Goal: Task Accomplishment & Management: Manage account settings

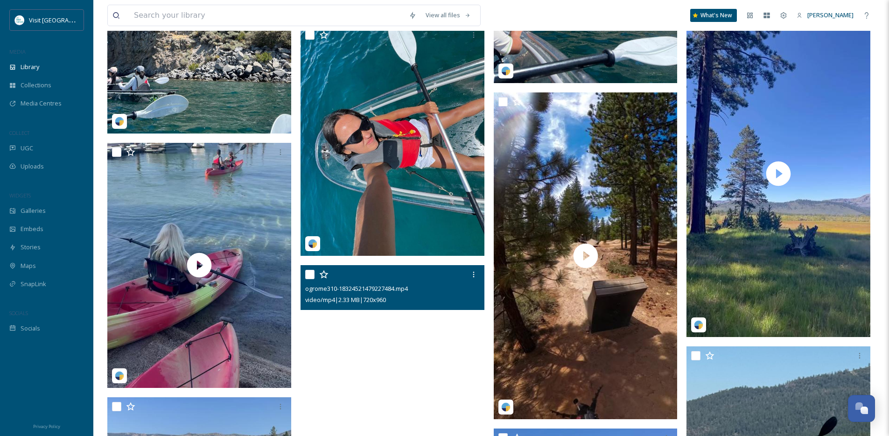
scroll to position [1723, 0]
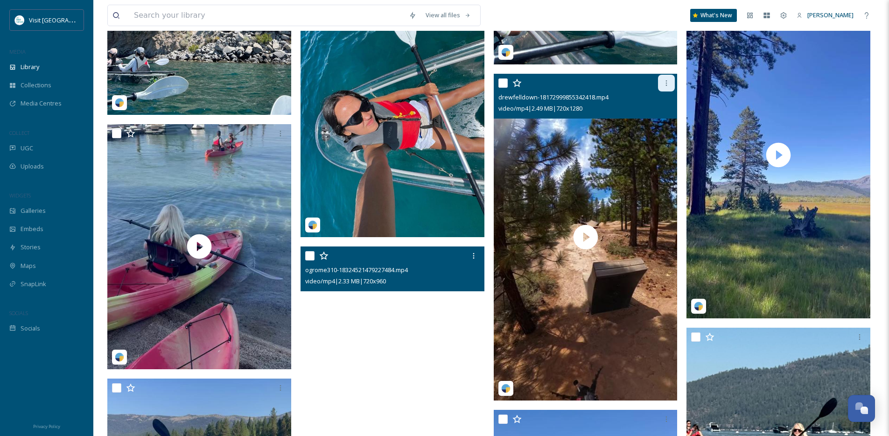
click at [668, 87] on icon at bounding box center [666, 82] width 7 height 7
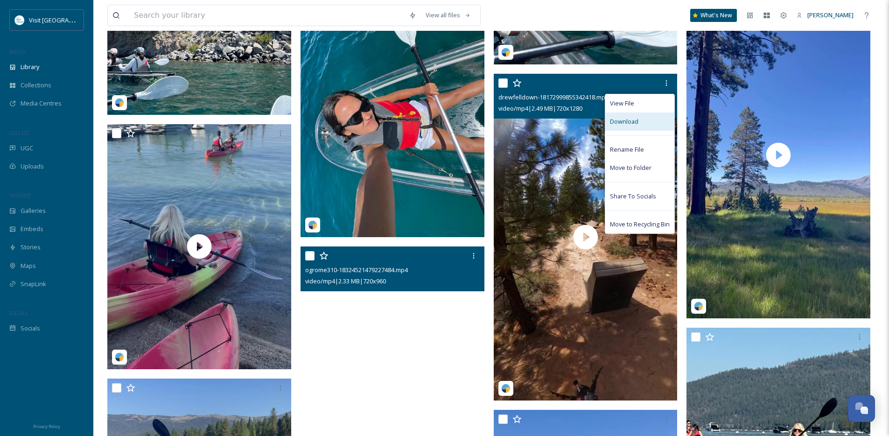
click at [652, 125] on div "Download" at bounding box center [639, 122] width 69 height 18
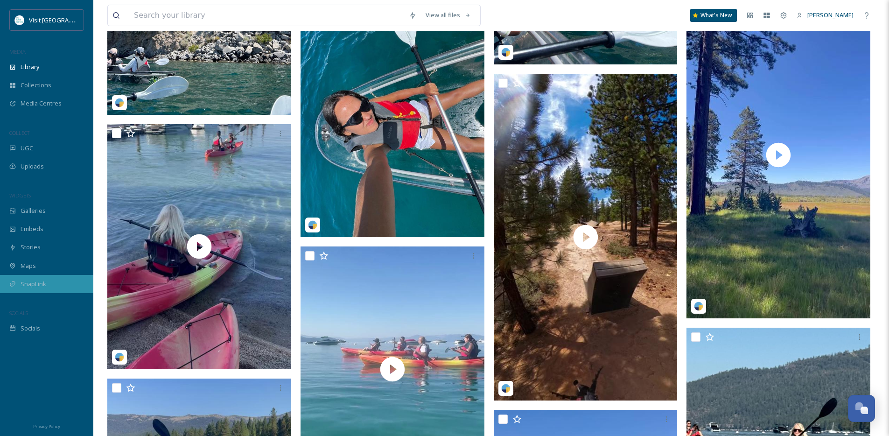
click at [34, 289] on div "SnapLink" at bounding box center [46, 284] width 93 height 18
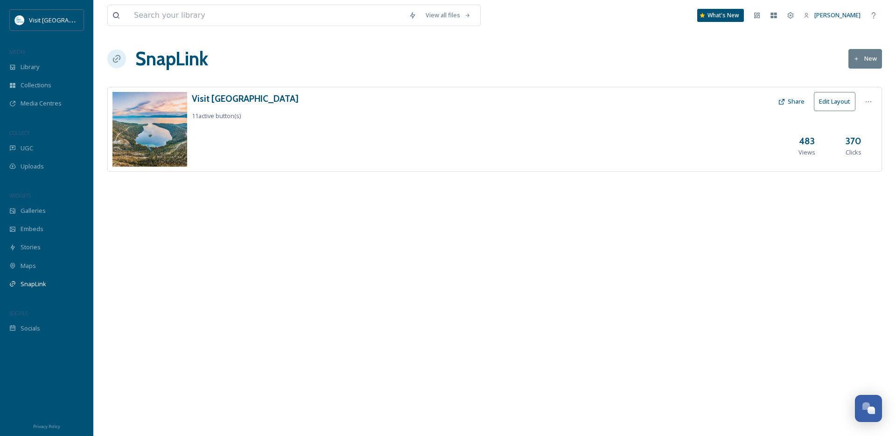
click at [748, 125] on div "Visit [GEOGRAPHIC_DATA] 11 active button(s) Share Edit Layout 483 Views 370 Cli…" at bounding box center [494, 129] width 775 height 85
click at [202, 98] on h3 "Visit [GEOGRAPHIC_DATA]" at bounding box center [245, 99] width 107 height 14
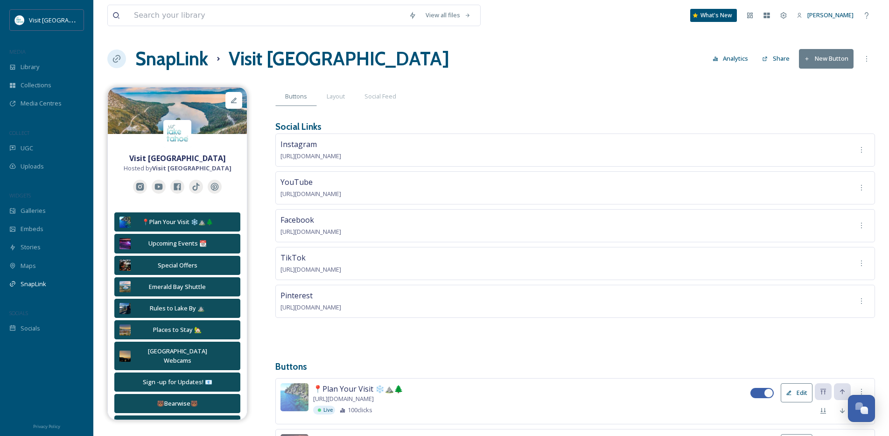
click at [827, 61] on button "New Button" at bounding box center [826, 58] width 55 height 19
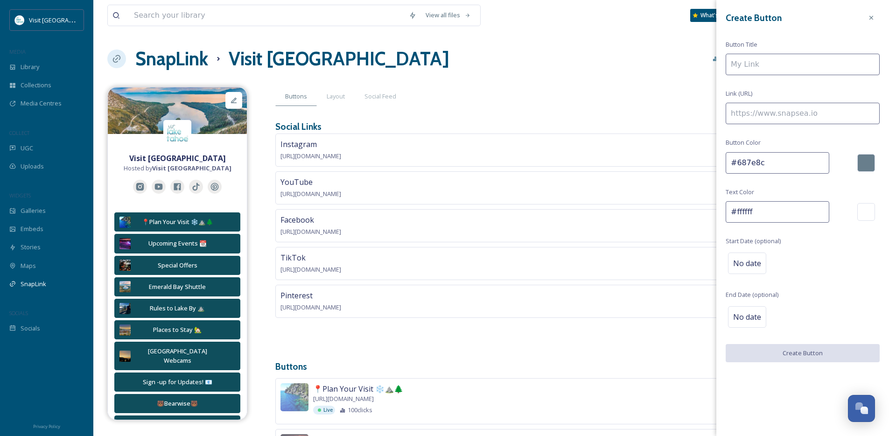
click at [795, 70] on input at bounding box center [803, 64] width 154 height 21
click at [729, 65] on input "Bike Tahoe Film Fest" at bounding box center [803, 64] width 154 height 21
paste input "🚲"
type input "🚲 Bike Tahoe Film Fest"
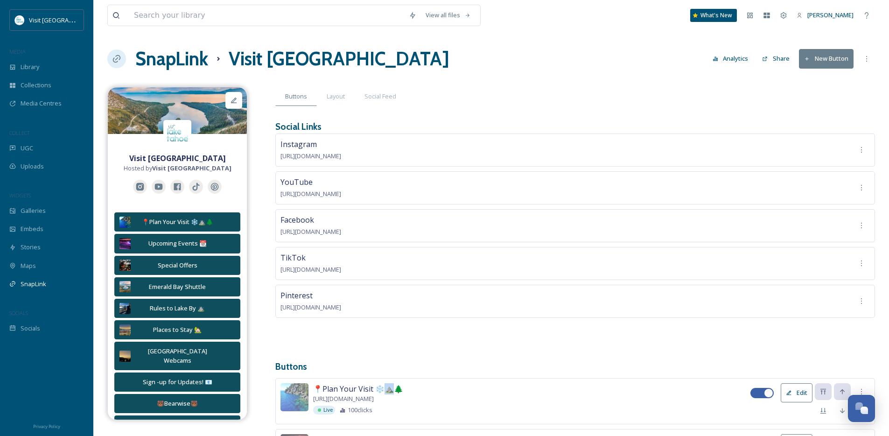
drag, startPoint x: 386, startPoint y: 387, endPoint x: 395, endPoint y: 387, distance: 8.9
click at [395, 387] on span "📍Plan Your Visit ❄️⛰️🌲" at bounding box center [358, 388] width 90 height 11
copy span "️🌲"
click at [820, 68] on button "New Button" at bounding box center [826, 58] width 55 height 19
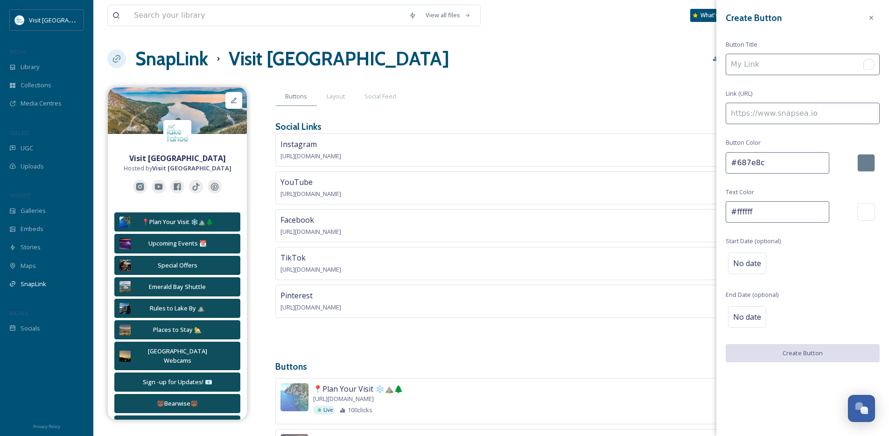
click at [761, 69] on input "To enrich screen reader interactions, please activate Accessibility in Grammarl…" at bounding box center [803, 64] width 154 height 21
paste input "⛰️"
click at [731, 67] on input "⛰️" at bounding box center [803, 64] width 154 height 21
click at [731, 64] on input "Bike Tahoe Film Fest ⛰️" at bounding box center [803, 64] width 154 height 21
paste input "🚲"
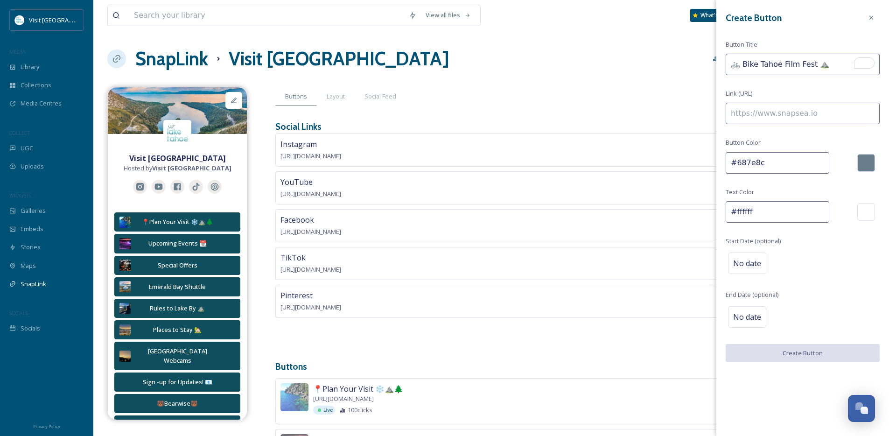
click at [814, 63] on input "🚲 Bike Tahoe Film Fest ⛰️" at bounding box center [803, 64] width 154 height 21
type input "🚲 Bike Tahoe Film Fest ⛰️"
click at [803, 114] on input at bounding box center [803, 113] width 154 height 21
paste input "[URL][DOMAIN_NAME]"
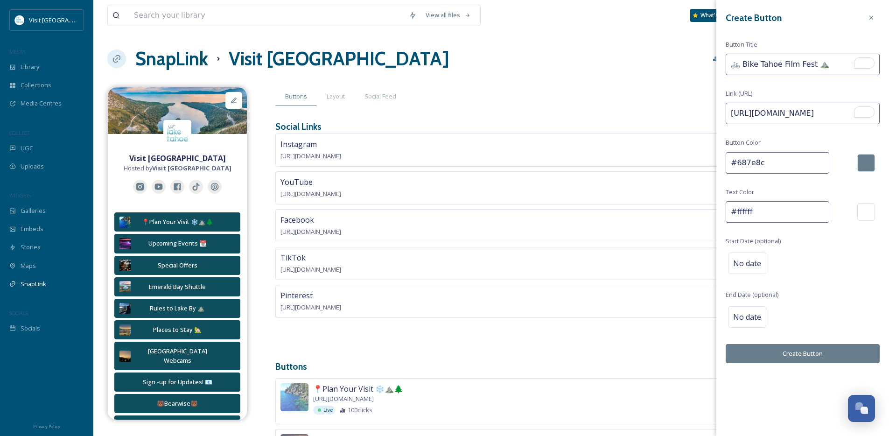
type input "[URL][DOMAIN_NAME]"
click at [871, 162] on div at bounding box center [867, 163] width 18 height 18
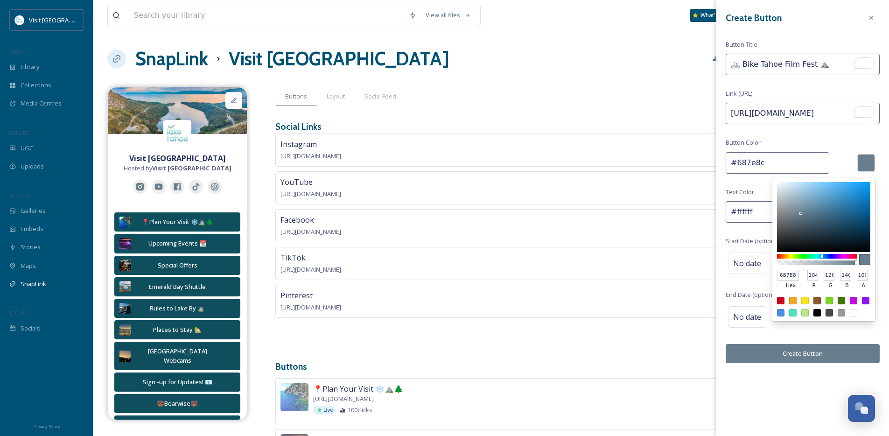
click at [784, 272] on input "687E8C" at bounding box center [788, 275] width 22 height 11
paste input "#244b5a"
type input "#244b5a"
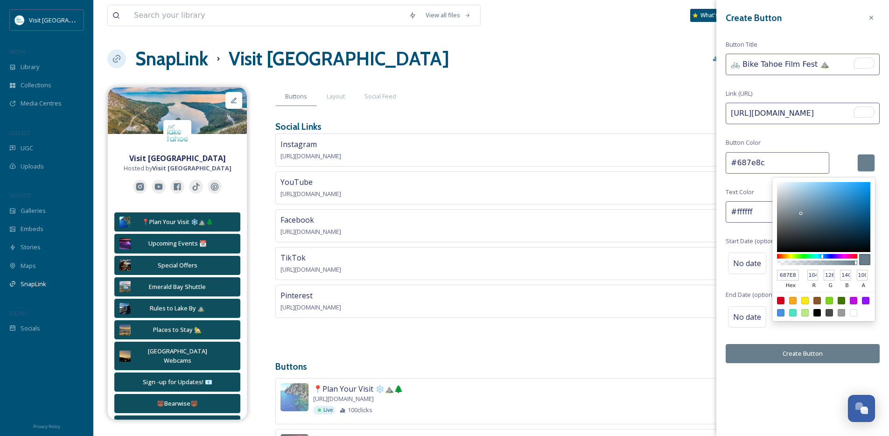
type input "#244b5a"
type input "36"
type input "75"
type input "90"
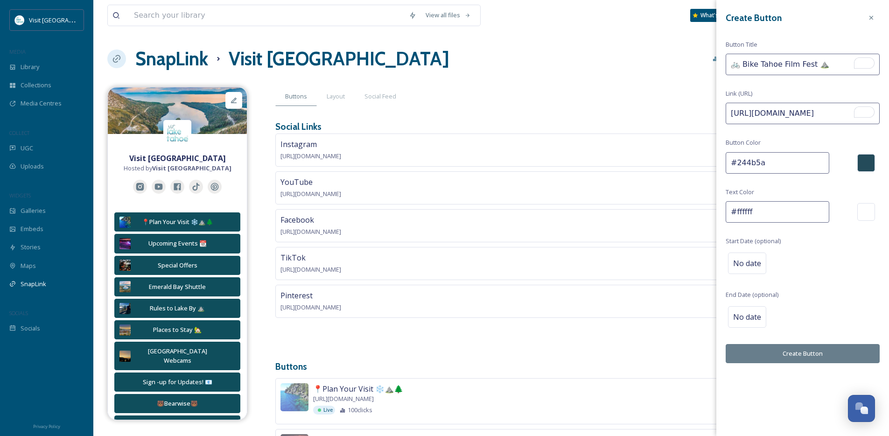
click at [786, 355] on button "Create Button" at bounding box center [803, 353] width 154 height 19
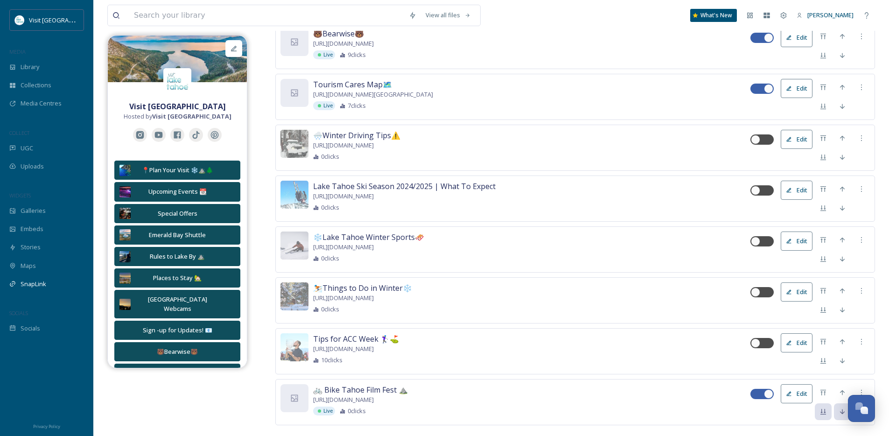
scroll to position [837, 0]
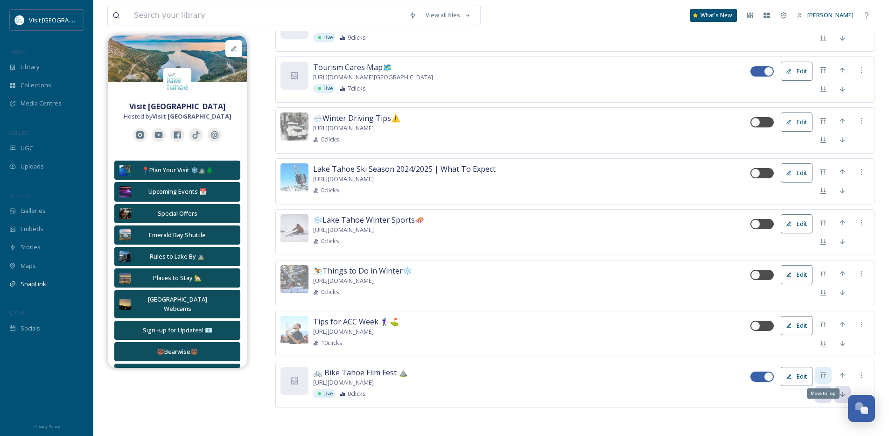
click at [823, 378] on icon at bounding box center [823, 375] width 7 height 7
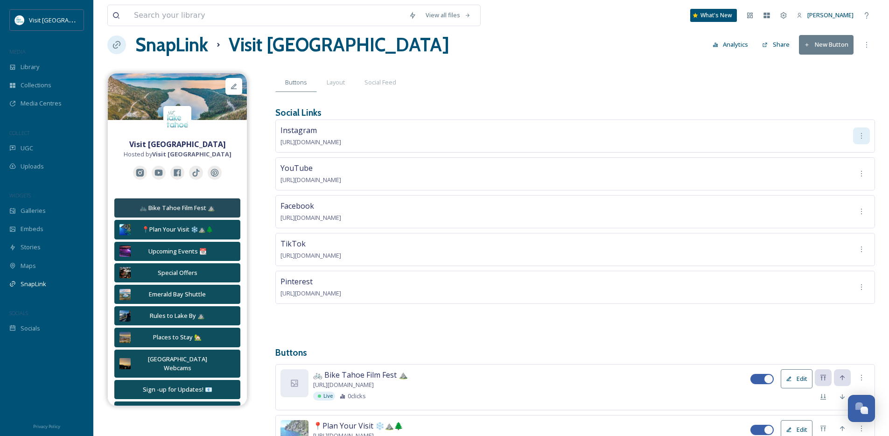
click at [862, 136] on icon at bounding box center [861, 135] width 7 height 7
click at [802, 137] on div "Instagram [URL][DOMAIN_NAME] Edit Delete" at bounding box center [575, 136] width 600 height 33
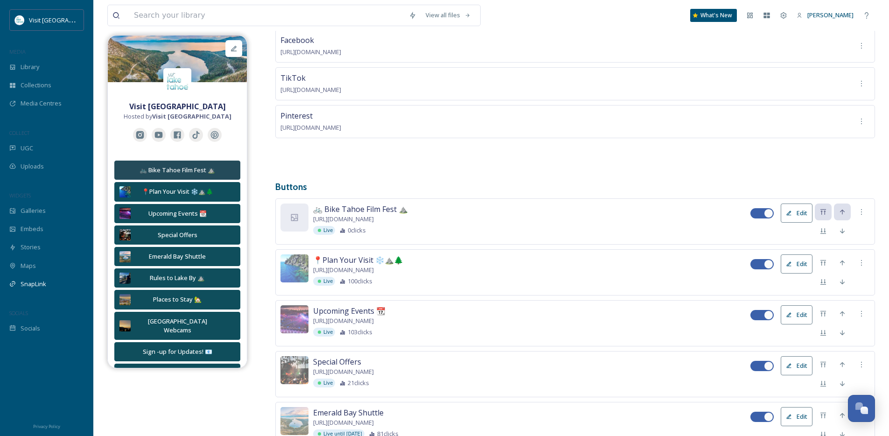
scroll to position [186, 0]
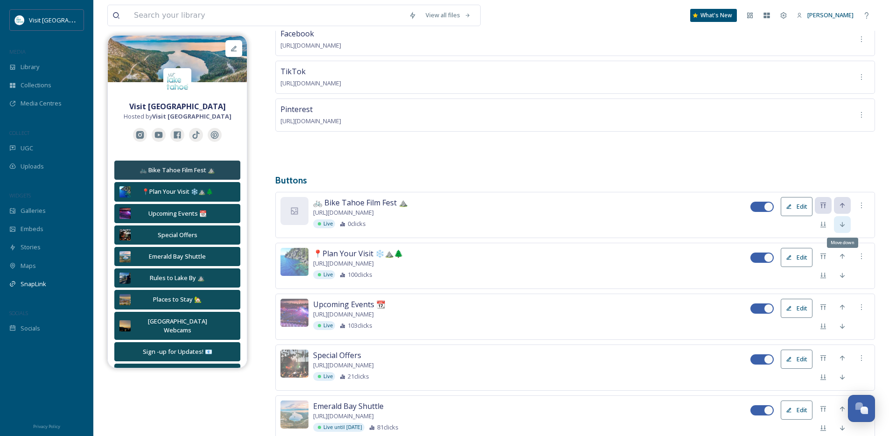
click at [844, 221] on icon at bounding box center [842, 224] width 7 height 7
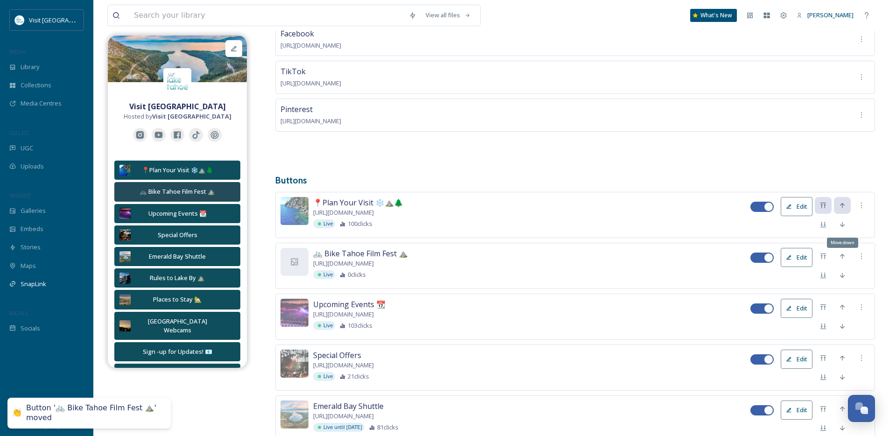
click at [844, 221] on icon at bounding box center [842, 224] width 7 height 7
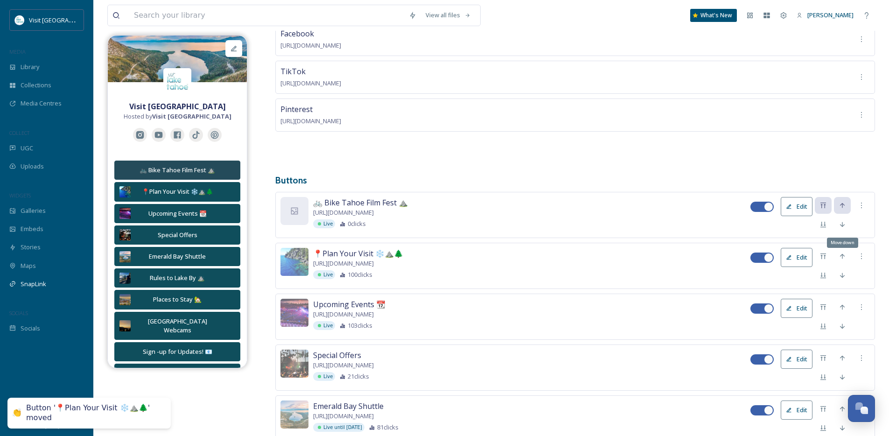
click at [843, 222] on icon at bounding box center [842, 224] width 7 height 7
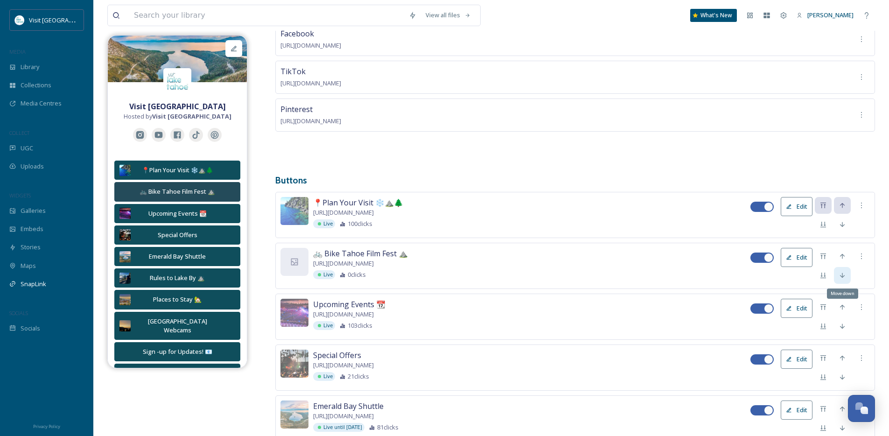
click at [843, 279] on icon at bounding box center [842, 275] width 7 height 7
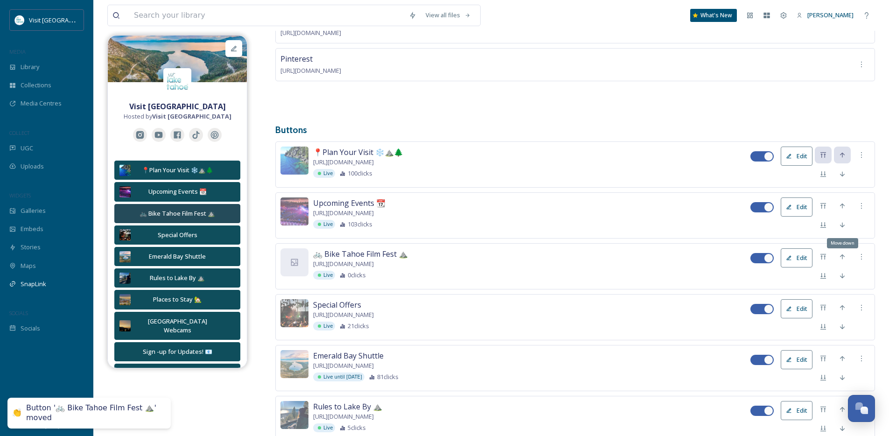
scroll to position [238, 0]
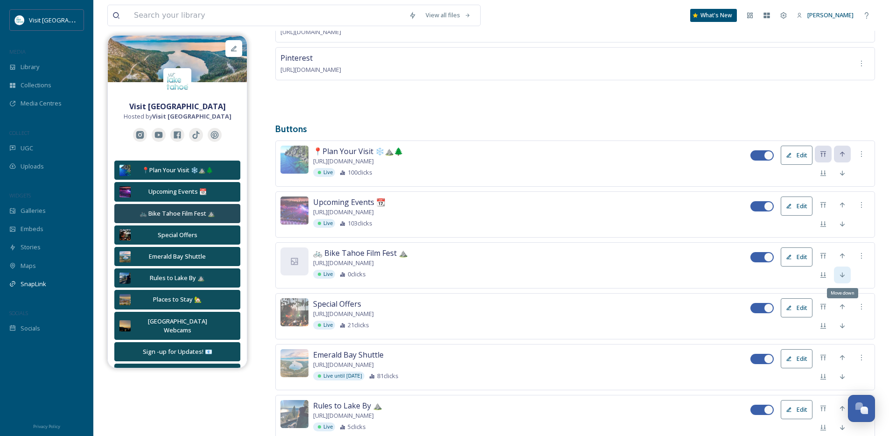
click at [845, 279] on icon at bounding box center [842, 274] width 7 height 7
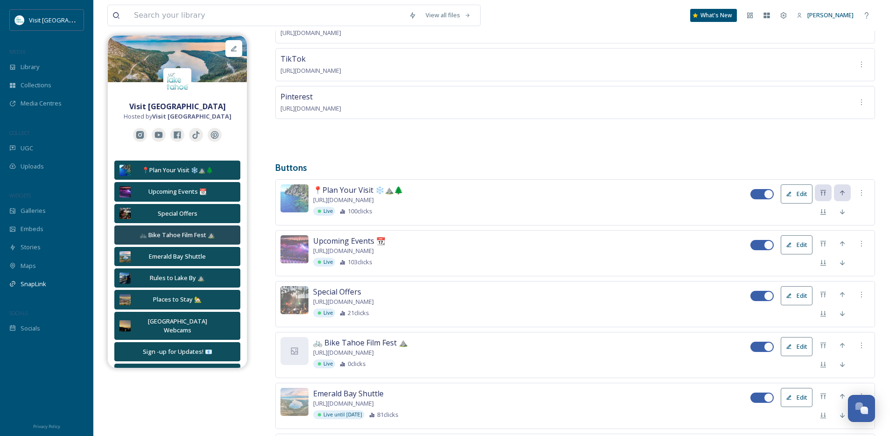
scroll to position [197, 0]
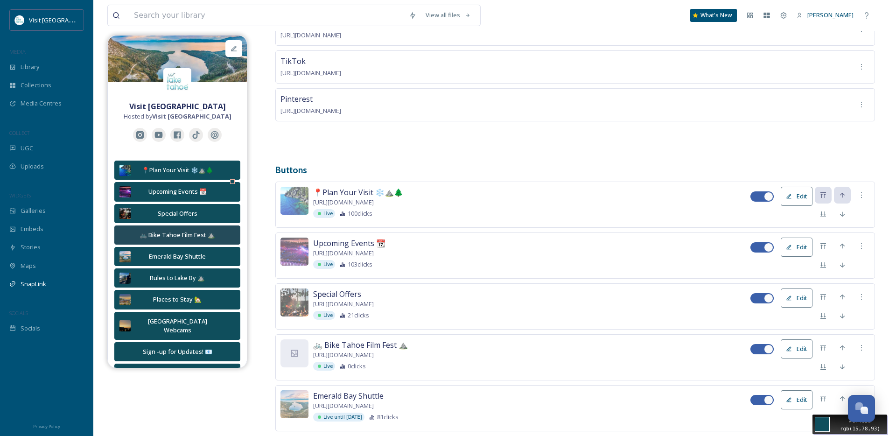
click at [223, 170] on div "Move your 🖱️ to pick a color #0f4e5d rgb(15,78,93)" at bounding box center [444, 439] width 889 height 1273
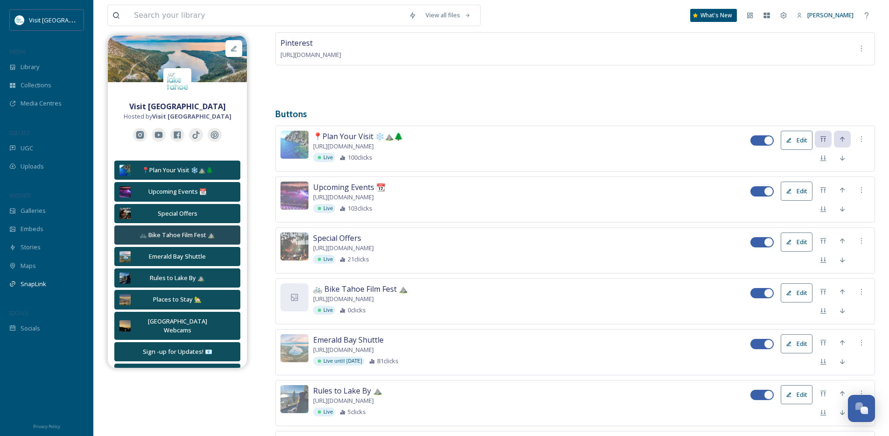
scroll to position [258, 0]
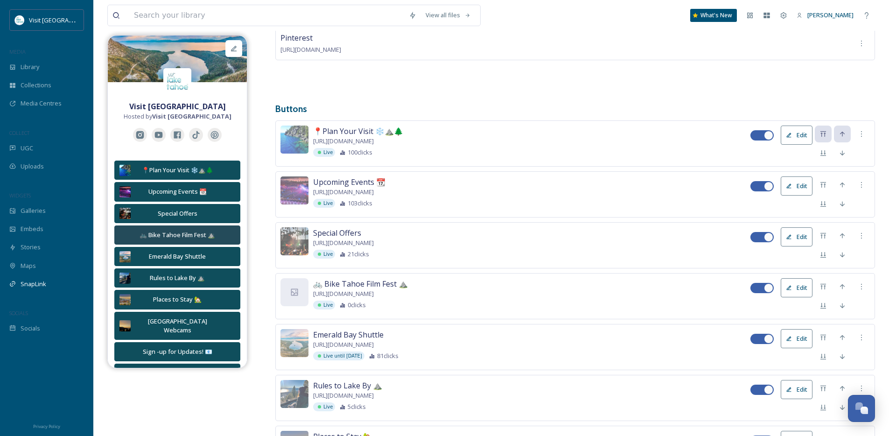
click at [789, 290] on icon at bounding box center [789, 288] width 5 height 5
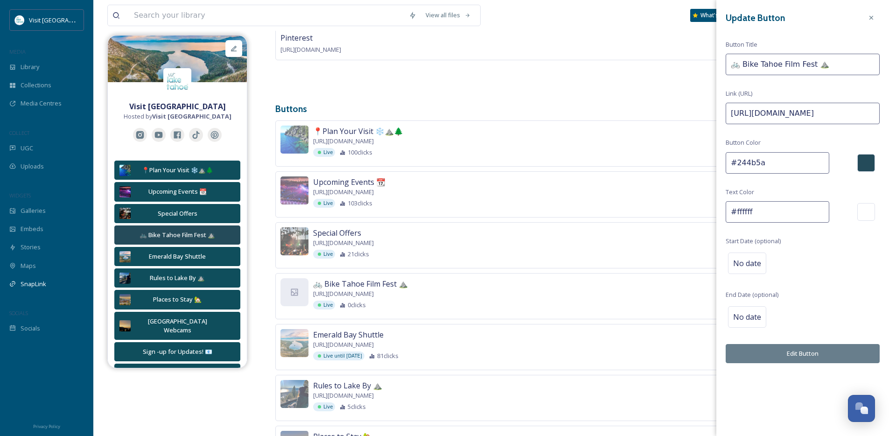
click at [779, 166] on input "#244b5a" at bounding box center [778, 162] width 104 height 21
paste input "0f4e5d"
type input "#0f4e5d"
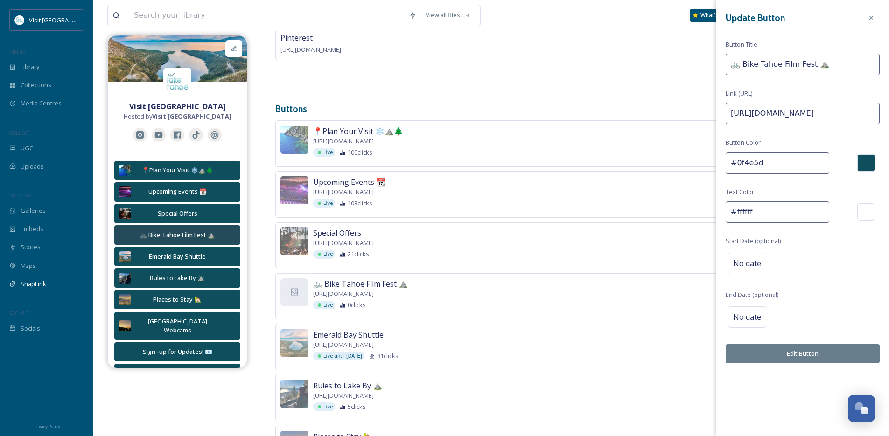
click at [777, 359] on button "Edit Button" at bounding box center [803, 353] width 154 height 19
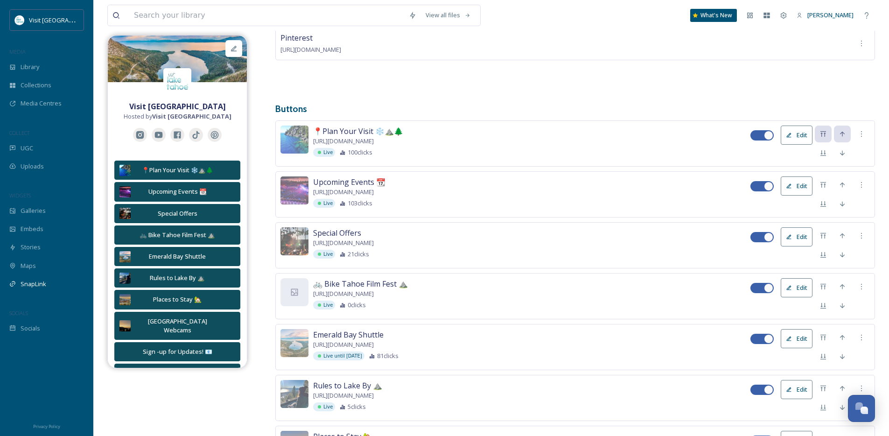
scroll to position [260, 0]
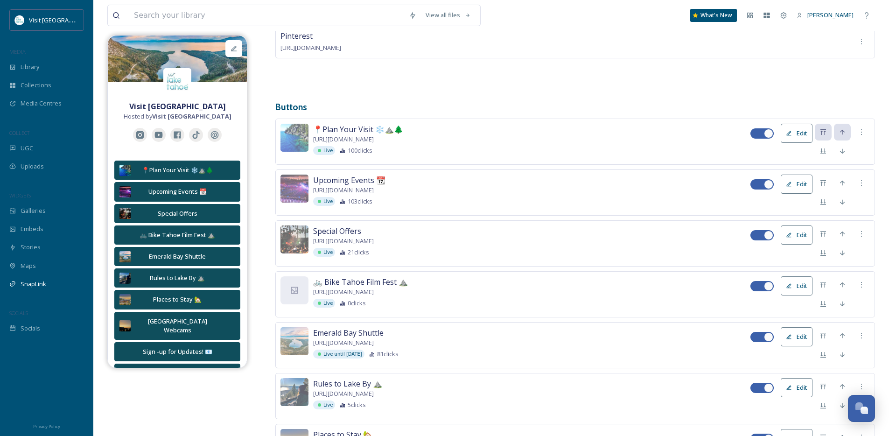
click at [794, 289] on button "Edit" at bounding box center [797, 285] width 32 height 19
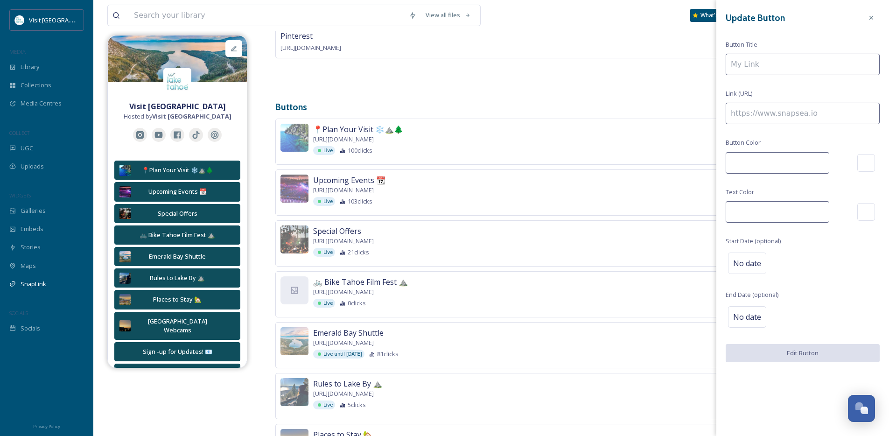
type input "🚲 Bike Tahoe Film Fest ⛰️"
type input "[URL][DOMAIN_NAME]"
type input "#0f4e5d"
type input "#ffffff"
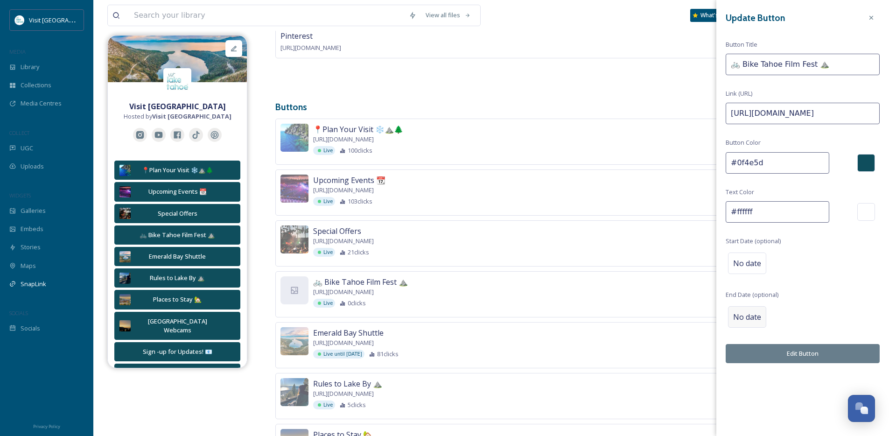
click at [746, 321] on span "No date" at bounding box center [747, 316] width 28 height 11
click at [756, 291] on span "End Date (optional)" at bounding box center [752, 294] width 53 height 9
click at [750, 316] on span "No date" at bounding box center [747, 316] width 28 height 11
click at [793, 316] on input "text" at bounding box center [774, 316] width 93 height 21
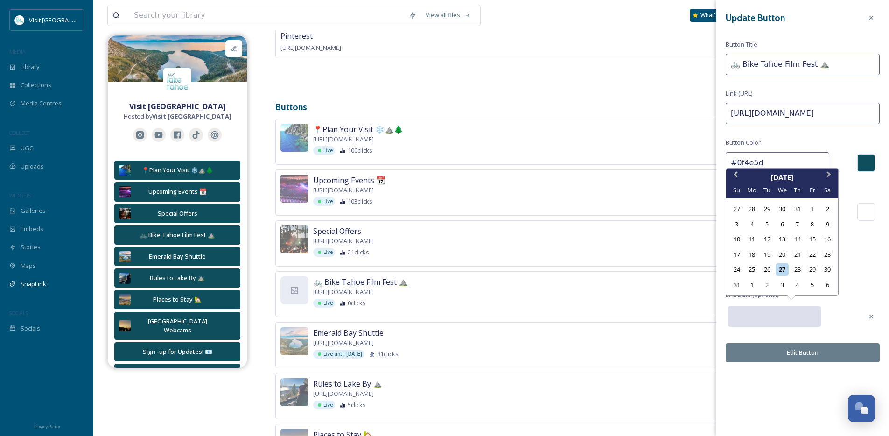
click at [831, 178] on button "Next Month" at bounding box center [830, 176] width 15 height 15
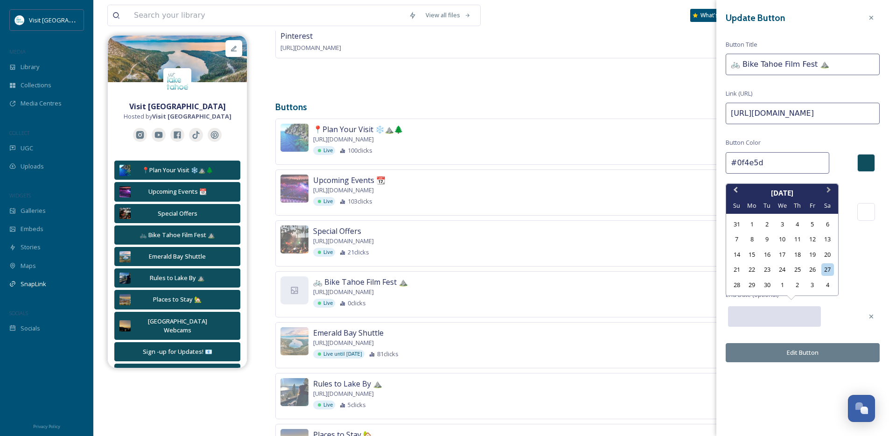
click at [831, 178] on div "Update Button Button Title 🚲 Bike Tahoe Film Fest ⛰️ Link (URL) [URL][DOMAIN_NA…" at bounding box center [803, 186] width 173 height 372
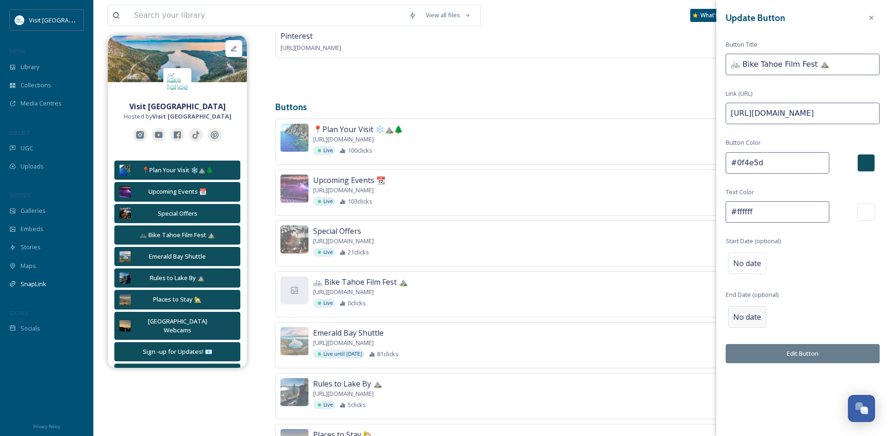
drag, startPoint x: 737, startPoint y: 328, endPoint x: 739, endPoint y: 322, distance: 6.9
click at [737, 328] on div "No date" at bounding box center [803, 317] width 154 height 26
click at [745, 313] on span "No date" at bounding box center [747, 316] width 28 height 11
click at [784, 319] on input "text" at bounding box center [774, 316] width 93 height 21
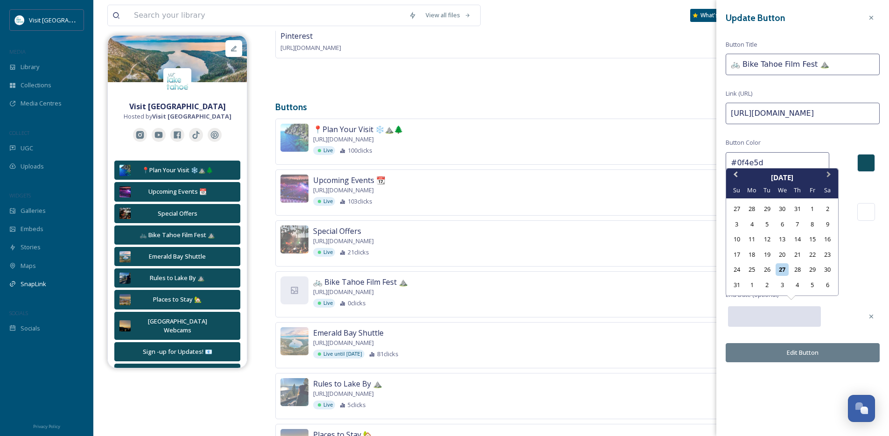
click at [829, 174] on span "Next Month" at bounding box center [829, 176] width 0 height 14
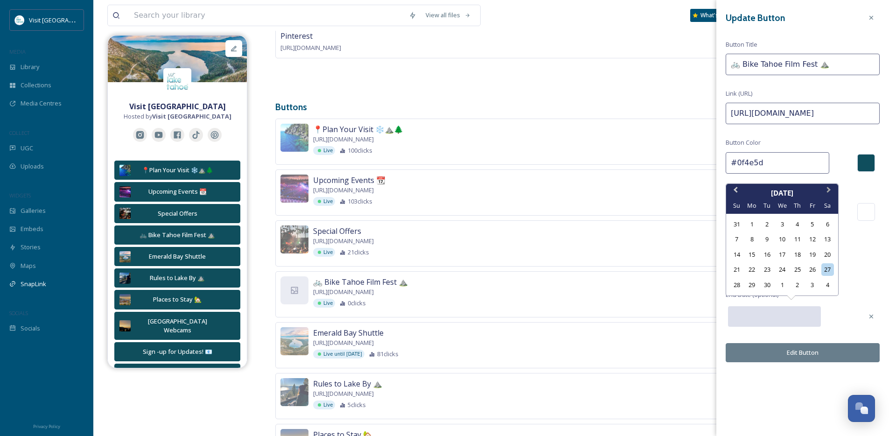
click at [830, 187] on button "Next Month" at bounding box center [830, 192] width 15 height 15
click at [771, 258] on div "14" at bounding box center [767, 254] width 13 height 13
type input "[DATE]"
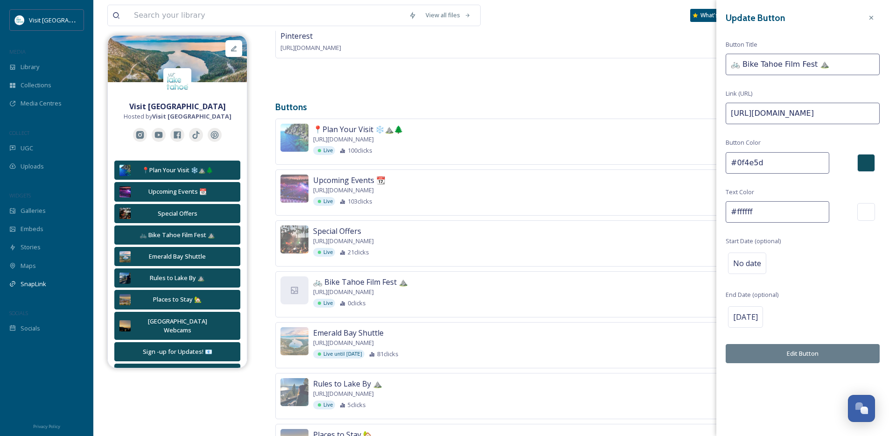
click at [768, 352] on button "Edit Button" at bounding box center [803, 353] width 154 height 19
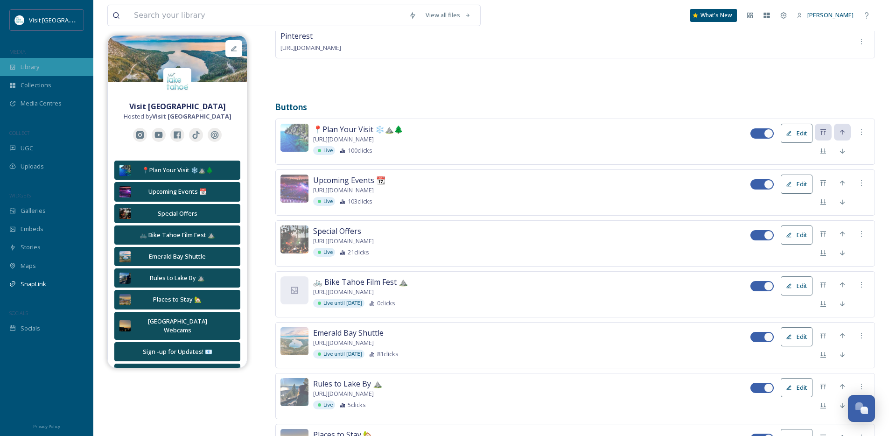
click at [39, 65] on span "Library" at bounding box center [30, 67] width 19 height 9
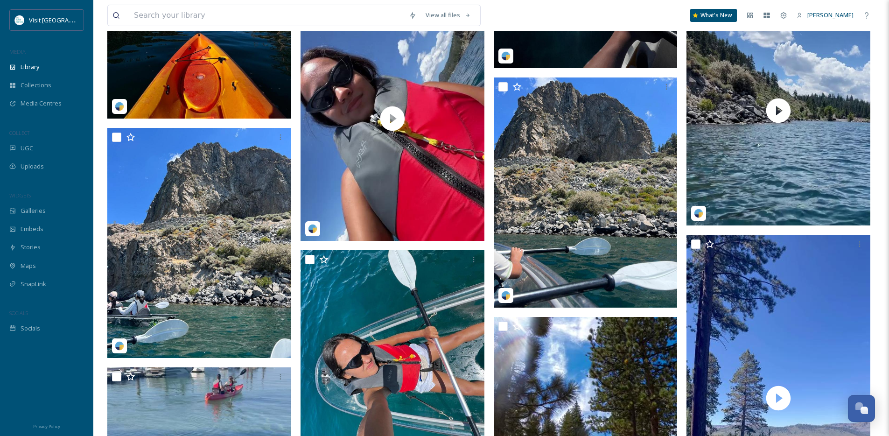
scroll to position [1745, 0]
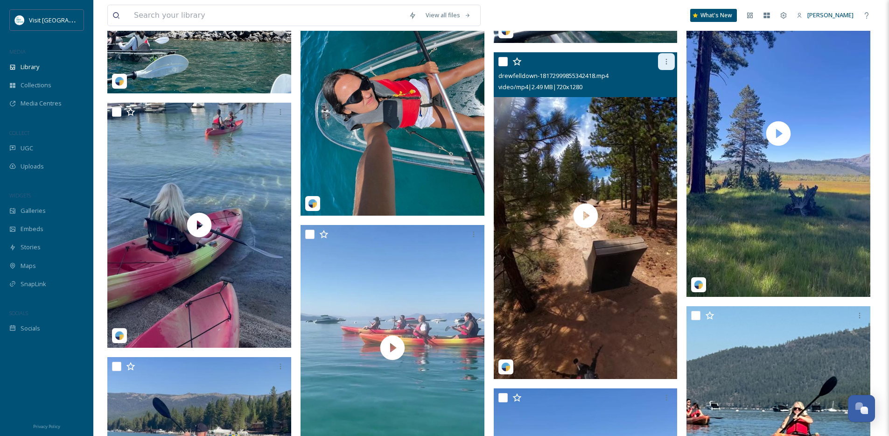
click at [665, 65] on icon at bounding box center [666, 61] width 7 height 7
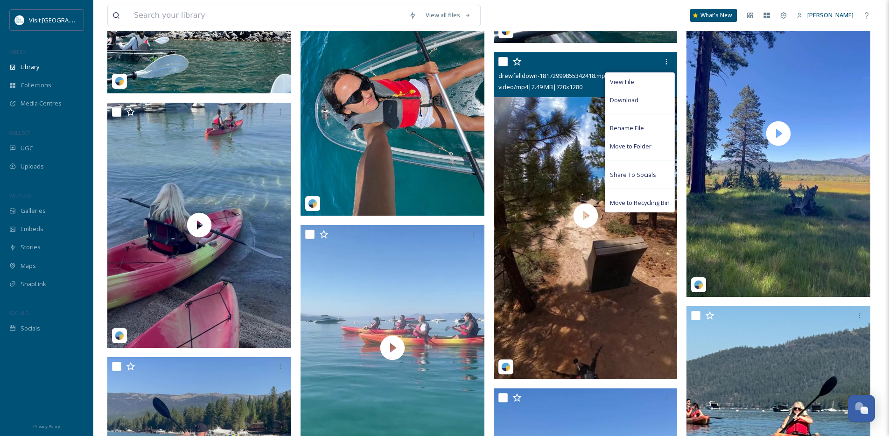
click at [543, 80] on span "drewfelldown-18172999855342418.mp4" at bounding box center [554, 75] width 110 height 8
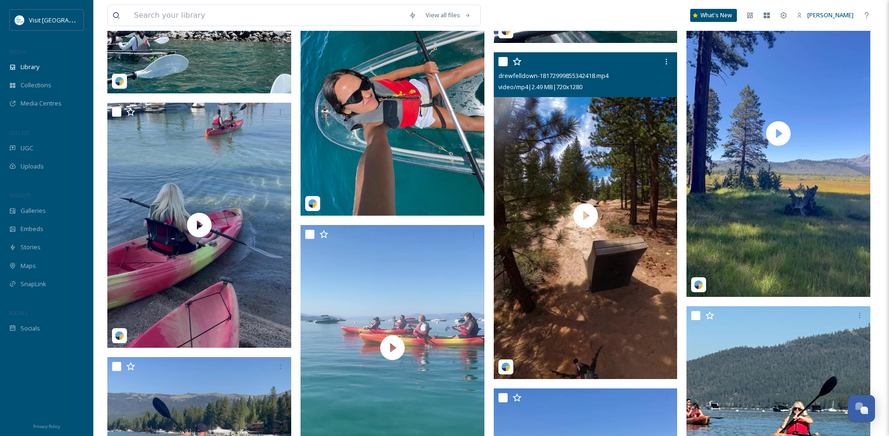
click at [499, 66] on input "checkbox" at bounding box center [503, 61] width 9 height 9
checkbox input "true"
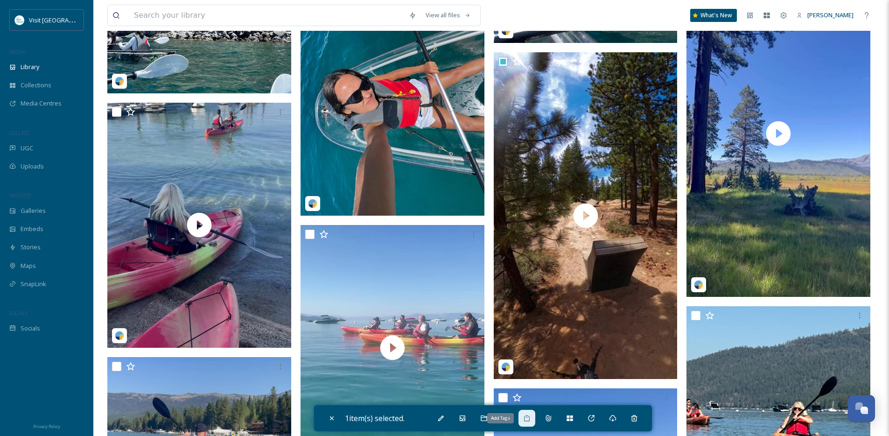
click at [530, 418] on icon at bounding box center [527, 418] width 6 height 7
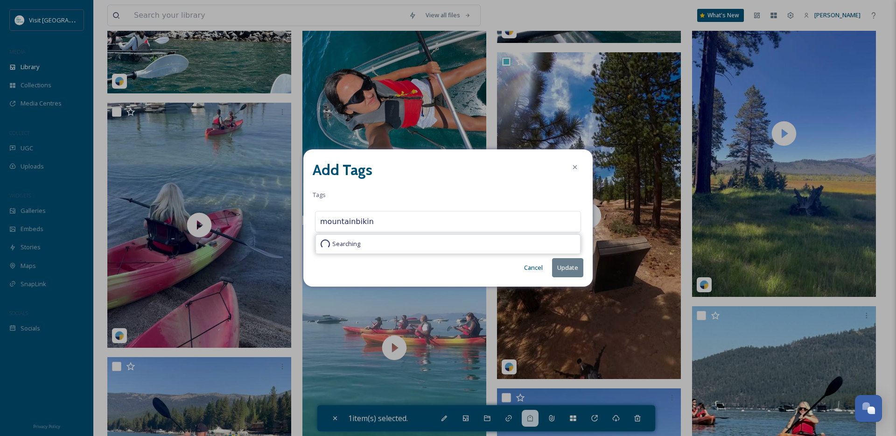
type input "mountainbiking"
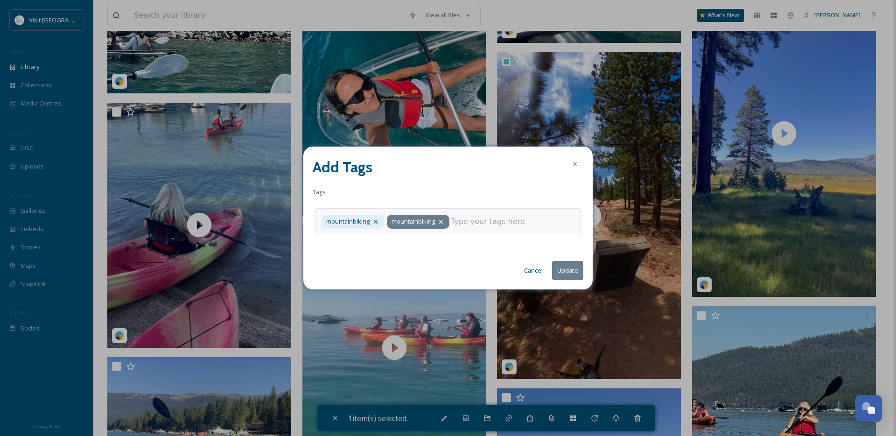
click at [441, 218] on icon at bounding box center [440, 221] width 7 height 7
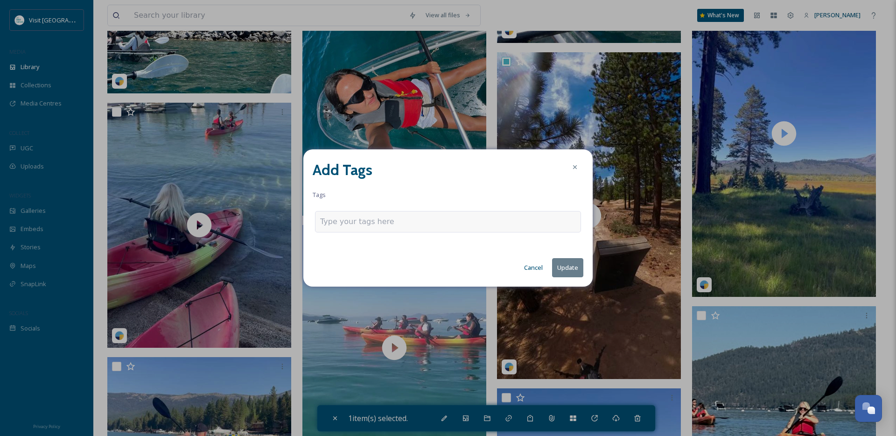
click at [441, 221] on div at bounding box center [448, 221] width 266 height 21
click at [441, 220] on div at bounding box center [448, 221] width 266 height 21
click at [391, 218] on input at bounding box center [366, 221] width 93 height 11
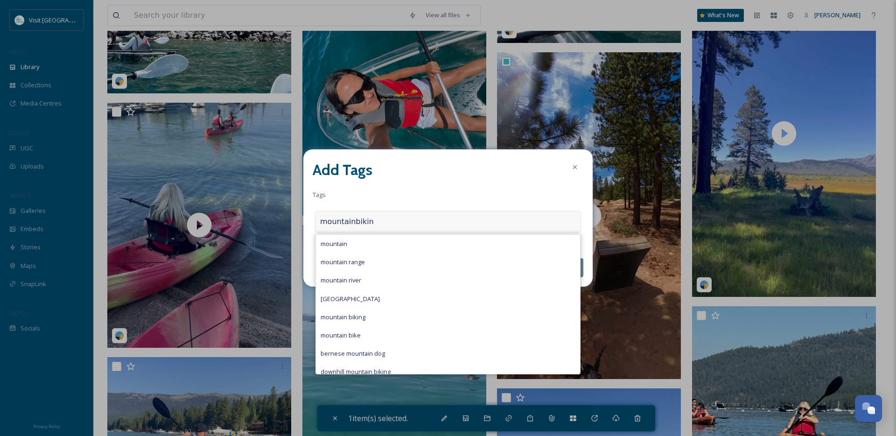
type input "mountainbiking"
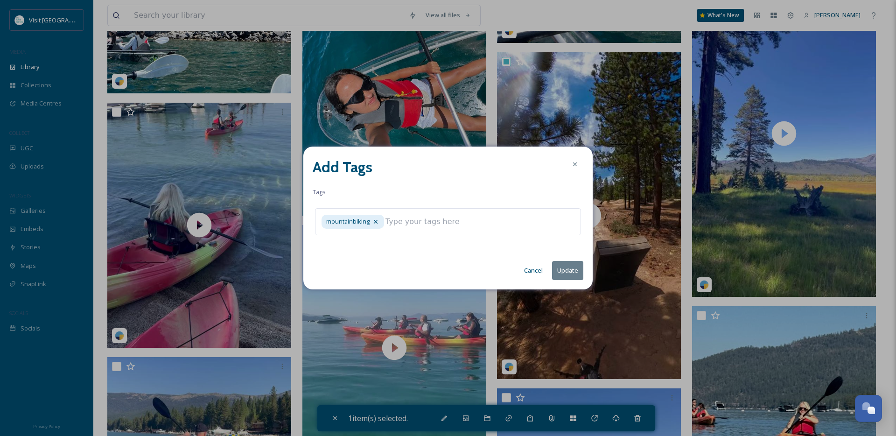
click at [563, 278] on button "Update" at bounding box center [567, 270] width 31 height 19
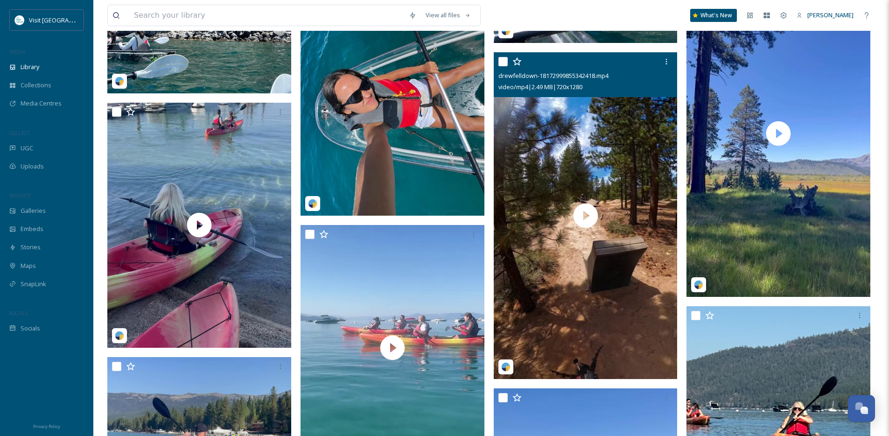
click at [502, 66] on input "checkbox" at bounding box center [503, 61] width 9 height 9
checkbox input "true"
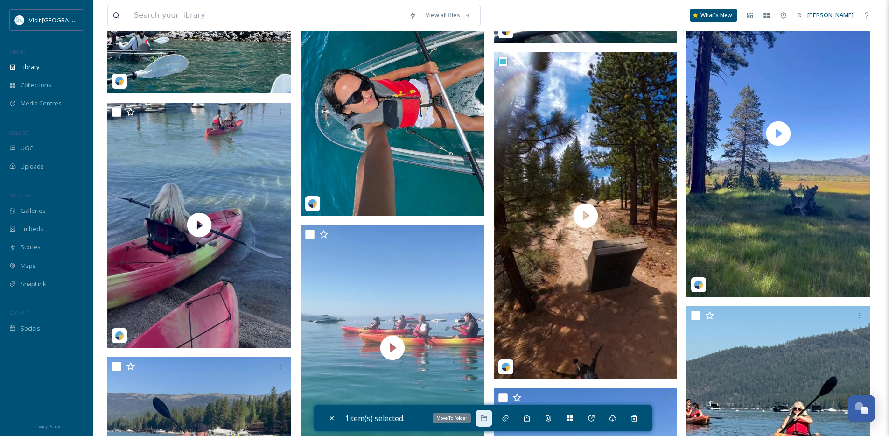
click at [486, 415] on icon at bounding box center [483, 418] width 7 height 7
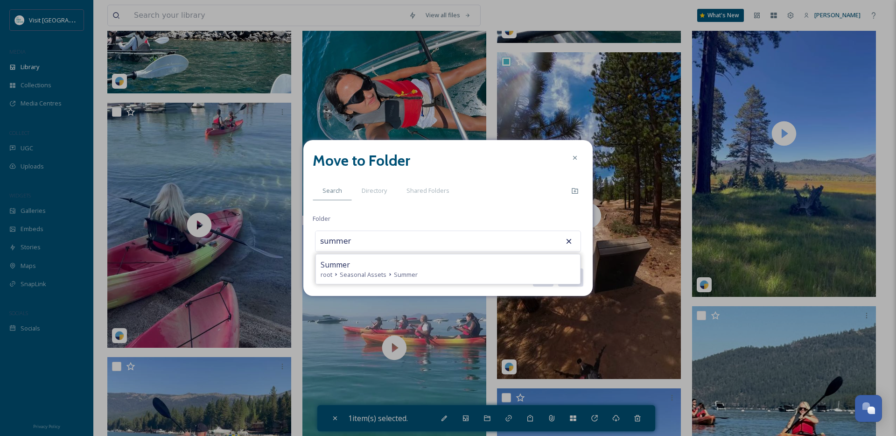
type input "Summer"
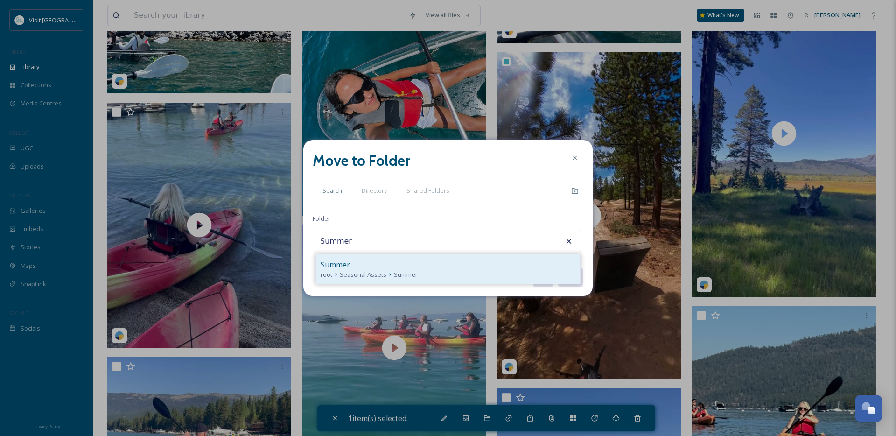
click at [445, 261] on div "Summer" at bounding box center [448, 264] width 255 height 11
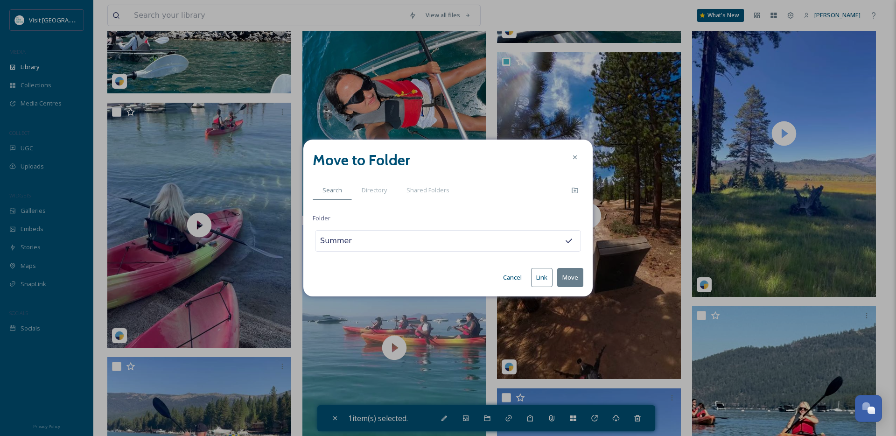
click at [571, 274] on button "Move" at bounding box center [570, 277] width 26 height 19
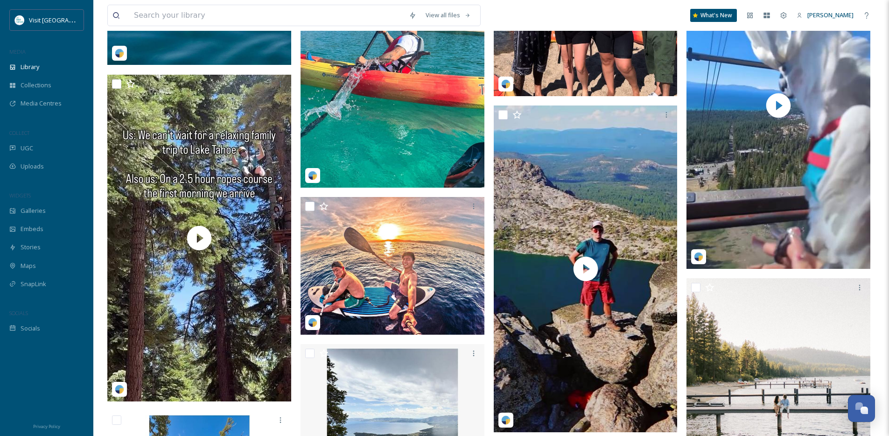
scroll to position [2541, 0]
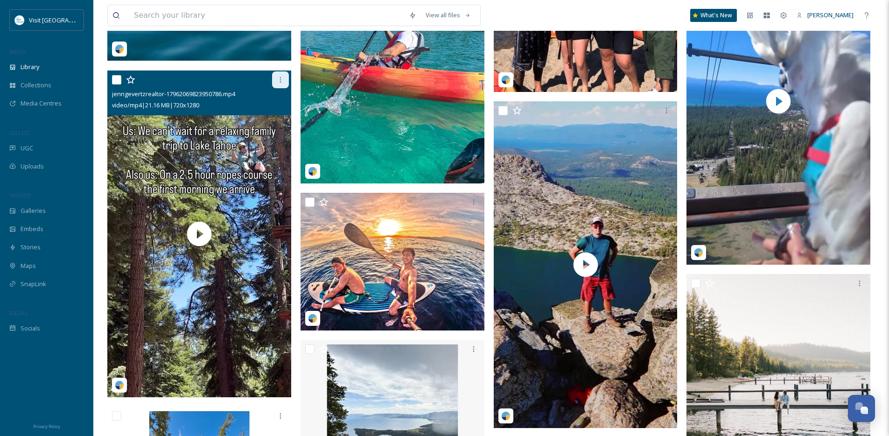
click at [284, 84] on icon at bounding box center [280, 79] width 7 height 7
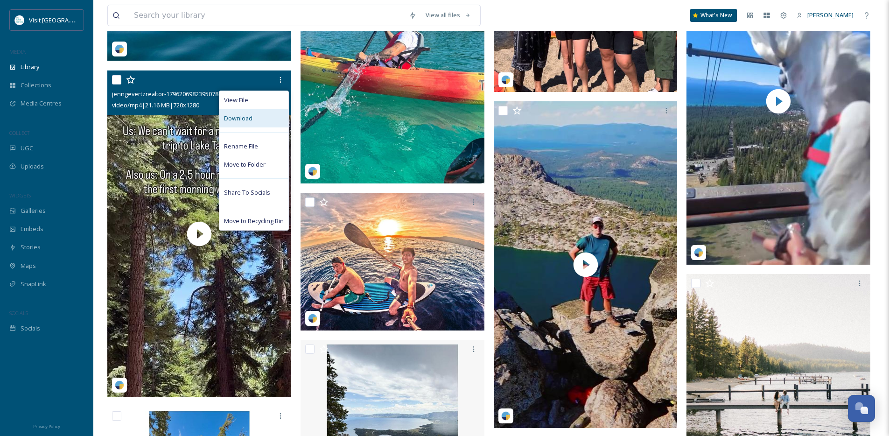
click at [258, 127] on div "Download" at bounding box center [253, 118] width 69 height 18
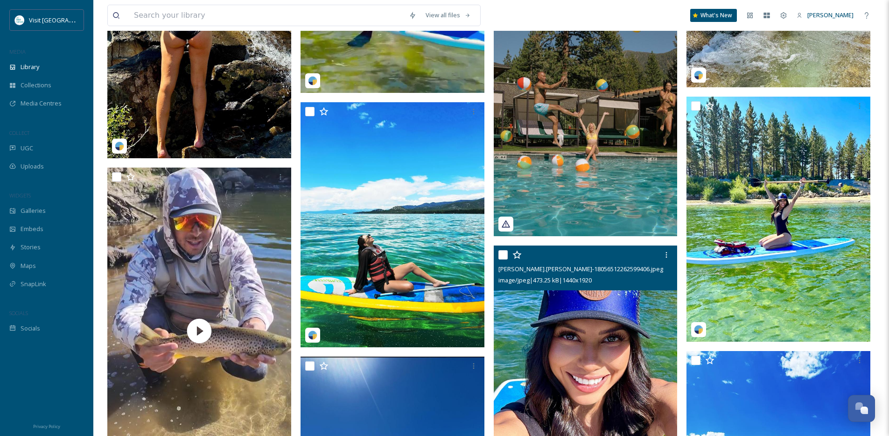
scroll to position [3761, 0]
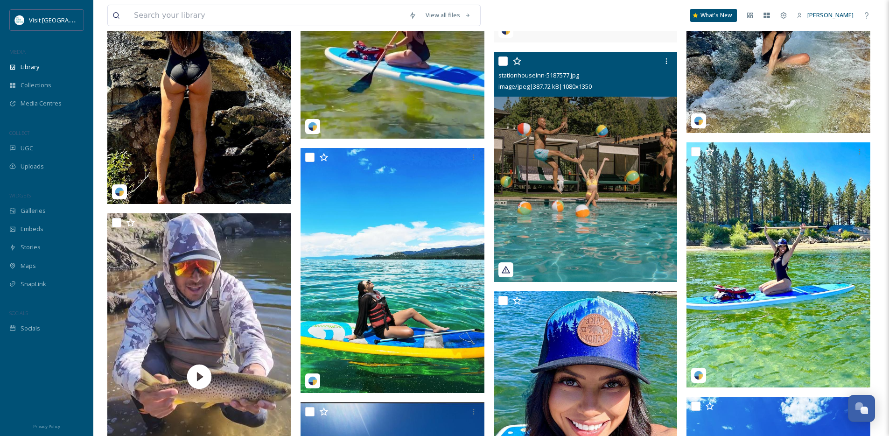
click at [506, 65] on input "checkbox" at bounding box center [503, 60] width 9 height 9
checkbox input "true"
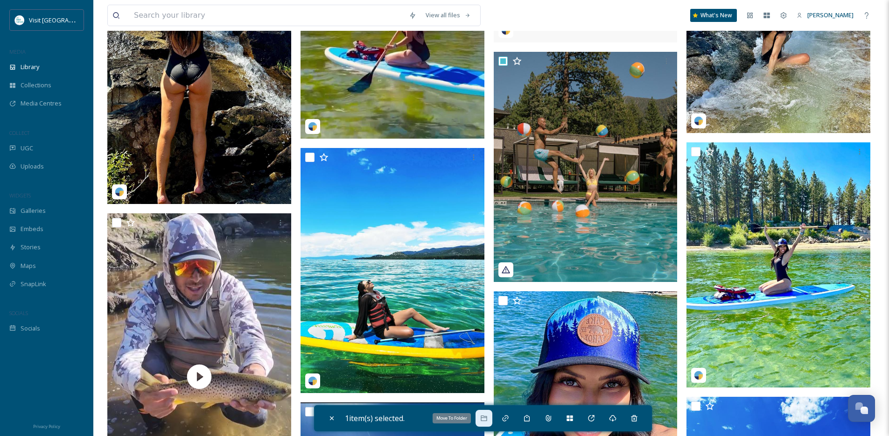
click at [484, 416] on icon at bounding box center [484, 418] width 6 height 6
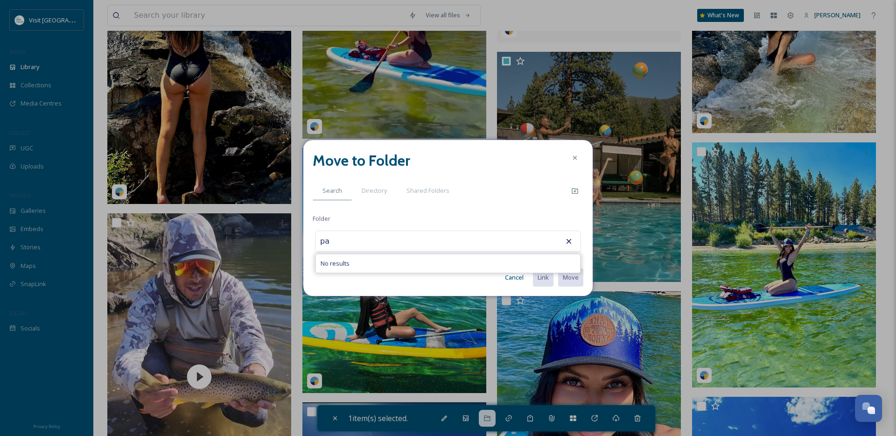
type input "p"
type input "Lodging"
click at [557, 268] on button "Move" at bounding box center [570, 277] width 26 height 19
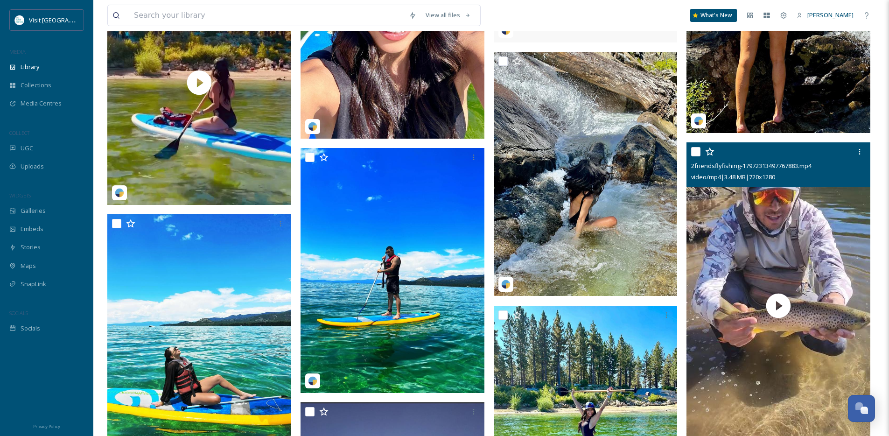
click at [697, 156] on input "checkbox" at bounding box center [695, 151] width 9 height 9
checkbox input "true"
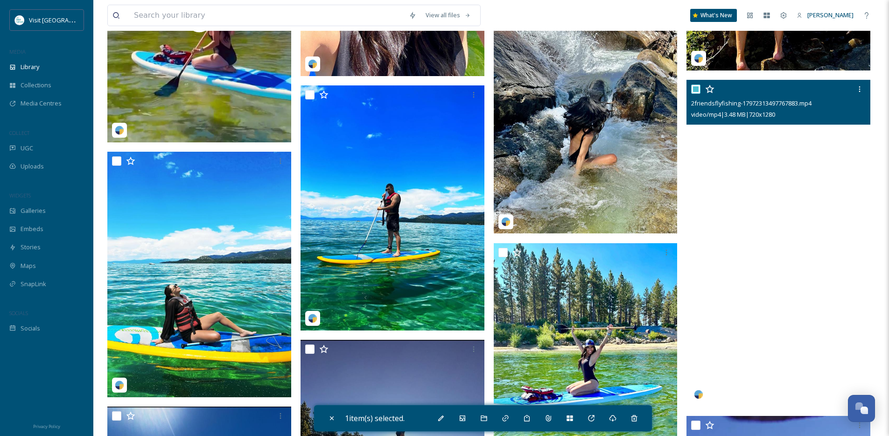
scroll to position [3835, 0]
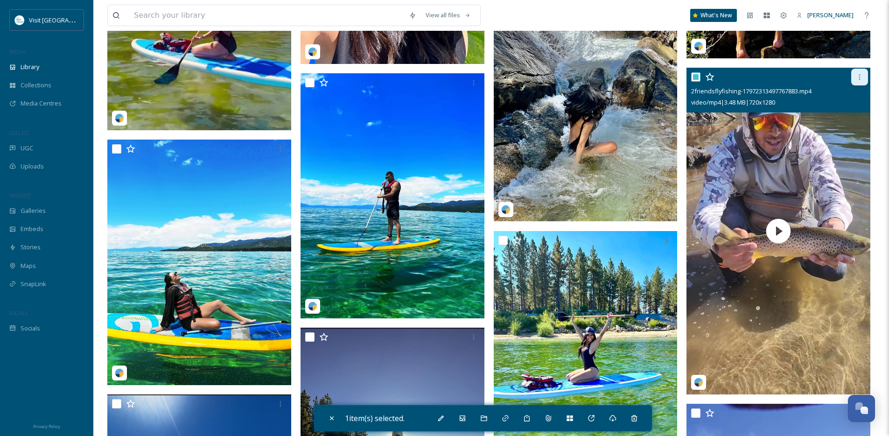
click at [858, 85] on div at bounding box center [859, 77] width 17 height 17
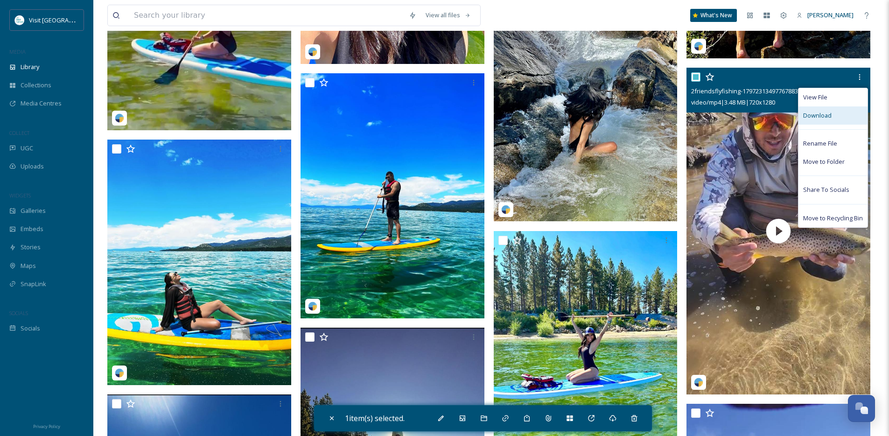
click at [820, 120] on span "Download" at bounding box center [817, 115] width 28 height 9
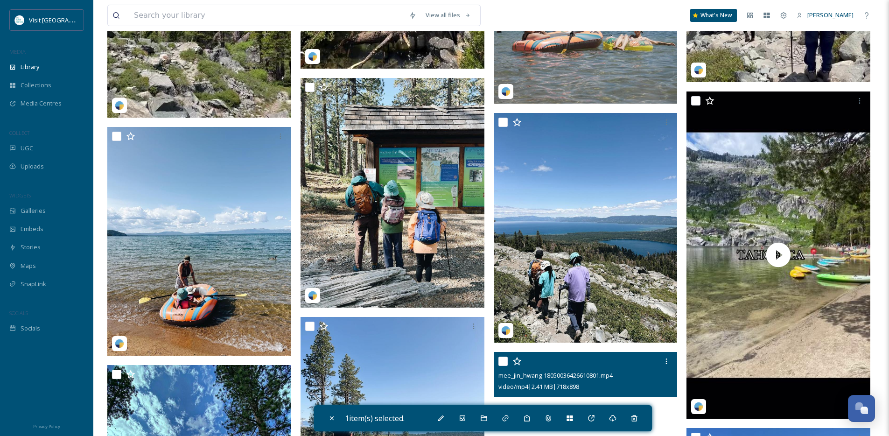
scroll to position [6829, 0]
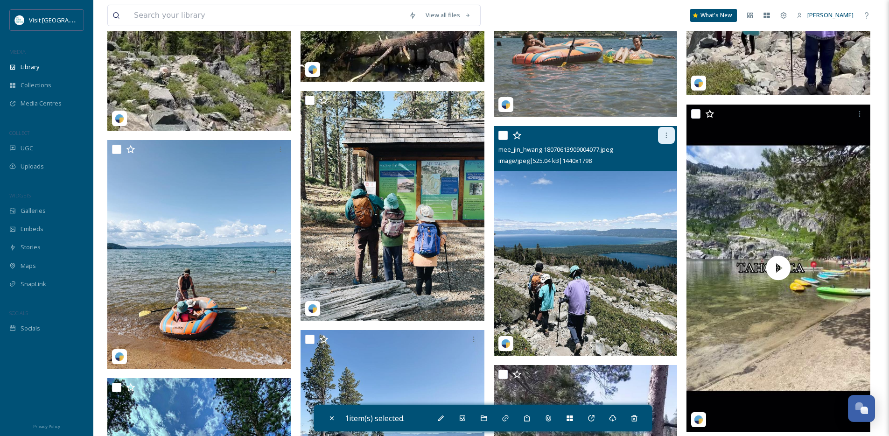
click at [674, 144] on div at bounding box center [666, 135] width 17 height 17
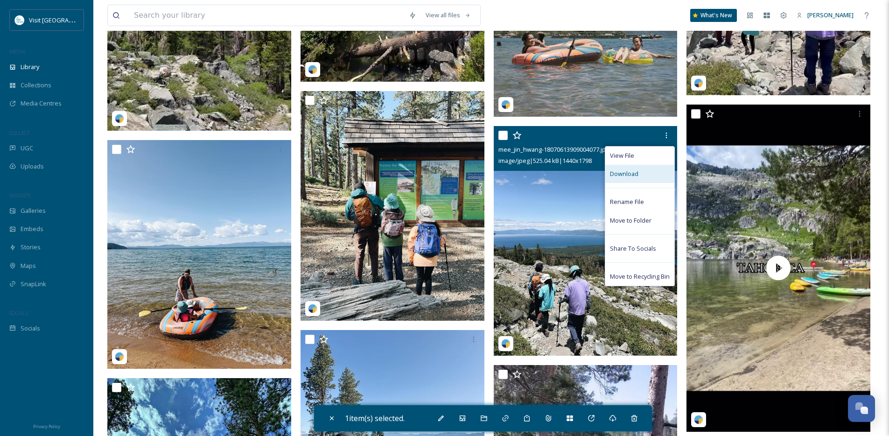
click at [647, 179] on div "Download" at bounding box center [639, 174] width 69 height 18
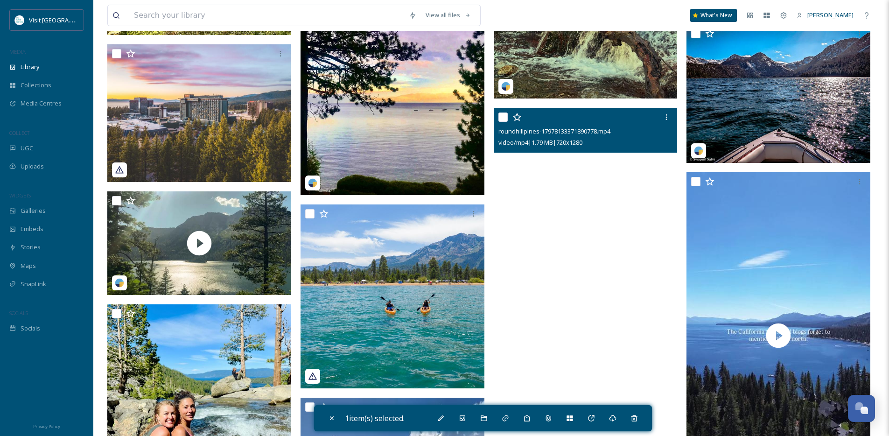
scroll to position [6163, 0]
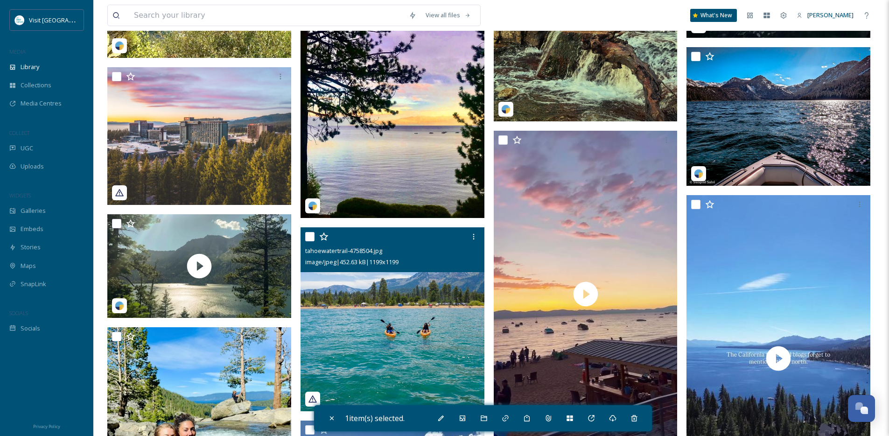
click at [308, 241] on input "checkbox" at bounding box center [309, 236] width 9 height 9
checkbox input "true"
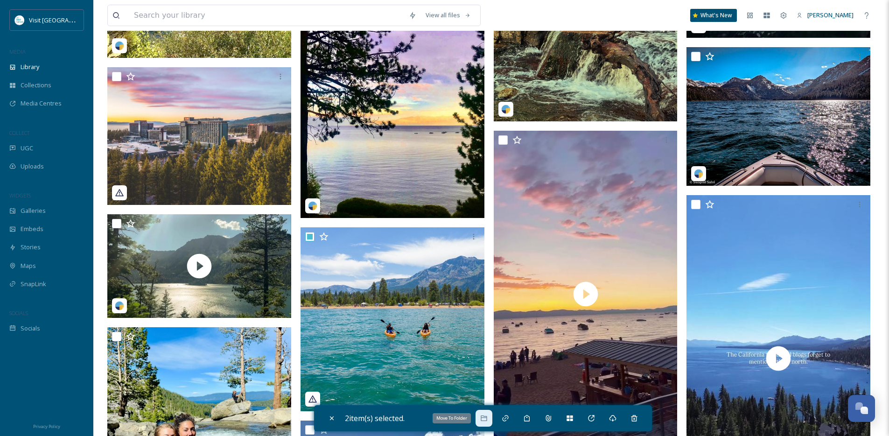
click at [492, 424] on div "Move To Folder" at bounding box center [484, 418] width 17 height 17
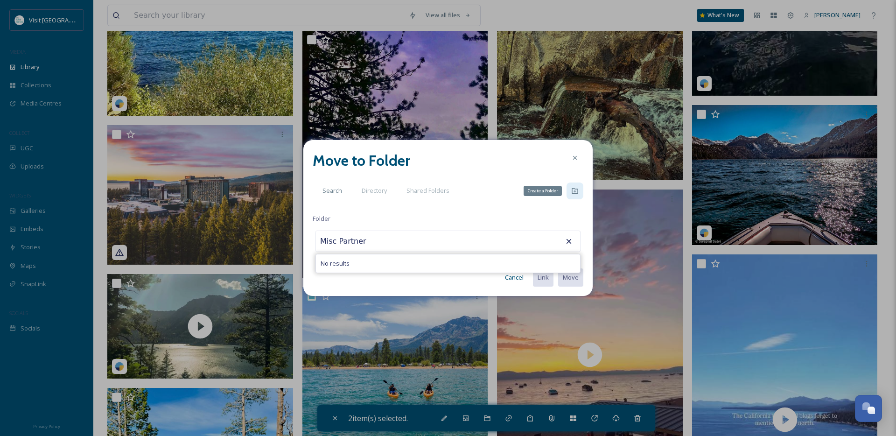
type input "Misc Partner"
click at [573, 188] on icon at bounding box center [574, 190] width 7 height 7
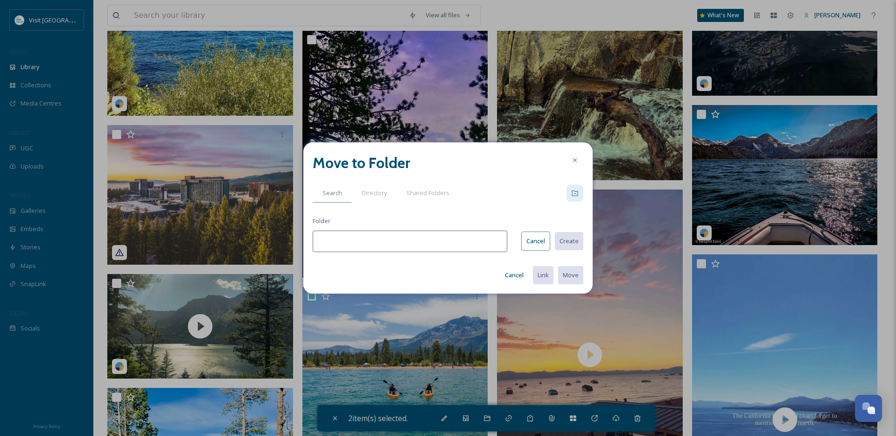
click at [370, 242] on input at bounding box center [410, 241] width 195 height 21
type input "M"
type input "Community Partner"
click at [573, 233] on button "Create" at bounding box center [568, 241] width 29 height 19
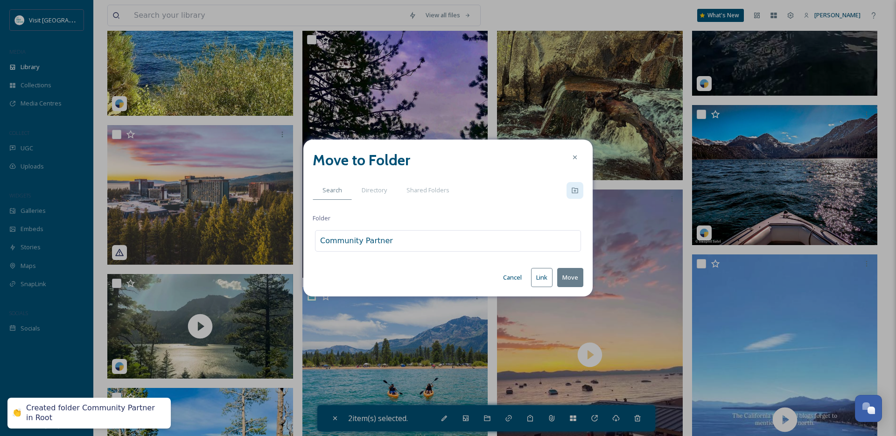
click at [573, 278] on button "Move" at bounding box center [570, 277] width 26 height 19
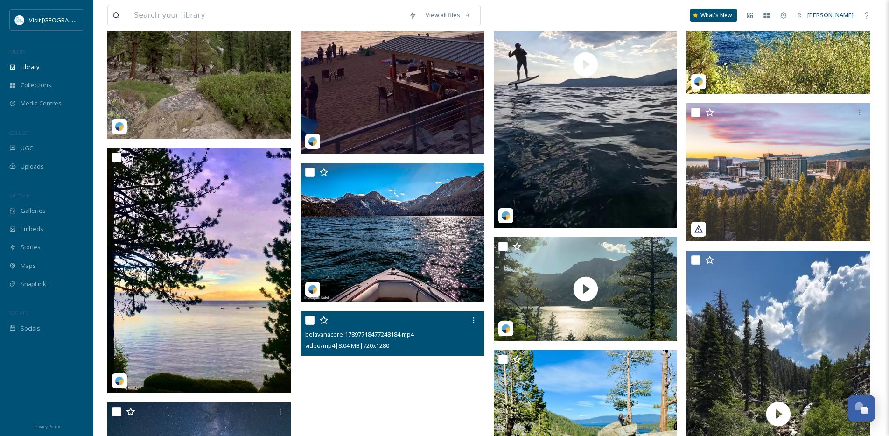
scroll to position [6050, 0]
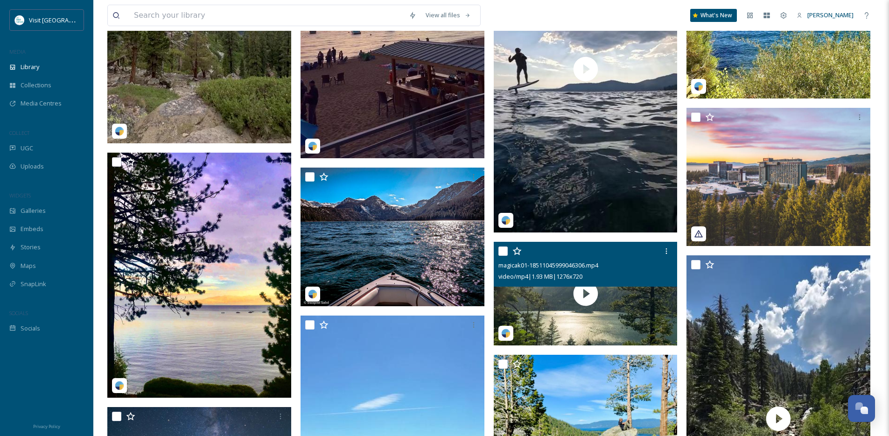
click at [507, 254] on div at bounding box center [587, 251] width 177 height 17
click at [668, 255] on icon at bounding box center [666, 250] width 7 height 7
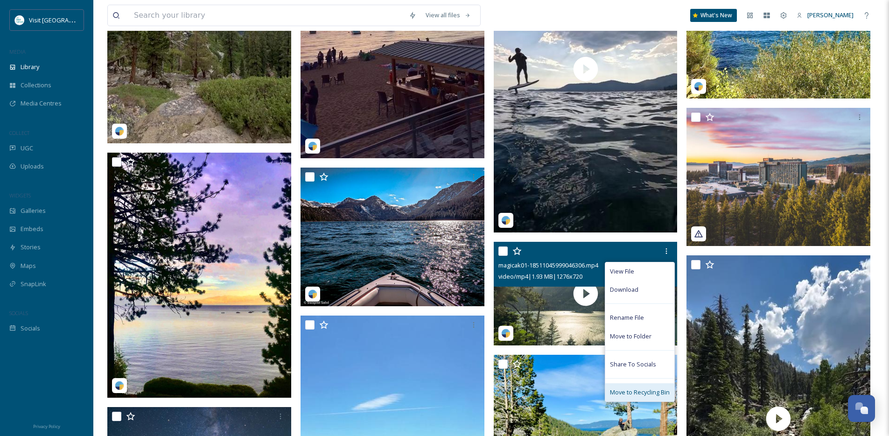
click at [633, 394] on div "Move to Recycling Bin" at bounding box center [639, 392] width 69 height 18
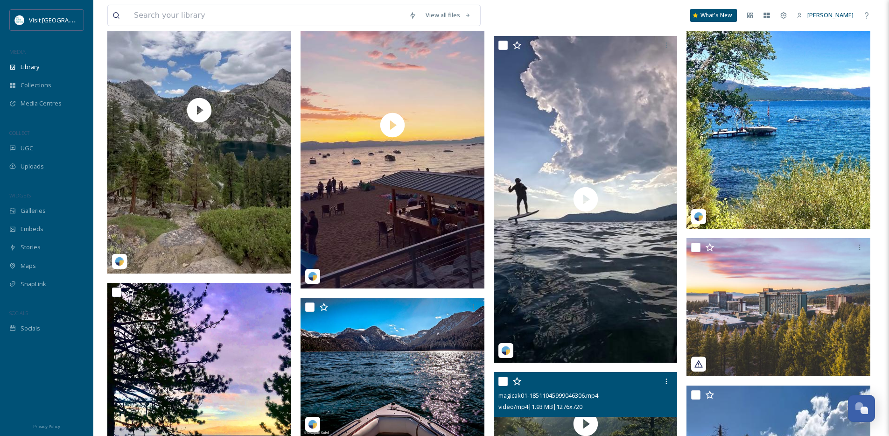
scroll to position [5920, 0]
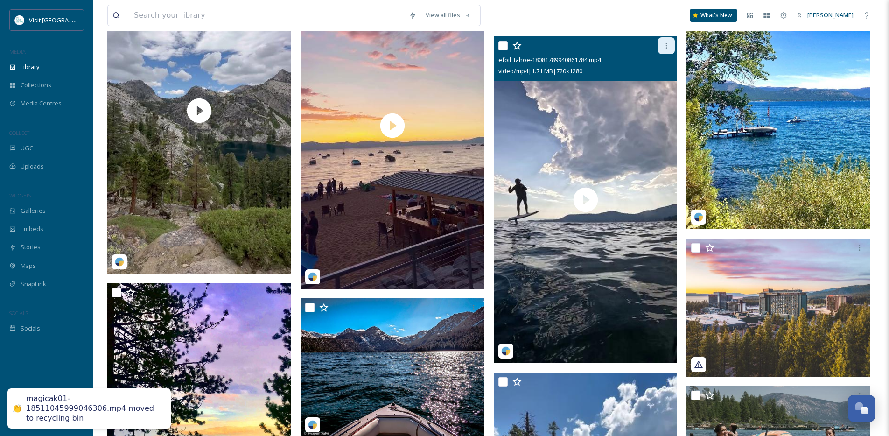
click at [667, 49] on icon at bounding box center [666, 46] width 1 height 6
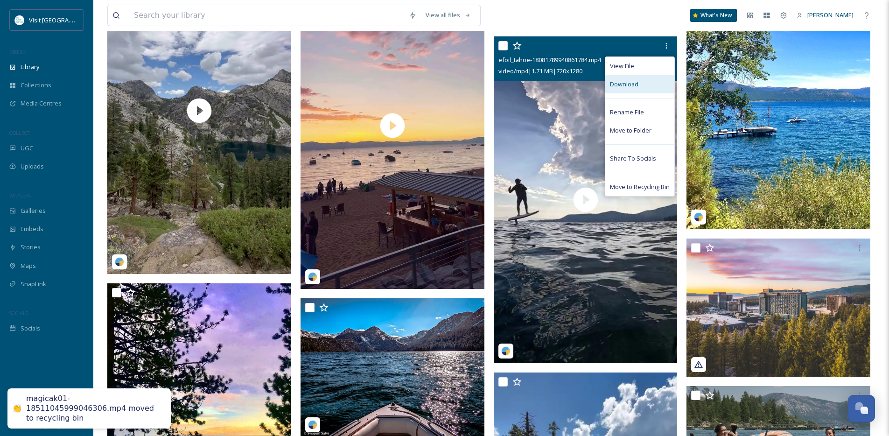
click at [646, 91] on div "Download" at bounding box center [639, 84] width 69 height 18
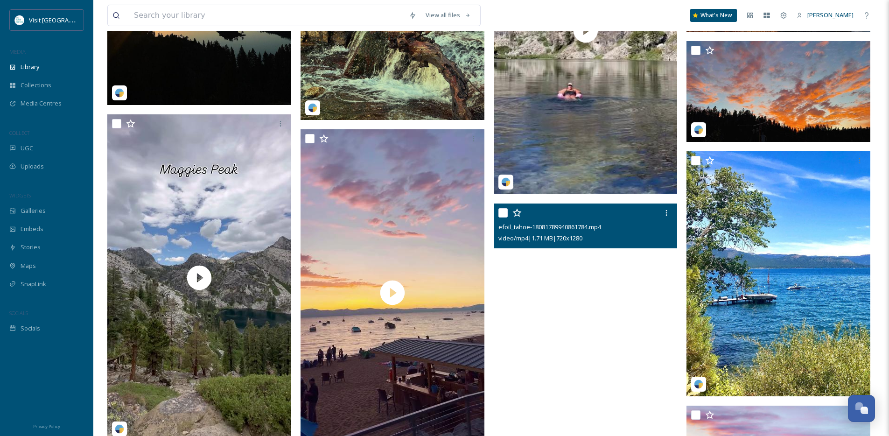
scroll to position [5825, 0]
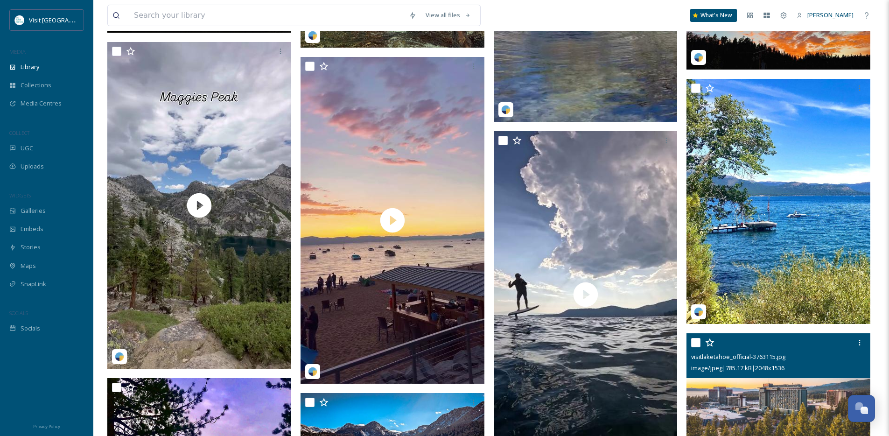
click at [697, 347] on input "checkbox" at bounding box center [695, 342] width 9 height 9
checkbox input "true"
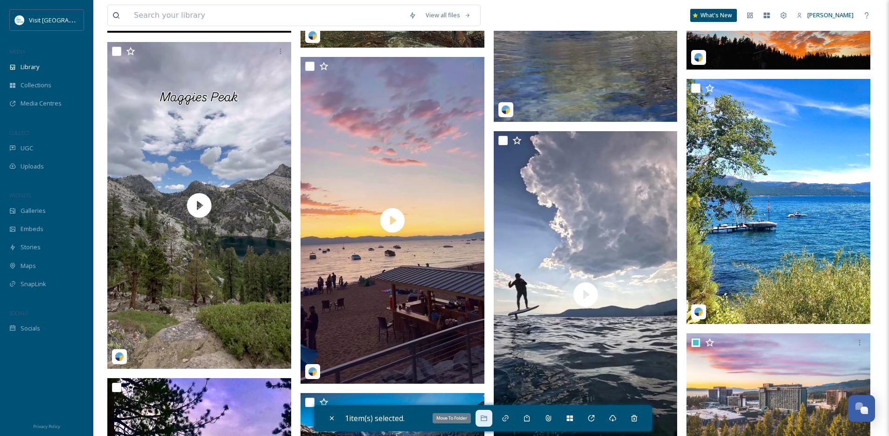
click at [487, 418] on icon at bounding box center [483, 418] width 7 height 7
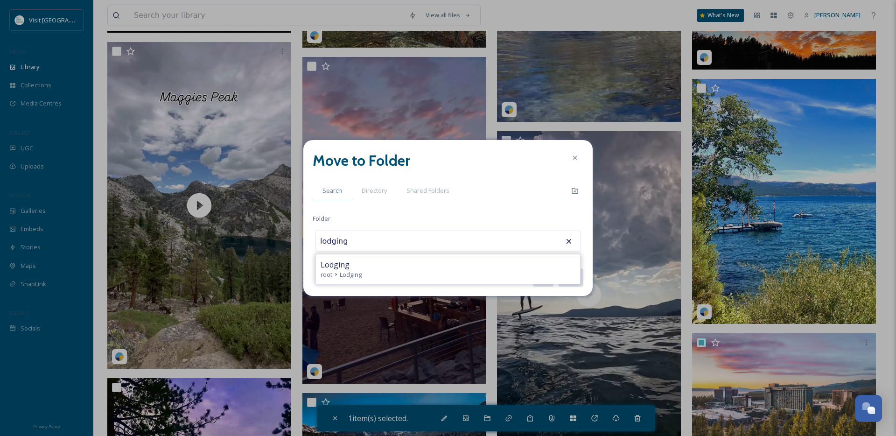
type input "Lodging"
click at [557, 268] on button "Move" at bounding box center [570, 277] width 26 height 19
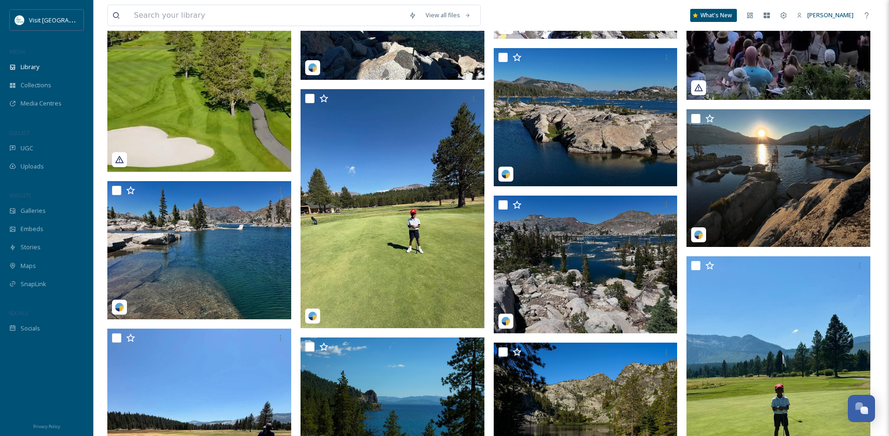
scroll to position [4639, 0]
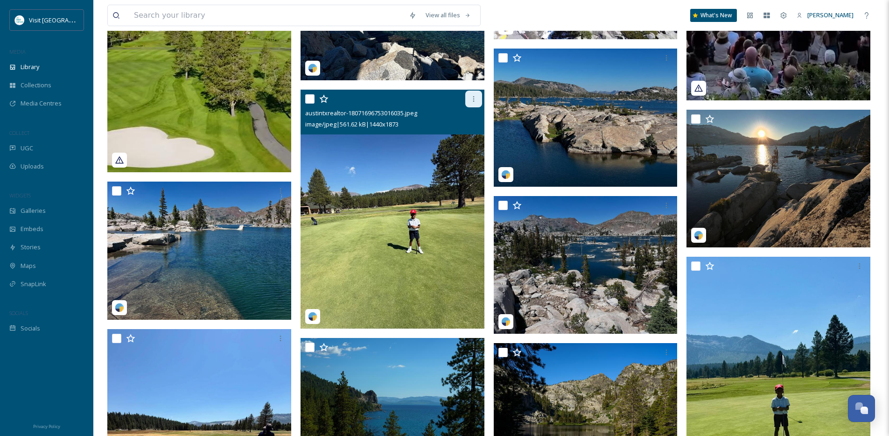
click at [471, 103] on icon at bounding box center [473, 98] width 7 height 7
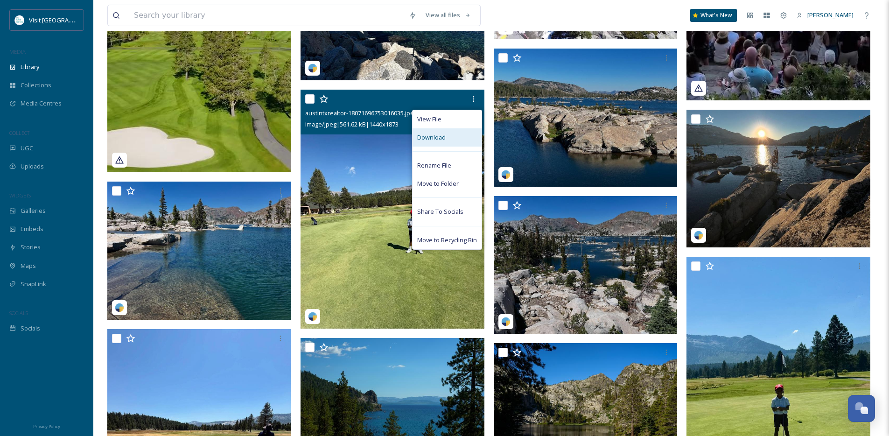
click at [445, 146] on div "Download" at bounding box center [447, 137] width 69 height 18
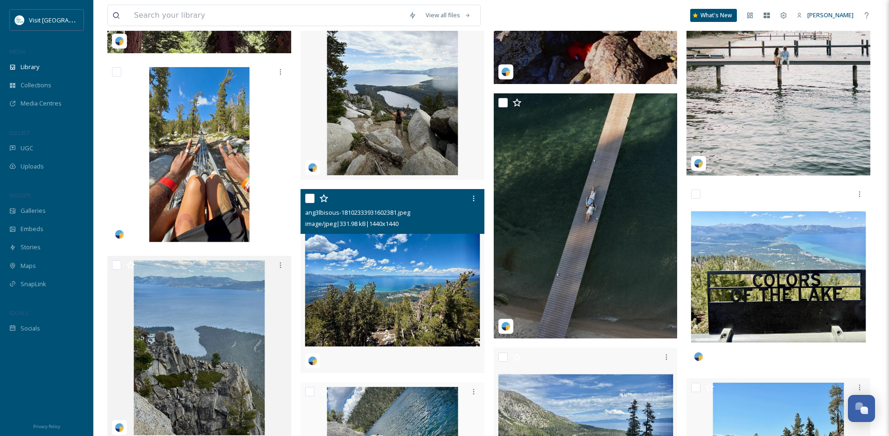
scroll to position [2857, 0]
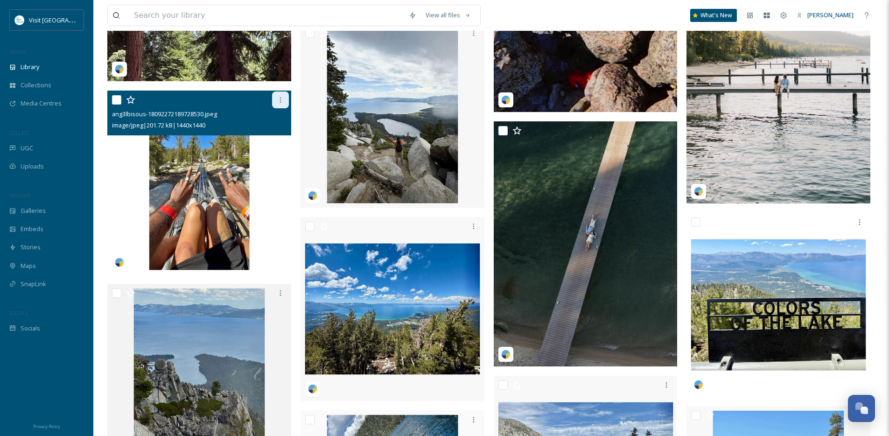
click at [279, 104] on icon at bounding box center [280, 99] width 7 height 7
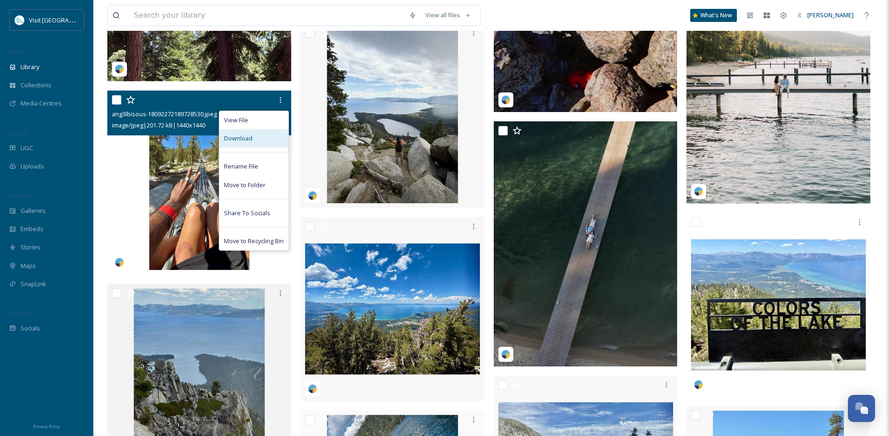
click at [259, 141] on div "Download" at bounding box center [253, 138] width 69 height 18
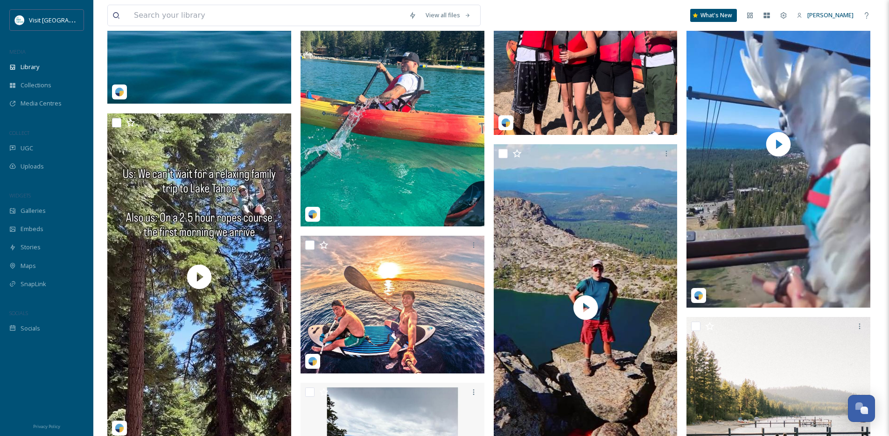
scroll to position [2499, 0]
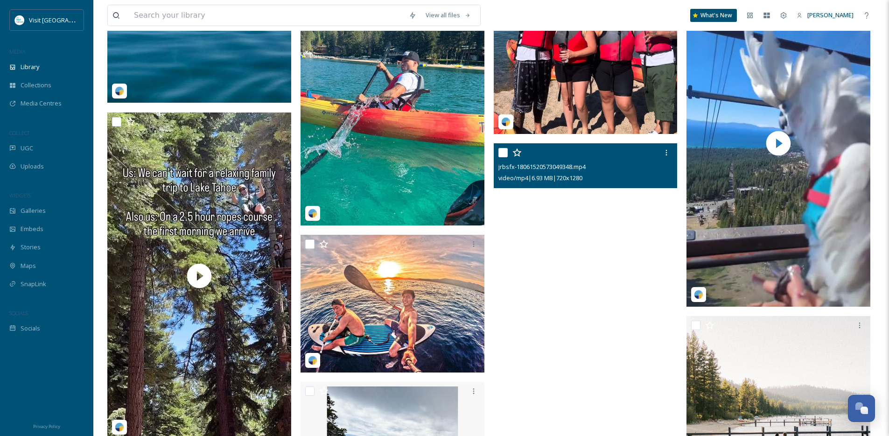
click at [641, 262] on video "jrbsfx-18061520573049348.mp4" at bounding box center [586, 306] width 184 height 327
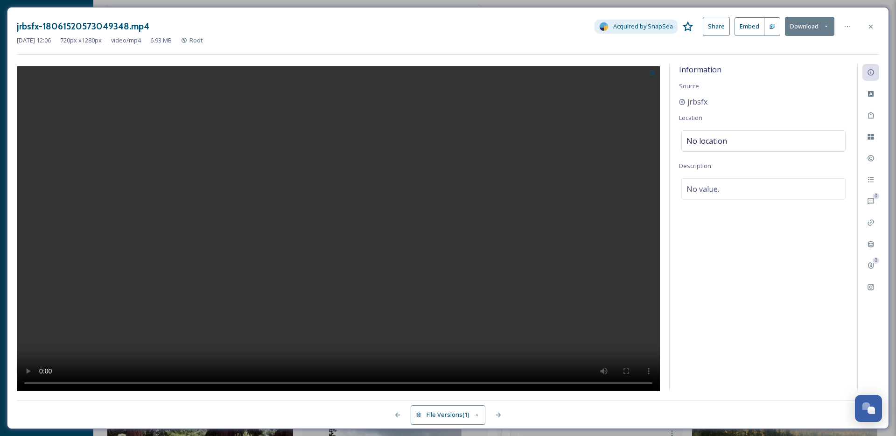
click at [602, 145] on div at bounding box center [338, 227] width 643 height 327
click at [841, 32] on div at bounding box center [847, 26] width 17 height 17
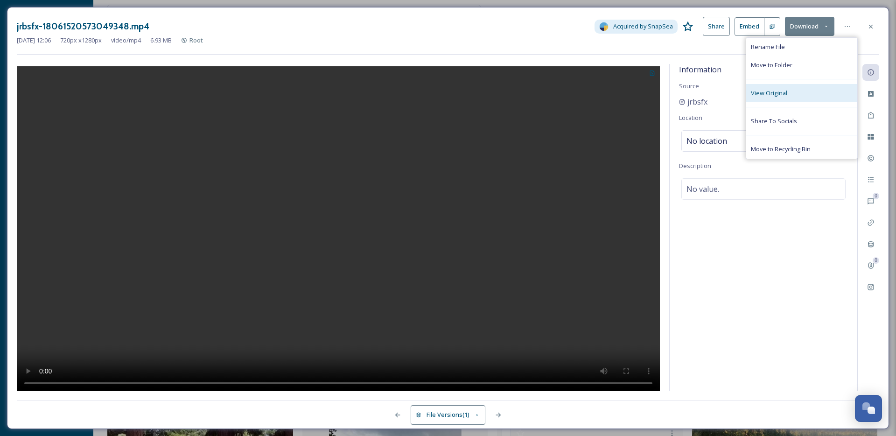
click at [784, 100] on div "View Original" at bounding box center [801, 93] width 111 height 18
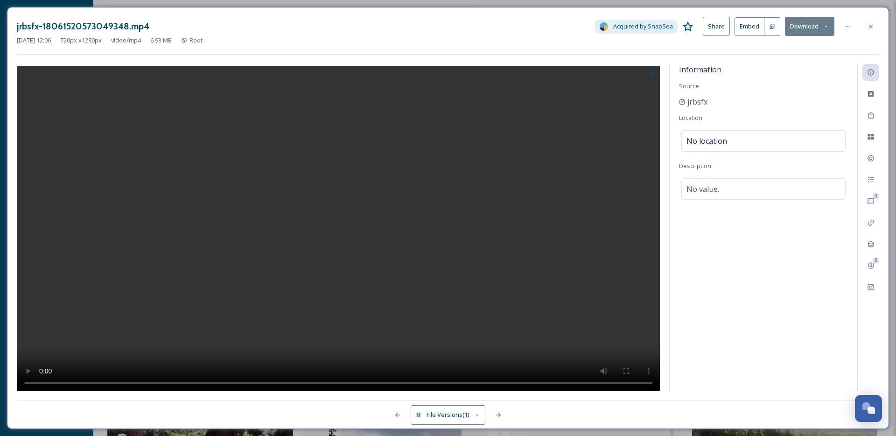
click at [810, 28] on button "Download" at bounding box center [809, 26] width 49 height 19
click at [794, 49] on span "Download Original (720 x 1280)" at bounding box center [785, 47] width 85 height 9
click at [877, 29] on div at bounding box center [871, 26] width 17 height 17
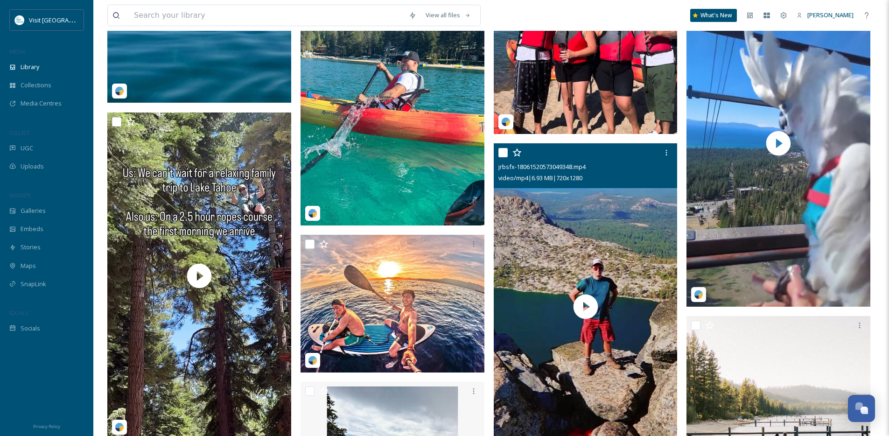
click at [502, 157] on input "checkbox" at bounding box center [503, 152] width 9 height 9
checkbox input "true"
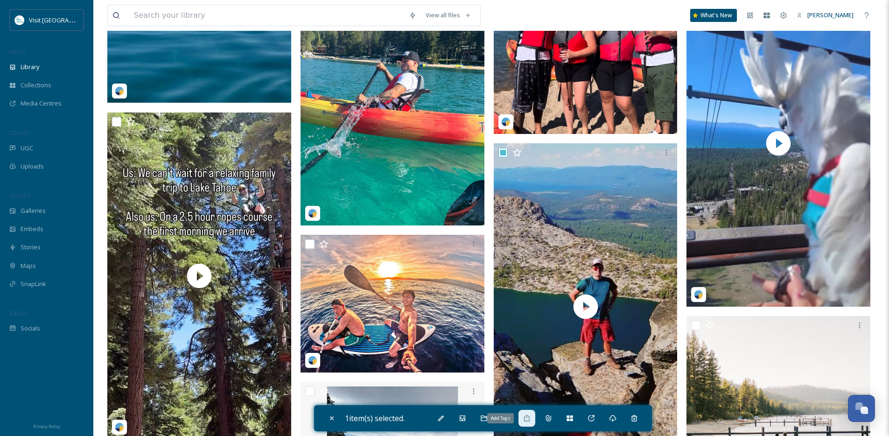
click at [528, 419] on icon at bounding box center [526, 418] width 7 height 7
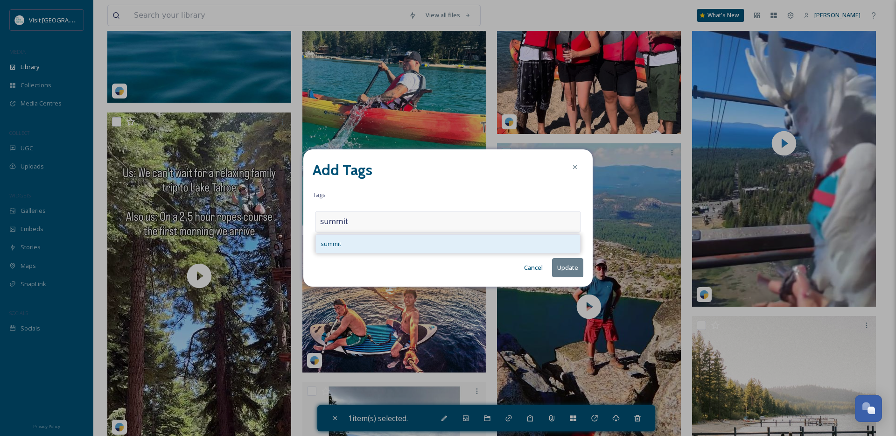
type input "summit"
click at [379, 245] on div "summit" at bounding box center [448, 244] width 264 height 18
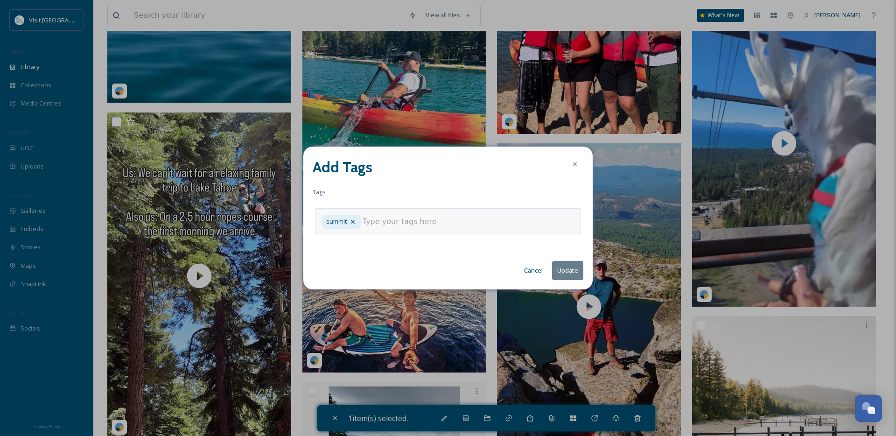
click at [569, 274] on button "Update" at bounding box center [567, 270] width 31 height 19
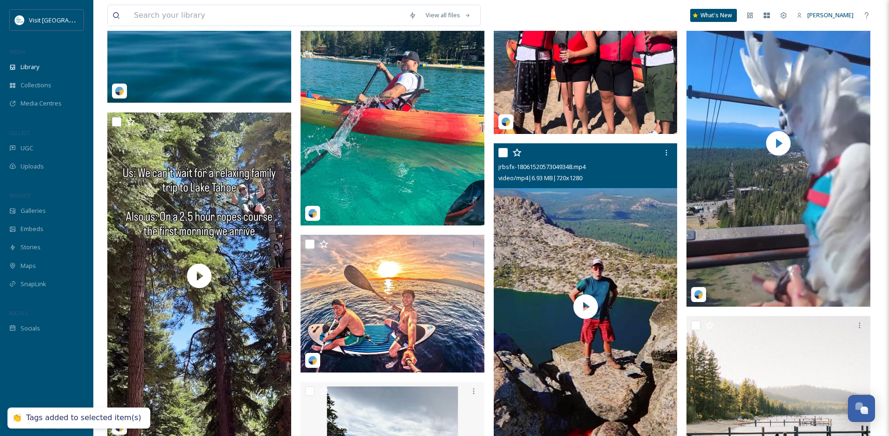
click at [505, 157] on input "checkbox" at bounding box center [503, 152] width 9 height 9
checkbox input "true"
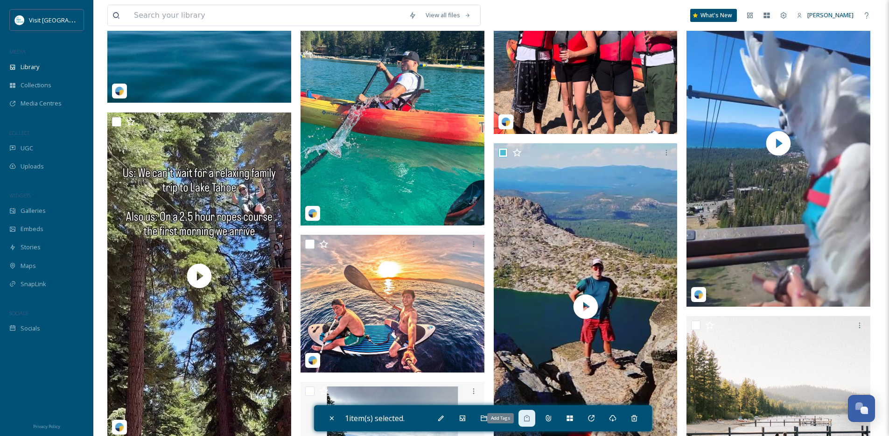
click at [527, 419] on icon at bounding box center [526, 418] width 7 height 7
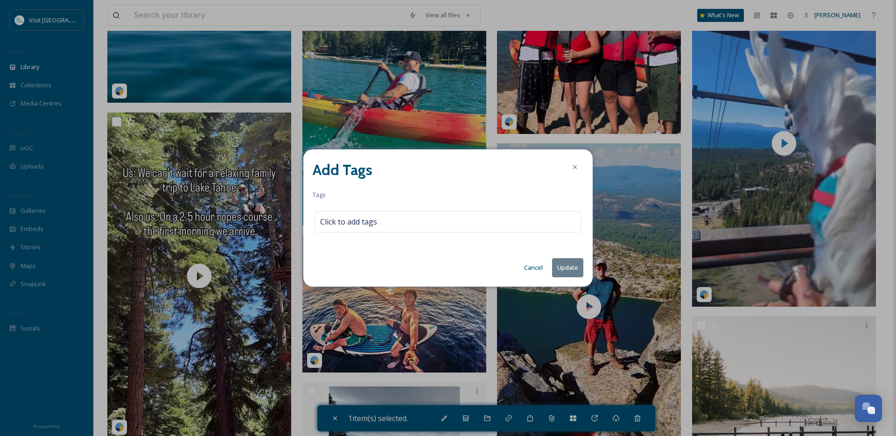
click at [534, 275] on button "Cancel" at bounding box center [534, 268] width 28 height 18
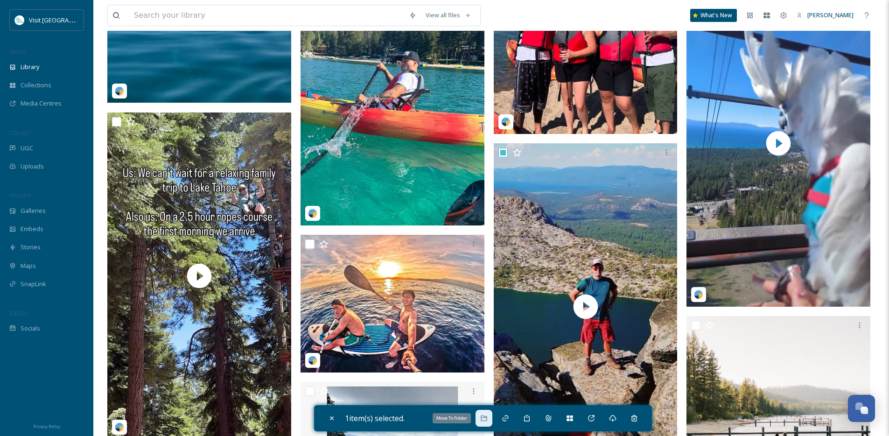
click at [488, 415] on icon at bounding box center [483, 418] width 7 height 7
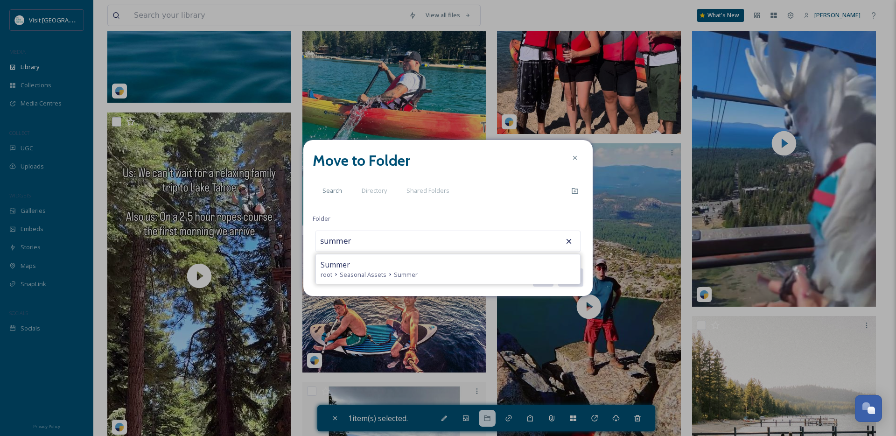
type input "Summer"
click at [557, 268] on button "Move" at bounding box center [570, 277] width 26 height 19
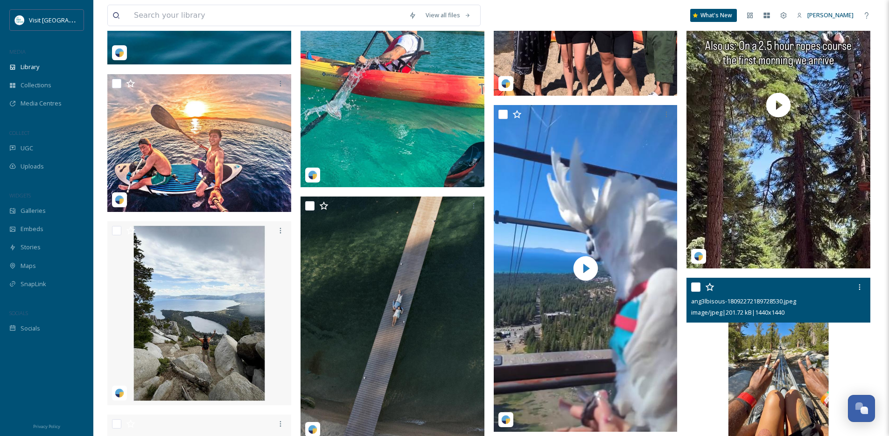
scroll to position [2538, 0]
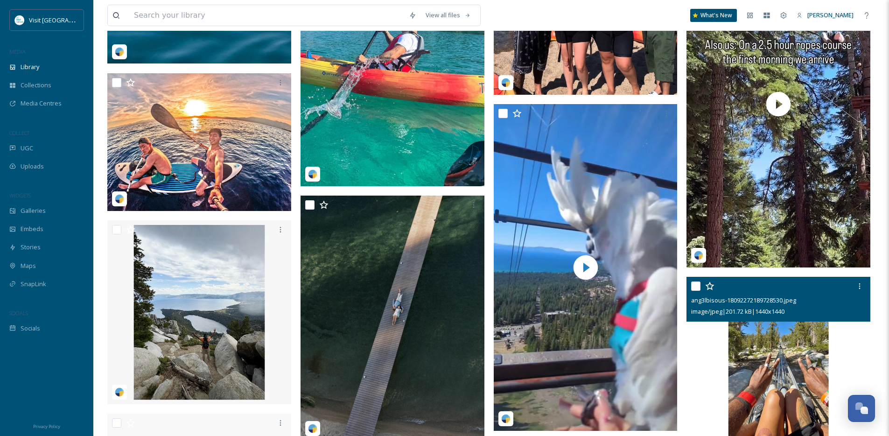
click at [700, 291] on input "checkbox" at bounding box center [695, 285] width 9 height 9
checkbox input "true"
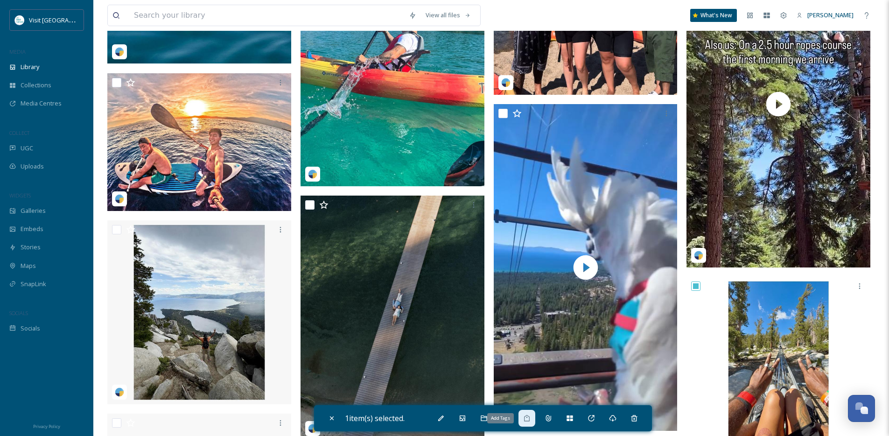
click at [531, 423] on div "Add Tags" at bounding box center [527, 418] width 17 height 17
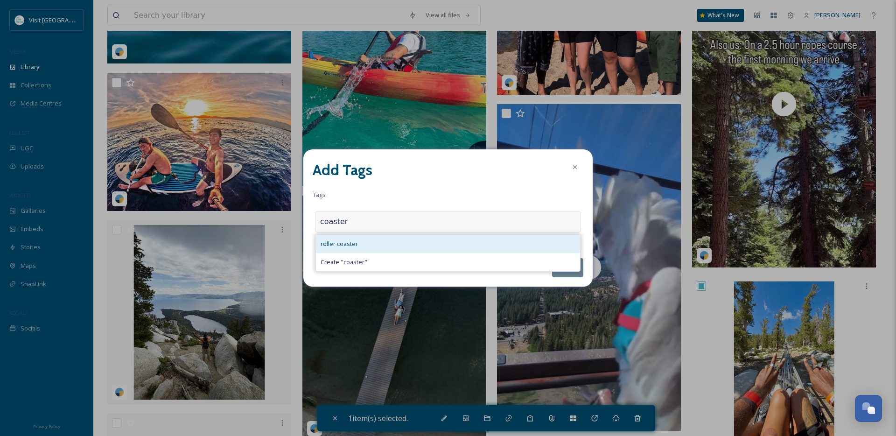
type input "coaster"
click at [352, 239] on span "roller coaster" at bounding box center [339, 243] width 37 height 9
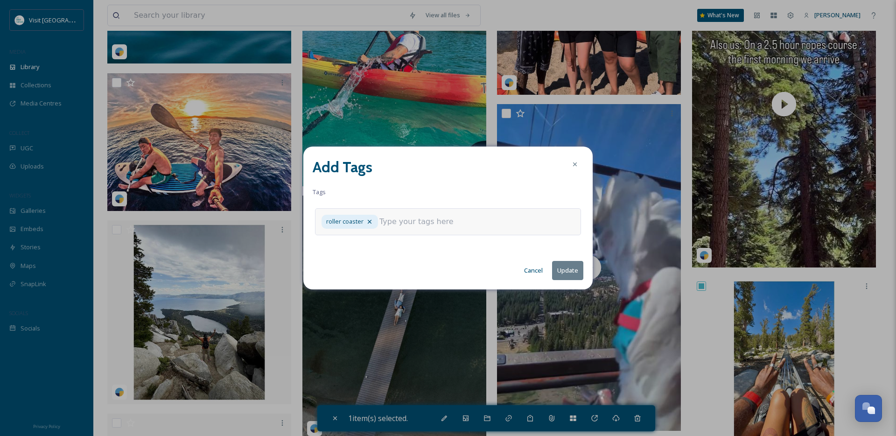
click at [561, 272] on button "Update" at bounding box center [567, 270] width 31 height 19
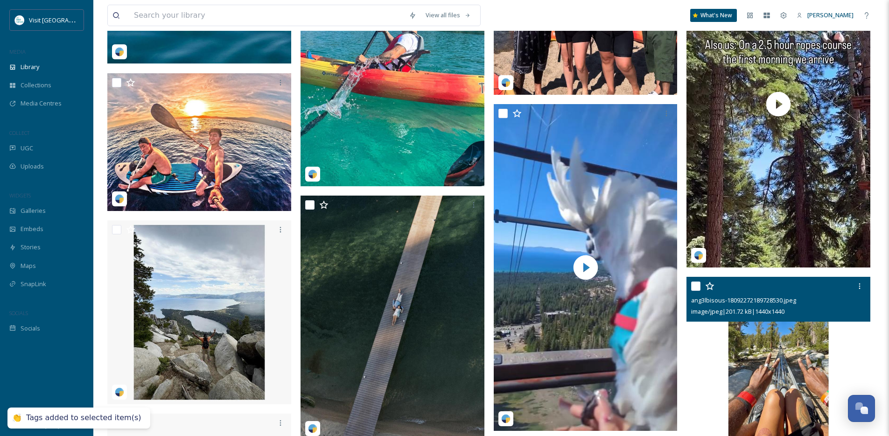
click at [688, 295] on div "ang3lbisous-18092272189728530.jpeg image/jpeg | 201.72 kB | 1440 x 1440" at bounding box center [779, 299] width 184 height 45
click at [698, 291] on input "checkbox" at bounding box center [695, 285] width 9 height 9
checkbox input "true"
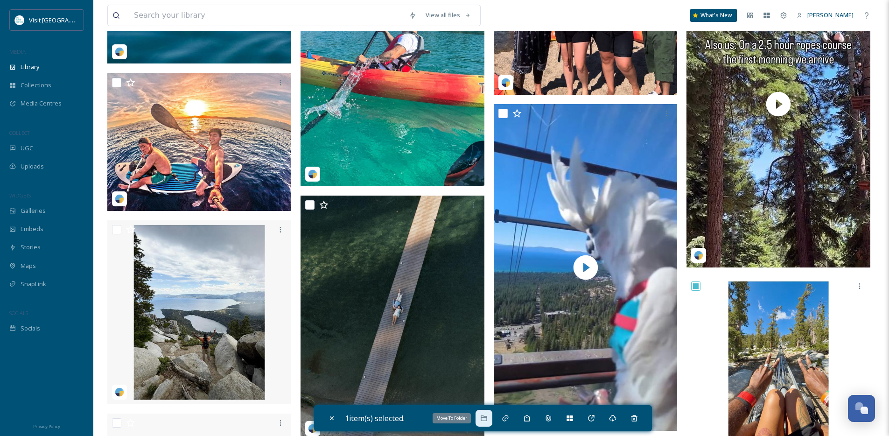
click at [488, 420] on icon at bounding box center [483, 418] width 7 height 7
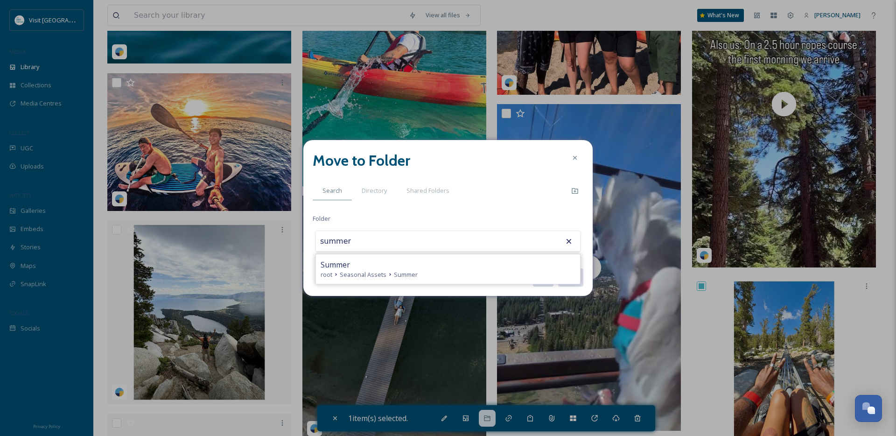
type input "Summer"
click at [557, 268] on button "Move" at bounding box center [570, 277] width 26 height 19
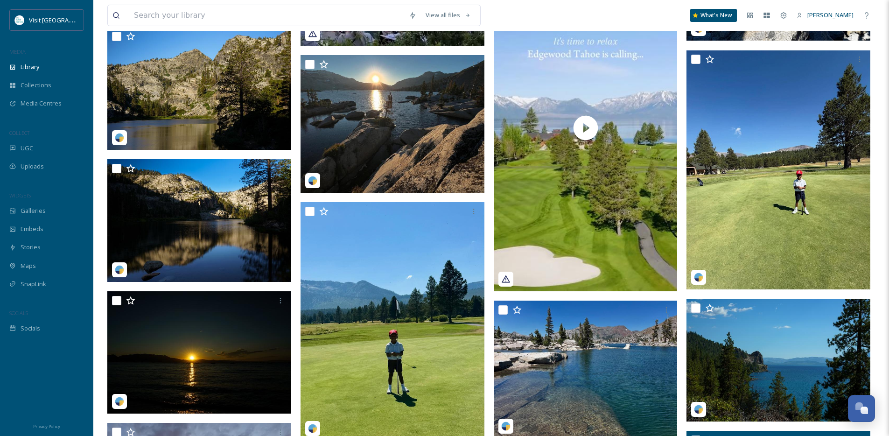
scroll to position [4591, 0]
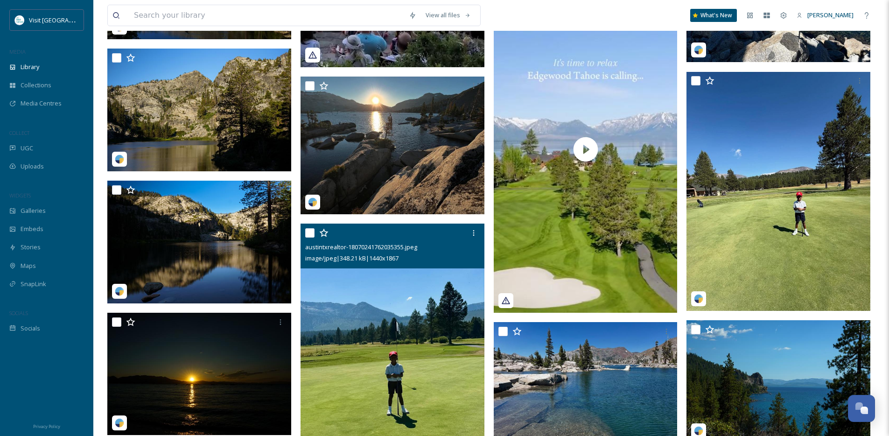
click at [311, 234] on div at bounding box center [393, 233] width 177 height 17
click at [310, 238] on input "checkbox" at bounding box center [309, 232] width 9 height 9
checkbox input "true"
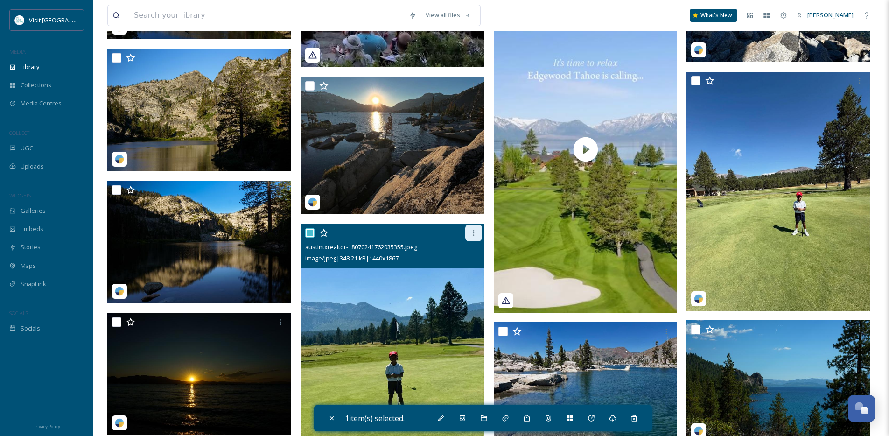
click at [477, 241] on div at bounding box center [473, 233] width 17 height 17
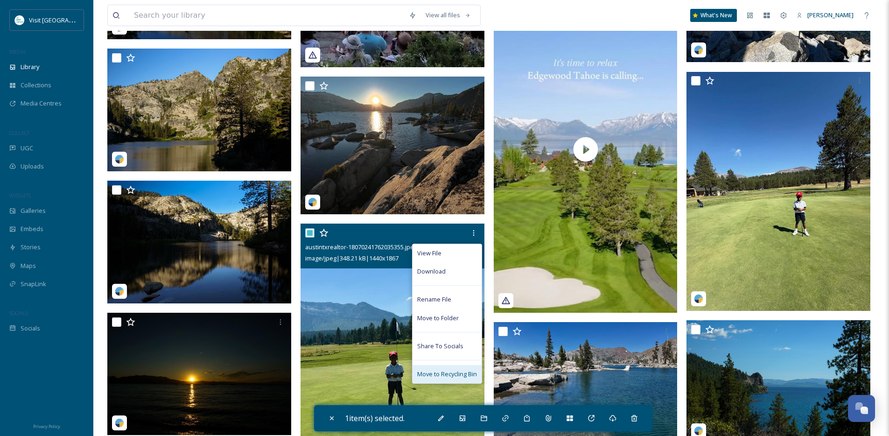
click at [464, 379] on span "Move to Recycling Bin" at bounding box center [447, 374] width 60 height 9
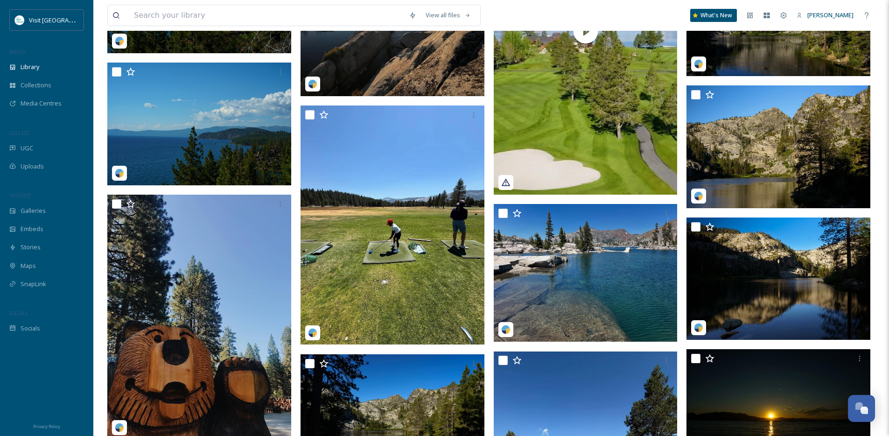
scroll to position [4973, 0]
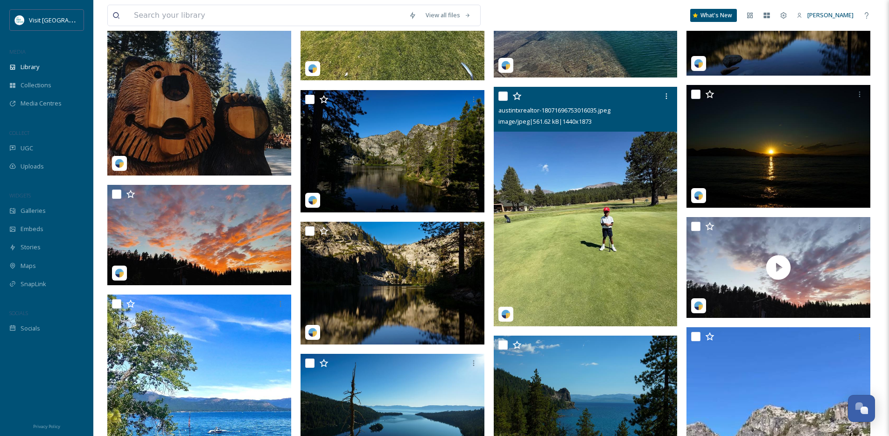
click at [506, 101] on input "checkbox" at bounding box center [503, 95] width 9 height 9
checkbox input "true"
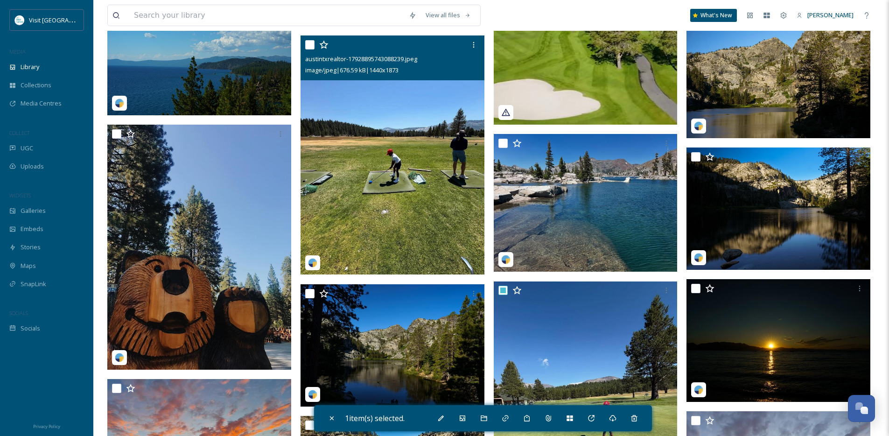
scroll to position [4768, 0]
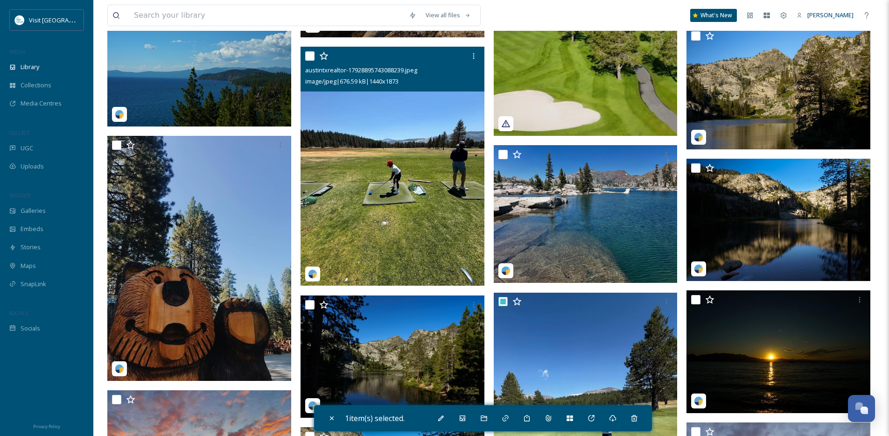
click at [308, 61] on input "checkbox" at bounding box center [309, 55] width 9 height 9
checkbox input "true"
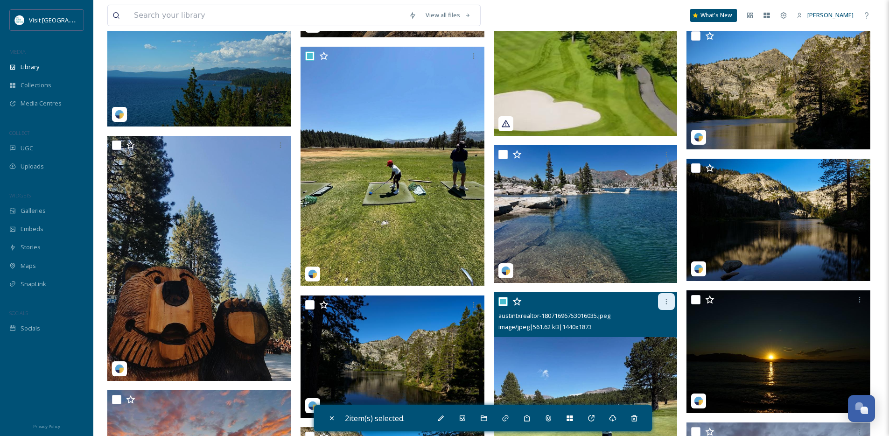
click at [668, 305] on icon at bounding box center [666, 301] width 7 height 7
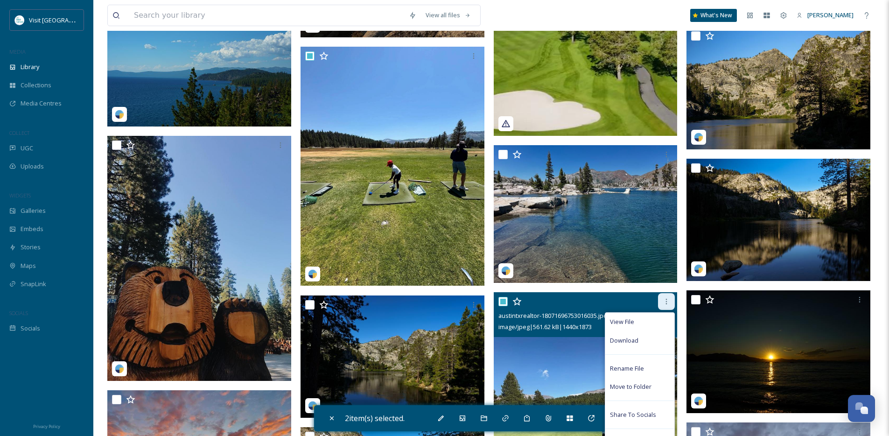
click at [668, 305] on icon at bounding box center [666, 301] width 7 height 7
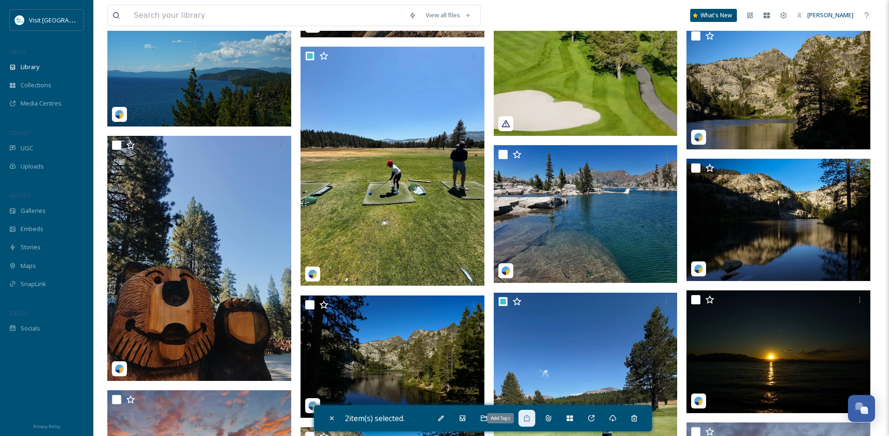
click at [527, 422] on div "Add Tags" at bounding box center [527, 418] width 17 height 17
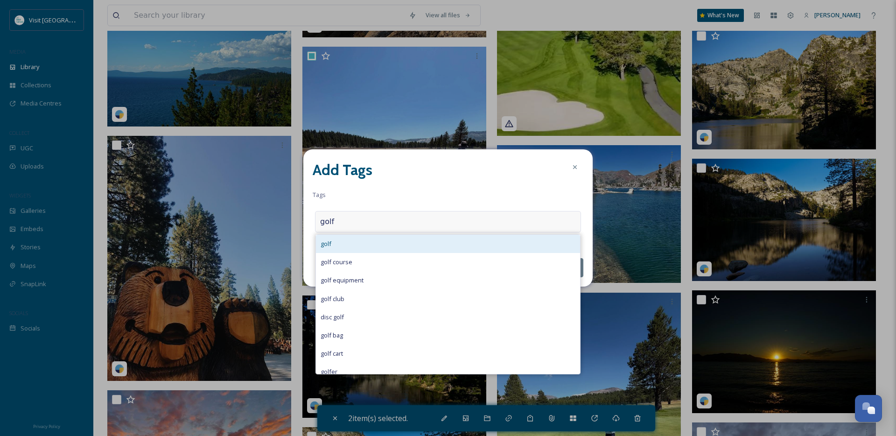
type input "golf"
click at [393, 249] on div "golf" at bounding box center [448, 244] width 264 height 18
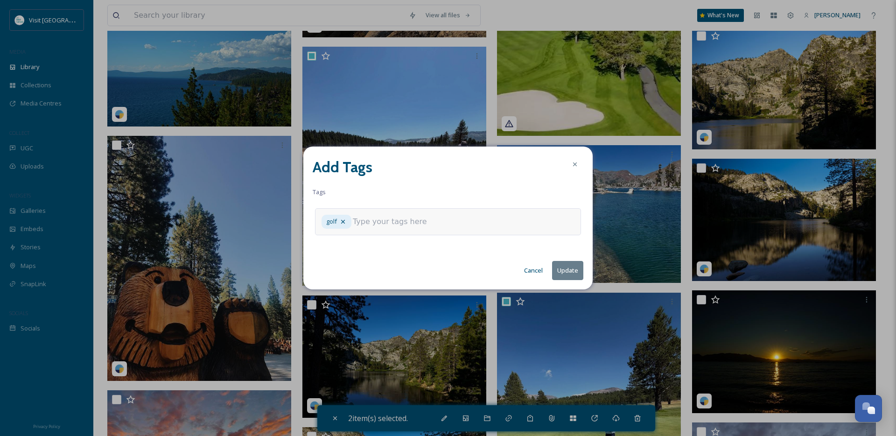
click at [402, 227] on div "golf" at bounding box center [448, 221] width 266 height 27
type input "kids"
click at [407, 222] on icon at bounding box center [410, 221] width 7 height 7
click at [475, 228] on div "golf" at bounding box center [448, 221] width 266 height 27
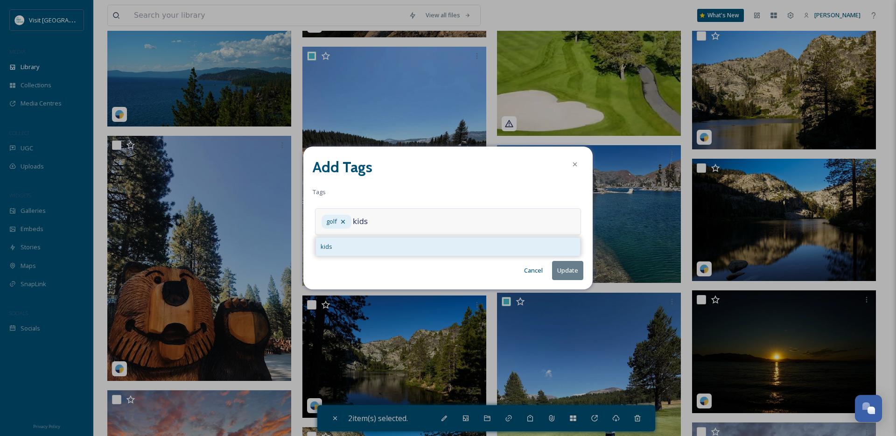
type input "kids"
click at [387, 245] on div "kids" at bounding box center [448, 247] width 264 height 18
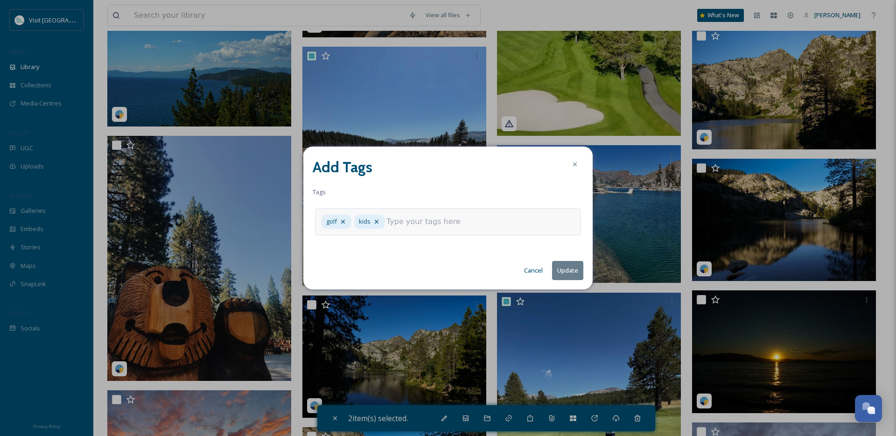
click at [560, 271] on button "Update" at bounding box center [567, 270] width 31 height 19
checkbox input "false"
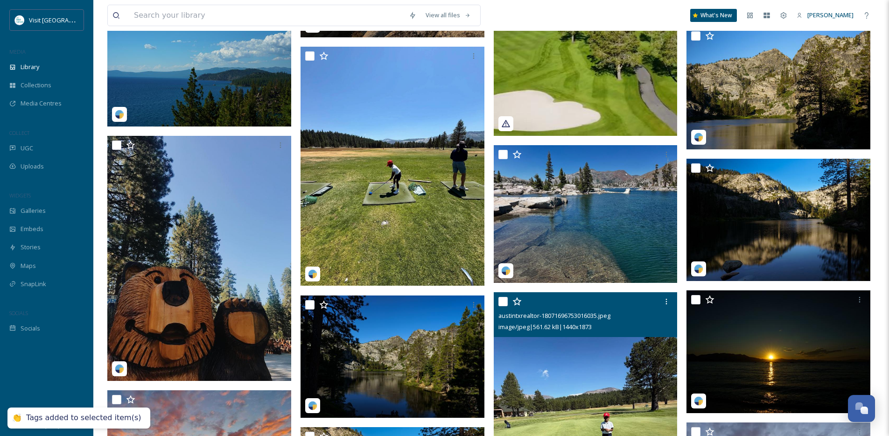
click at [505, 306] on input "checkbox" at bounding box center [503, 301] width 9 height 9
checkbox input "true"
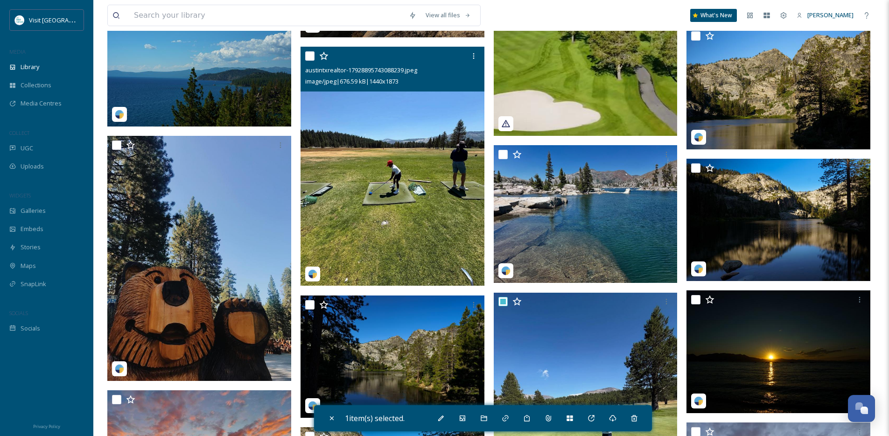
click at [310, 61] on input "checkbox" at bounding box center [309, 55] width 9 height 9
checkbox input "true"
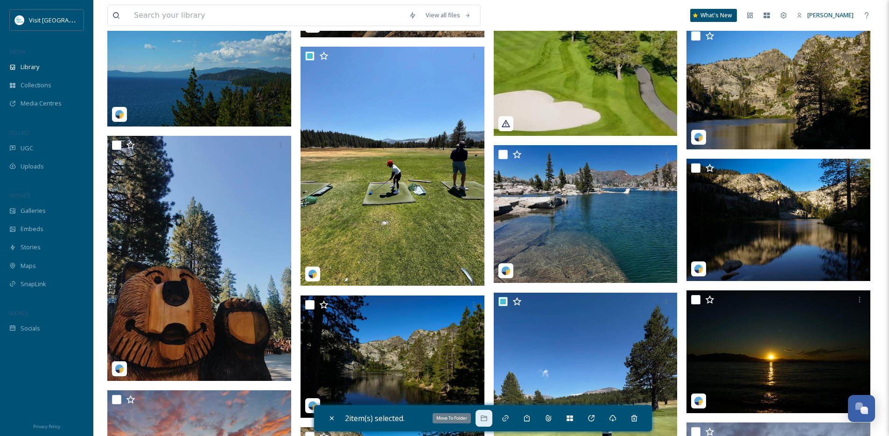
click at [492, 419] on div "Move To Folder" at bounding box center [484, 418] width 17 height 17
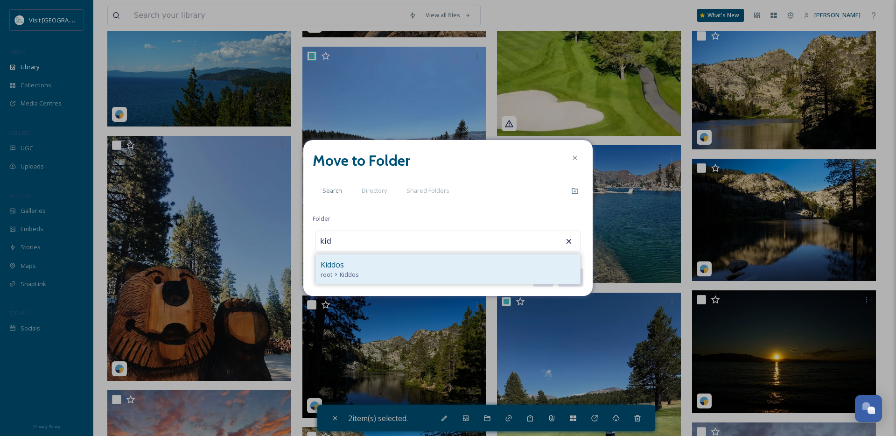
click at [342, 272] on span "Kiddos" at bounding box center [349, 274] width 19 height 9
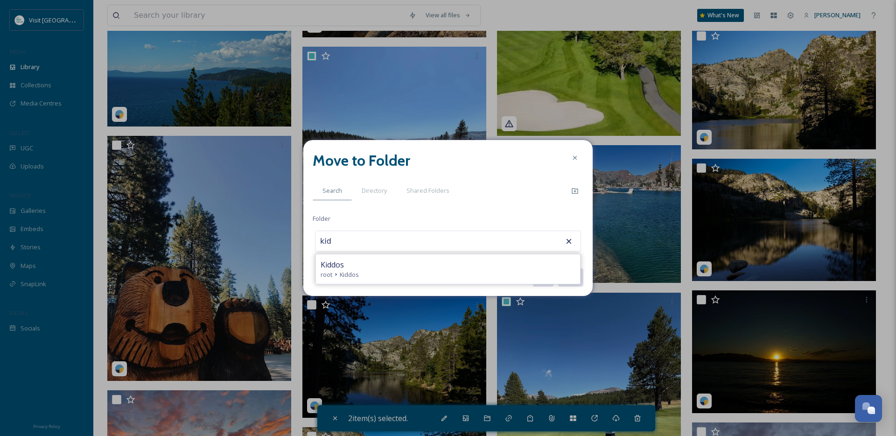
type input "Kiddos"
click at [579, 279] on button "Move" at bounding box center [570, 277] width 26 height 19
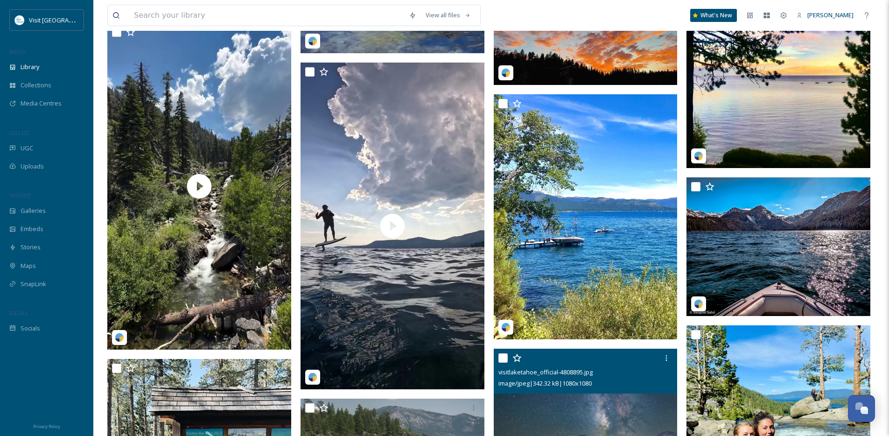
scroll to position [5724, 0]
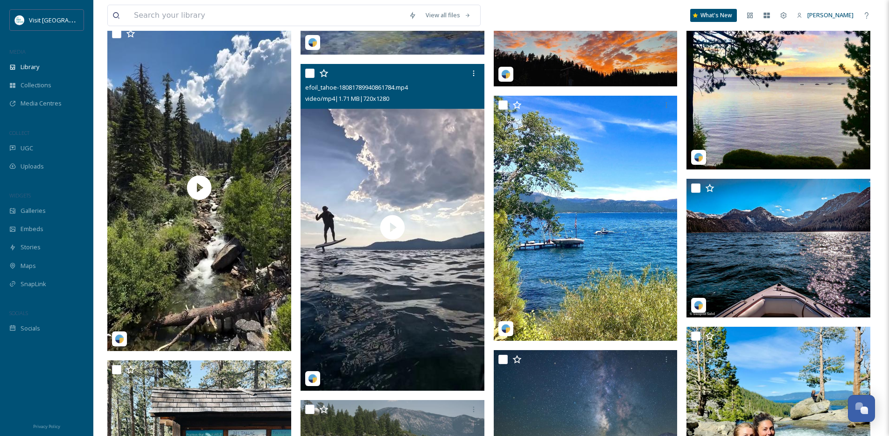
click at [308, 78] on input "checkbox" at bounding box center [309, 73] width 9 height 9
checkbox input "true"
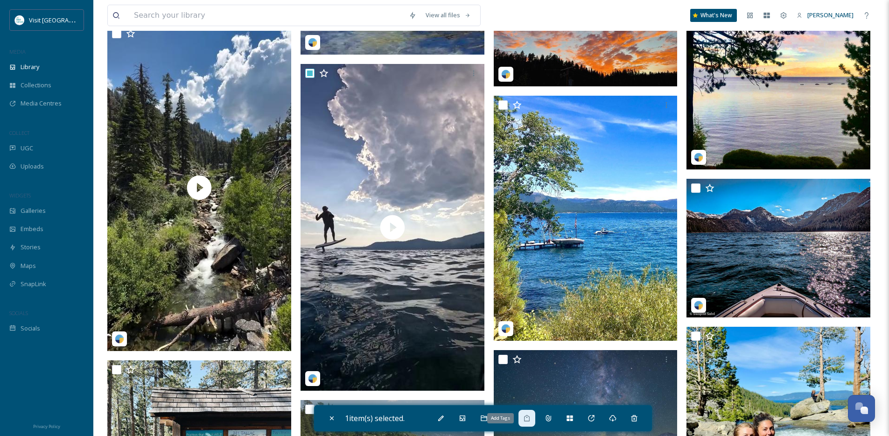
click at [527, 418] on icon at bounding box center [527, 418] width 6 height 7
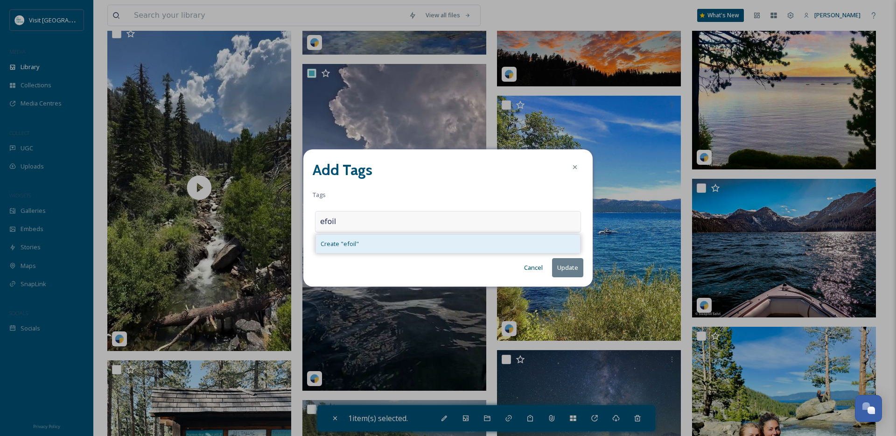
type input "efoil"
click at [344, 242] on span "Create " efoil "" at bounding box center [340, 243] width 38 height 9
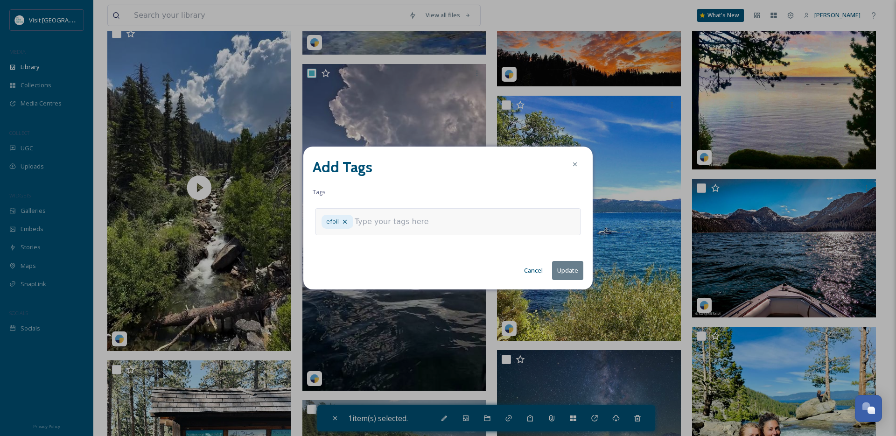
click at [558, 273] on button "Update" at bounding box center [567, 270] width 31 height 19
checkbox input "false"
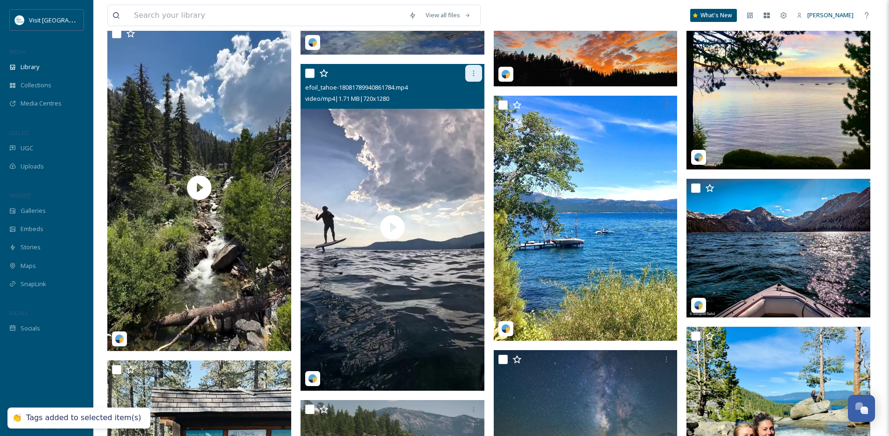
click at [472, 77] on icon at bounding box center [473, 73] width 7 height 7
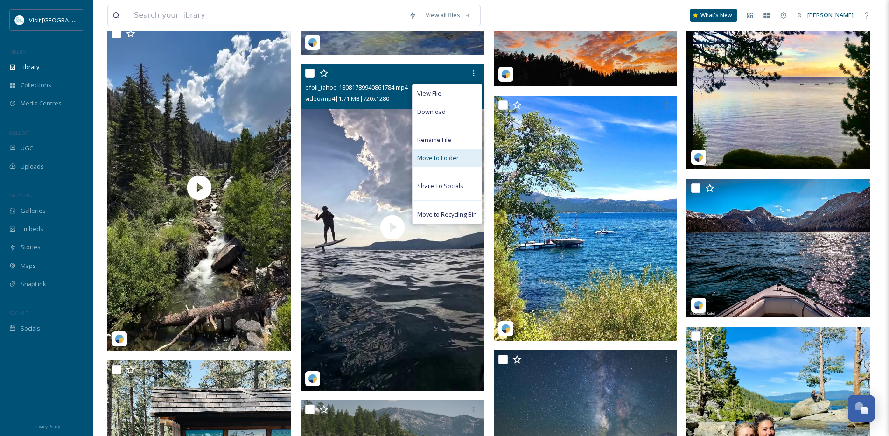
click at [443, 162] on span "Move to Folder" at bounding box center [438, 158] width 42 height 9
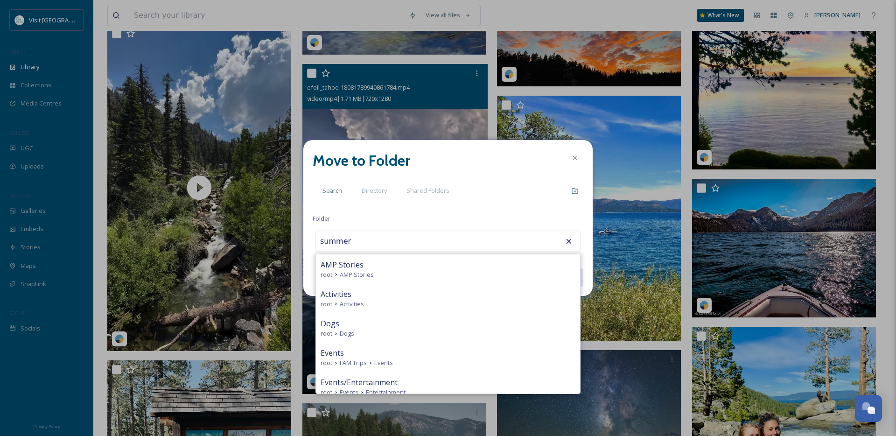
type input "AMP Stories"
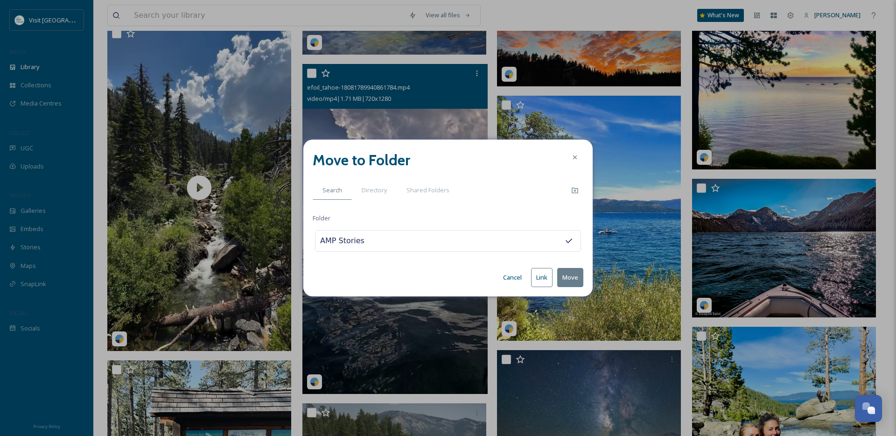
click at [374, 244] on input "AMP Stories" at bounding box center [367, 241] width 103 height 21
type input "Summer"
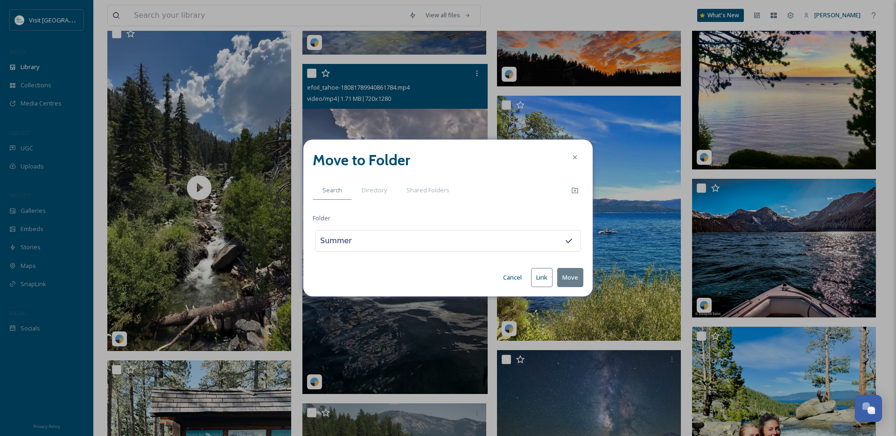
click at [557, 268] on button "Move" at bounding box center [570, 277] width 26 height 19
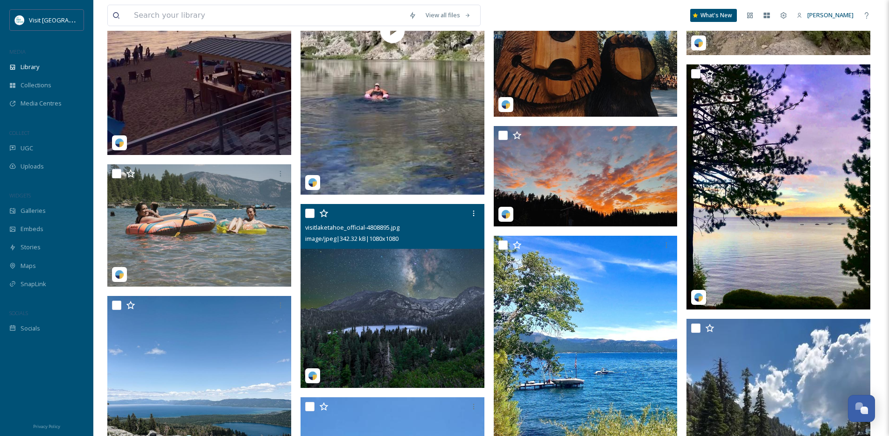
scroll to position [5586, 0]
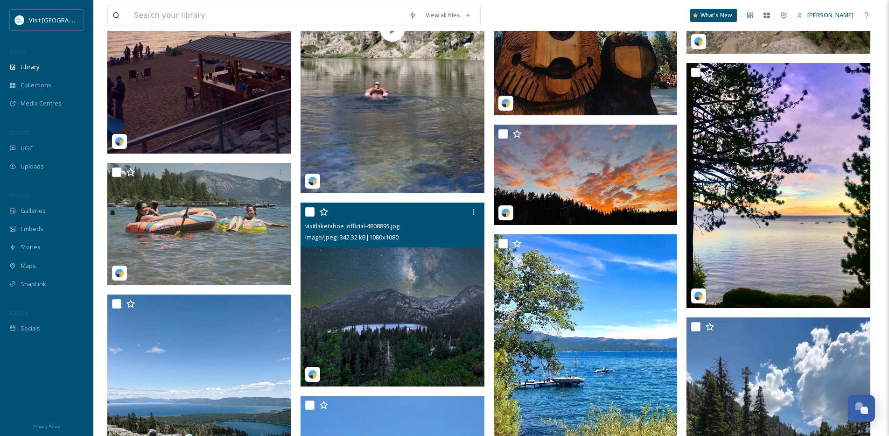
click at [307, 217] on input "checkbox" at bounding box center [309, 211] width 9 height 9
checkbox input "true"
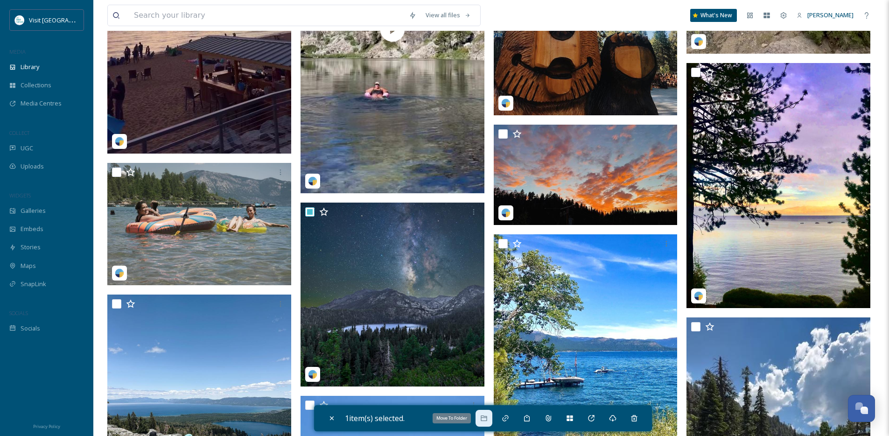
click at [482, 415] on div "Move To Folder" at bounding box center [484, 418] width 17 height 17
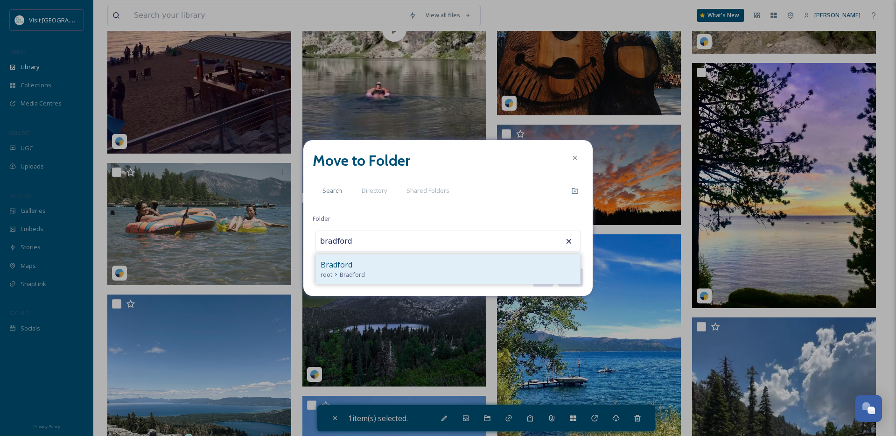
click at [338, 267] on span "Bradford" at bounding box center [337, 264] width 32 height 11
type input "Bradford"
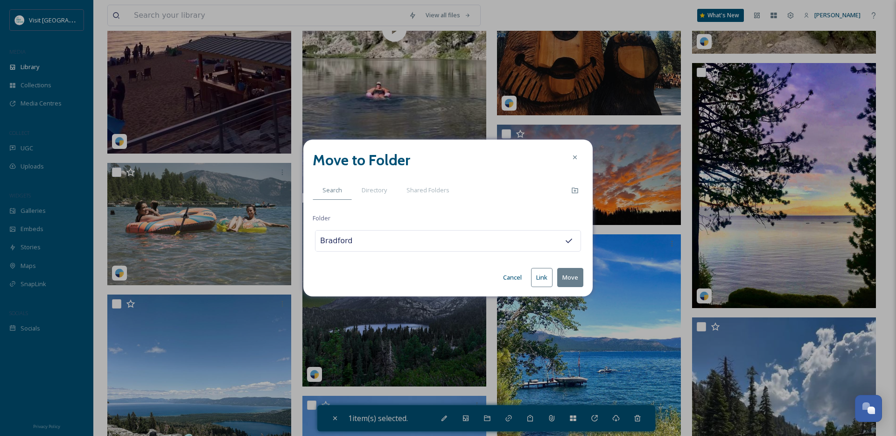
click at [564, 276] on button "Move" at bounding box center [570, 277] width 26 height 19
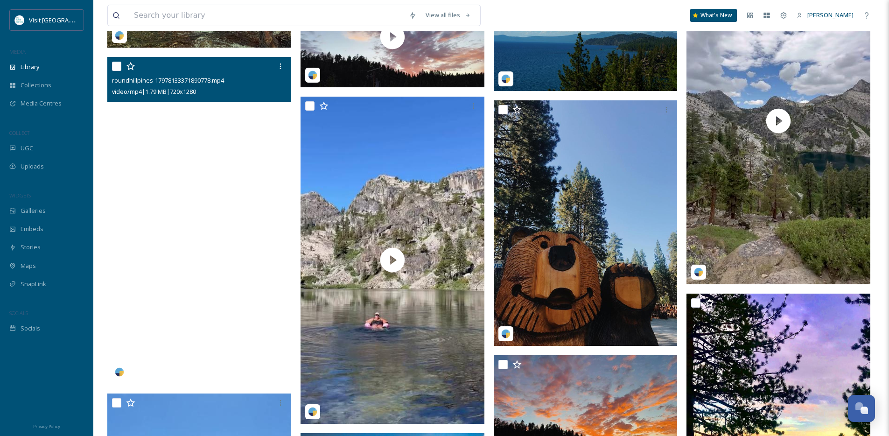
scroll to position [5342, 0]
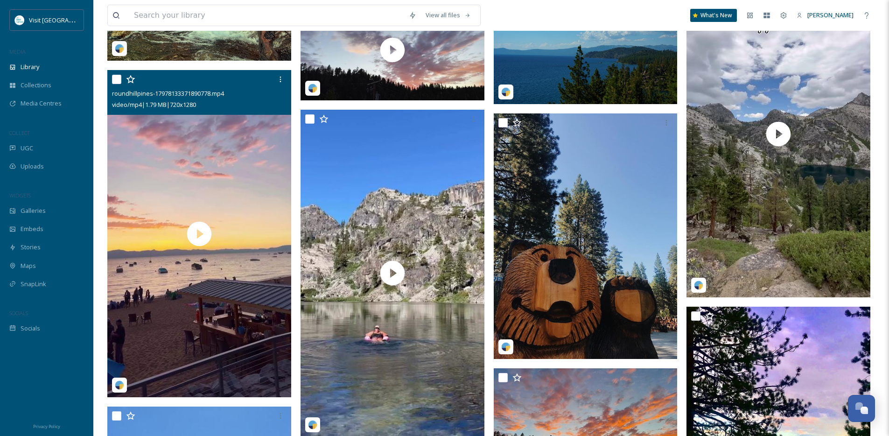
click at [117, 84] on input "checkbox" at bounding box center [116, 79] width 9 height 9
checkbox input "true"
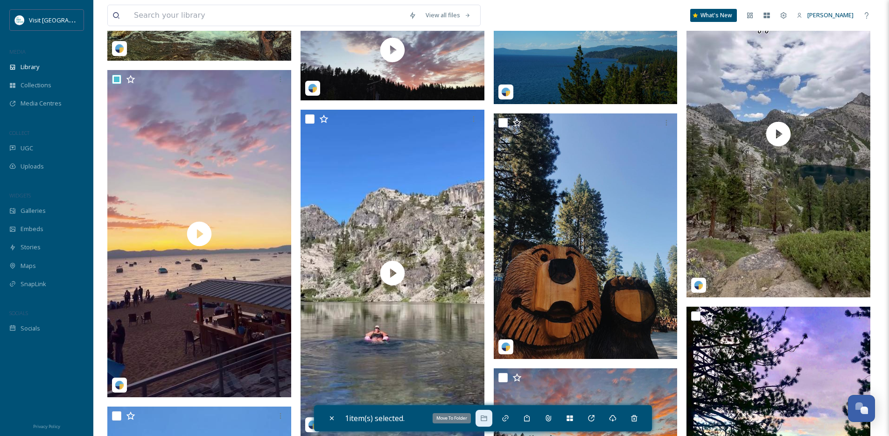
click at [491, 417] on div "Move To Folder" at bounding box center [484, 418] width 17 height 17
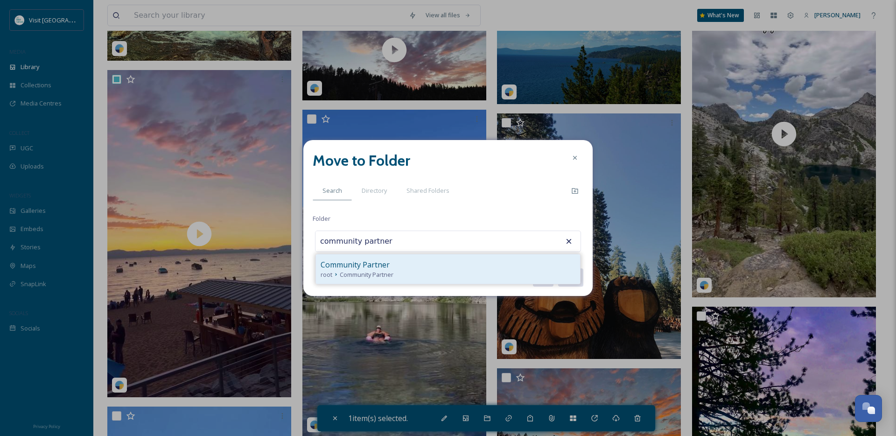
click at [415, 261] on div "Community Partner" at bounding box center [448, 264] width 255 height 11
type input "Community Partner"
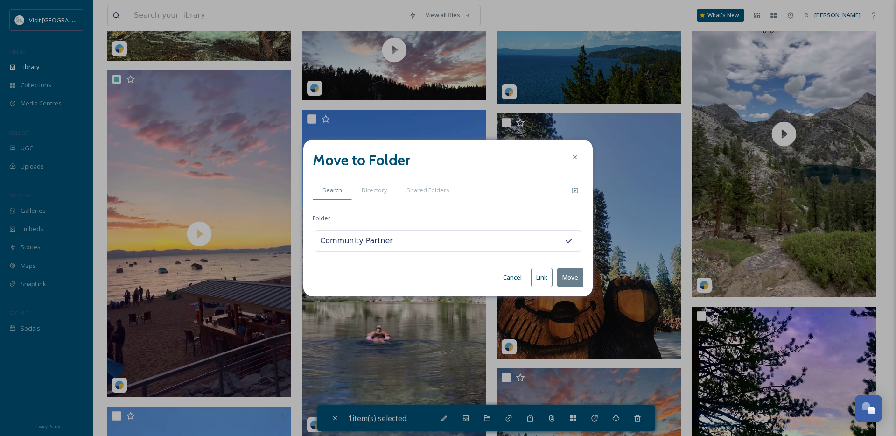
click at [574, 276] on button "Move" at bounding box center [570, 277] width 26 height 19
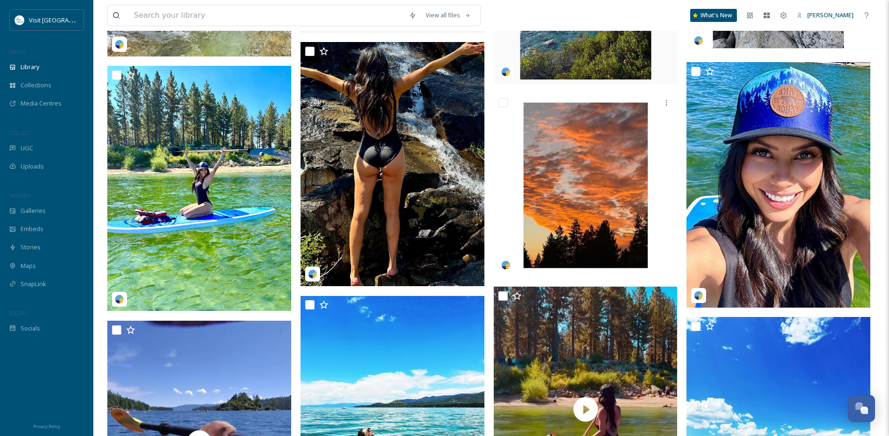
scroll to position [3524, 0]
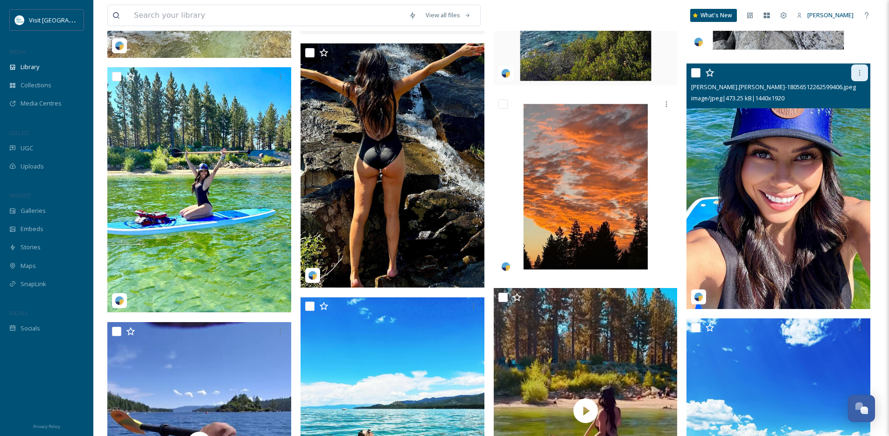
click at [857, 77] on icon at bounding box center [859, 72] width 7 height 7
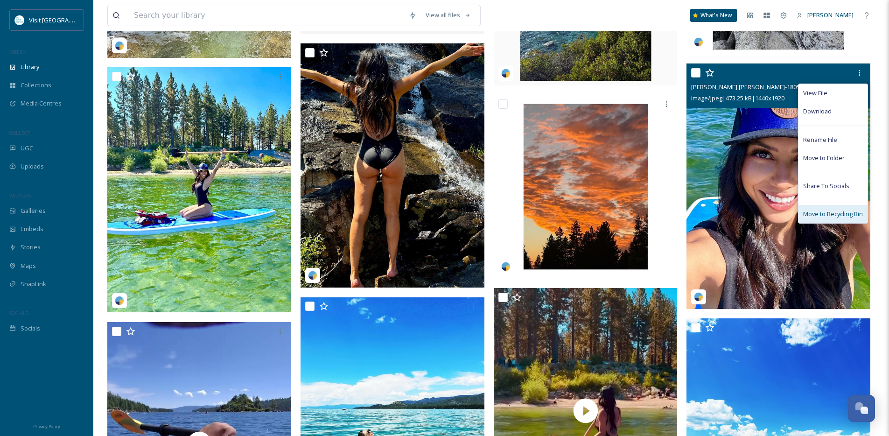
click at [818, 218] on span "Move to Recycling Bin" at bounding box center [833, 214] width 60 height 9
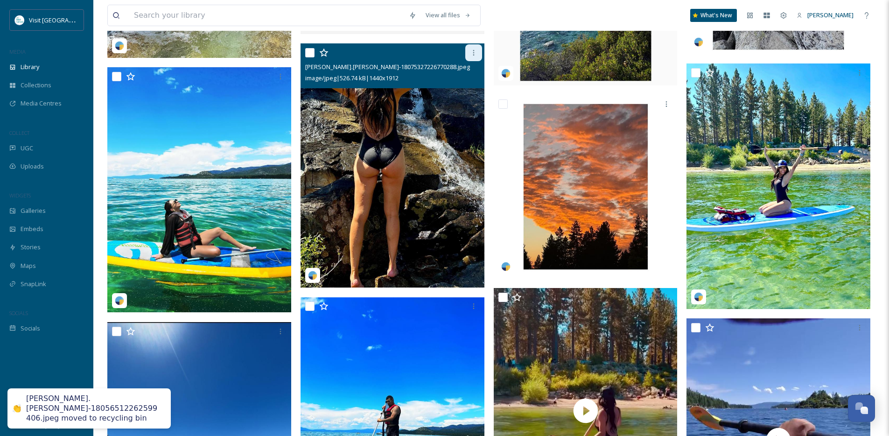
click at [472, 56] on icon at bounding box center [473, 52] width 7 height 7
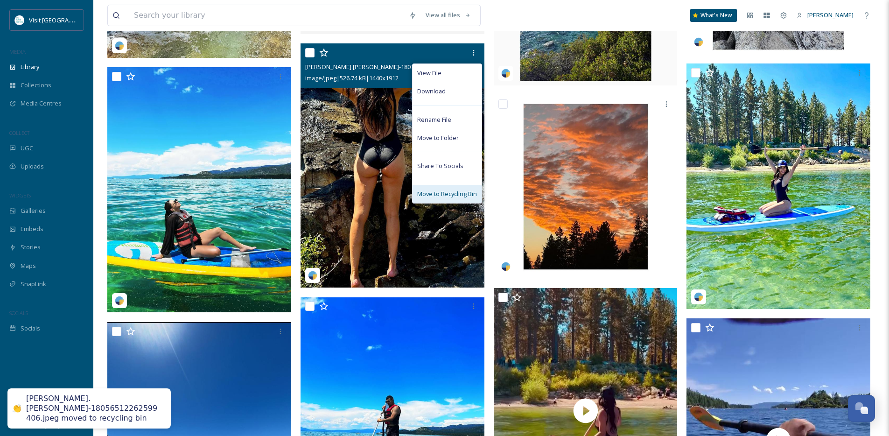
click at [436, 198] on span "Move to Recycling Bin" at bounding box center [447, 194] width 60 height 9
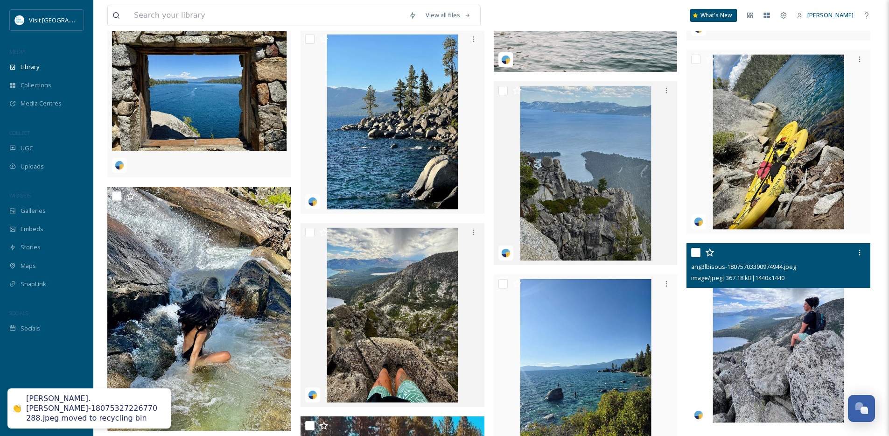
scroll to position [3146, 0]
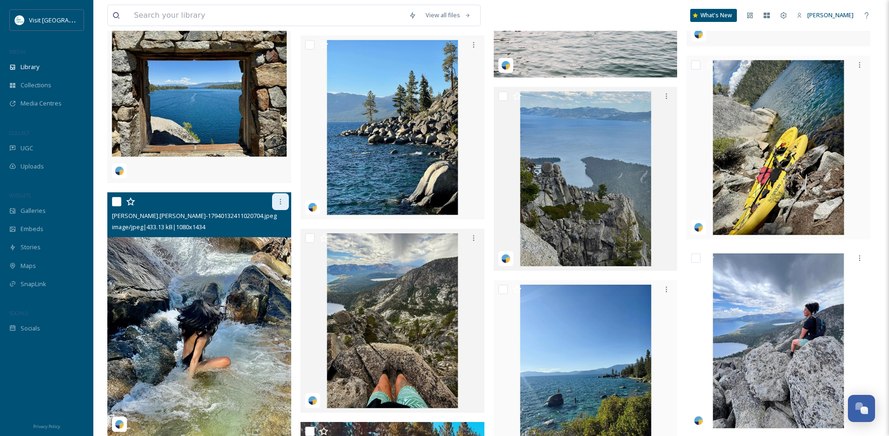
click at [281, 205] on icon at bounding box center [280, 201] width 7 height 7
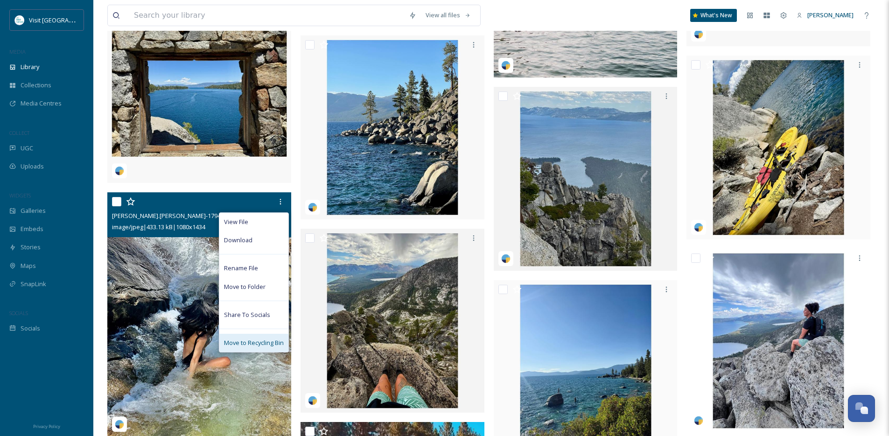
click at [252, 346] on span "Move to Recycling Bin" at bounding box center [254, 342] width 60 height 9
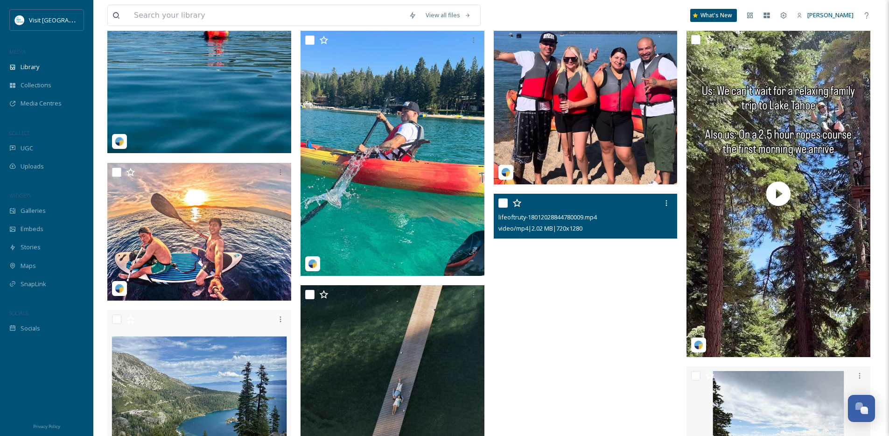
scroll to position [2430, 0]
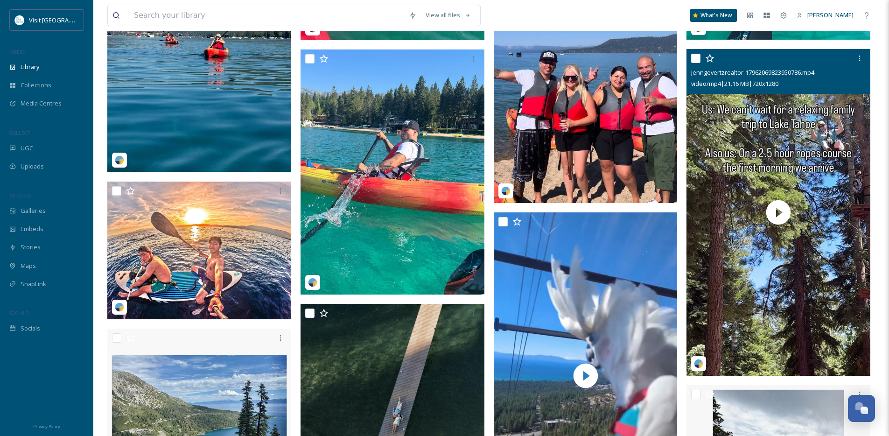
click at [701, 64] on div at bounding box center [779, 58] width 177 height 17
click at [696, 63] on input "checkbox" at bounding box center [695, 58] width 9 height 9
checkbox input "true"
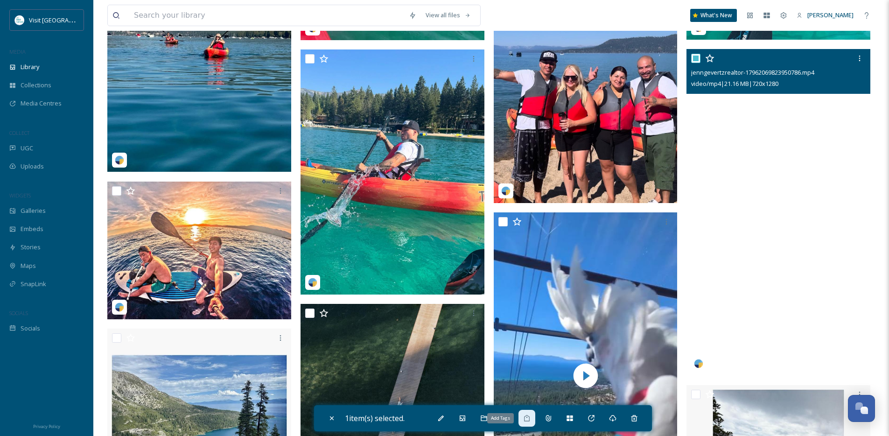
click at [530, 421] on icon at bounding box center [527, 418] width 6 height 7
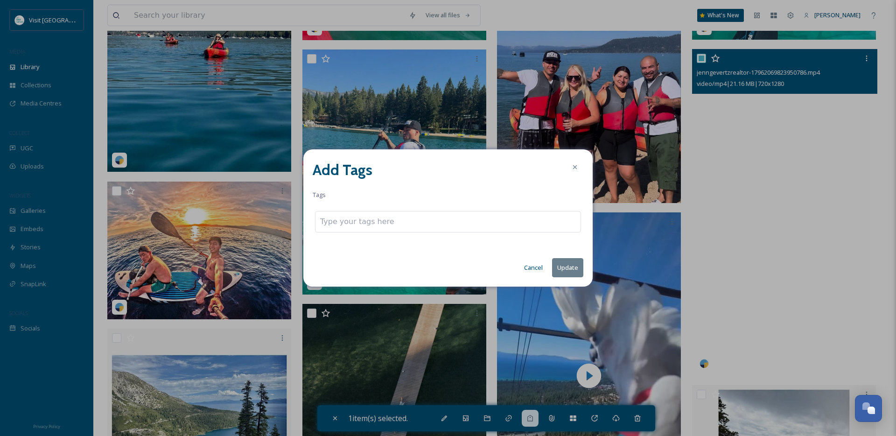
type input "i"
type input "kids"
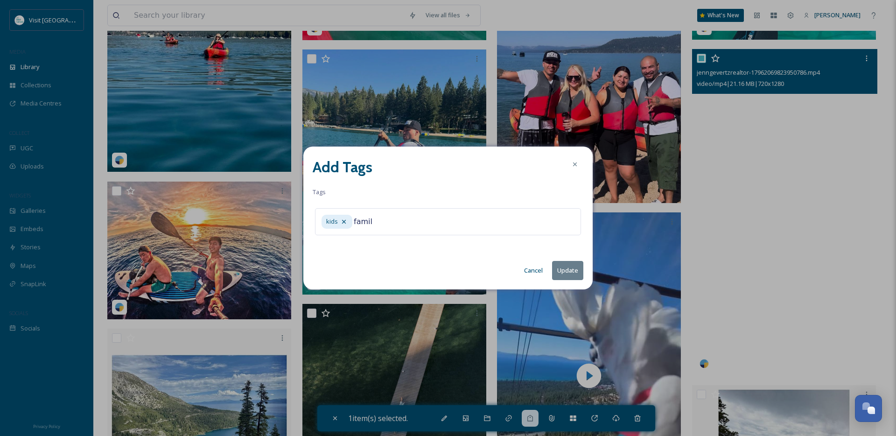
type input "family"
type input "s"
type input "zipline"
click at [563, 272] on button "Update" at bounding box center [567, 270] width 31 height 19
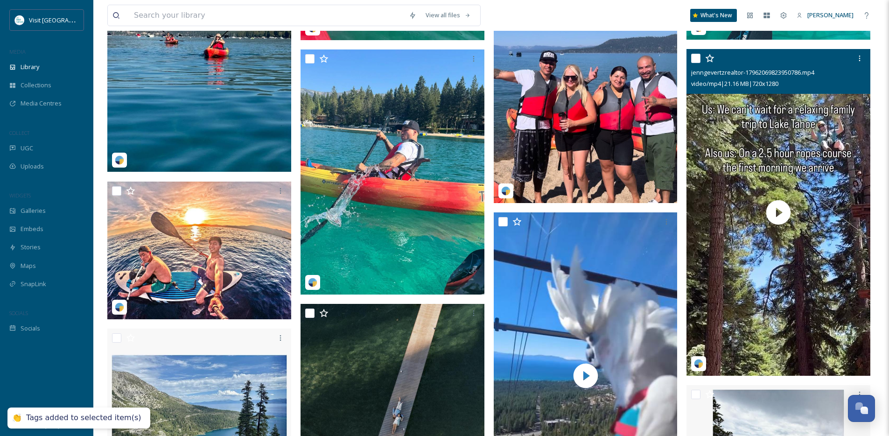
click at [695, 63] on input "checkbox" at bounding box center [695, 58] width 9 height 9
checkbox input "true"
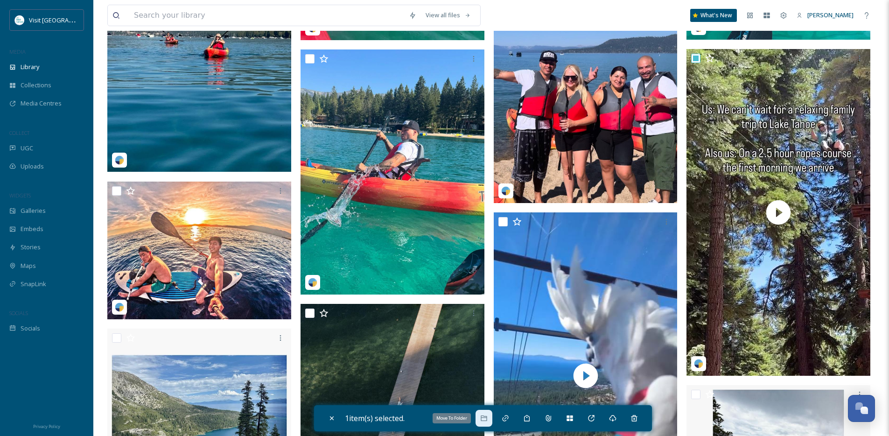
click at [492, 422] on div "Move To Folder" at bounding box center [484, 418] width 17 height 17
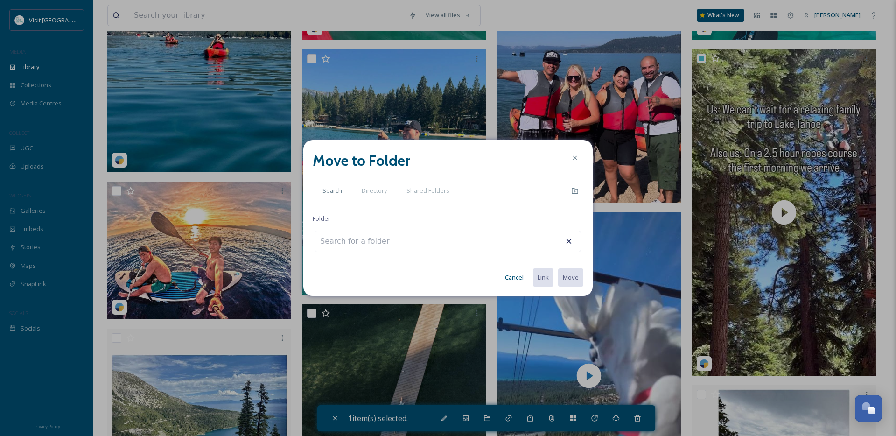
click at [444, 244] on div at bounding box center [448, 241] width 266 height 21
click at [380, 242] on input at bounding box center [367, 241] width 103 height 21
type input "Summer"
click at [557, 268] on button "Move" at bounding box center [570, 277] width 26 height 19
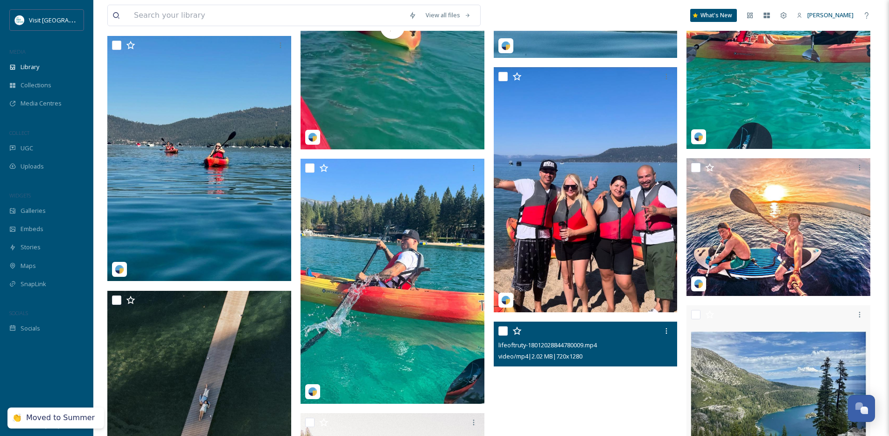
scroll to position [2318, 0]
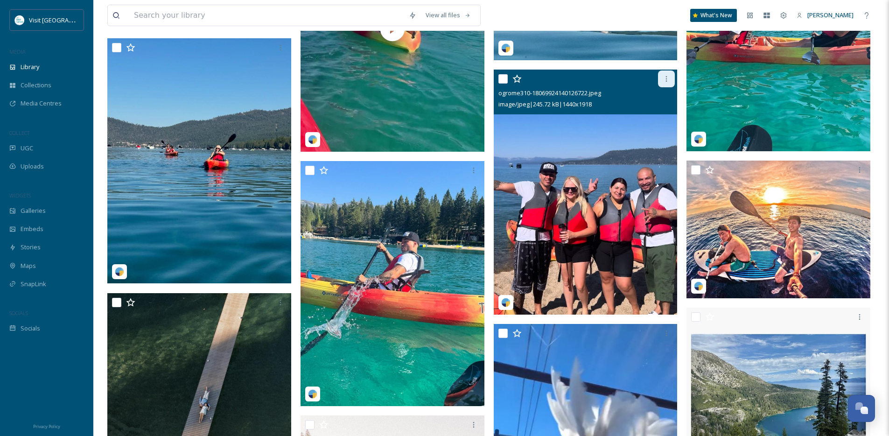
click at [668, 83] on icon at bounding box center [666, 78] width 7 height 7
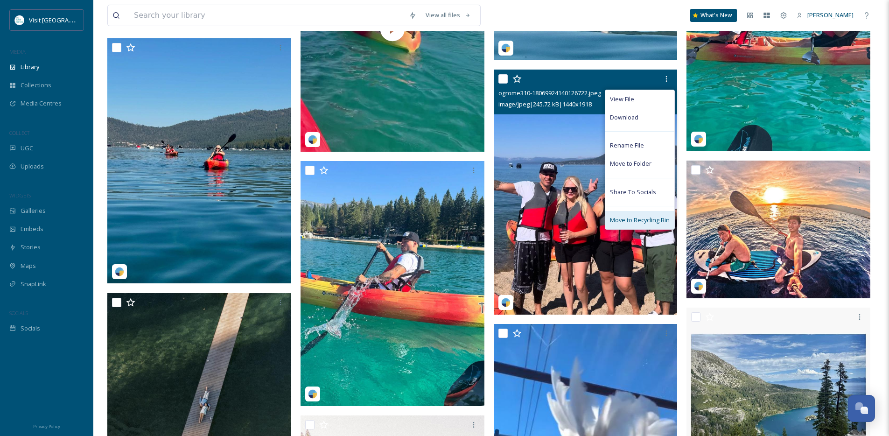
click at [638, 225] on span "Move to Recycling Bin" at bounding box center [640, 220] width 60 height 9
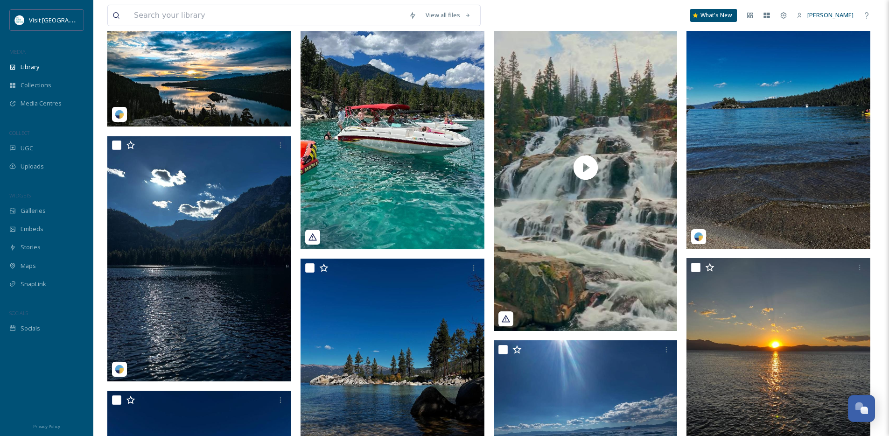
scroll to position [960, 0]
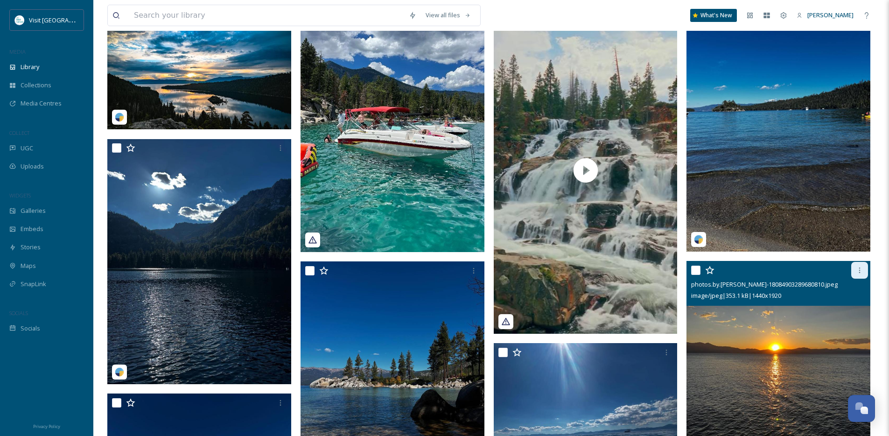
click at [860, 274] on icon at bounding box center [859, 270] width 7 height 7
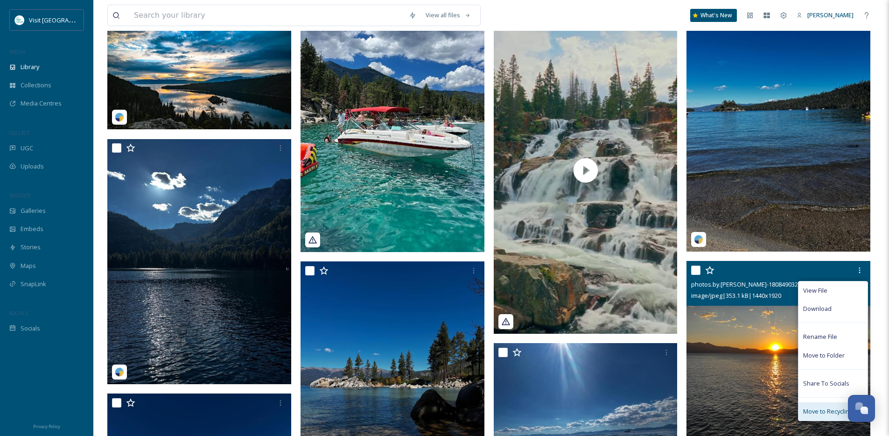
click at [816, 416] on span "Move to Recycling Bin" at bounding box center [833, 411] width 60 height 9
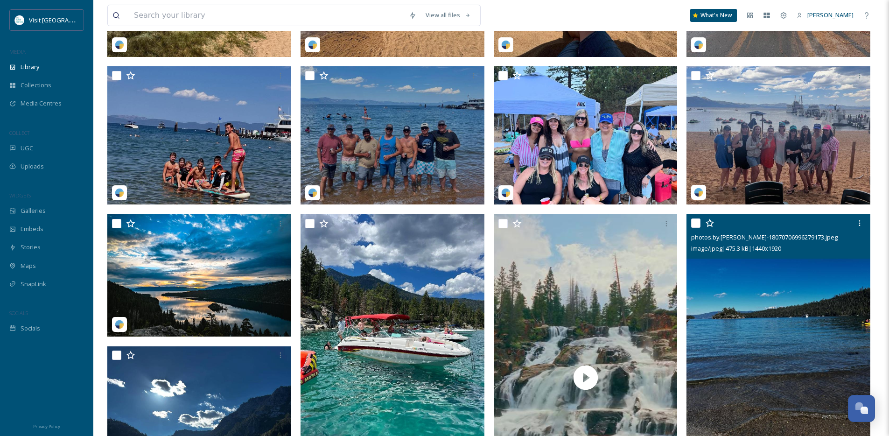
scroll to position [708, 0]
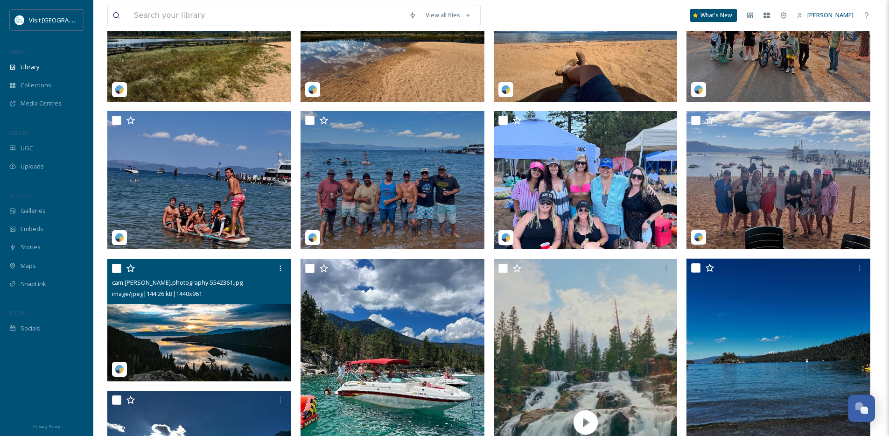
click at [234, 335] on img at bounding box center [199, 320] width 184 height 123
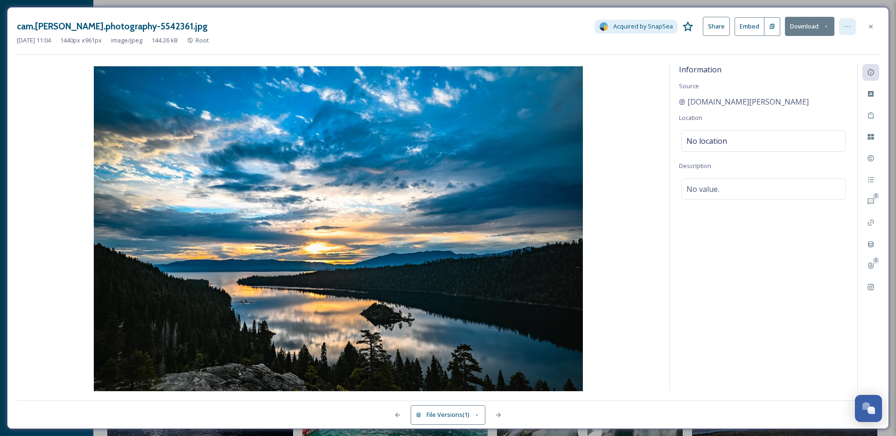
click at [849, 23] on icon at bounding box center [847, 26] width 7 height 7
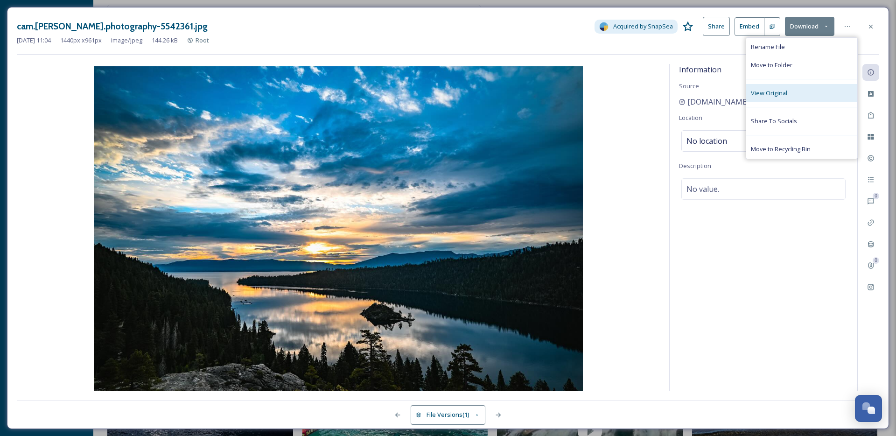
click at [782, 97] on span "View Original" at bounding box center [769, 93] width 36 height 9
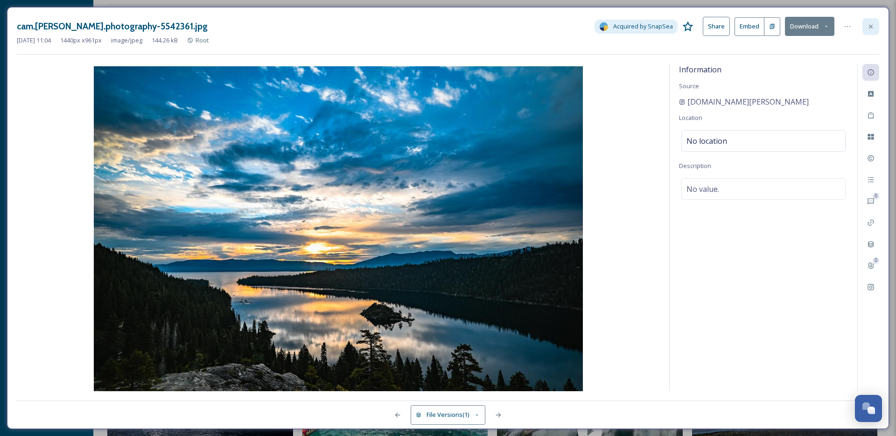
click at [879, 25] on div at bounding box center [871, 26] width 17 height 17
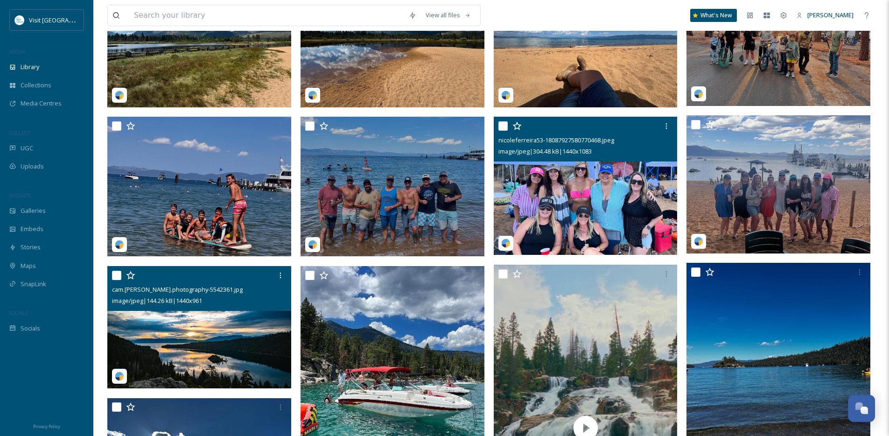
click at [596, 202] on img at bounding box center [586, 186] width 184 height 138
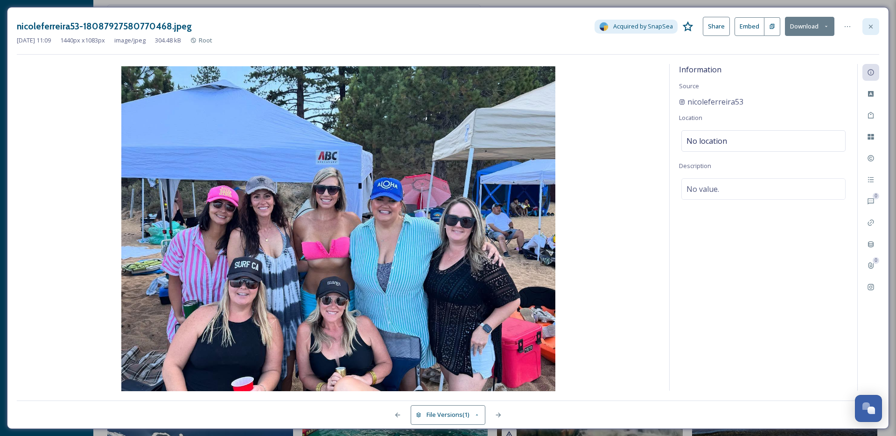
click at [875, 26] on div at bounding box center [871, 26] width 17 height 17
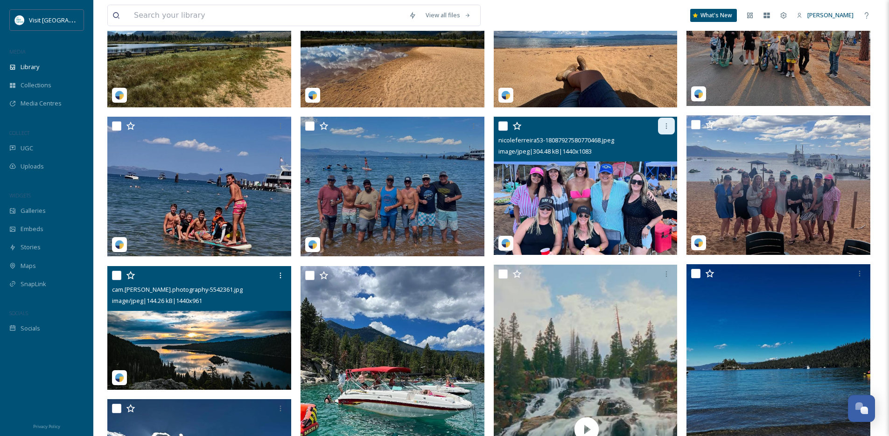
click at [672, 132] on div at bounding box center [666, 126] width 17 height 17
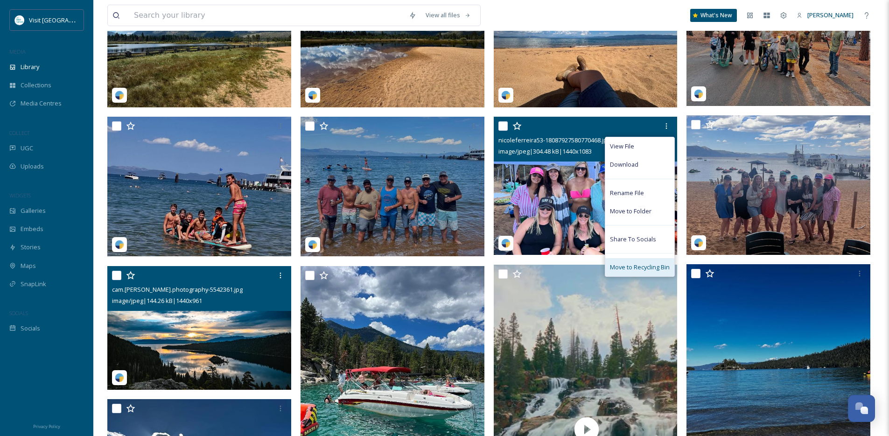
click at [633, 272] on span "Move to Recycling Bin" at bounding box center [640, 267] width 60 height 9
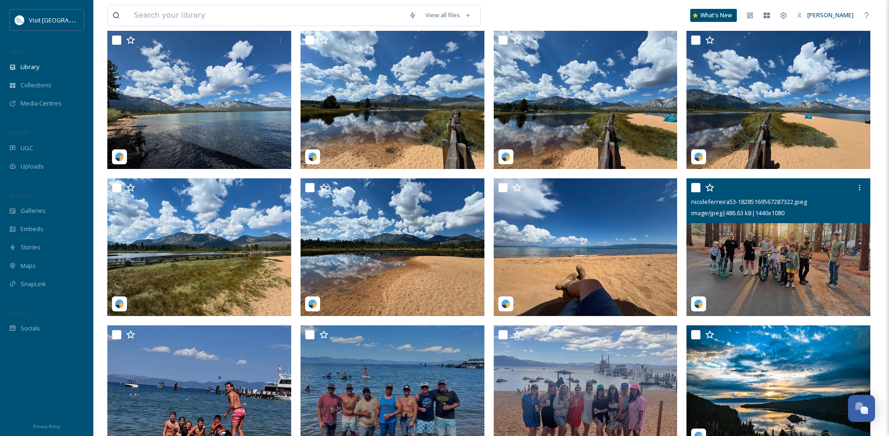
scroll to position [382, 0]
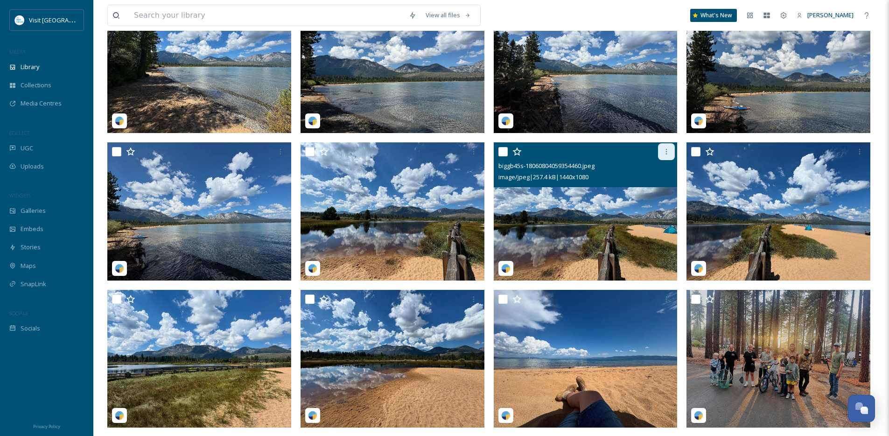
click at [669, 154] on div at bounding box center [666, 151] width 17 height 17
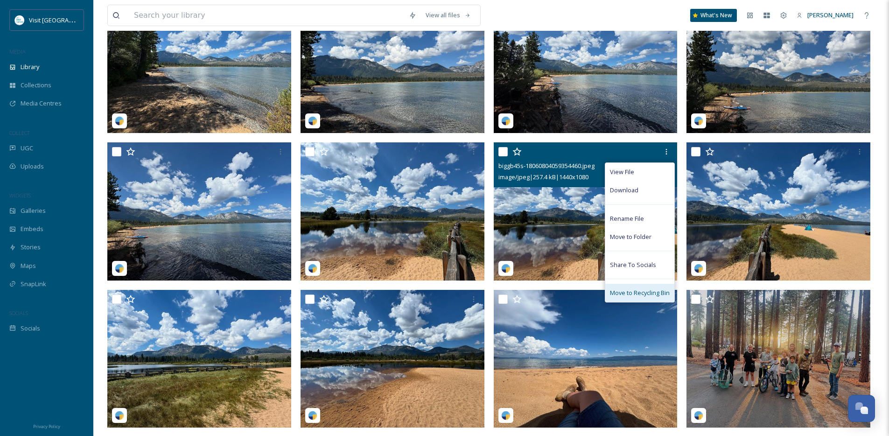
click at [635, 297] on span "Move to Recycling Bin" at bounding box center [640, 292] width 60 height 9
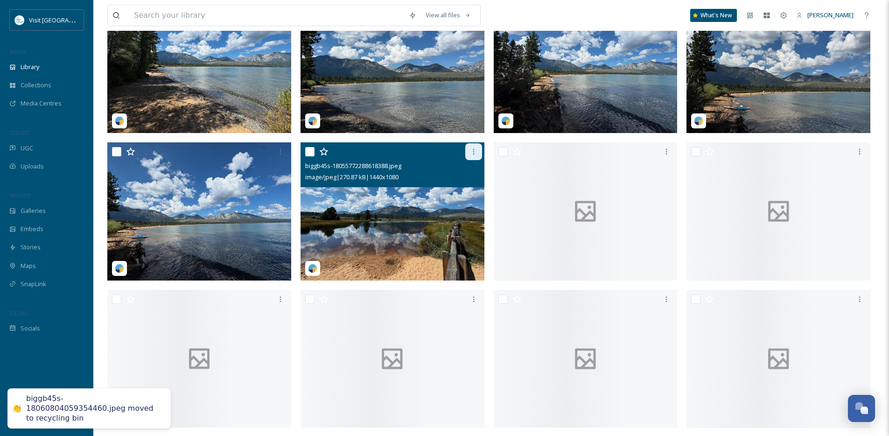
click at [477, 155] on icon at bounding box center [473, 151] width 7 height 7
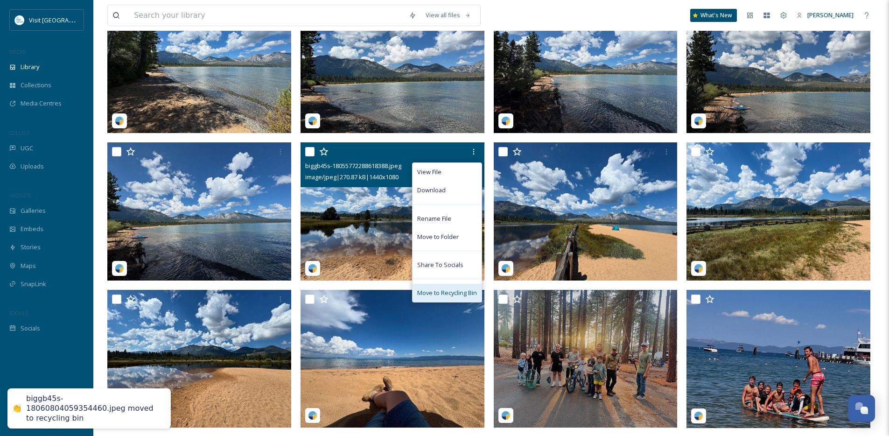
click at [470, 297] on span "Move to Recycling Bin" at bounding box center [447, 292] width 60 height 9
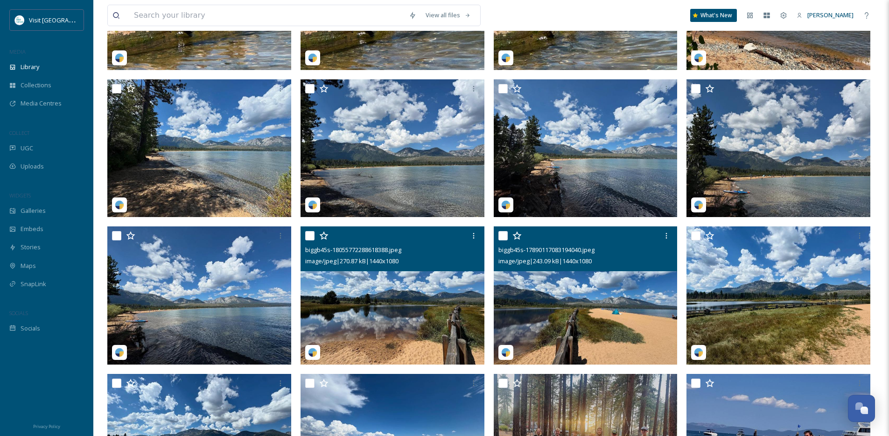
scroll to position [275, 0]
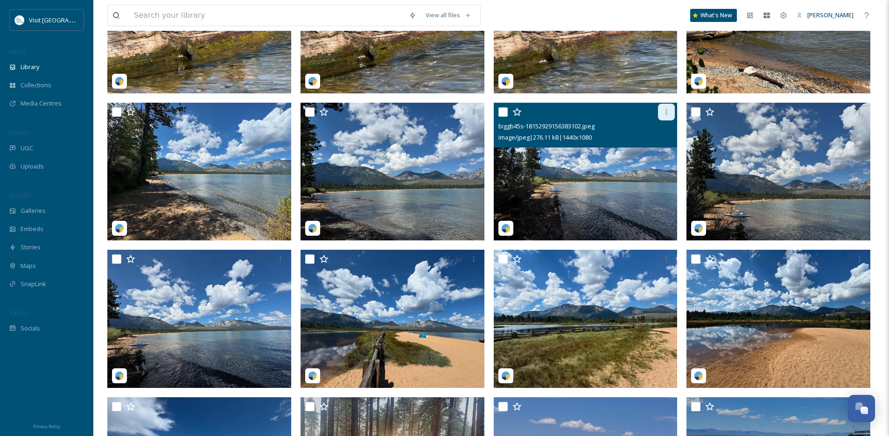
click at [668, 116] on icon at bounding box center [666, 111] width 7 height 7
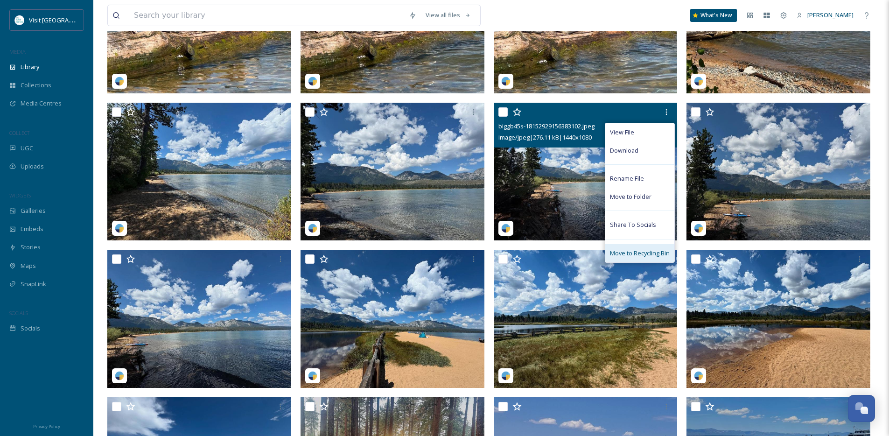
click at [653, 257] on span "Move to Recycling Bin" at bounding box center [640, 253] width 60 height 9
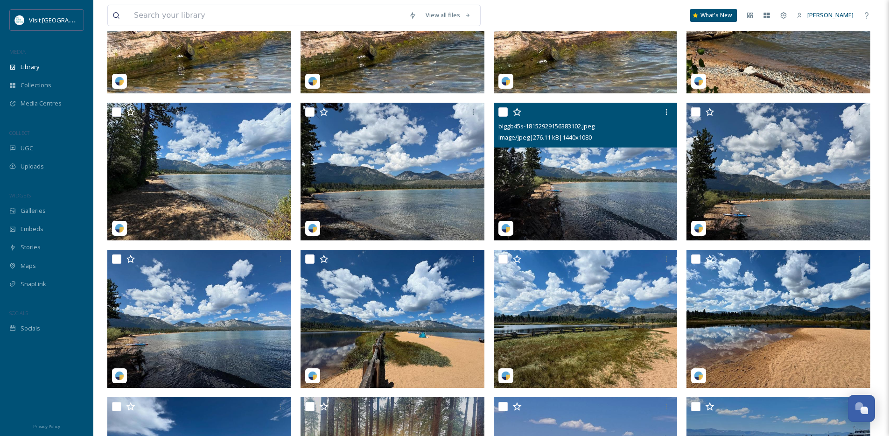
scroll to position [258, 0]
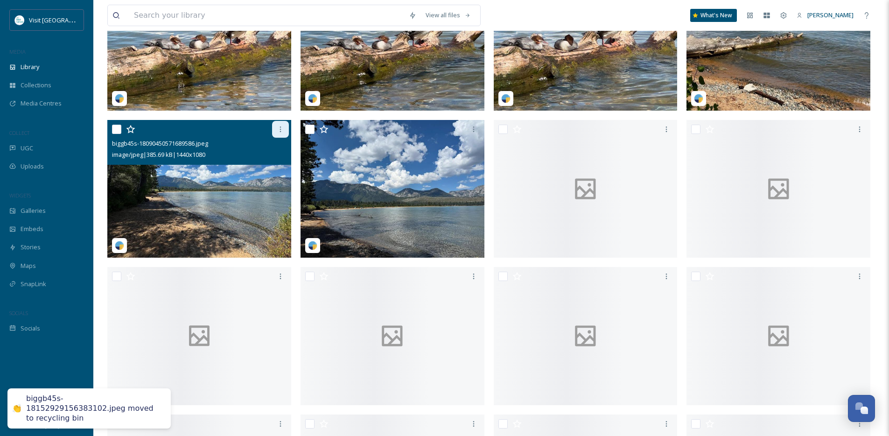
click at [287, 136] on div at bounding box center [280, 129] width 17 height 17
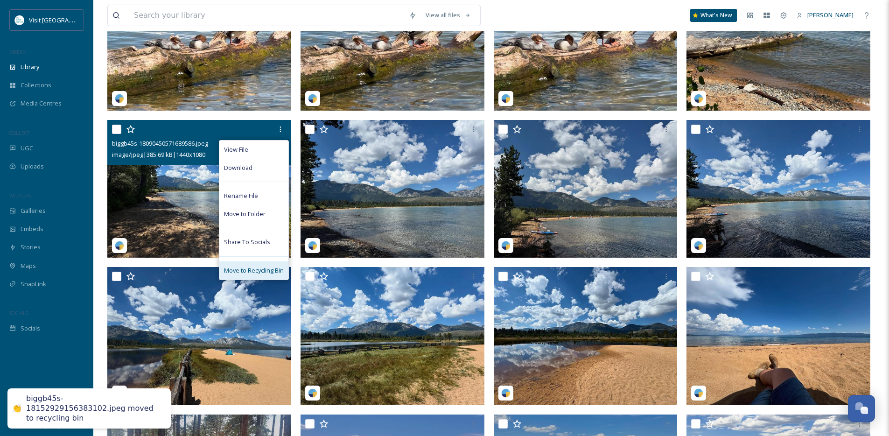
click at [263, 275] on span "Move to Recycling Bin" at bounding box center [254, 270] width 60 height 9
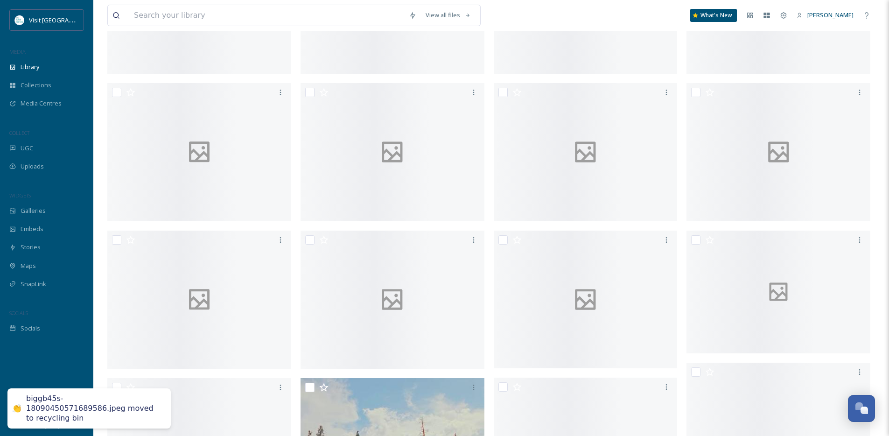
scroll to position [726, 0]
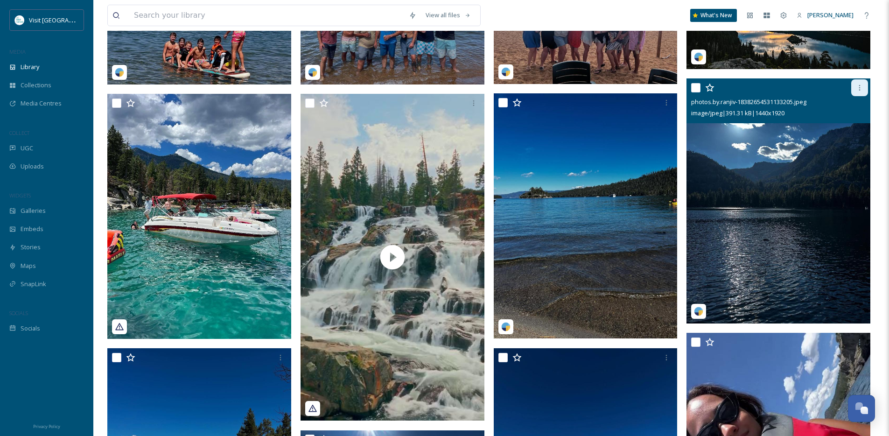
click at [858, 91] on icon at bounding box center [859, 87] width 7 height 7
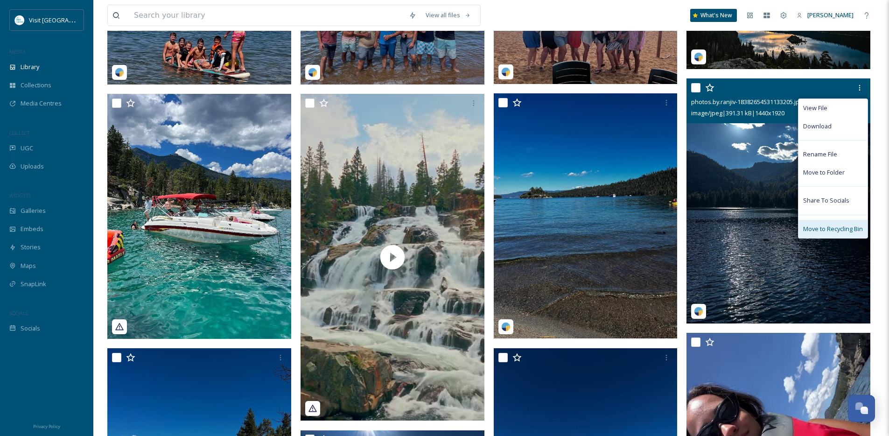
click at [834, 233] on span "Move to Recycling Bin" at bounding box center [833, 229] width 60 height 9
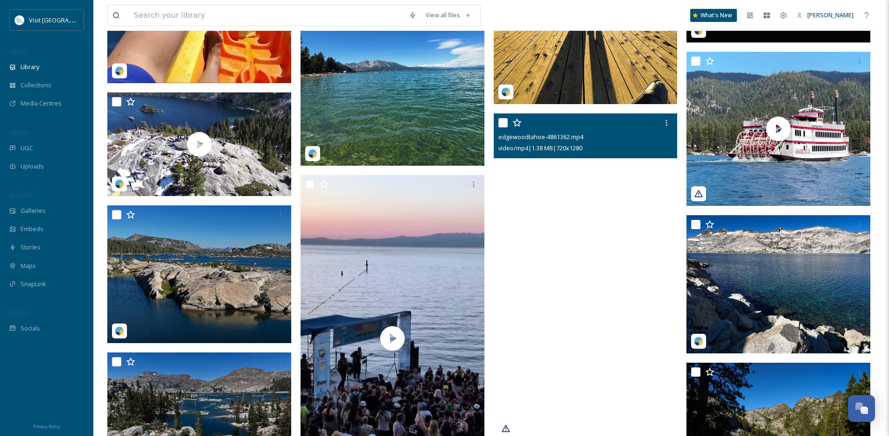
scroll to position [3574, 0]
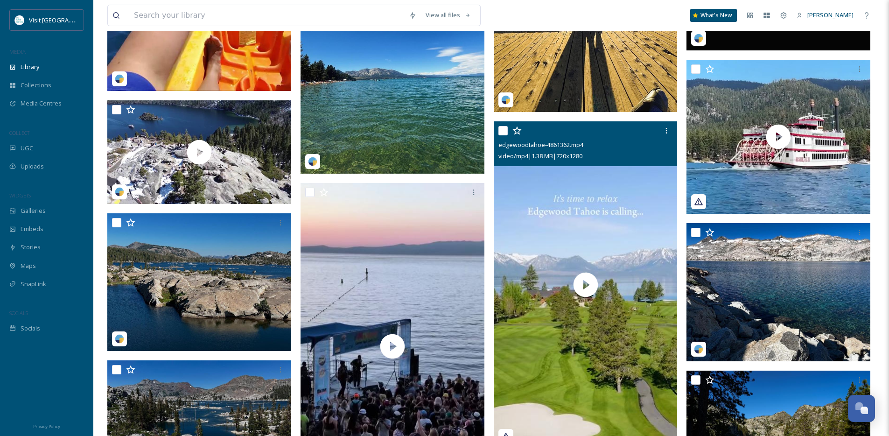
click at [504, 135] on input "checkbox" at bounding box center [503, 130] width 9 height 9
checkbox input "true"
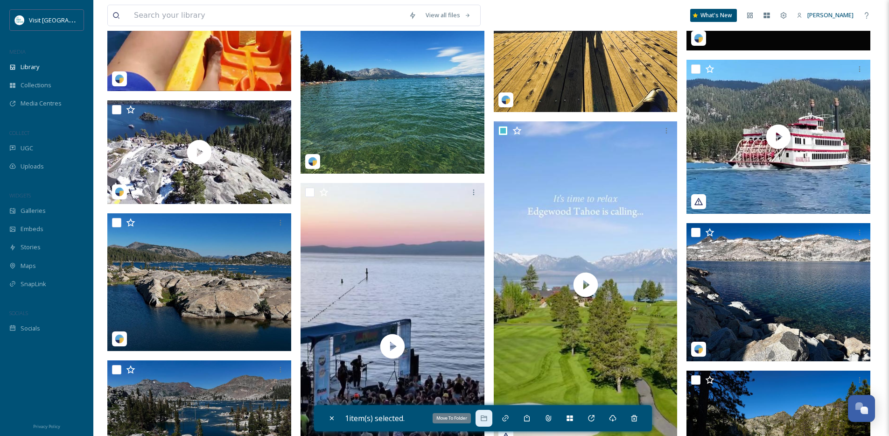
click at [488, 419] on icon at bounding box center [483, 418] width 7 height 7
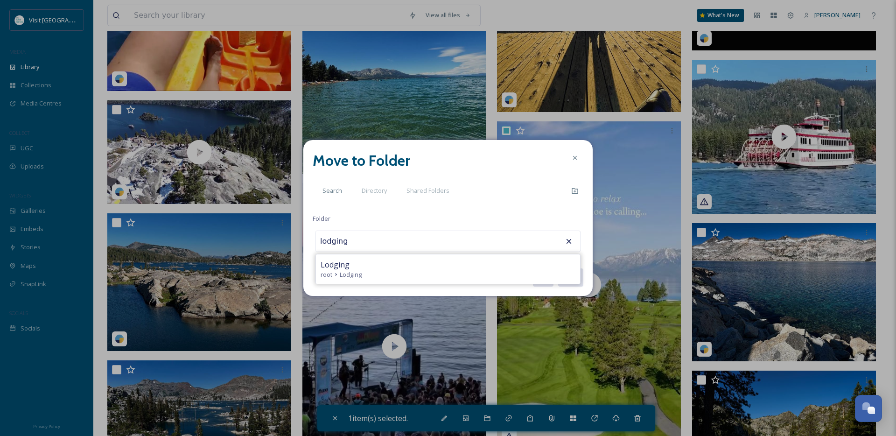
type input "Lodging"
click at [557, 268] on button "Move" at bounding box center [570, 277] width 26 height 19
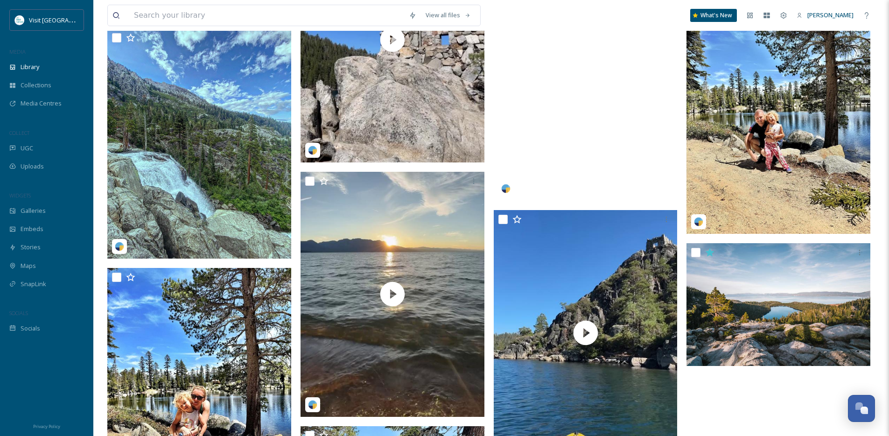
scroll to position [5954, 0]
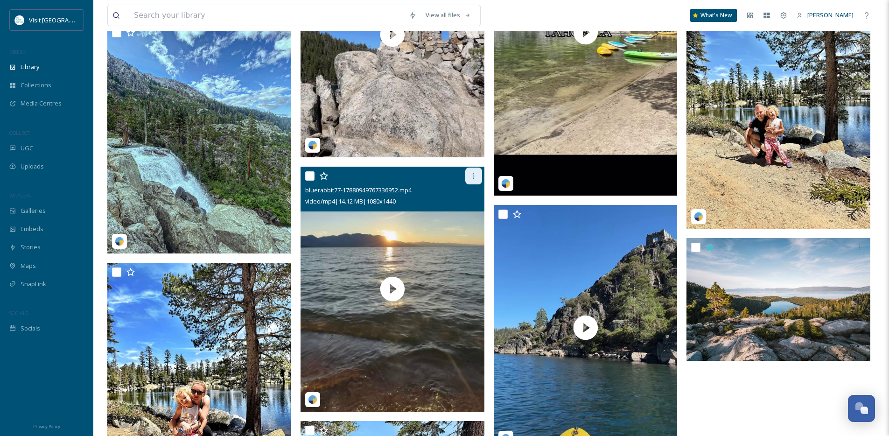
click at [471, 180] on icon at bounding box center [473, 175] width 7 height 7
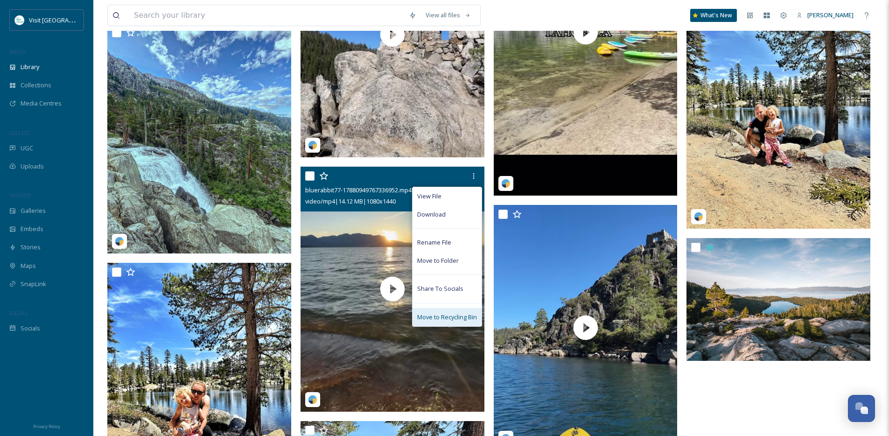
click at [448, 321] on span "Move to Recycling Bin" at bounding box center [447, 317] width 60 height 9
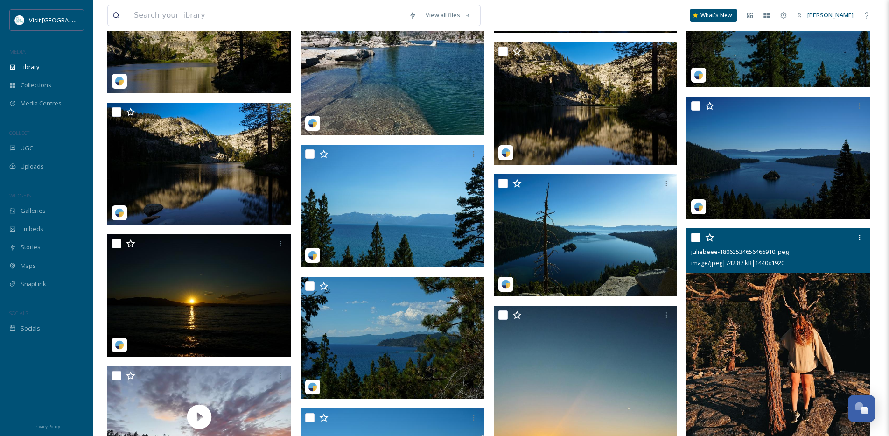
scroll to position [4094, 0]
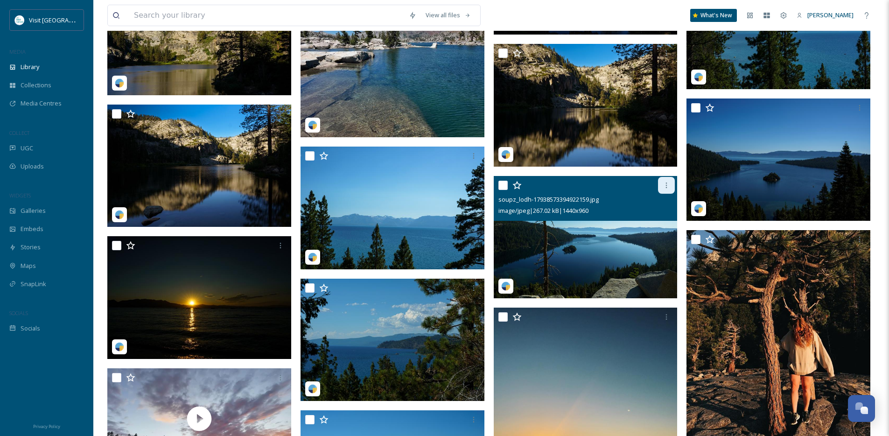
click at [662, 193] on div at bounding box center [666, 185] width 17 height 17
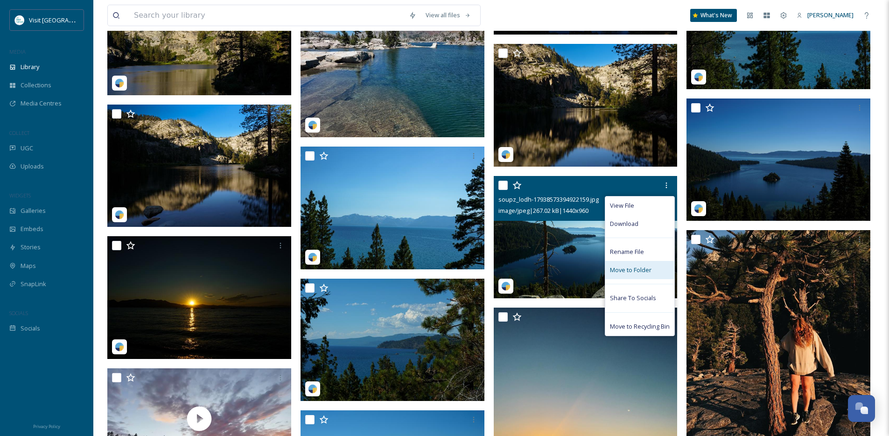
click at [647, 274] on span "Move to Folder" at bounding box center [631, 270] width 42 height 9
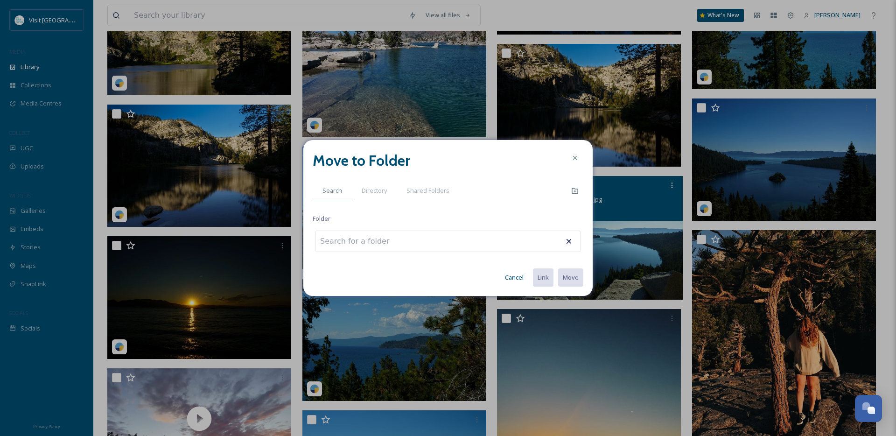
click at [520, 279] on button "Cancel" at bounding box center [514, 277] width 28 height 18
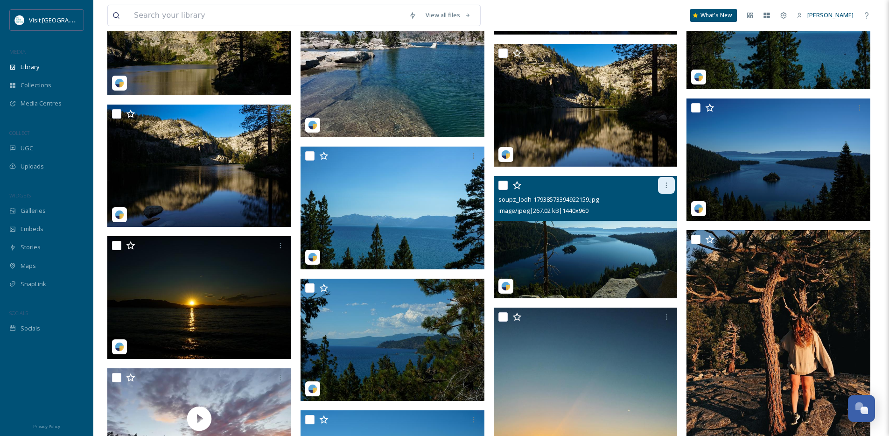
click at [663, 194] on div at bounding box center [666, 185] width 17 height 17
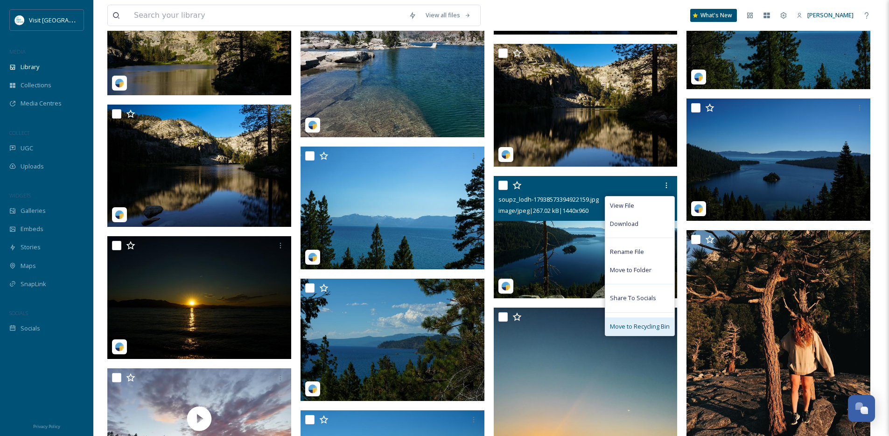
click at [635, 331] on span "Move to Recycling Bin" at bounding box center [640, 326] width 60 height 9
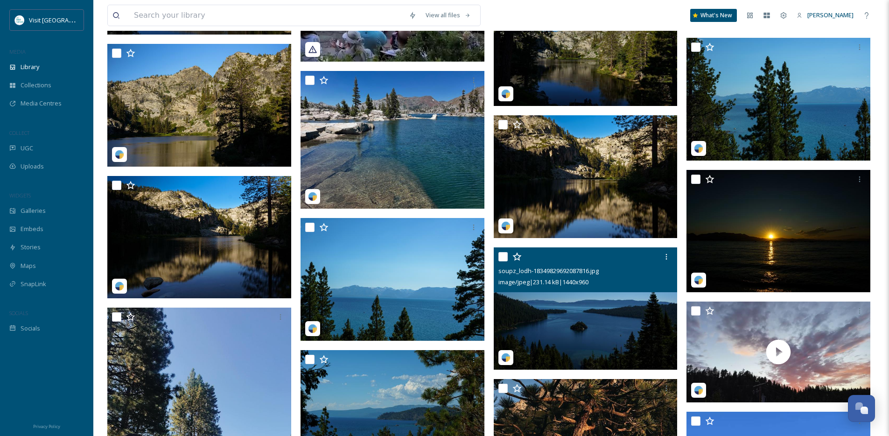
scroll to position [3923, 0]
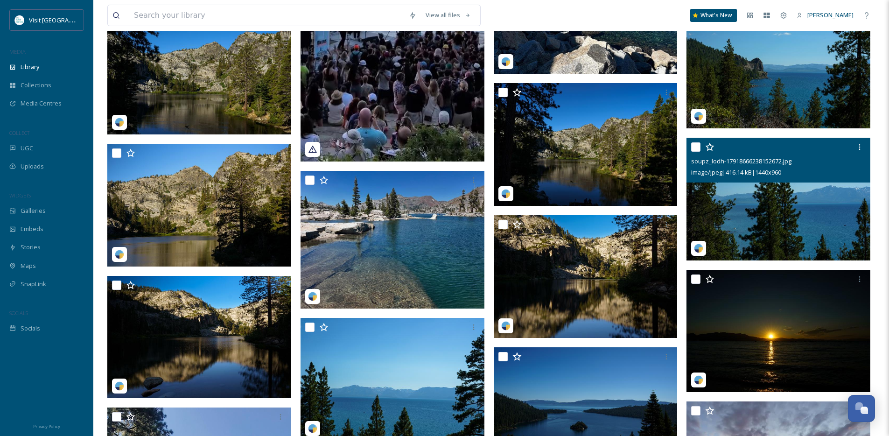
click at [696, 150] on input "checkbox" at bounding box center [695, 146] width 9 height 9
checkbox input "true"
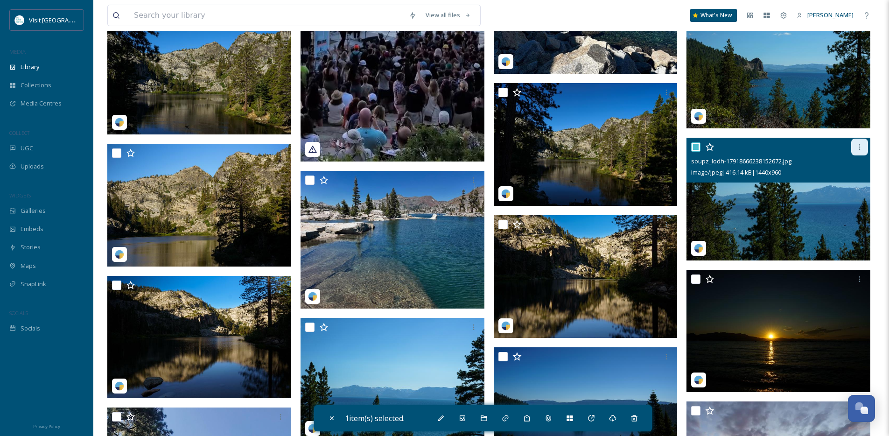
click at [864, 153] on div at bounding box center [859, 147] width 17 height 17
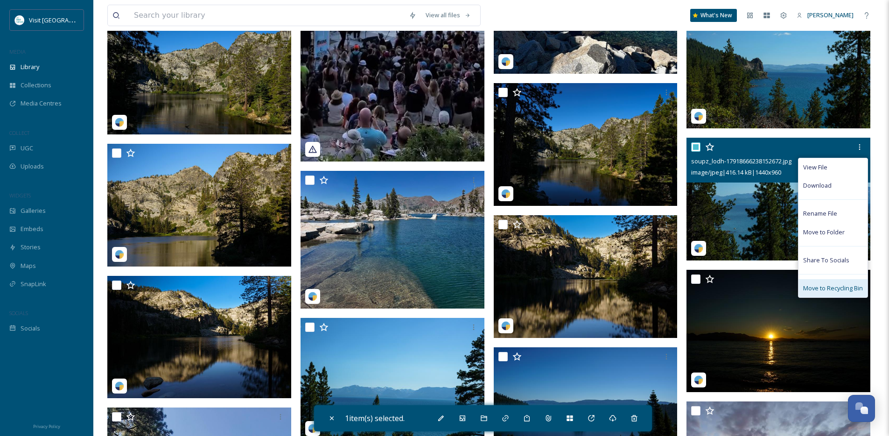
click at [813, 293] on span "Move to Recycling Bin" at bounding box center [833, 288] width 60 height 9
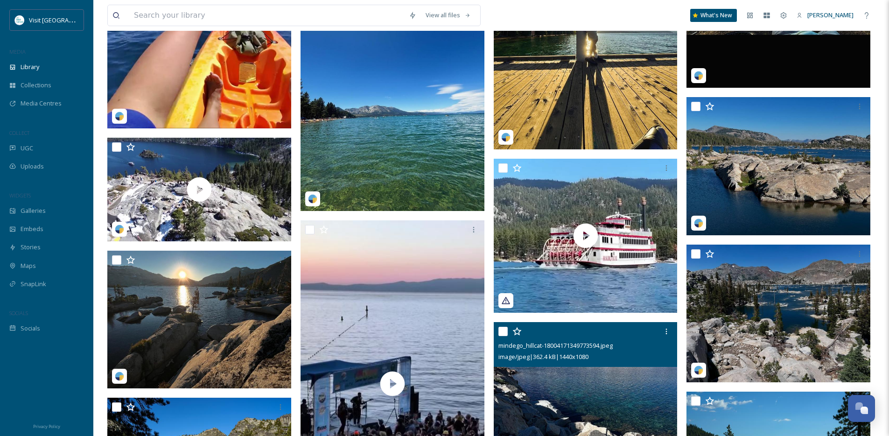
scroll to position [3525, 0]
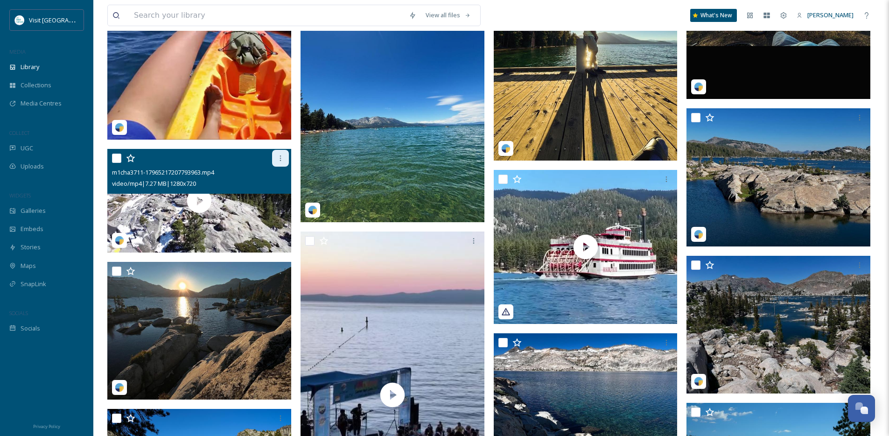
click at [277, 162] on icon at bounding box center [280, 158] width 7 height 7
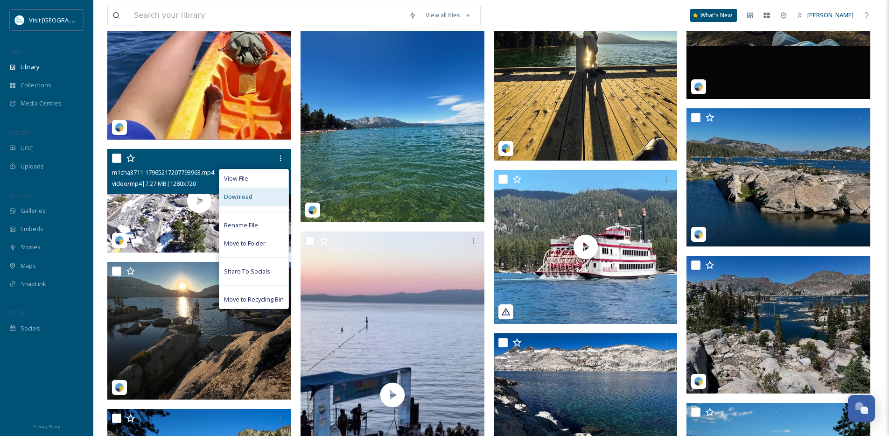
click at [254, 206] on div "Download" at bounding box center [253, 197] width 69 height 18
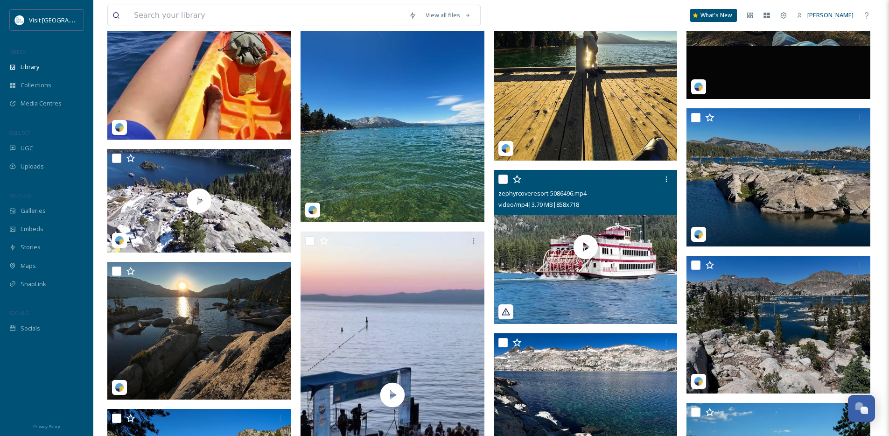
click at [505, 316] on icon at bounding box center [505, 311] width 9 height 9
click at [502, 315] on icon at bounding box center [506, 311] width 8 height 7
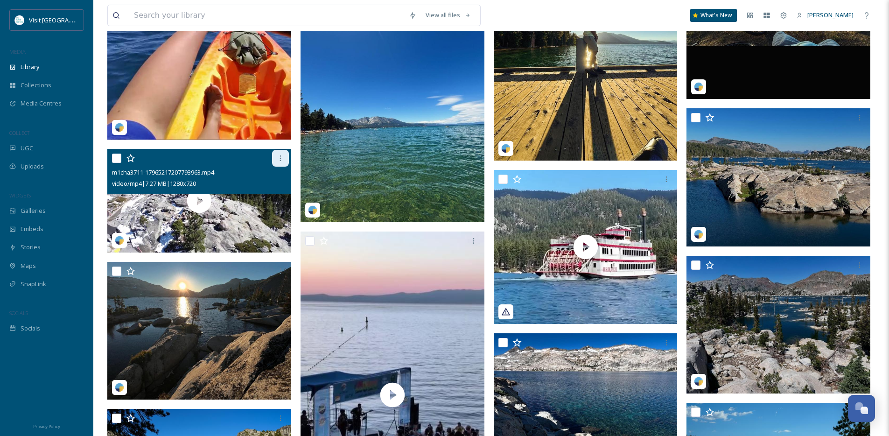
click at [278, 162] on icon at bounding box center [280, 158] width 7 height 7
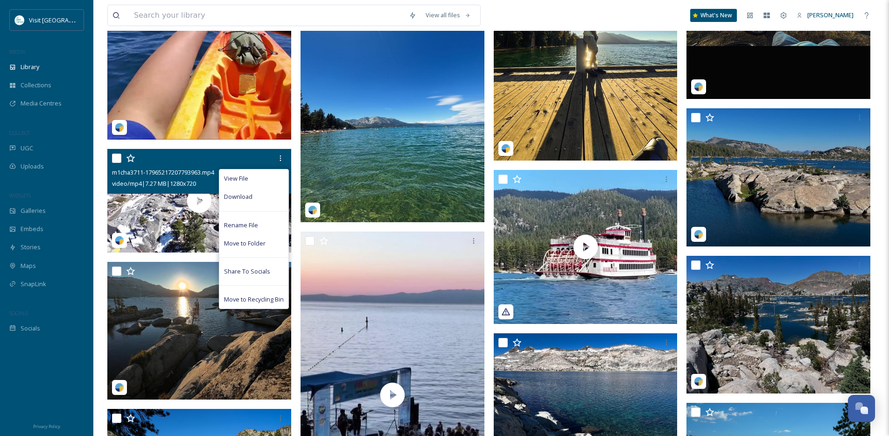
click at [157, 167] on div "View File Download Rename File Move to Folder Share To Socials Move to Recyclin…" at bounding box center [200, 158] width 177 height 17
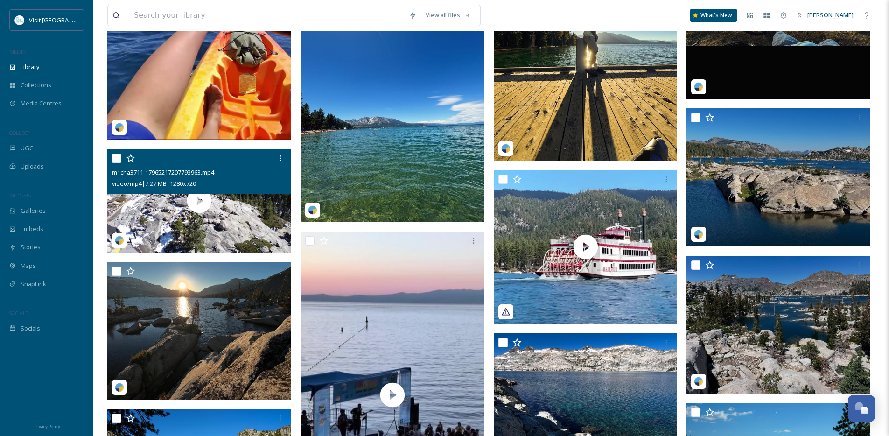
click at [169, 175] on span "m1cha3711-17965217207793963.mp4" at bounding box center [163, 172] width 102 height 8
click at [122, 166] on div at bounding box center [200, 158] width 177 height 17
click at [122, 167] on div at bounding box center [200, 158] width 177 height 17
click at [120, 163] on input "checkbox" at bounding box center [116, 158] width 9 height 9
checkbox input "true"
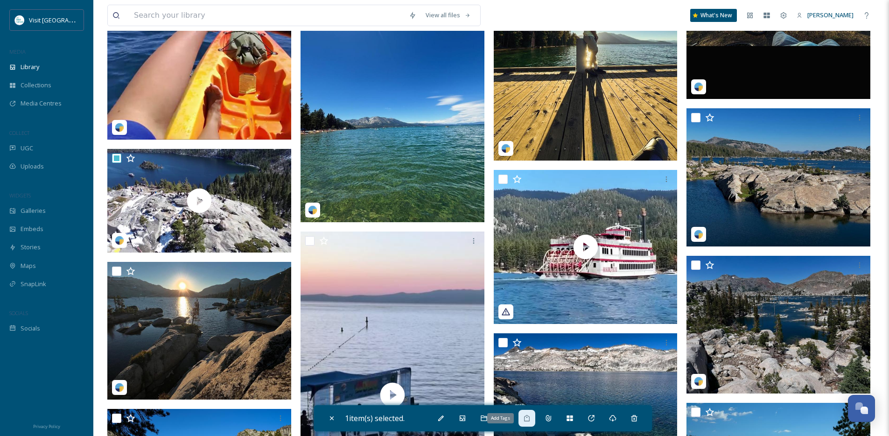
click at [534, 419] on div "Add Tags" at bounding box center [527, 418] width 17 height 17
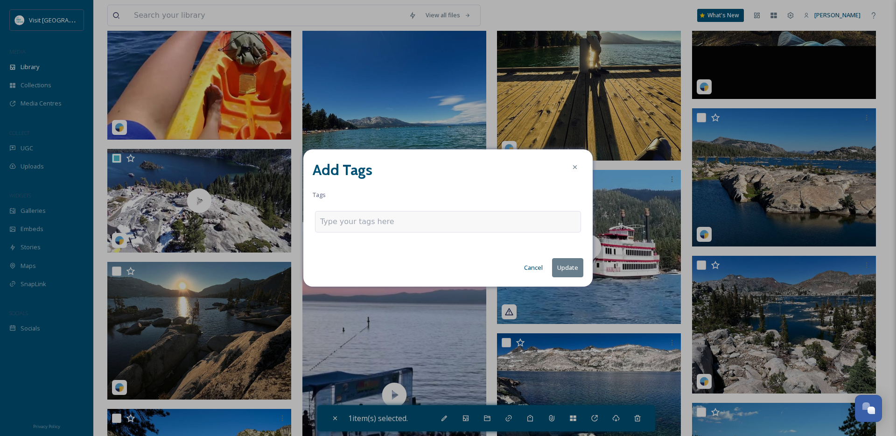
click at [387, 224] on input at bounding box center [366, 221] width 93 height 11
type input "emerald bay"
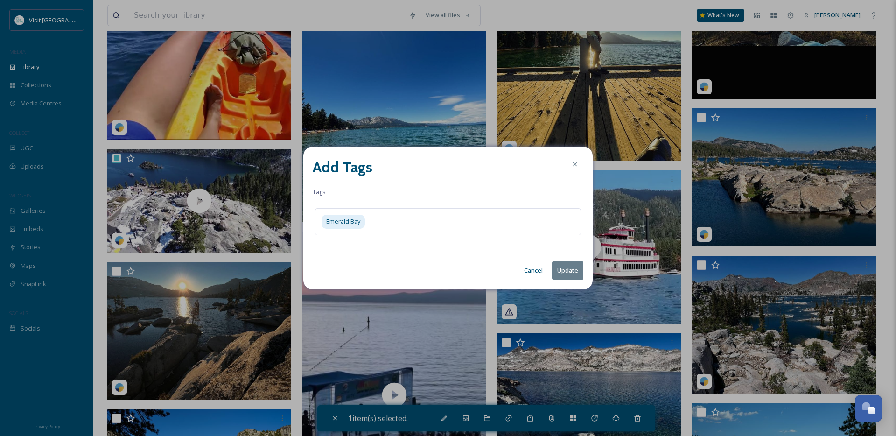
click at [564, 269] on button "Update" at bounding box center [567, 270] width 31 height 19
checkbox input "false"
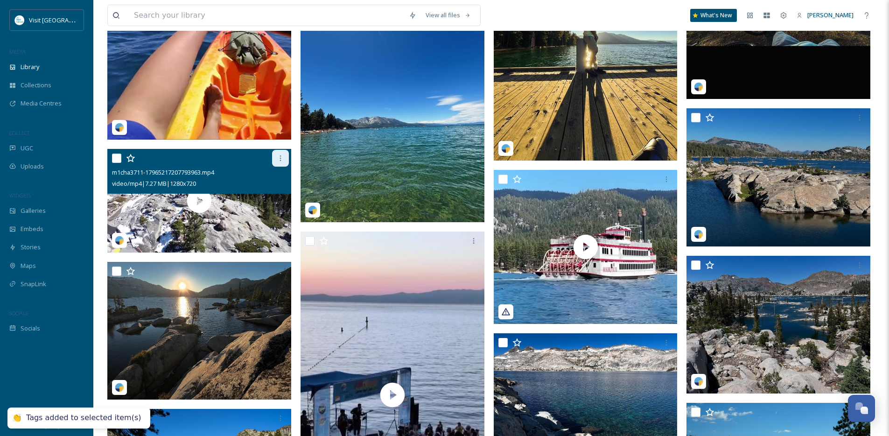
click at [278, 162] on icon at bounding box center [280, 158] width 7 height 7
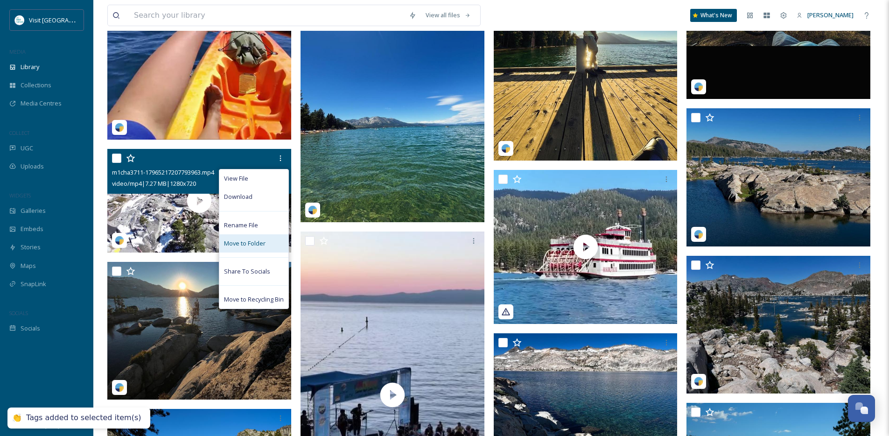
click at [262, 248] on span "Move to Folder" at bounding box center [245, 243] width 42 height 9
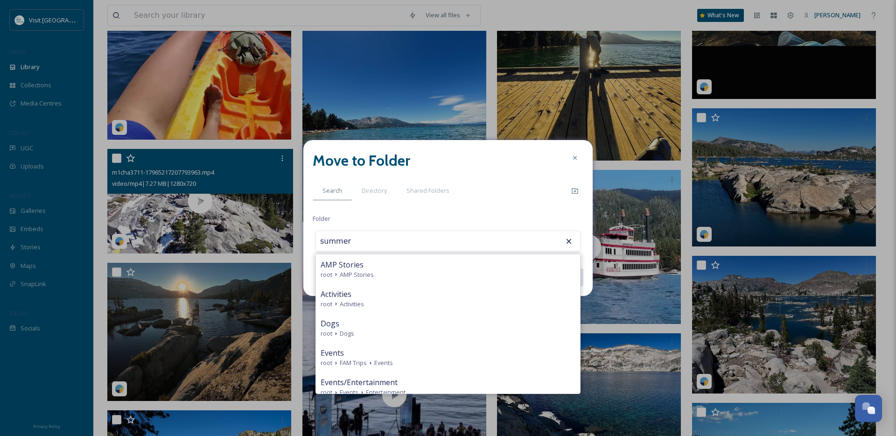
type input "AMP Stories"
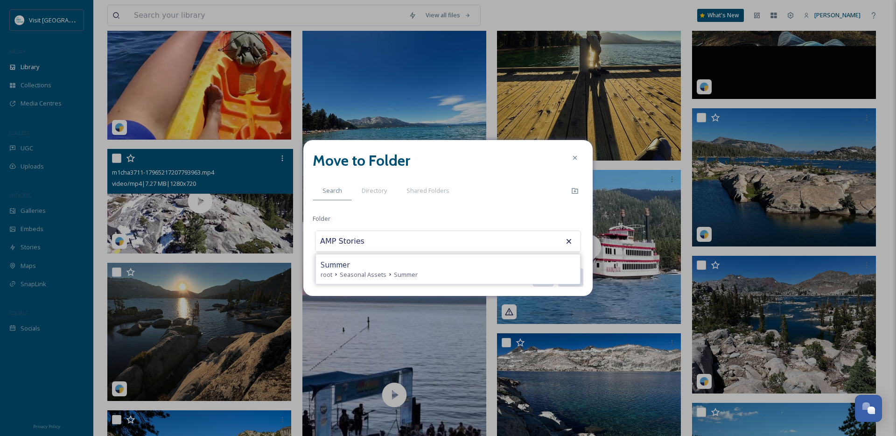
click at [382, 240] on input "AMP Stories" at bounding box center [367, 241] width 103 height 21
type input "s"
type input "u"
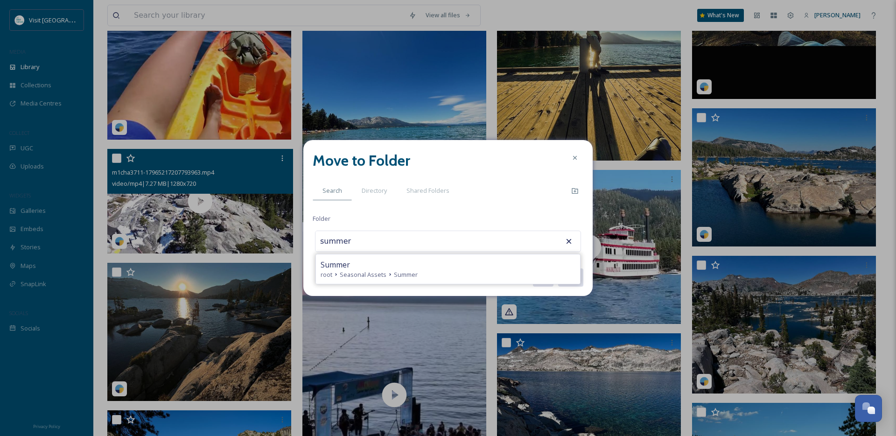
type input "Summer"
click at [557, 268] on button "Move" at bounding box center [570, 277] width 26 height 19
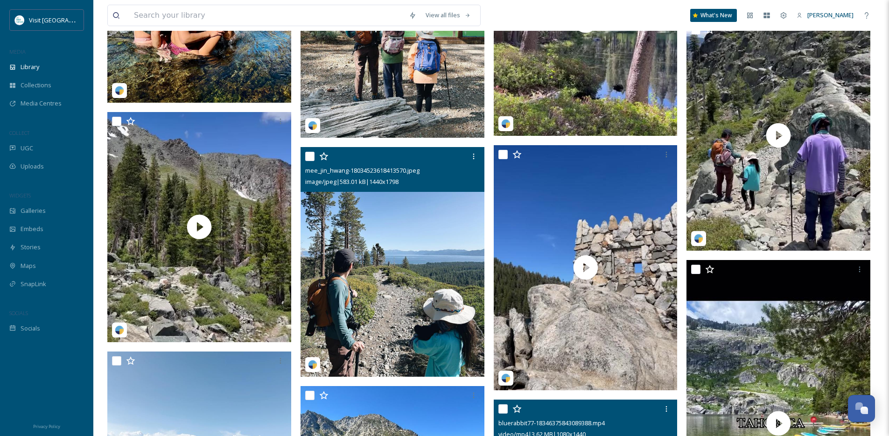
scroll to position [5322, 0]
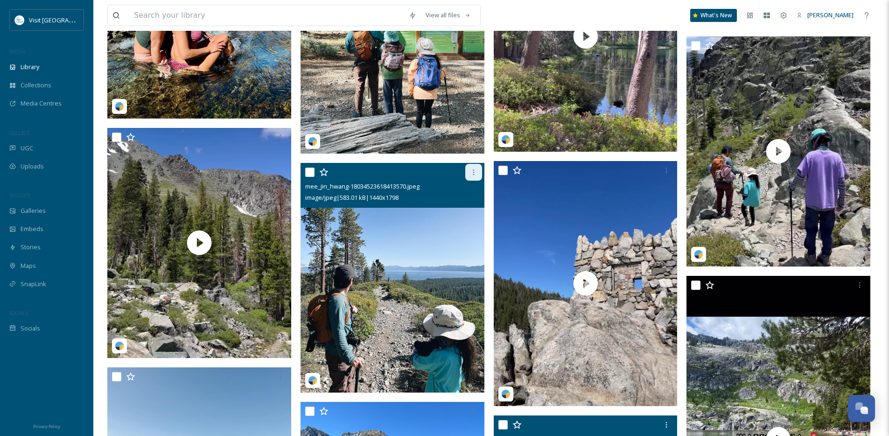
click at [475, 176] on icon at bounding box center [473, 172] width 7 height 7
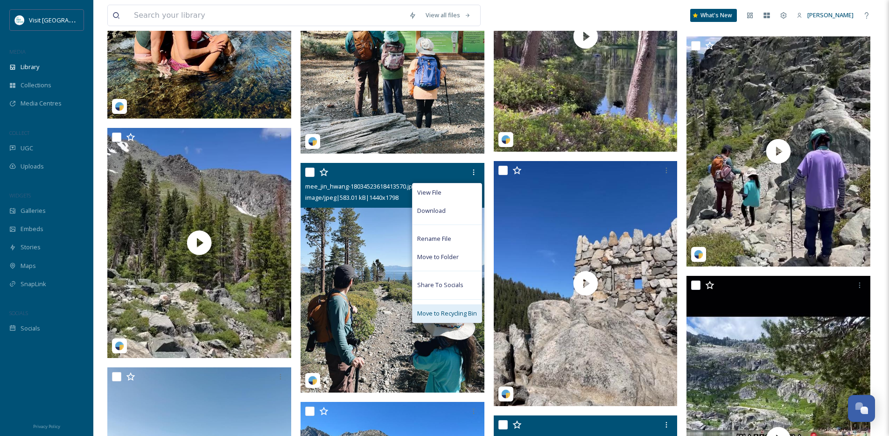
click at [431, 318] on span "Move to Recycling Bin" at bounding box center [447, 313] width 60 height 9
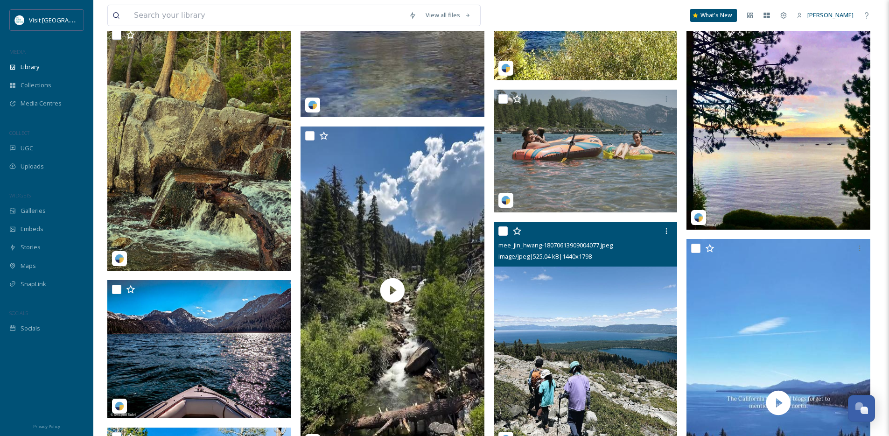
scroll to position [4766, 0]
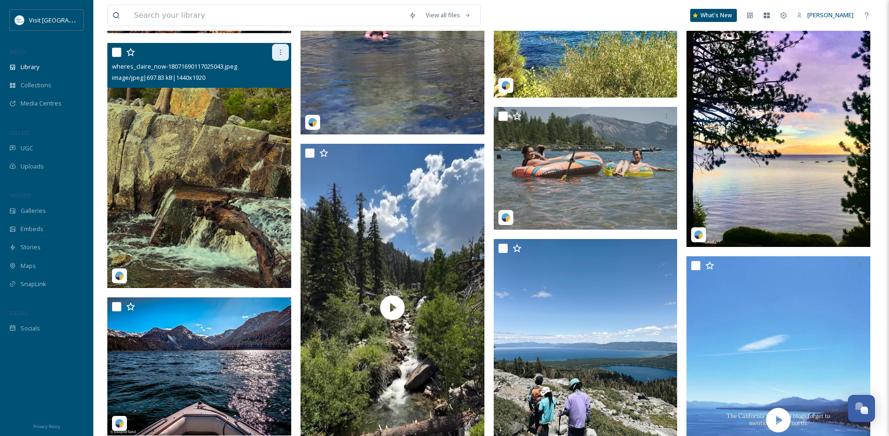
click at [275, 57] on div at bounding box center [280, 52] width 17 height 17
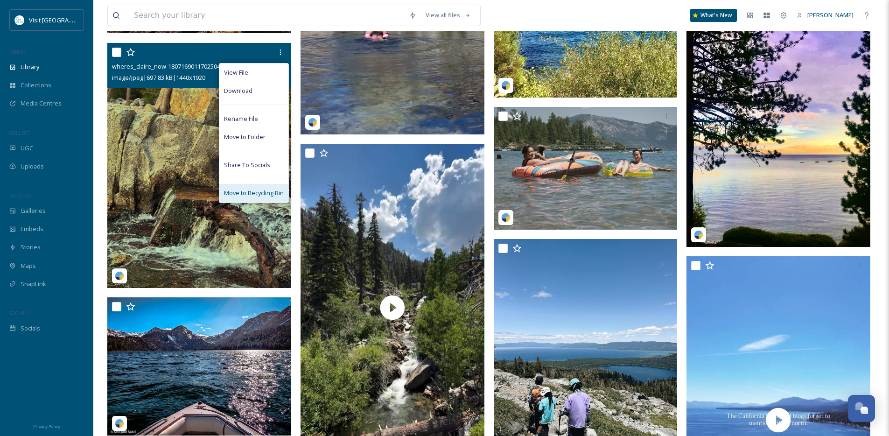
click at [262, 192] on div "Move to Recycling Bin" at bounding box center [253, 193] width 69 height 18
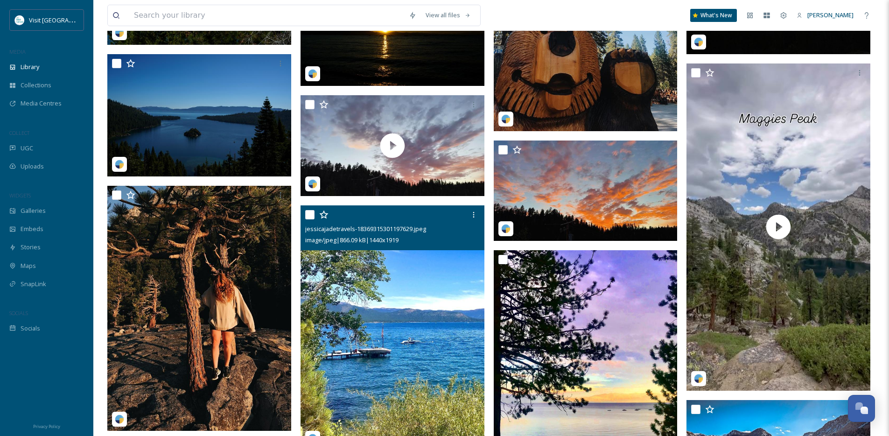
scroll to position [4131, 0]
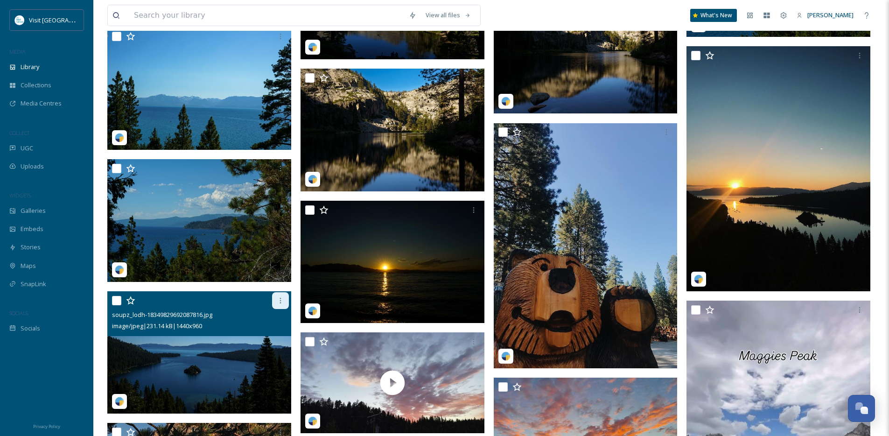
click at [288, 306] on div at bounding box center [280, 300] width 17 height 17
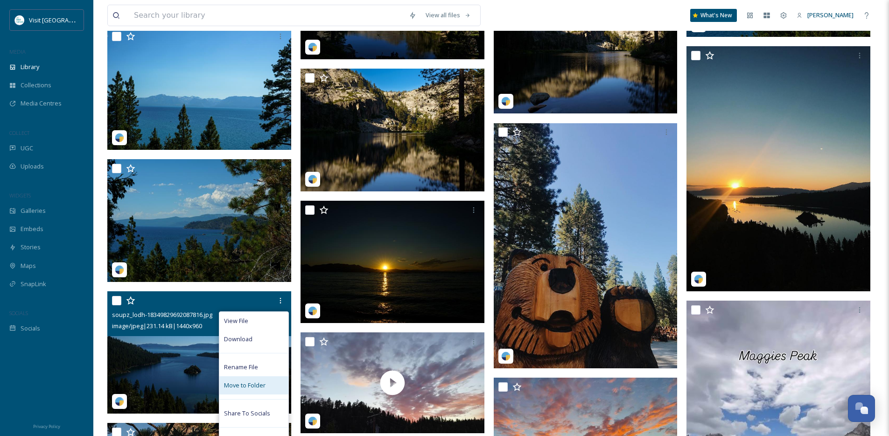
click at [250, 390] on span "Move to Folder" at bounding box center [245, 385] width 42 height 9
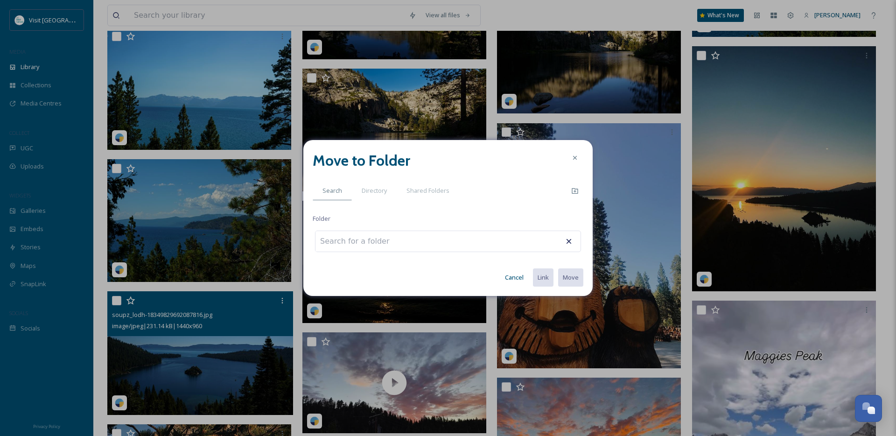
click at [523, 276] on button "Cancel" at bounding box center [514, 277] width 28 height 18
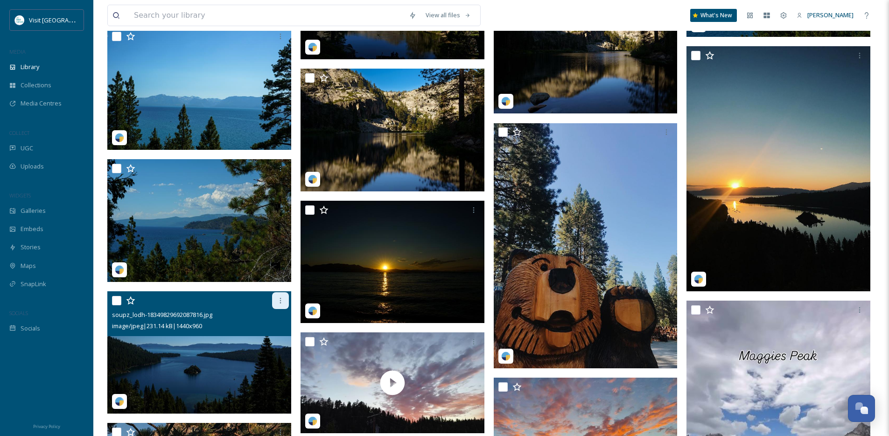
click at [277, 304] on icon at bounding box center [280, 300] width 7 height 7
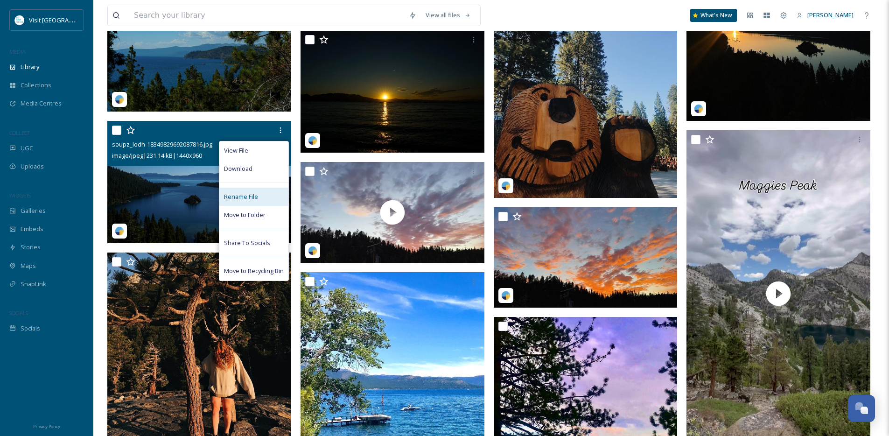
scroll to position [4309, 0]
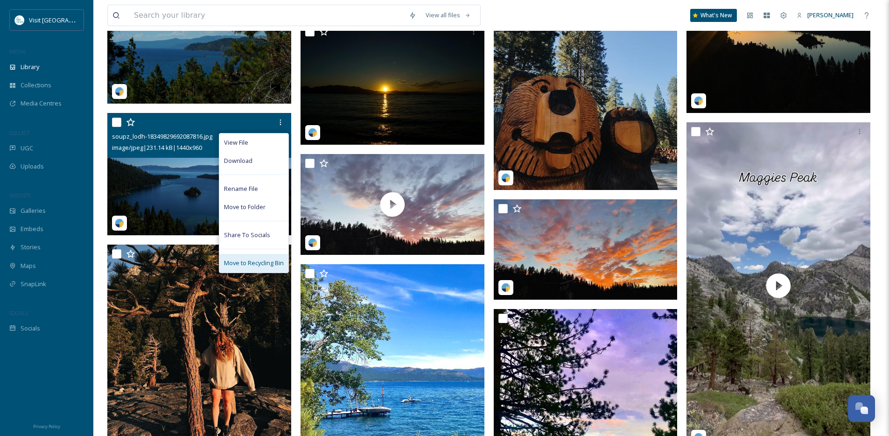
click at [260, 267] on span "Move to Recycling Bin" at bounding box center [254, 263] width 60 height 9
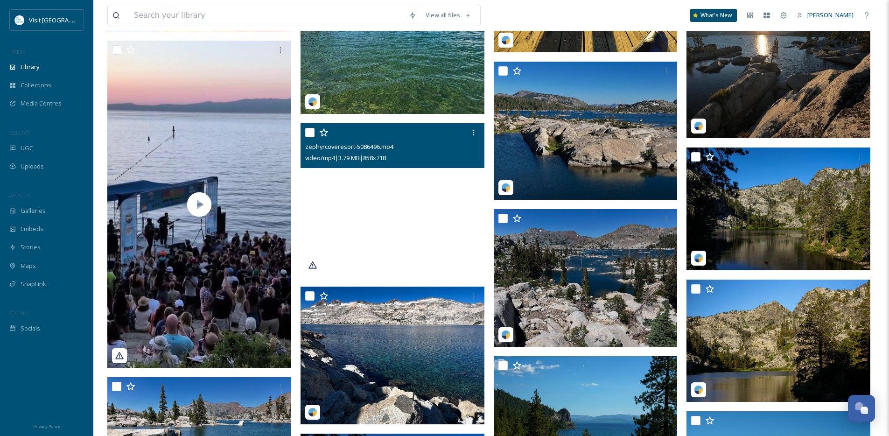
scroll to position [3636, 0]
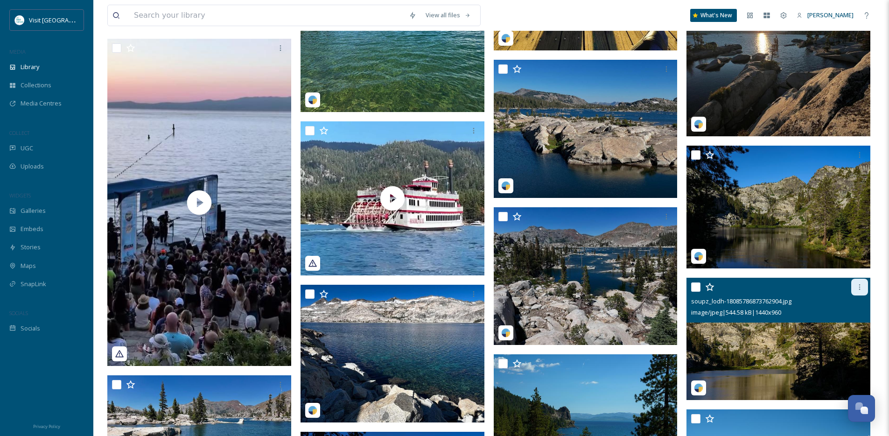
click at [858, 291] on icon at bounding box center [859, 286] width 7 height 7
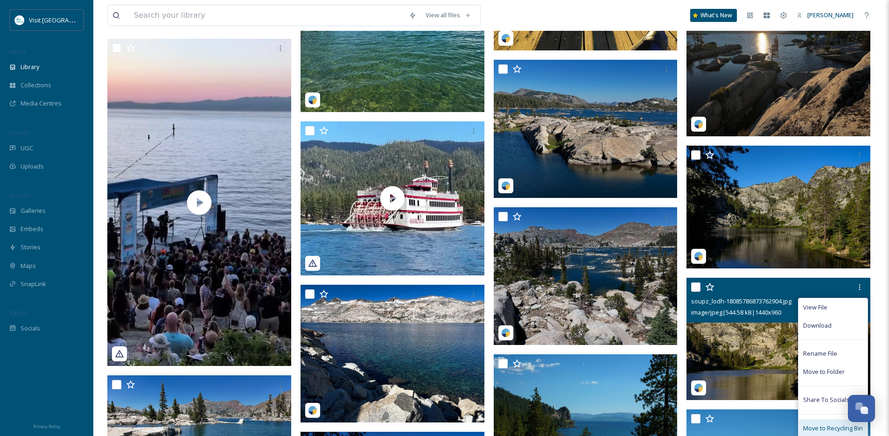
click at [813, 432] on span "Move to Recycling Bin" at bounding box center [833, 428] width 60 height 9
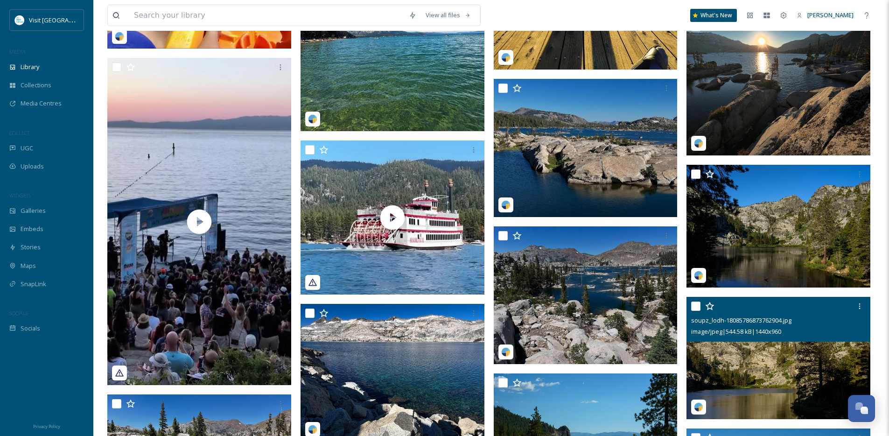
scroll to position [3385, 0]
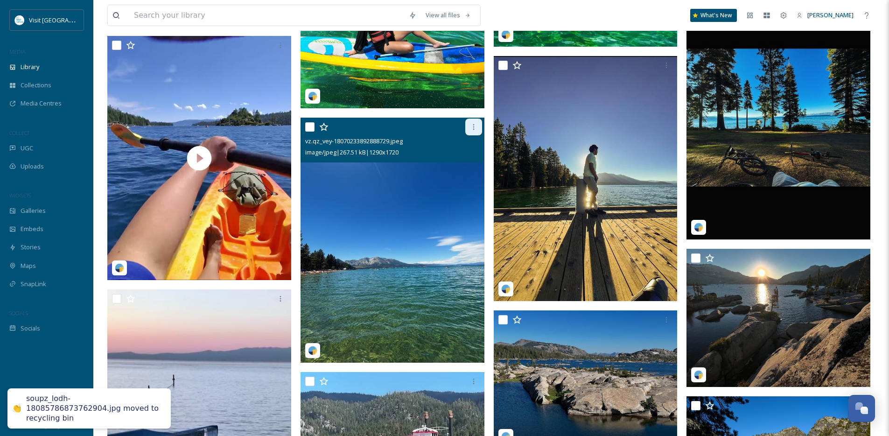
click at [478, 132] on div at bounding box center [473, 127] width 17 height 17
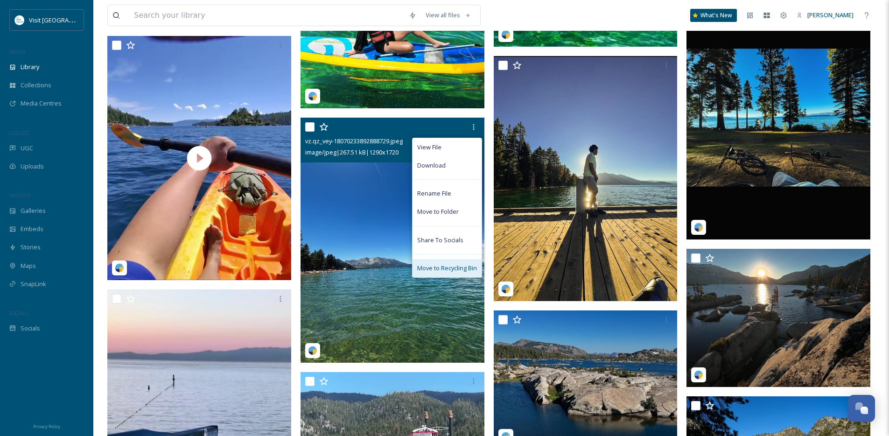
click at [442, 273] on span "Move to Recycling Bin" at bounding box center [447, 268] width 60 height 9
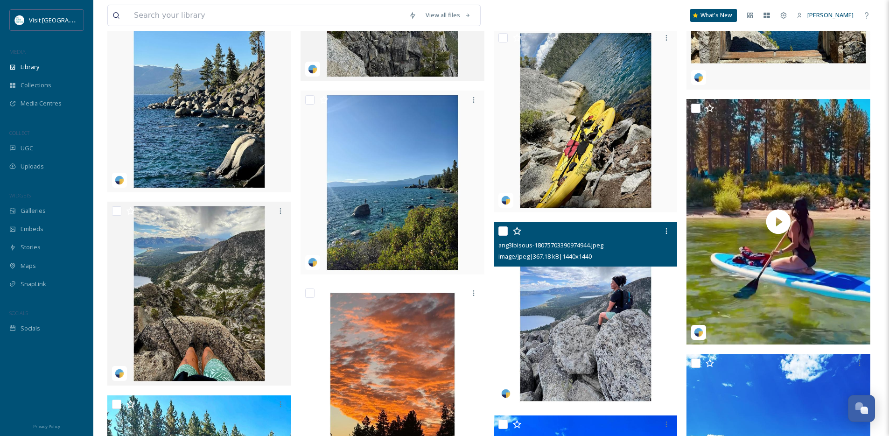
scroll to position [2773, 0]
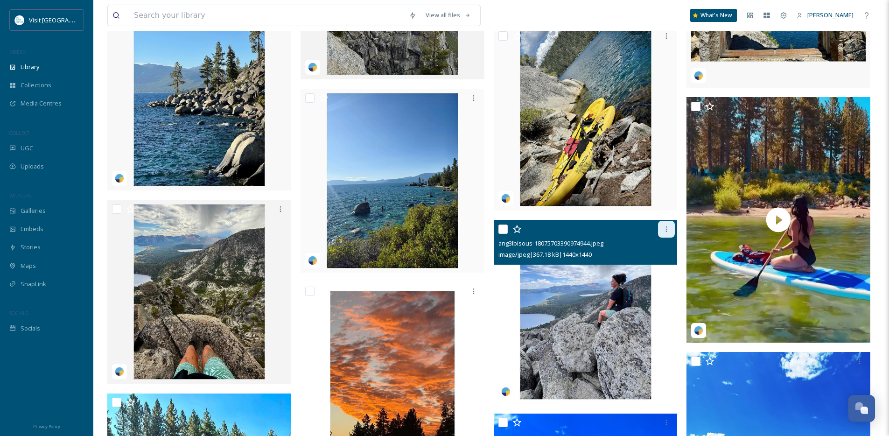
click at [665, 238] on div at bounding box center [666, 229] width 17 height 17
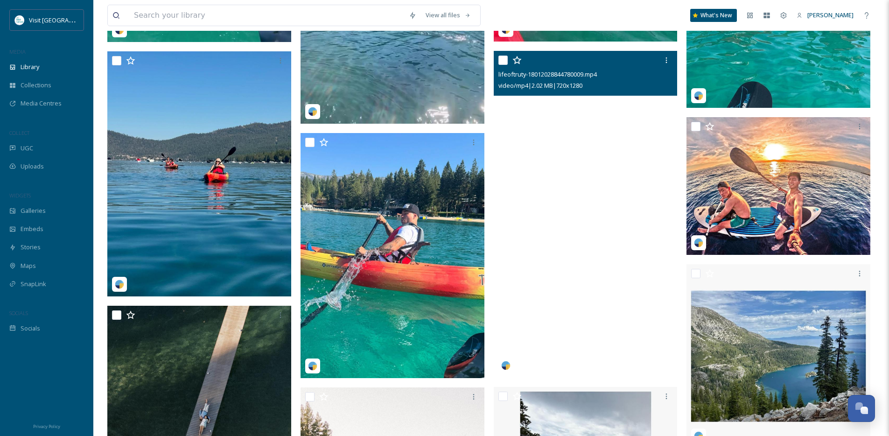
scroll to position [2024, 0]
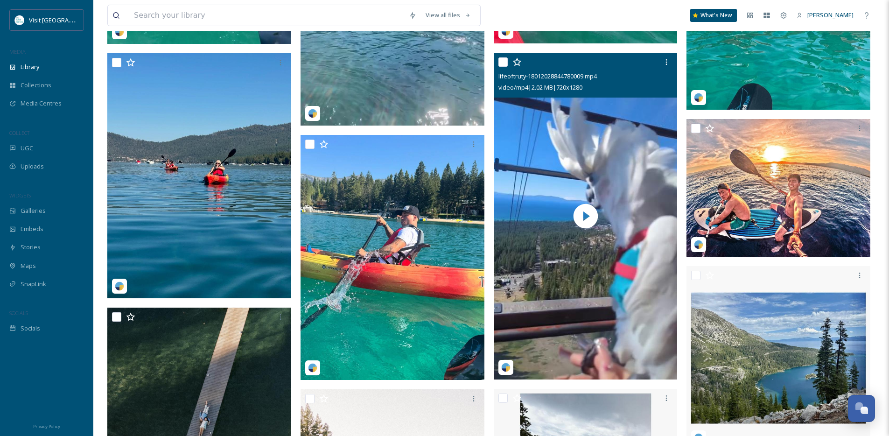
click at [499, 67] on input "checkbox" at bounding box center [503, 61] width 9 height 9
checkbox input "true"
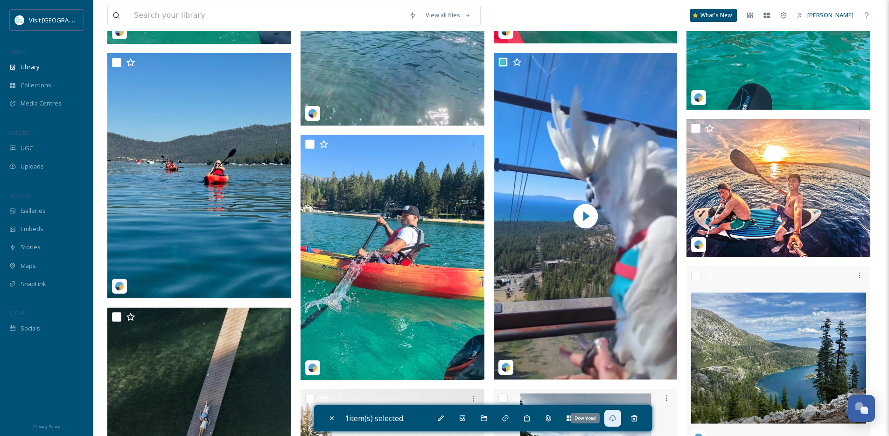
click at [614, 419] on icon at bounding box center [612, 418] width 7 height 7
click at [530, 422] on div "Add Tags" at bounding box center [527, 418] width 17 height 17
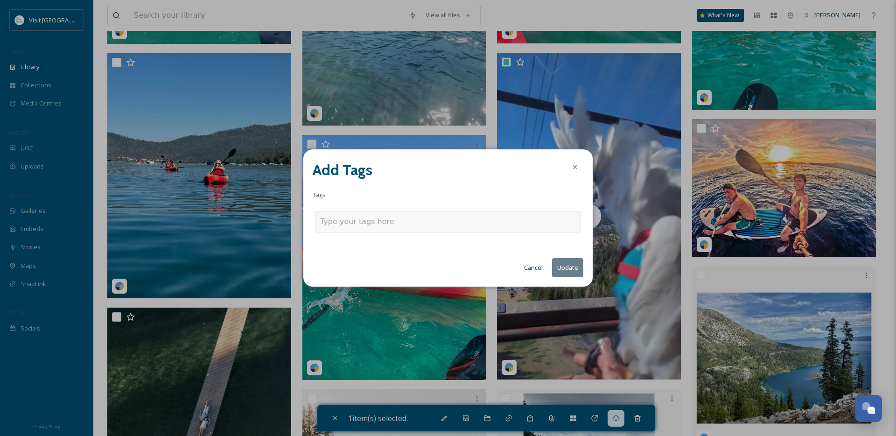
click at [407, 220] on div at bounding box center [448, 221] width 266 height 21
click at [390, 226] on input at bounding box center [366, 221] width 93 height 11
type input "bird"
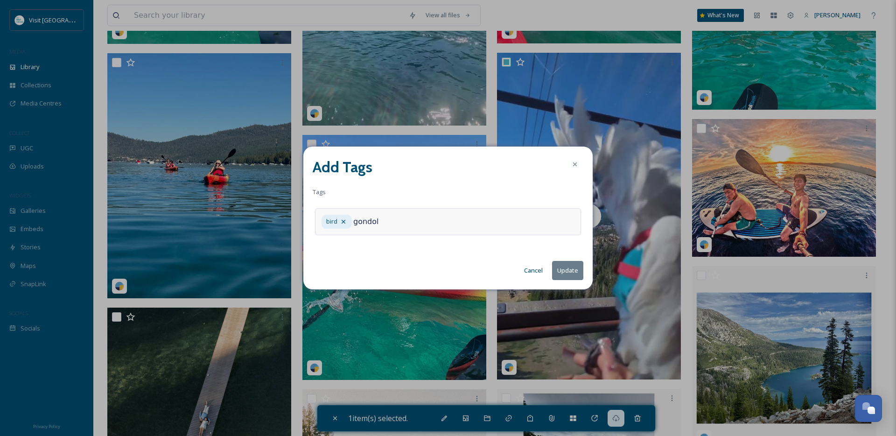
type input "gondola"
click at [561, 273] on button "Update" at bounding box center [567, 270] width 31 height 19
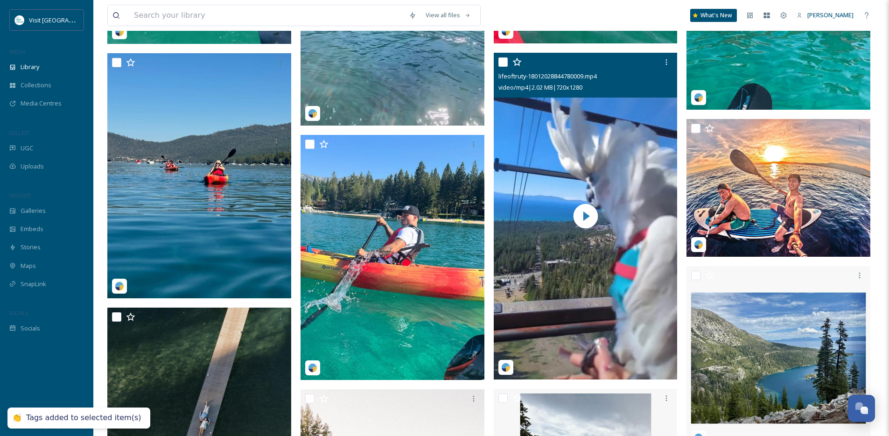
click at [501, 67] on input "checkbox" at bounding box center [503, 61] width 9 height 9
checkbox input "true"
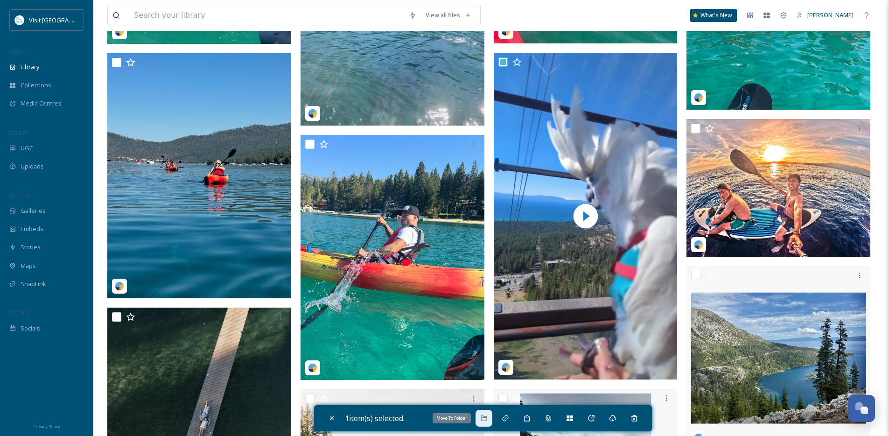
click at [484, 421] on icon at bounding box center [483, 418] width 7 height 7
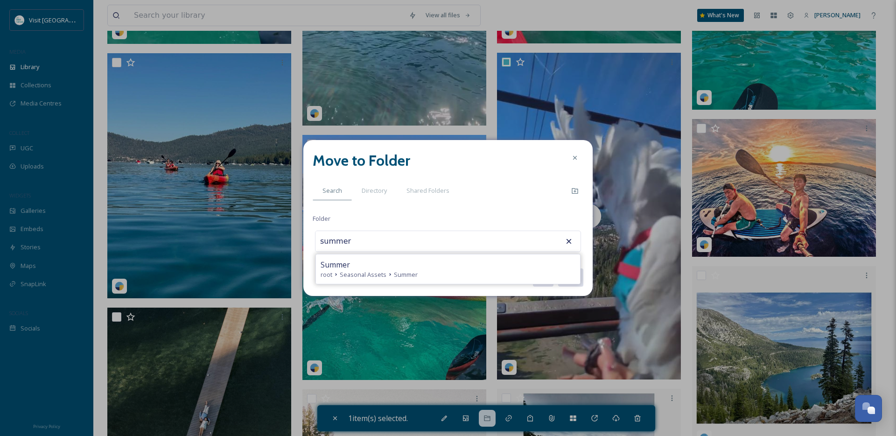
type input "Summer"
click at [557, 268] on button "Move" at bounding box center [570, 277] width 26 height 19
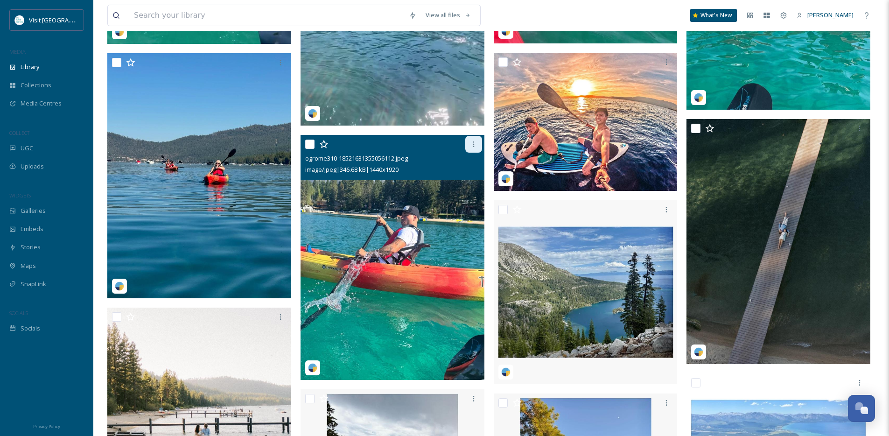
click at [475, 148] on icon at bounding box center [473, 144] width 7 height 7
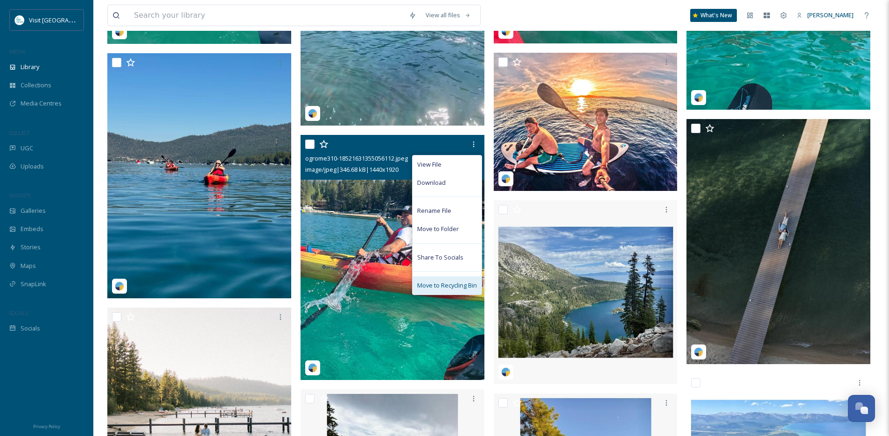
click at [463, 290] on span "Move to Recycling Bin" at bounding box center [447, 285] width 60 height 9
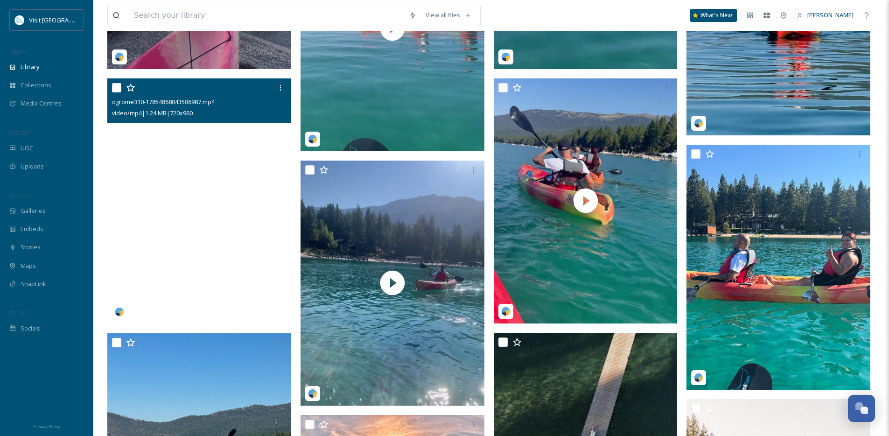
scroll to position [1741, 0]
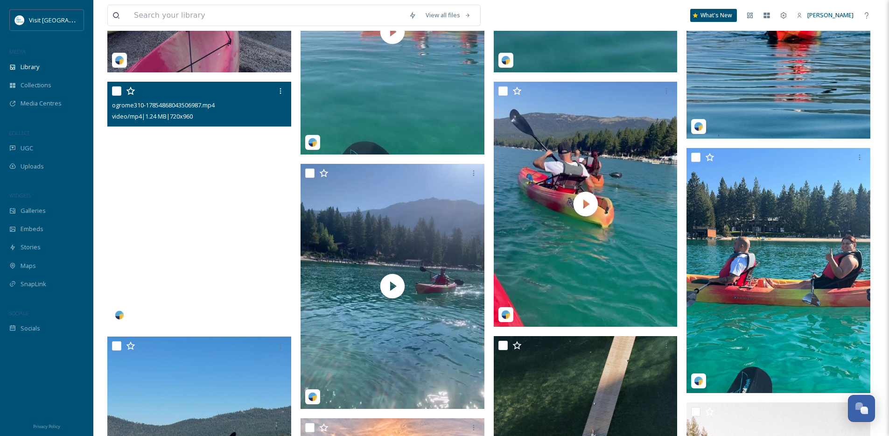
click at [201, 203] on video "ogrome310-17854868043506987.mp4" at bounding box center [199, 204] width 184 height 245
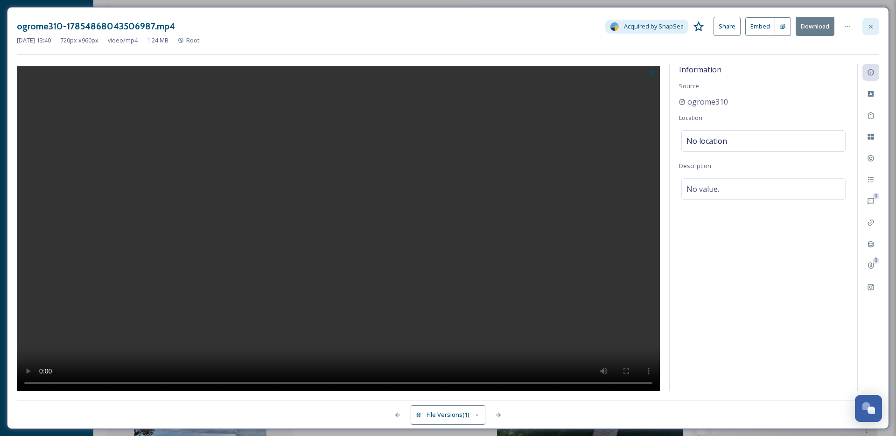
click at [870, 21] on div at bounding box center [871, 26] width 17 height 17
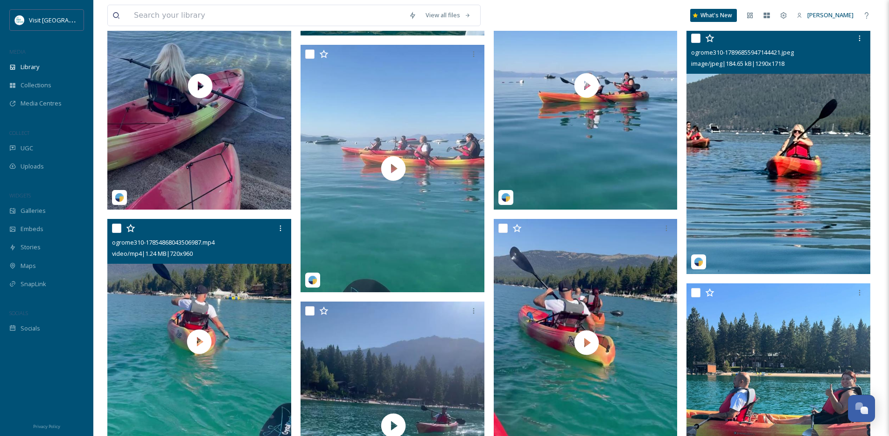
scroll to position [1506, 0]
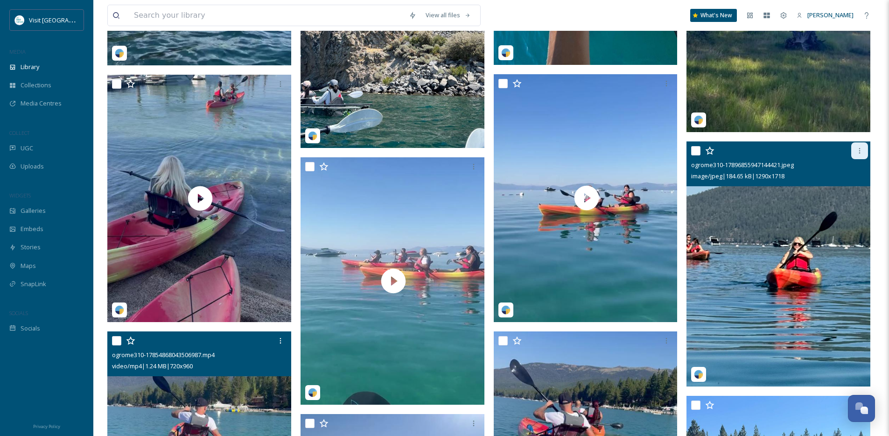
click at [858, 155] on icon at bounding box center [859, 150] width 7 height 7
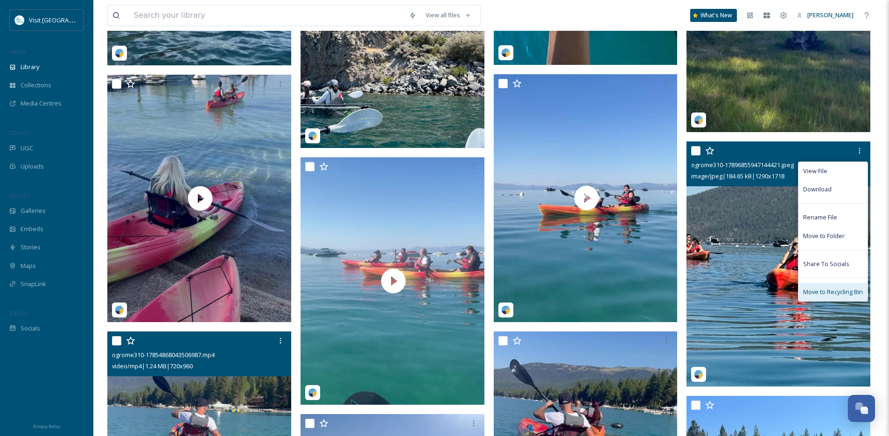
click at [809, 296] on span "Move to Recycling Bin" at bounding box center [833, 292] width 60 height 9
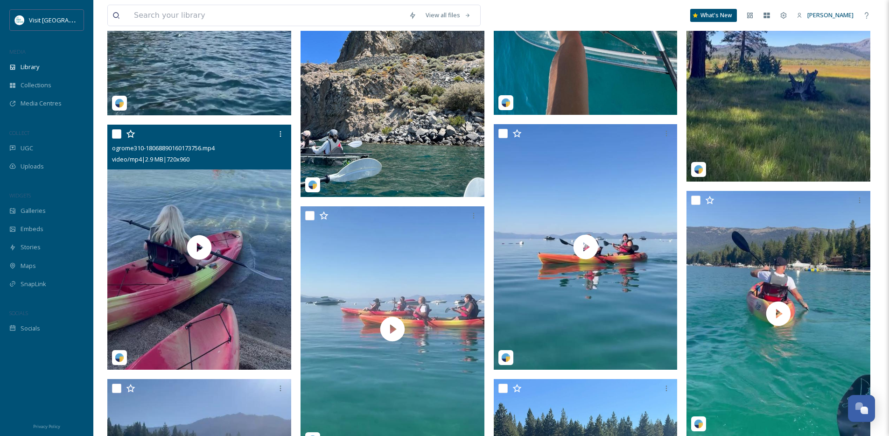
scroll to position [1444, 0]
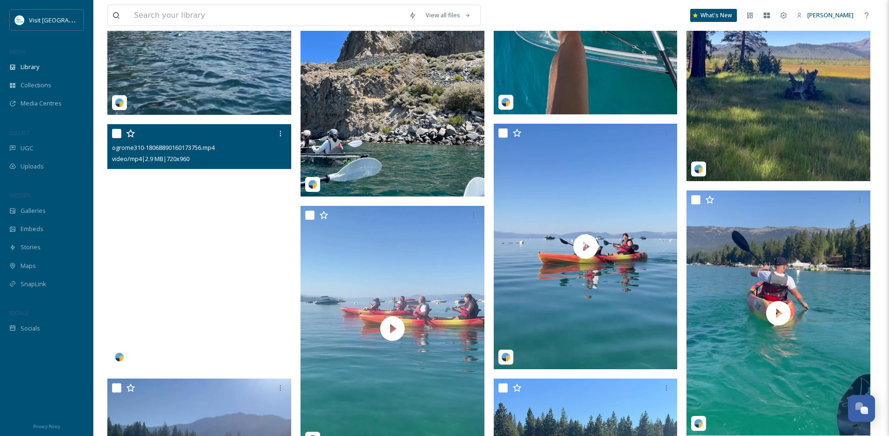
click at [262, 204] on video "ogrome310-18068890160173756.mp4" at bounding box center [199, 246] width 184 height 245
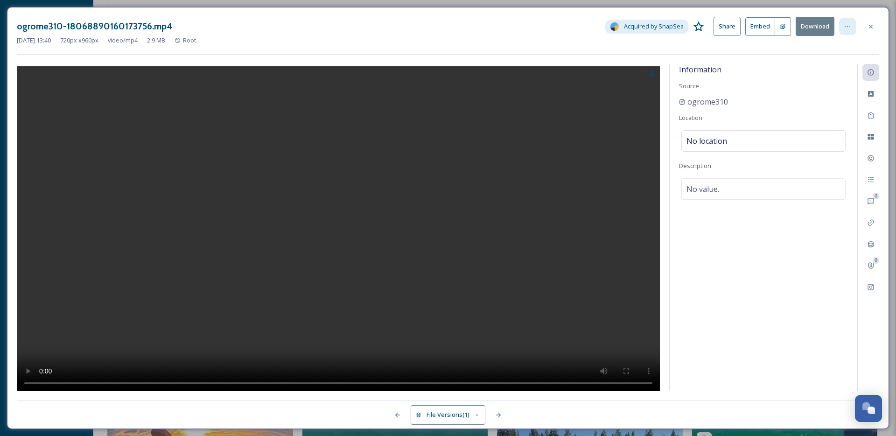
click at [849, 28] on icon at bounding box center [847, 26] width 7 height 7
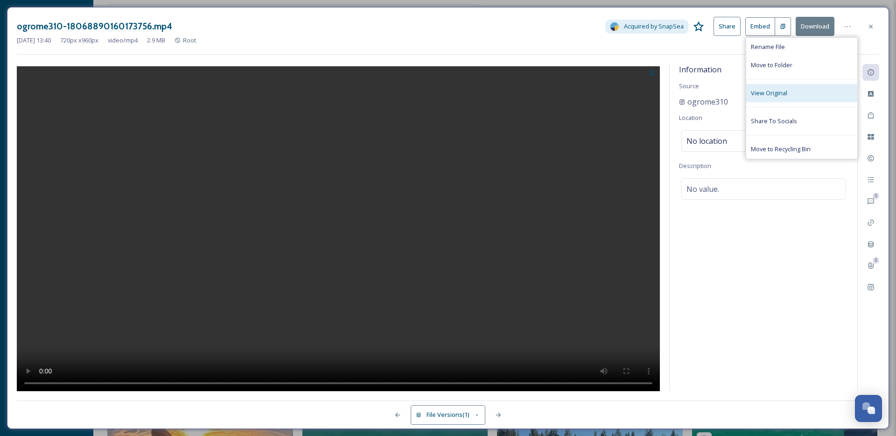
click at [800, 93] on div "View Original" at bounding box center [801, 93] width 111 height 18
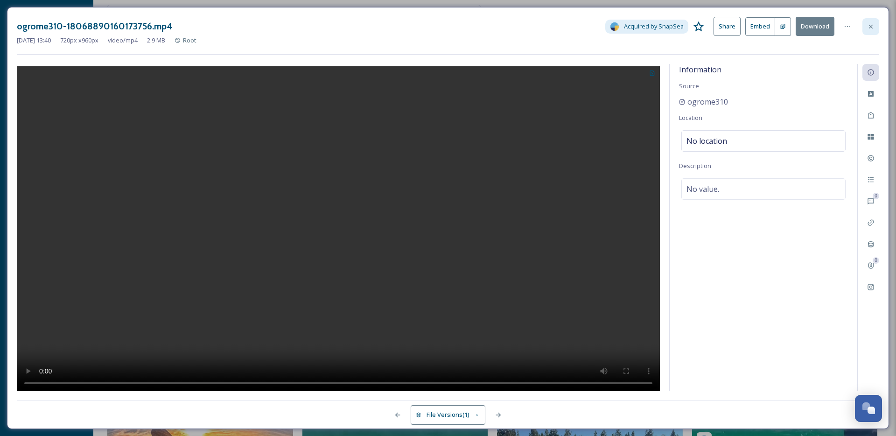
click at [869, 28] on icon at bounding box center [870, 26] width 7 height 7
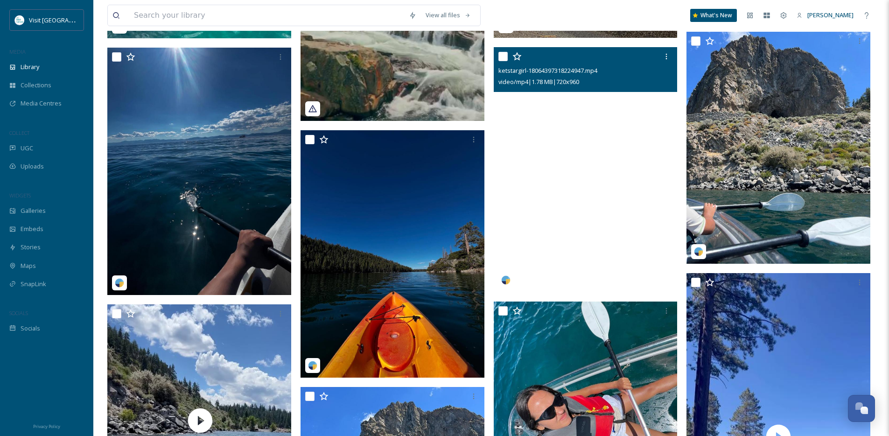
scroll to position [1036, 0]
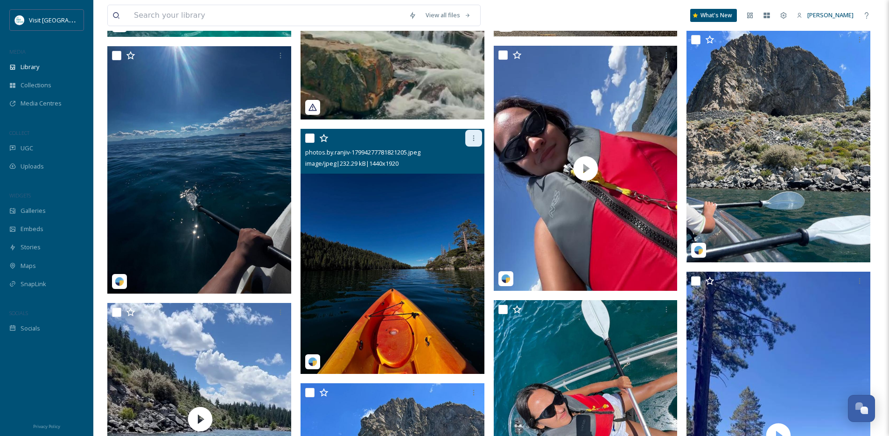
click at [474, 142] on icon at bounding box center [473, 137] width 7 height 7
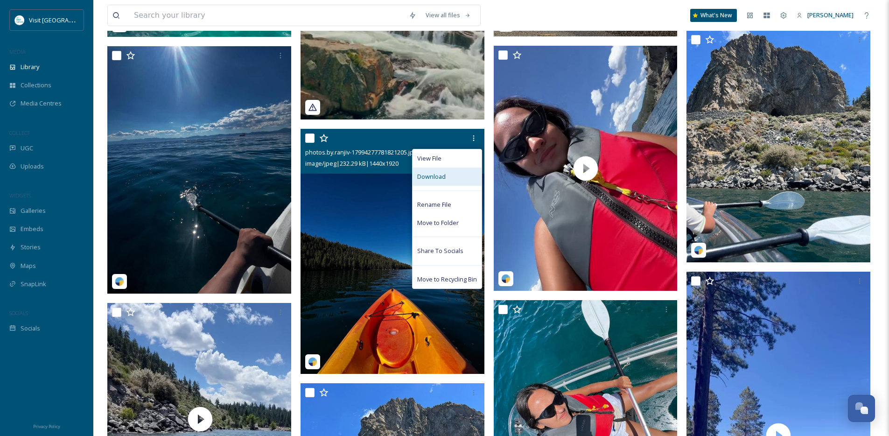
click at [436, 186] on div "Download" at bounding box center [447, 177] width 69 height 18
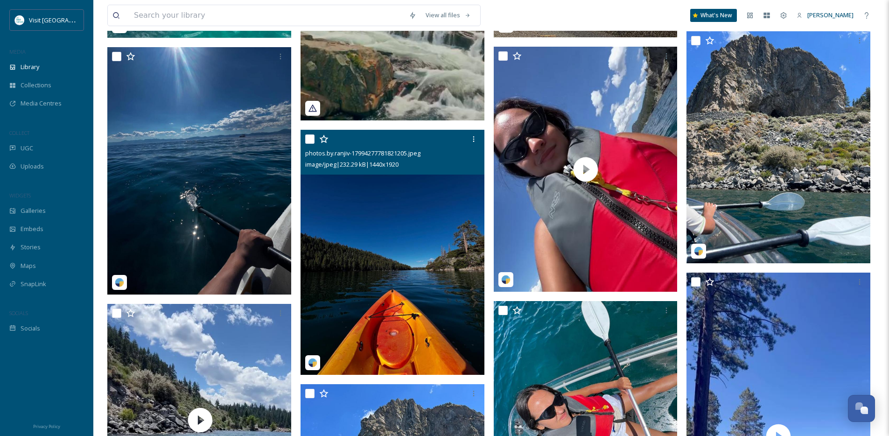
scroll to position [1035, 0]
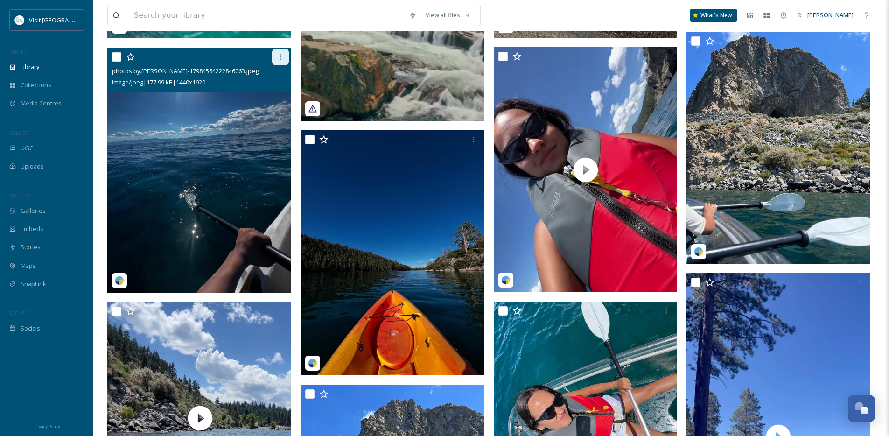
click at [277, 61] on icon at bounding box center [280, 56] width 7 height 7
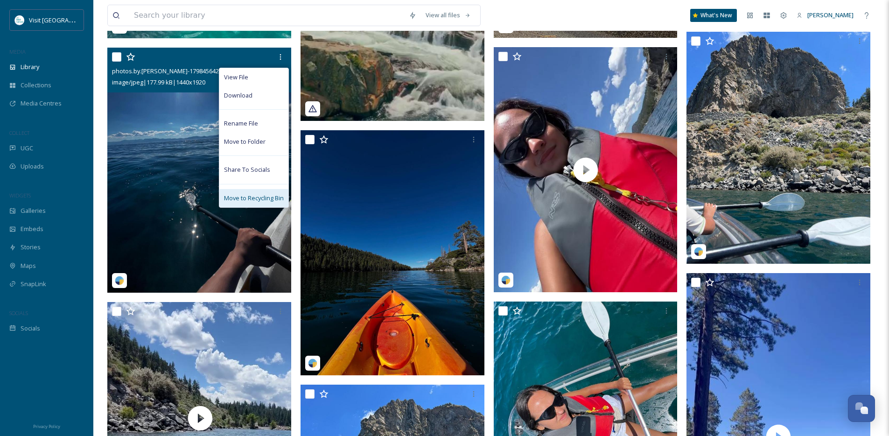
click at [245, 203] on span "Move to Recycling Bin" at bounding box center [254, 198] width 60 height 9
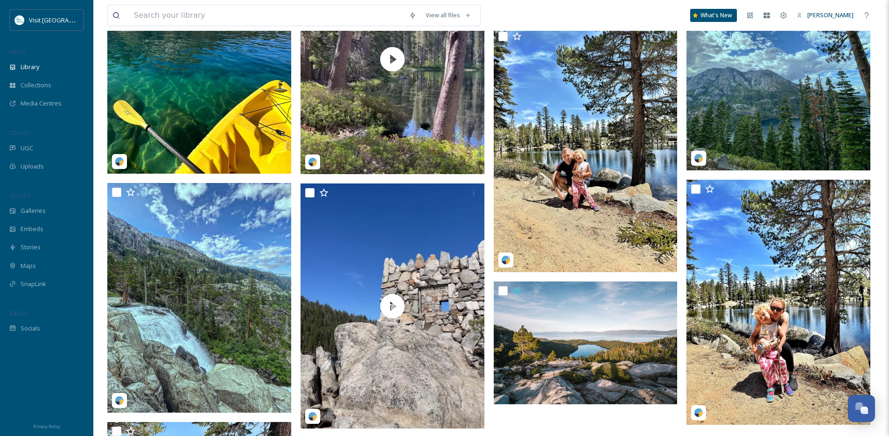
scroll to position [5046, 0]
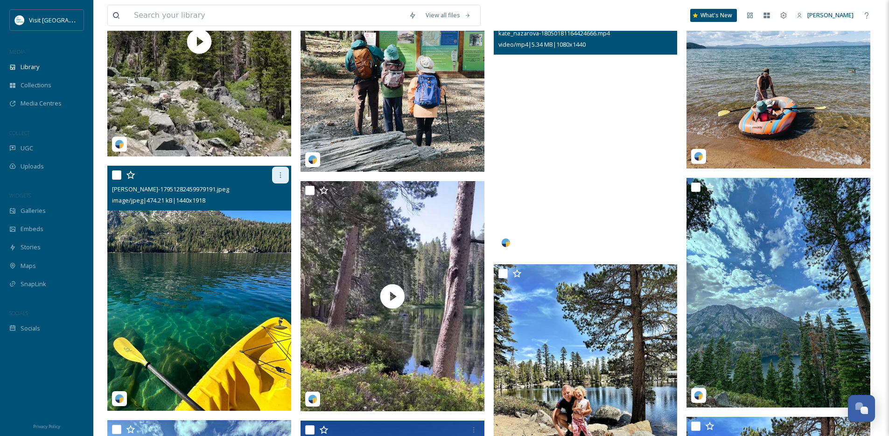
click at [280, 183] on div at bounding box center [280, 175] width 17 height 17
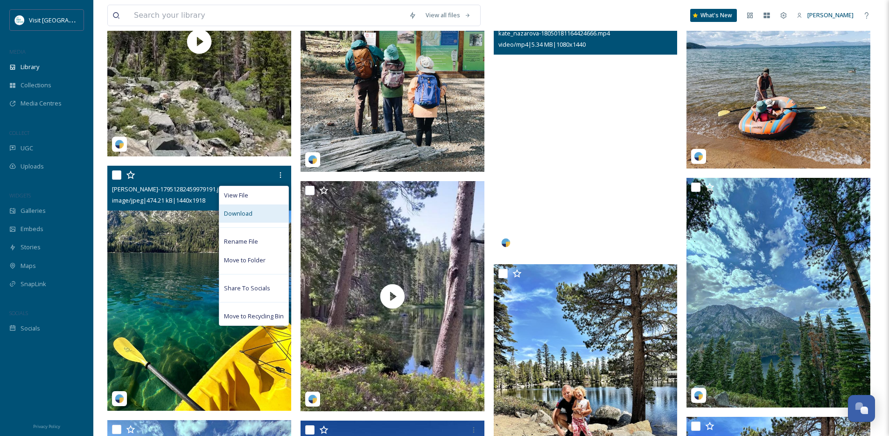
click at [255, 219] on div "Download" at bounding box center [253, 213] width 69 height 18
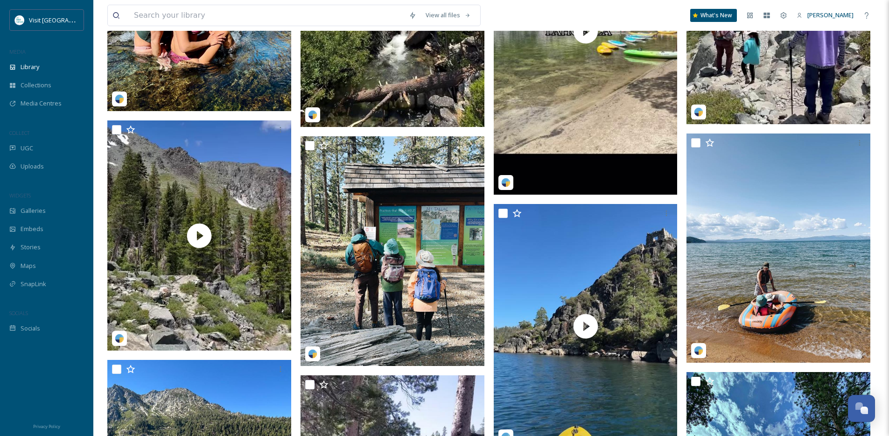
scroll to position [4841, 0]
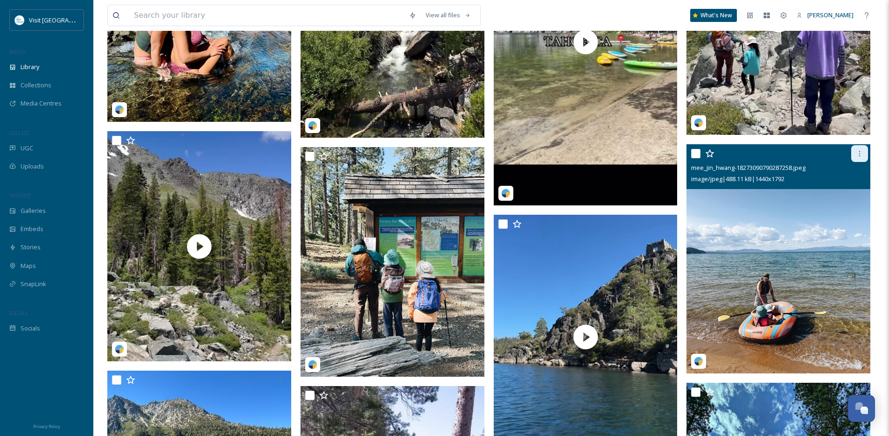
click at [859, 157] on icon at bounding box center [859, 153] width 7 height 7
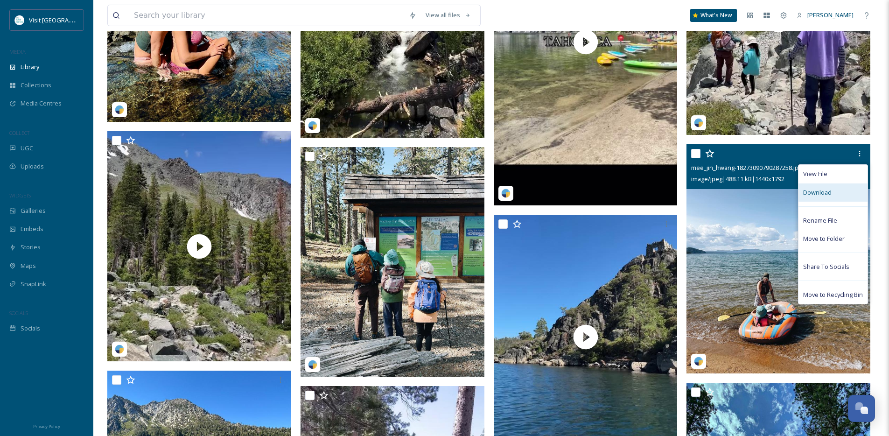
click at [829, 197] on span "Download" at bounding box center [817, 192] width 28 height 9
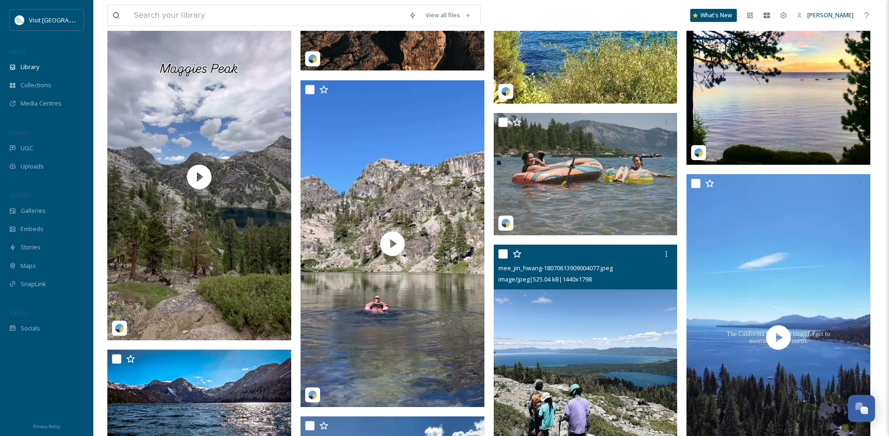
scroll to position [4235, 0]
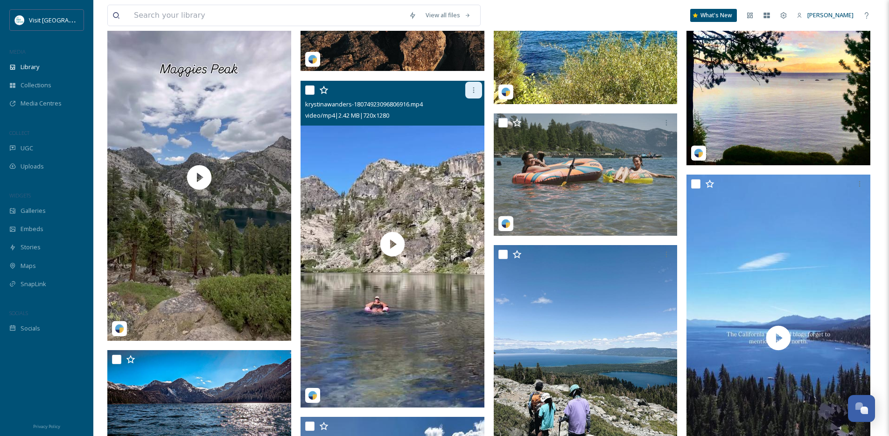
click at [473, 94] on icon at bounding box center [473, 89] width 7 height 7
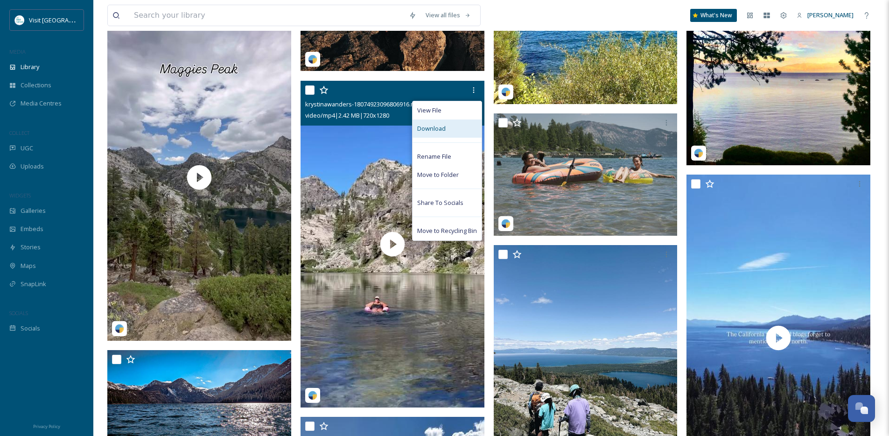
click at [455, 138] on div "Download" at bounding box center [447, 129] width 69 height 18
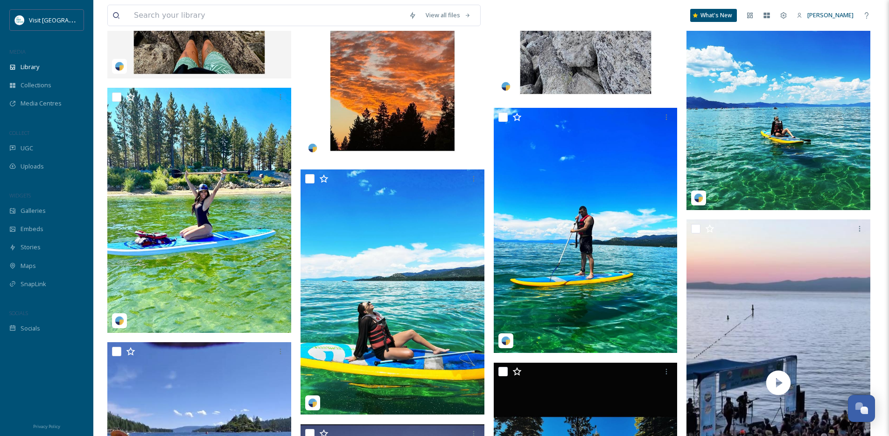
scroll to position [2847, 0]
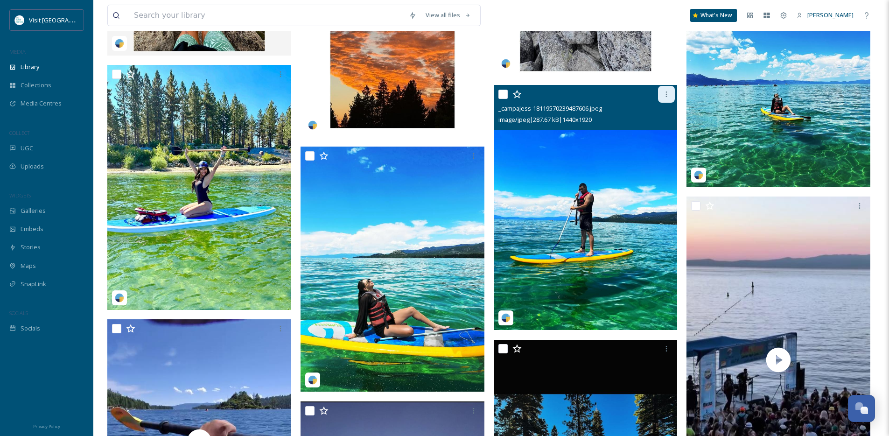
click at [666, 98] on icon at bounding box center [666, 94] width 7 height 7
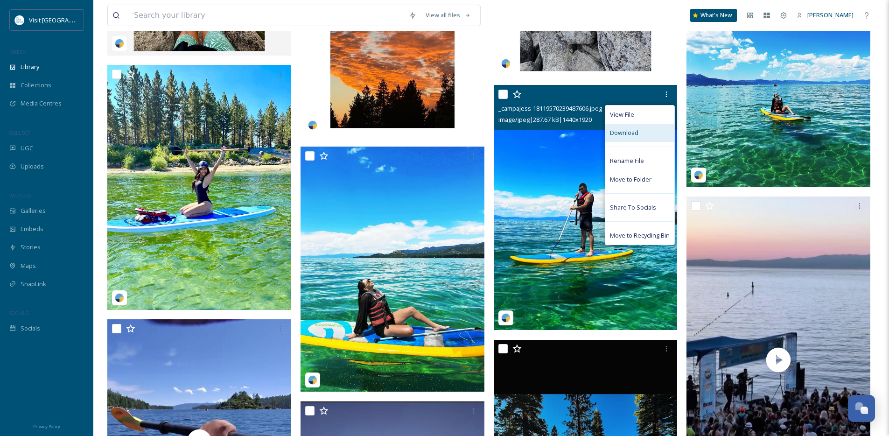
click at [636, 133] on div "Download" at bounding box center [639, 133] width 69 height 18
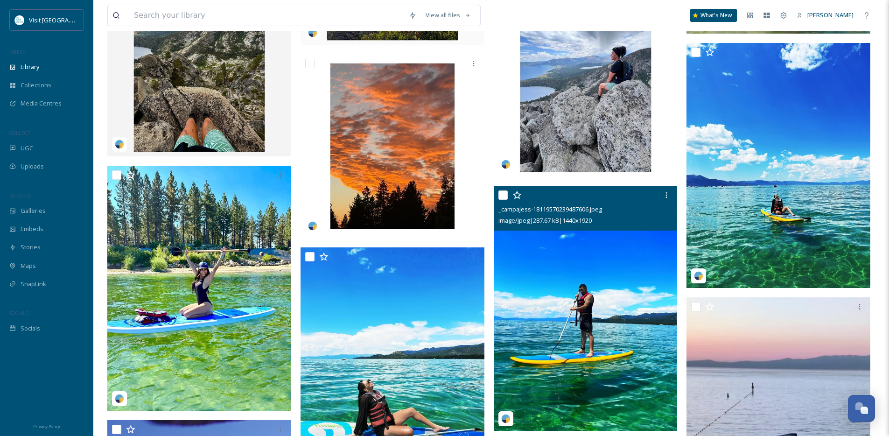
scroll to position [2758, 0]
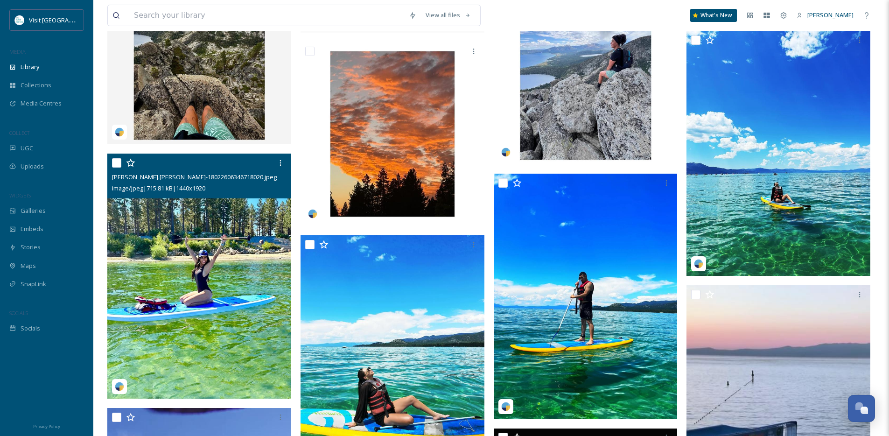
click at [222, 269] on img at bounding box center [199, 276] width 184 height 245
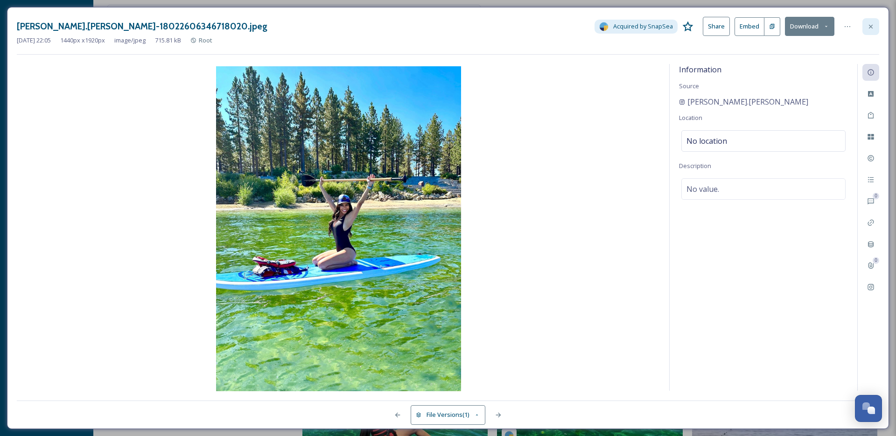
click at [866, 26] on div at bounding box center [871, 26] width 17 height 17
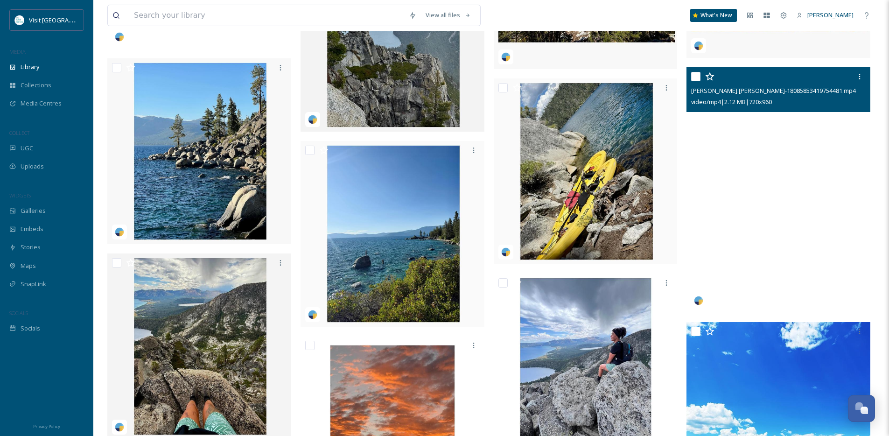
scroll to position [2460, 0]
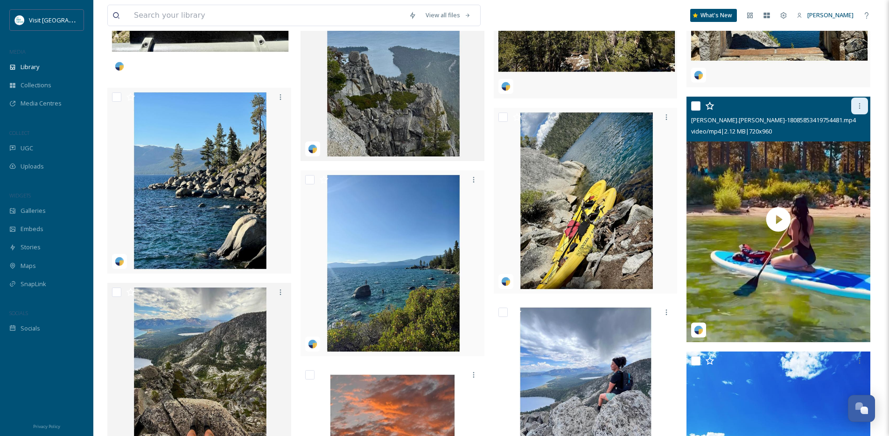
click at [861, 110] on icon at bounding box center [859, 105] width 7 height 7
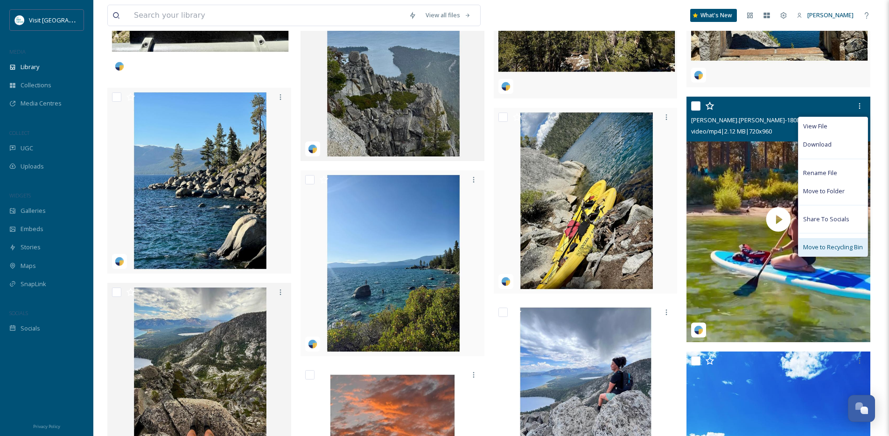
click at [805, 252] on span "Move to Recycling Bin" at bounding box center [833, 247] width 60 height 9
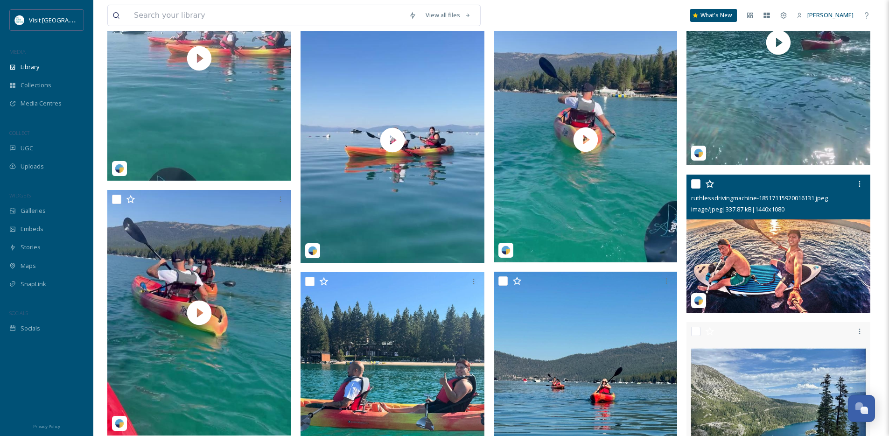
scroll to position [1628, 0]
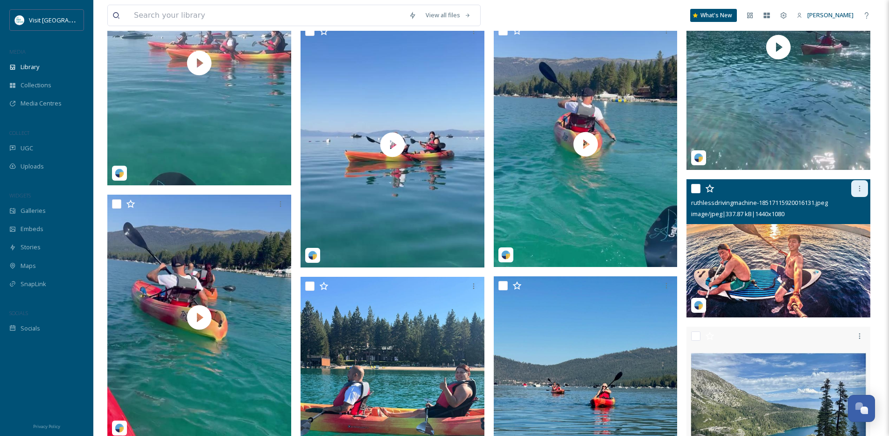
click at [866, 196] on div at bounding box center [859, 188] width 17 height 17
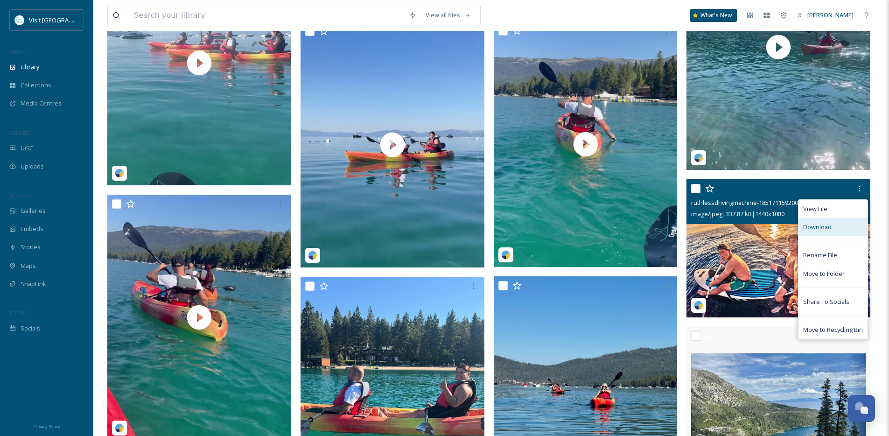
click at [828, 232] on span "Download" at bounding box center [817, 227] width 28 height 9
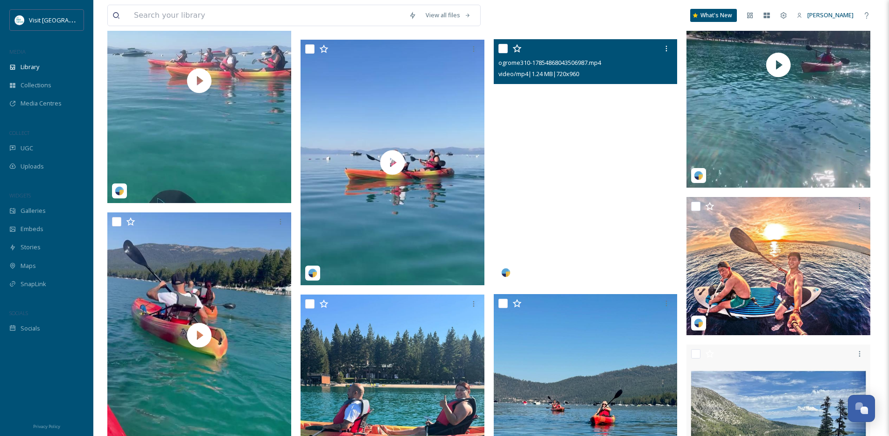
scroll to position [1609, 0]
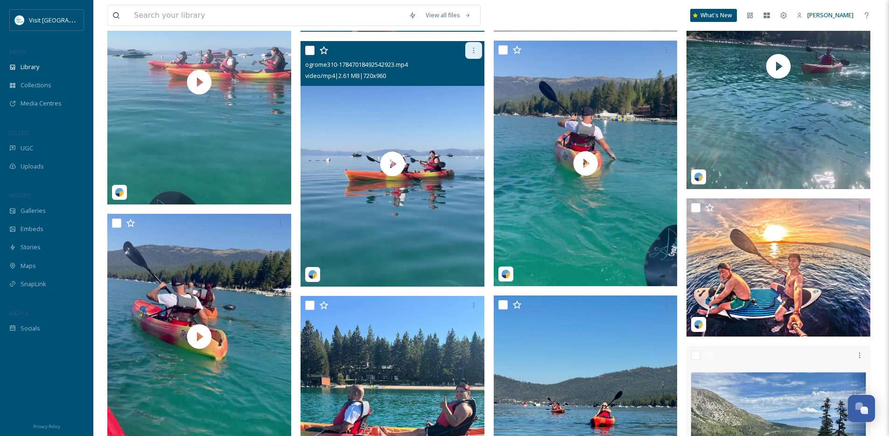
click at [471, 54] on icon at bounding box center [473, 50] width 7 height 7
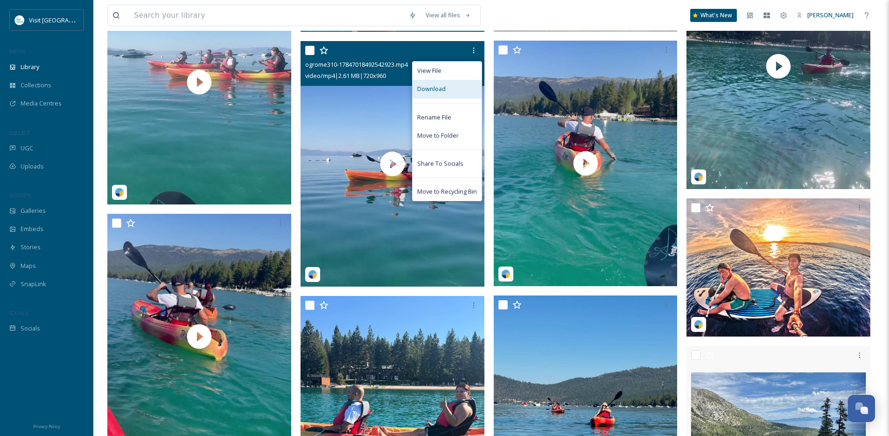
click at [447, 94] on div "Download" at bounding box center [447, 89] width 69 height 18
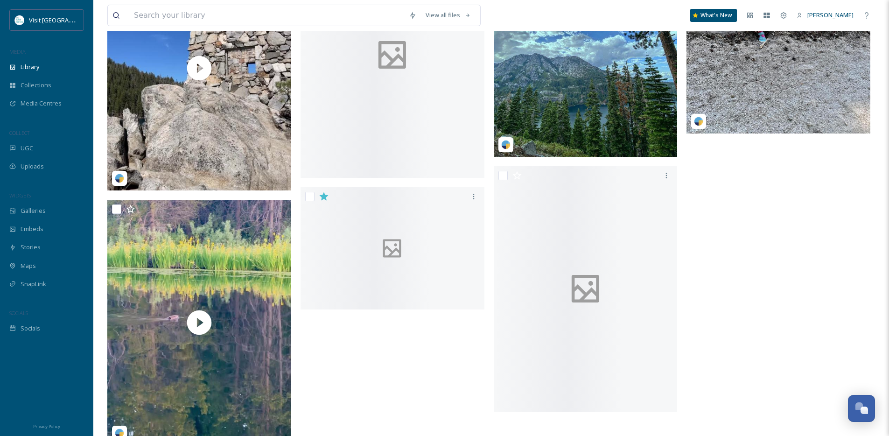
scroll to position [5808, 0]
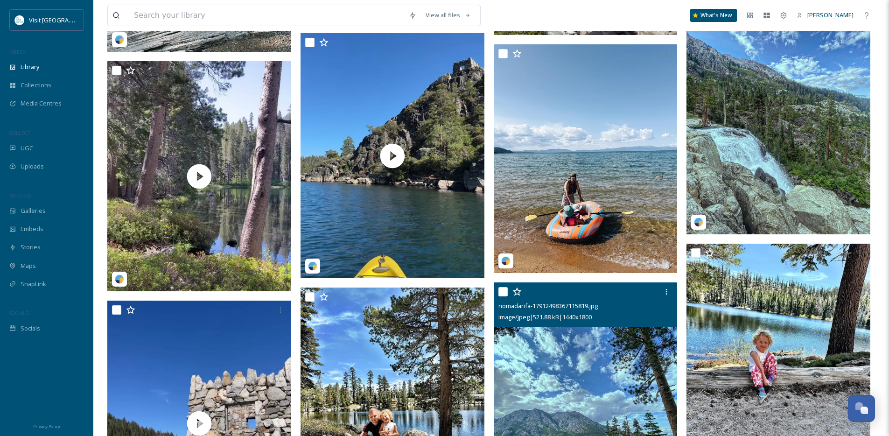
scroll to position [5084, 0]
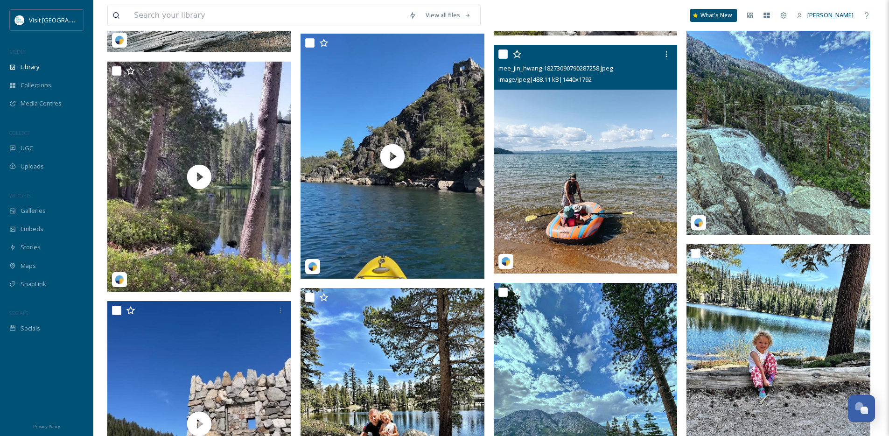
click at [505, 59] on input "checkbox" at bounding box center [503, 53] width 9 height 9
checkbox input "true"
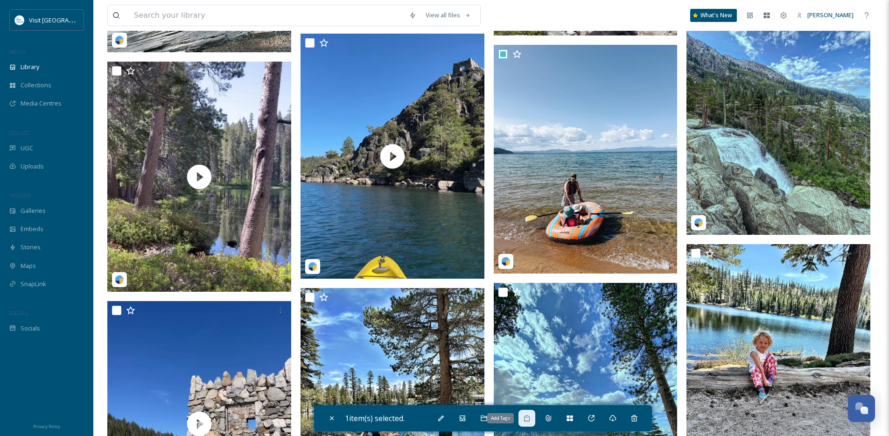
click at [530, 420] on icon at bounding box center [527, 418] width 6 height 7
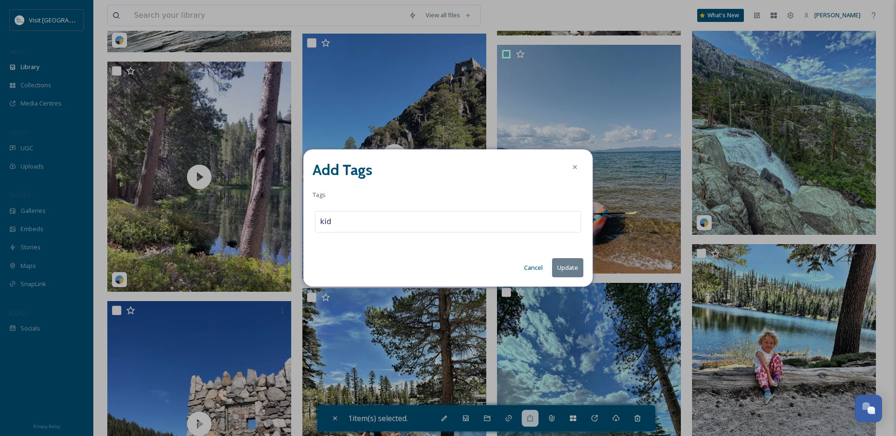
type input "kids"
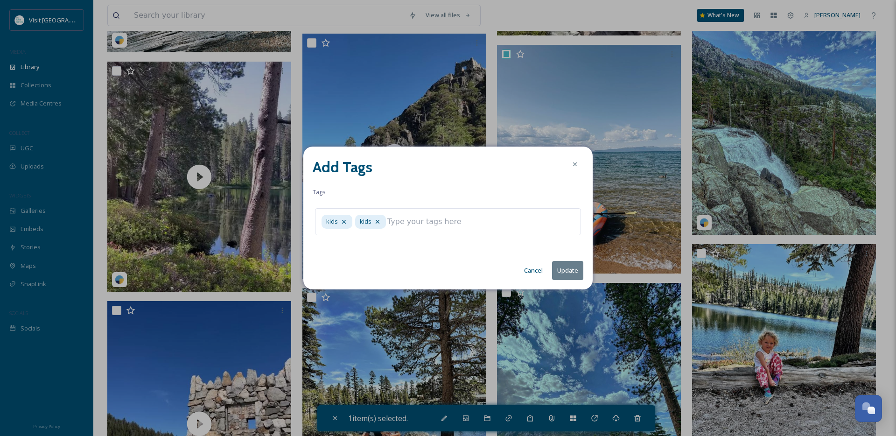
click at [563, 270] on button "Update" at bounding box center [567, 270] width 31 height 19
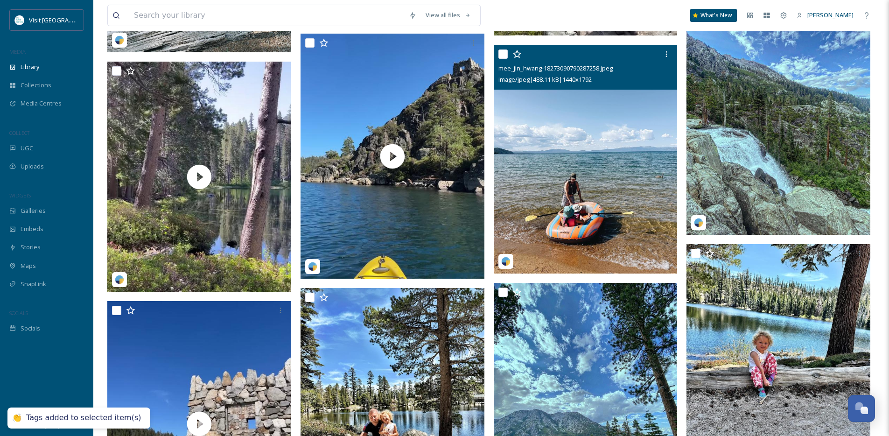
click at [505, 59] on input "checkbox" at bounding box center [503, 53] width 9 height 9
checkbox input "true"
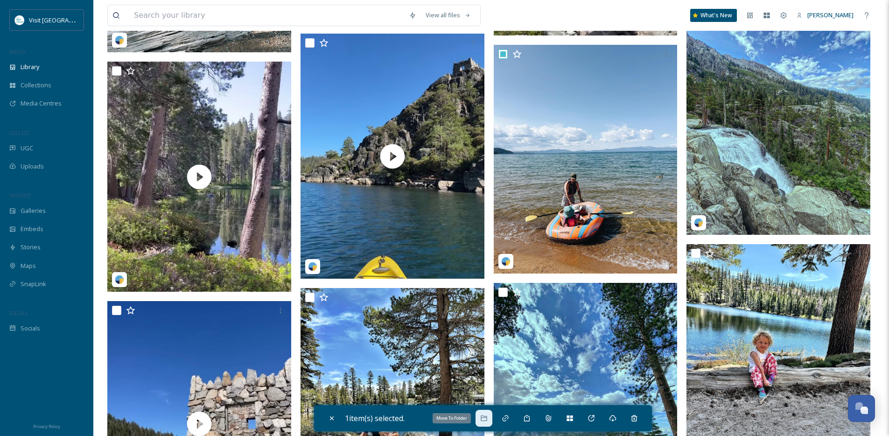
click at [486, 420] on icon at bounding box center [483, 418] width 7 height 7
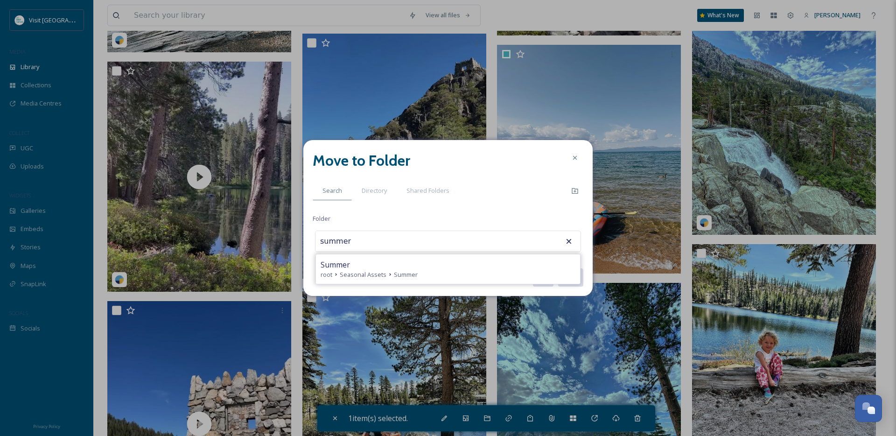
type input "Summer"
click at [557, 268] on button "Move" at bounding box center [570, 277] width 26 height 19
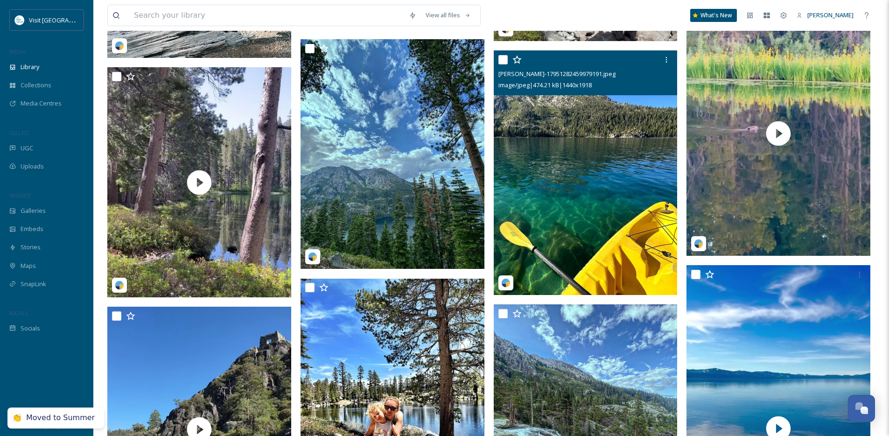
scroll to position [5076, 0]
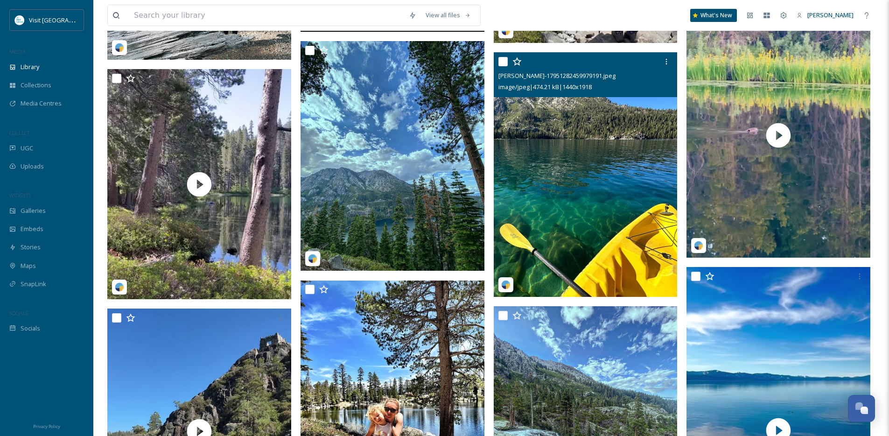
drag, startPoint x: 504, startPoint y: 69, endPoint x: 507, endPoint y: 77, distance: 9.5
click at [504, 66] on input "checkbox" at bounding box center [503, 61] width 9 height 9
checkbox input "true"
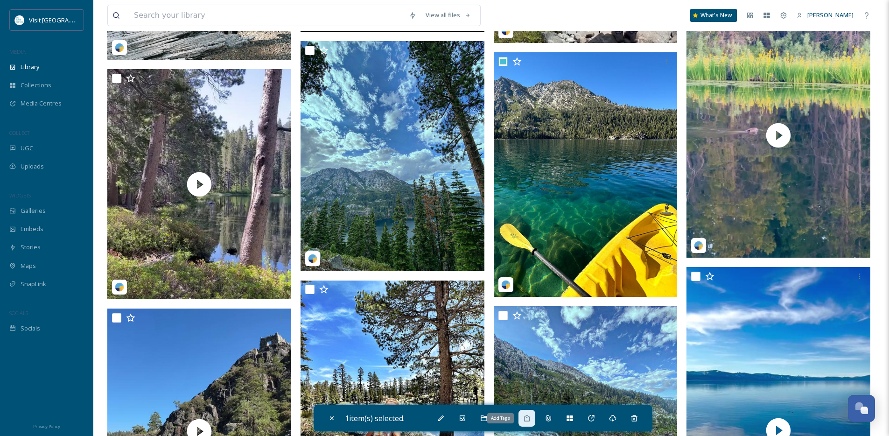
click at [529, 421] on icon at bounding box center [526, 418] width 7 height 7
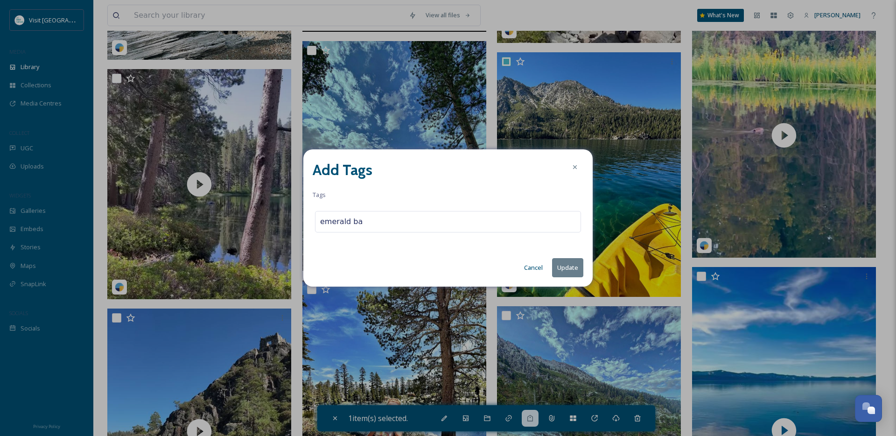
type input "emerald bay"
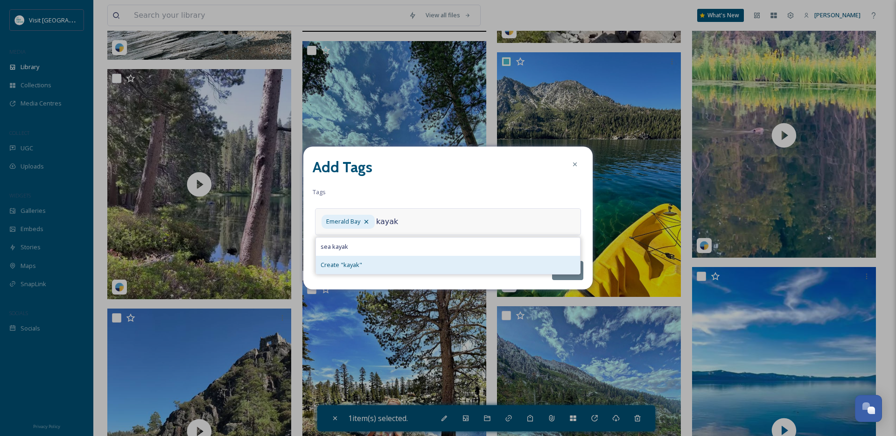
type input "kayak"
click at [417, 261] on div "Create " kayak "" at bounding box center [448, 265] width 264 height 18
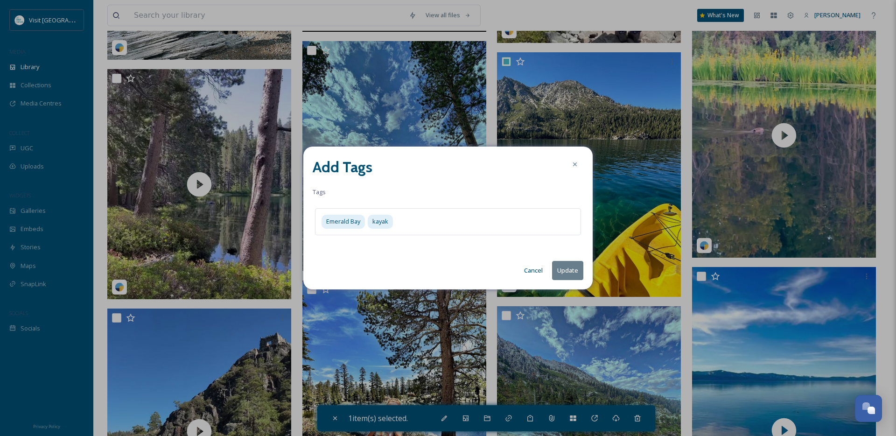
click at [561, 268] on button "Update" at bounding box center [567, 270] width 31 height 19
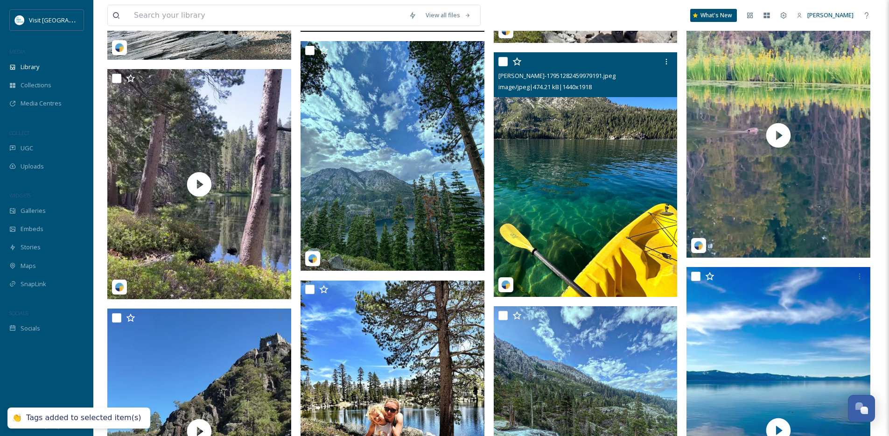
click at [500, 66] on input "checkbox" at bounding box center [503, 61] width 9 height 9
checkbox input "true"
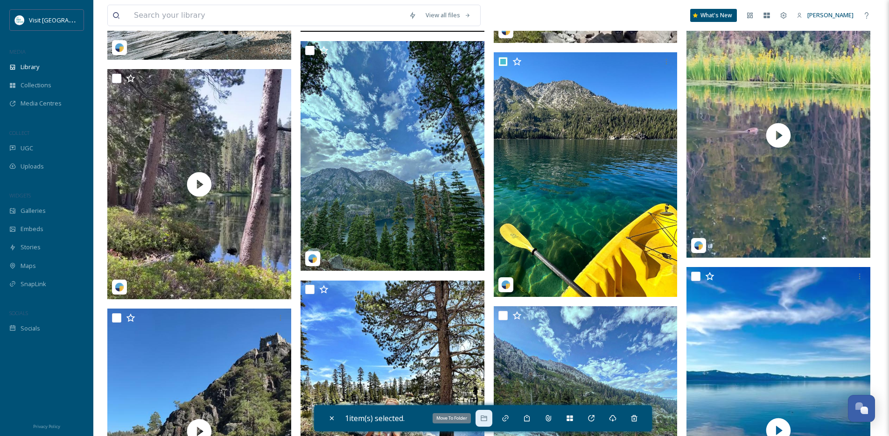
click at [483, 418] on icon at bounding box center [483, 418] width 7 height 7
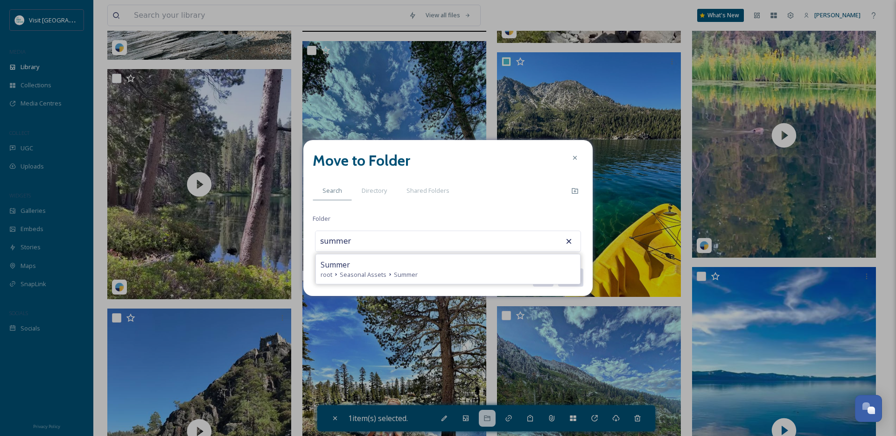
type input "Summer"
click at [557, 268] on button "Move" at bounding box center [570, 277] width 26 height 19
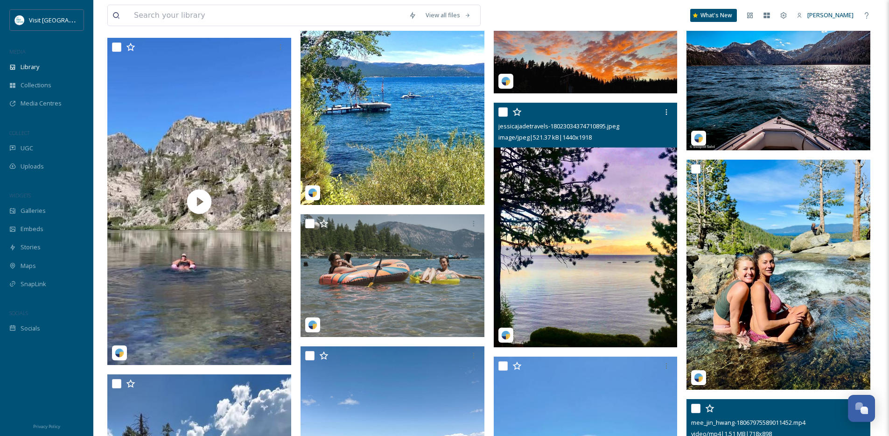
scroll to position [4195, 0]
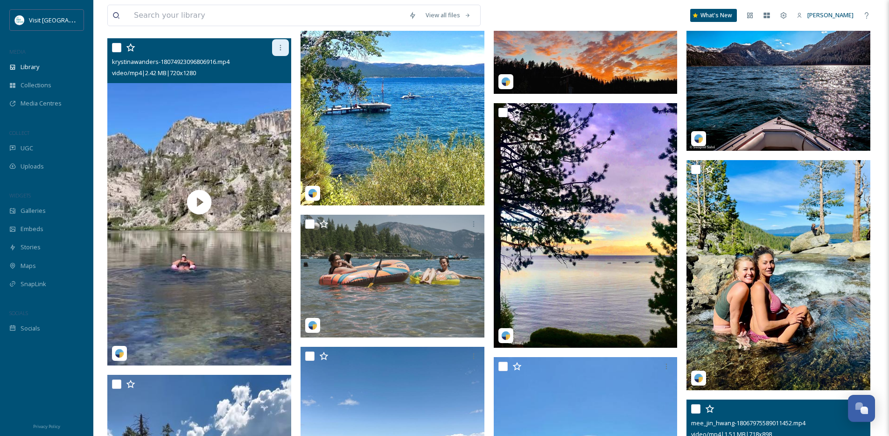
click at [275, 56] on div at bounding box center [280, 47] width 17 height 17
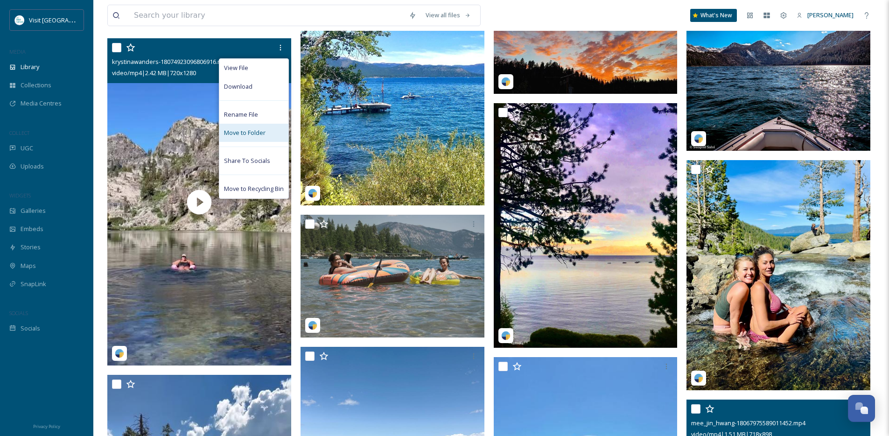
click at [244, 137] on span "Move to Folder" at bounding box center [245, 132] width 42 height 9
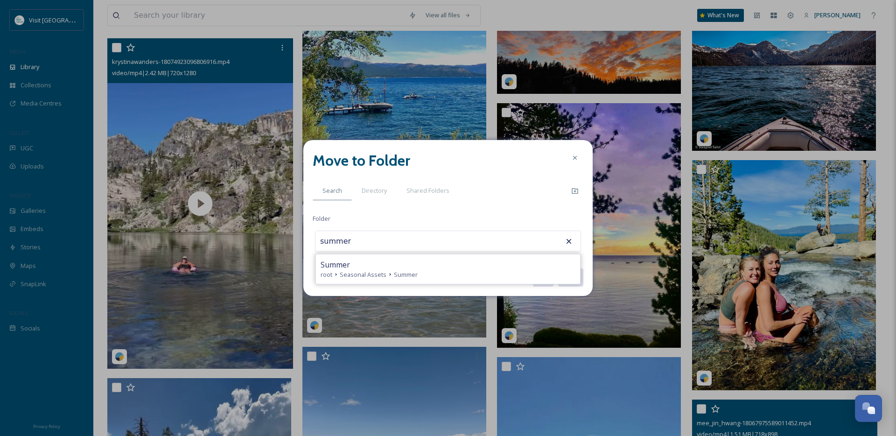
type input "Summer"
click at [557, 268] on button "Move" at bounding box center [570, 277] width 26 height 19
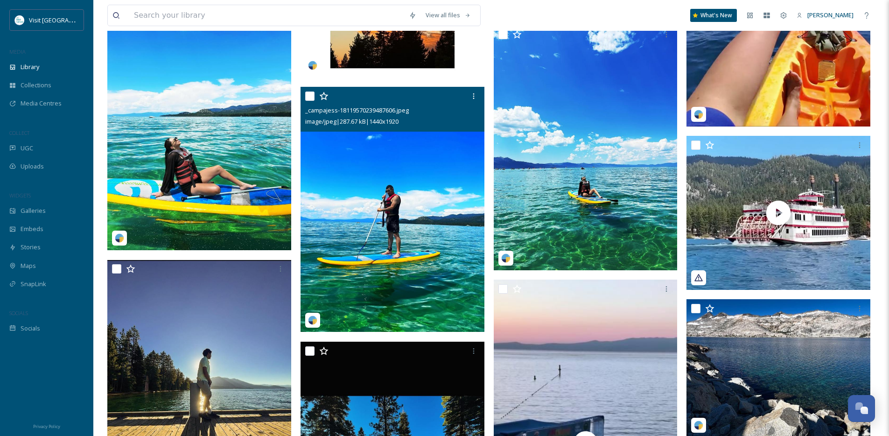
scroll to position [2884, 0]
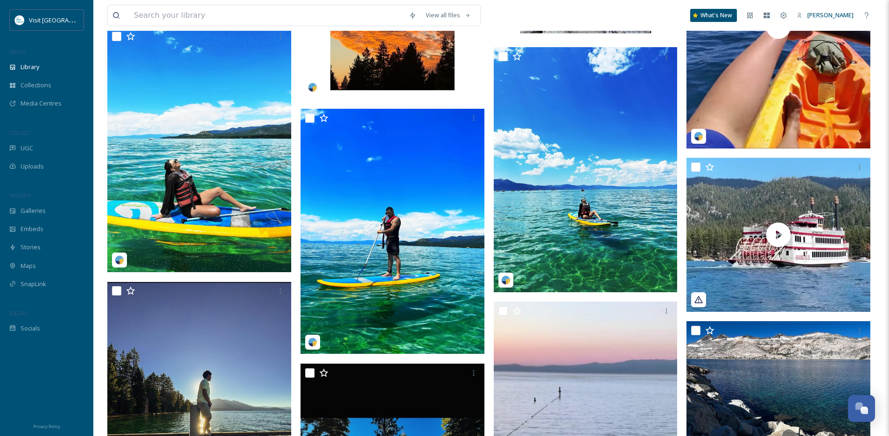
click at [314, 123] on input "checkbox" at bounding box center [309, 117] width 9 height 9
checkbox input "true"
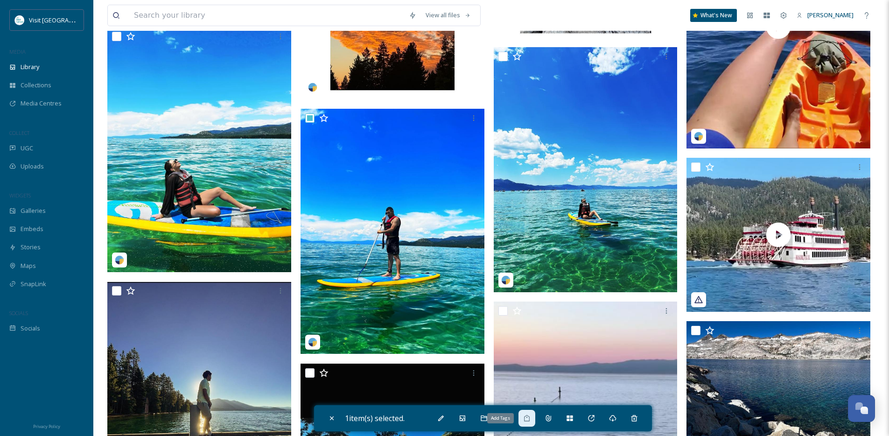
click at [525, 422] on icon at bounding box center [526, 418] width 7 height 7
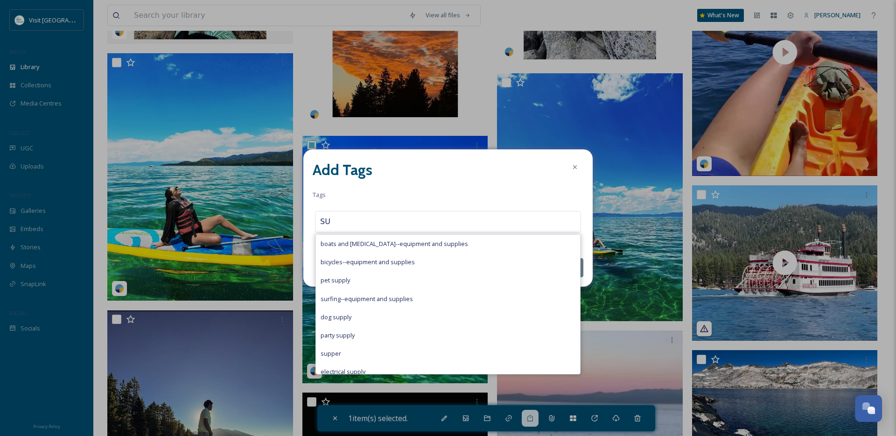
type input "S"
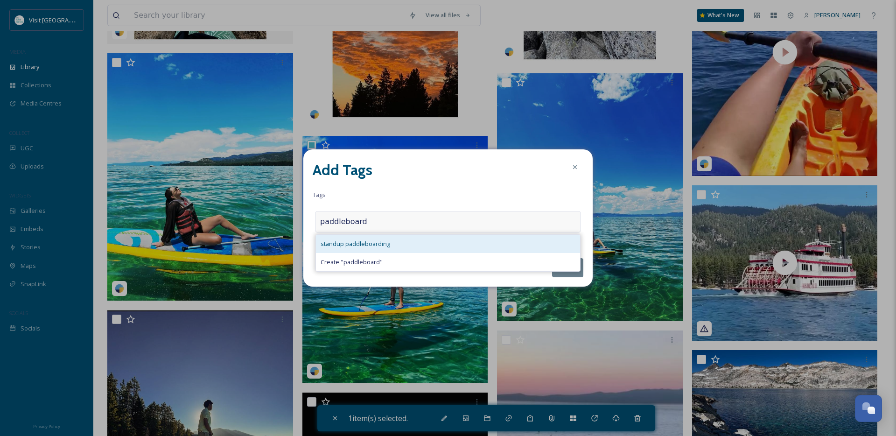
type input "paddleboard"
click at [373, 246] on span "standup paddleboarding" at bounding box center [356, 243] width 70 height 9
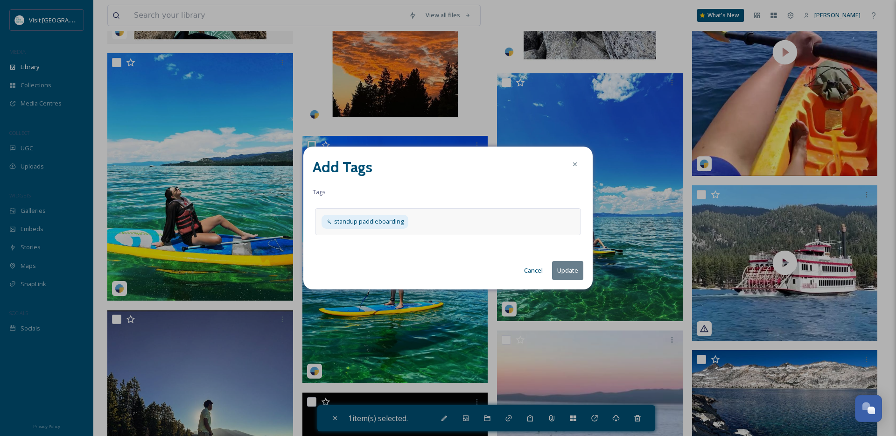
click at [566, 272] on button "Update" at bounding box center [567, 270] width 31 height 19
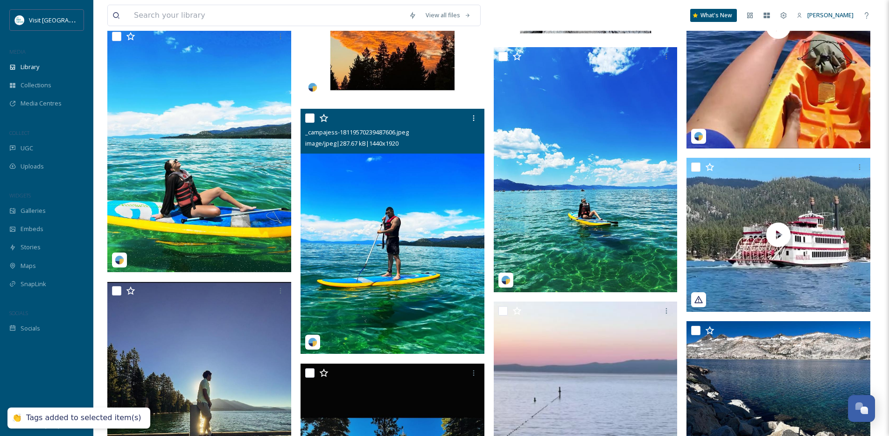
click at [316, 125] on div at bounding box center [393, 118] width 177 height 17
click at [310, 123] on input "checkbox" at bounding box center [309, 117] width 9 height 9
checkbox input "true"
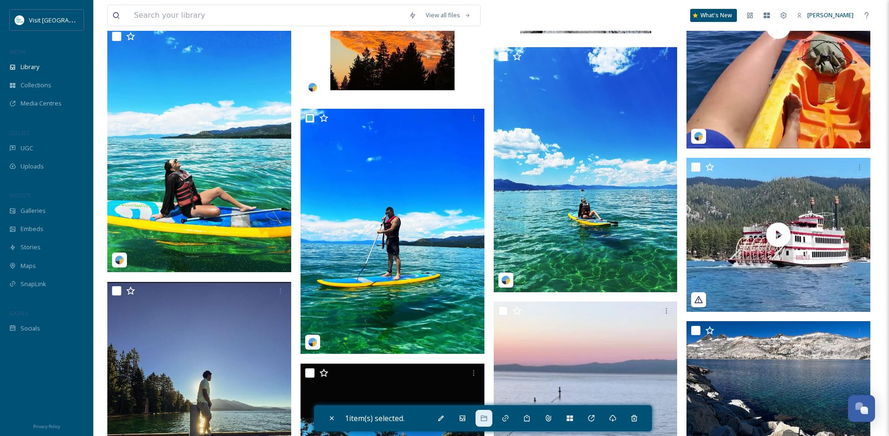
click at [482, 418] on div at bounding box center [484, 418] width 17 height 17
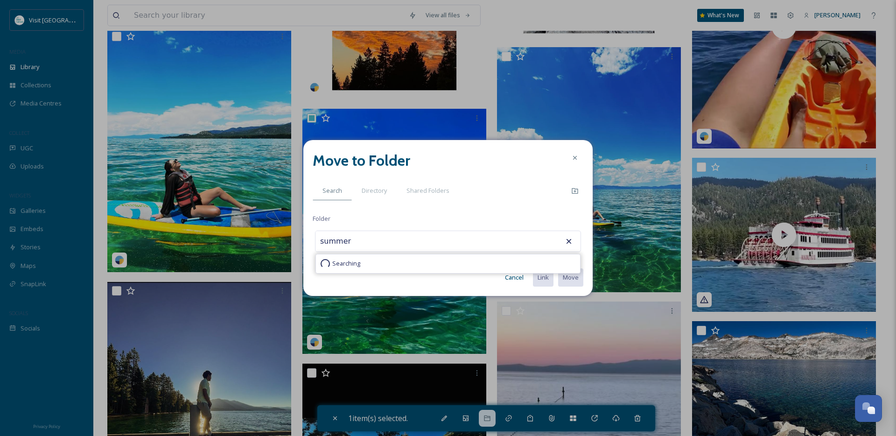
type input "Summer"
click at [557, 268] on button "Move" at bounding box center [570, 277] width 26 height 19
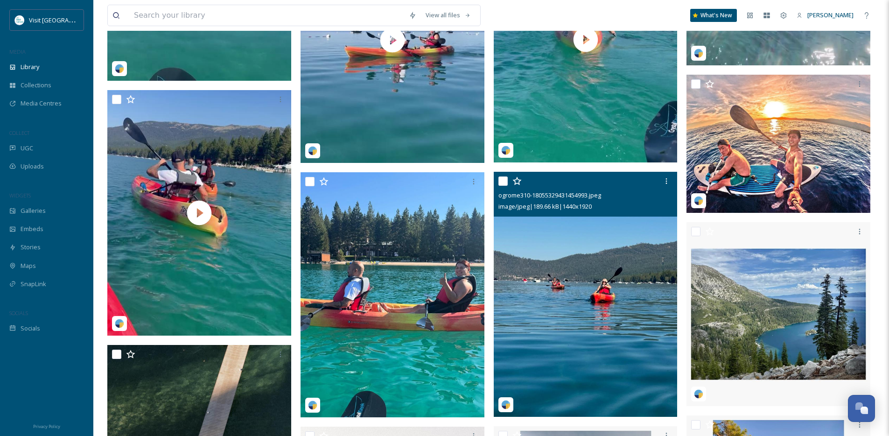
scroll to position [1760, 0]
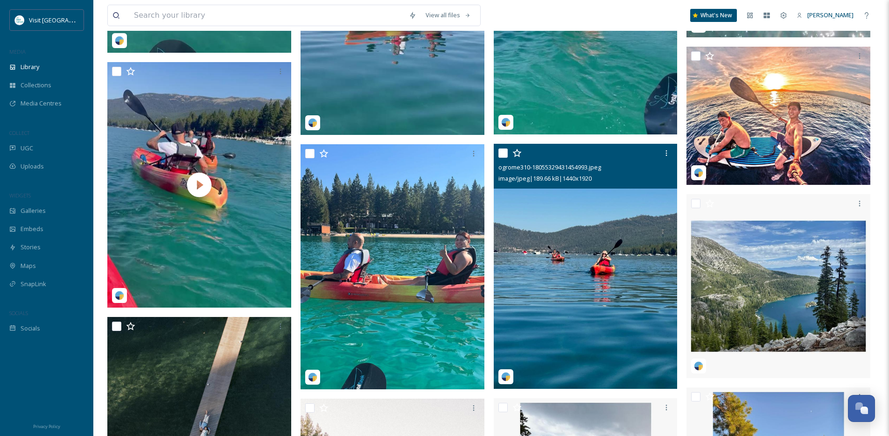
click at [507, 158] on input "checkbox" at bounding box center [503, 152] width 9 height 9
checkbox input "true"
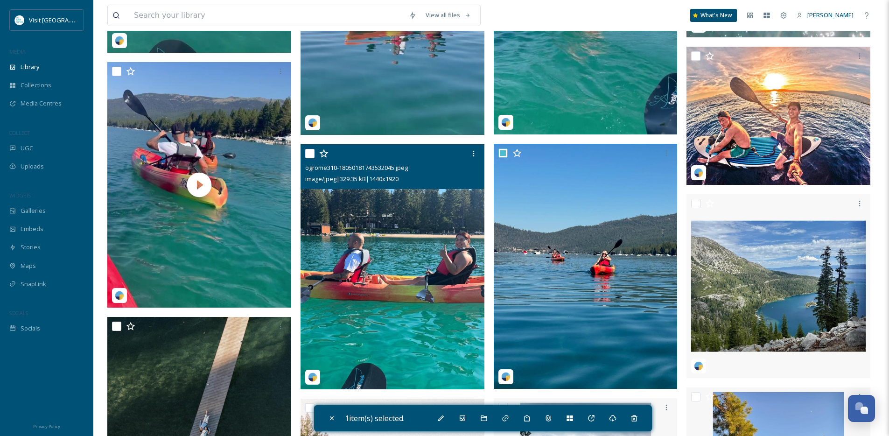
click at [309, 158] on input "checkbox" at bounding box center [309, 153] width 9 height 9
checkbox input "true"
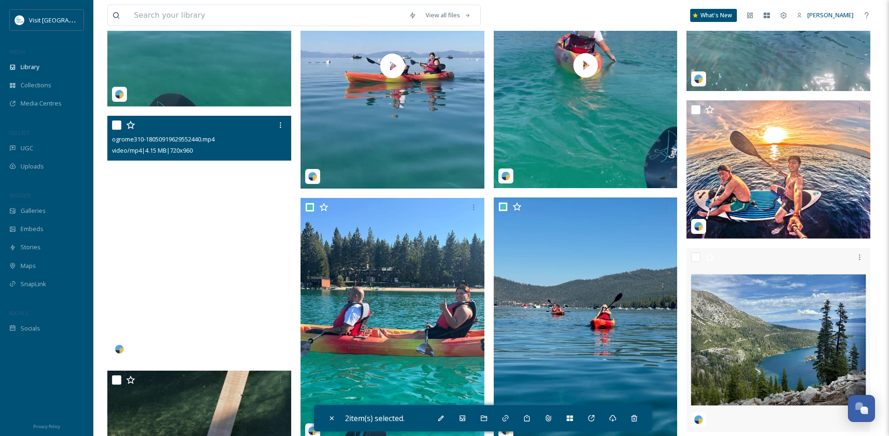
scroll to position [1700, 0]
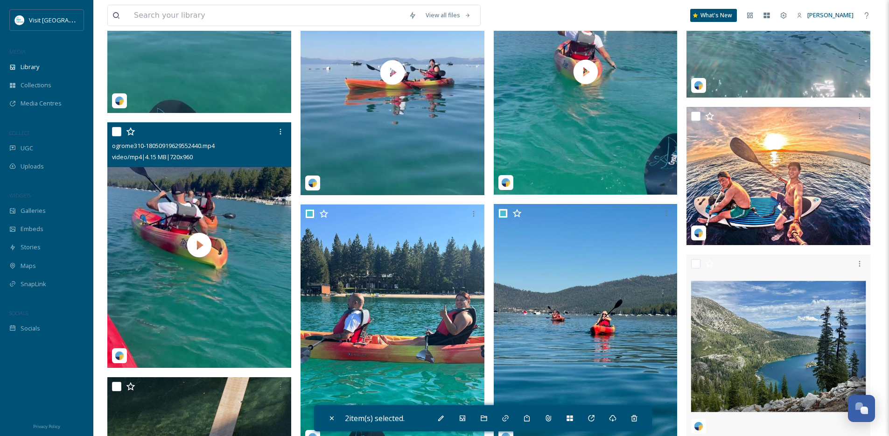
click at [120, 136] on input "checkbox" at bounding box center [116, 131] width 9 height 9
checkbox input "true"
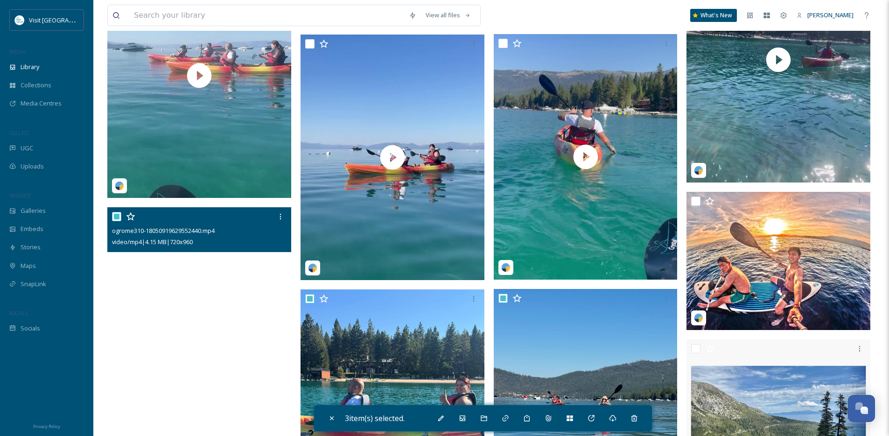
scroll to position [1468, 0]
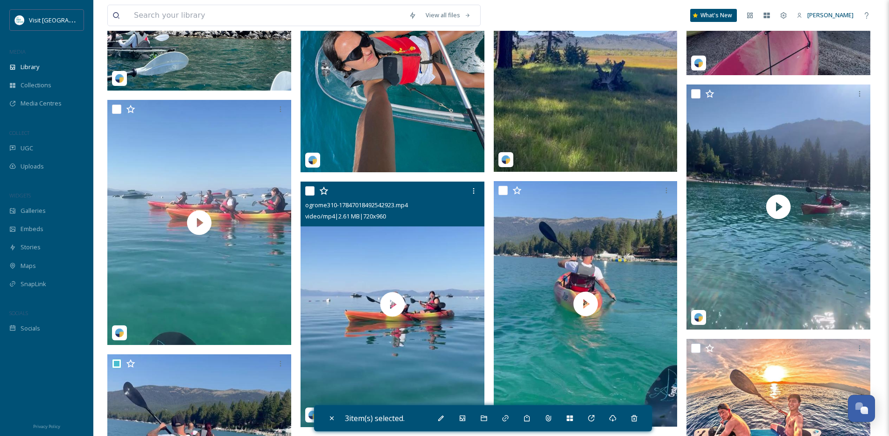
click at [310, 196] on input "checkbox" at bounding box center [309, 190] width 9 height 9
checkbox input "true"
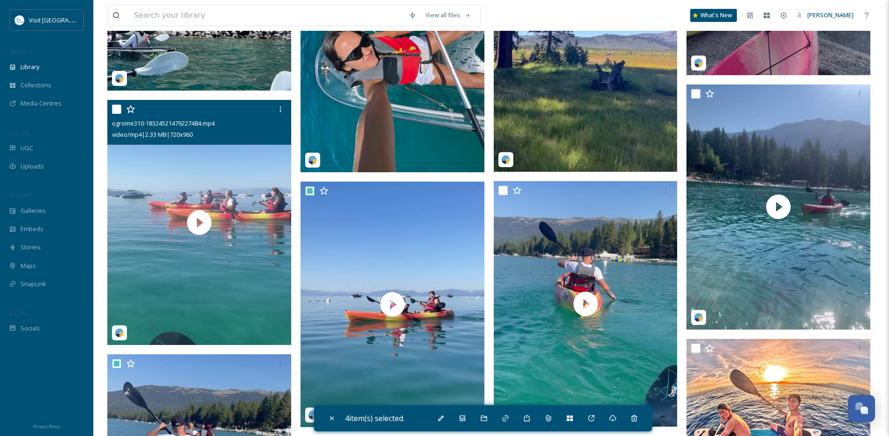
click at [119, 114] on input "checkbox" at bounding box center [116, 109] width 9 height 9
click at [118, 114] on input "checkbox" at bounding box center [116, 109] width 9 height 9
checkbox input "false"
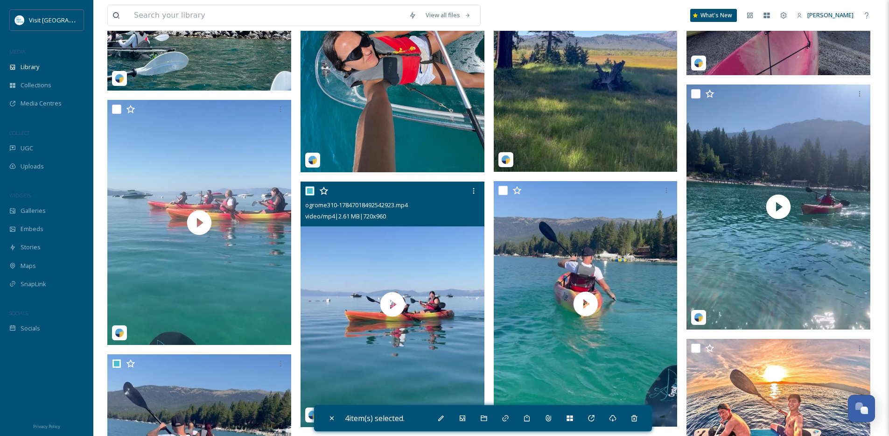
click at [315, 199] on div at bounding box center [393, 191] width 177 height 17
click at [314, 196] on input "checkbox" at bounding box center [309, 190] width 9 height 9
checkbox input "false"
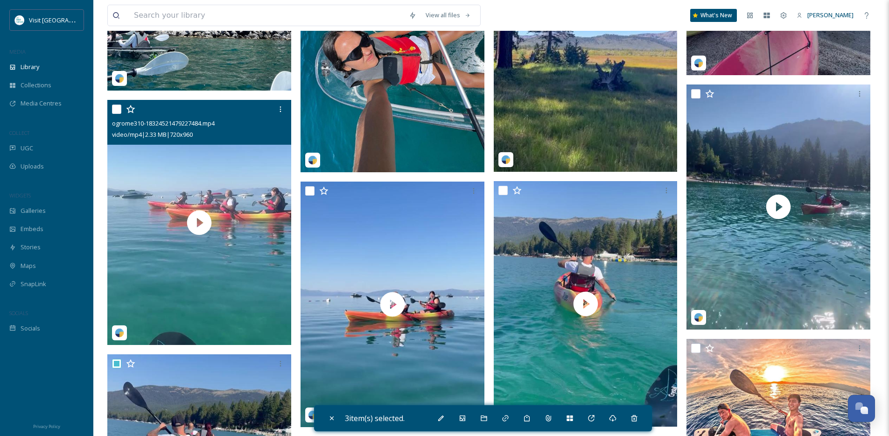
click at [117, 114] on input "checkbox" at bounding box center [116, 109] width 9 height 9
checkbox input "true"
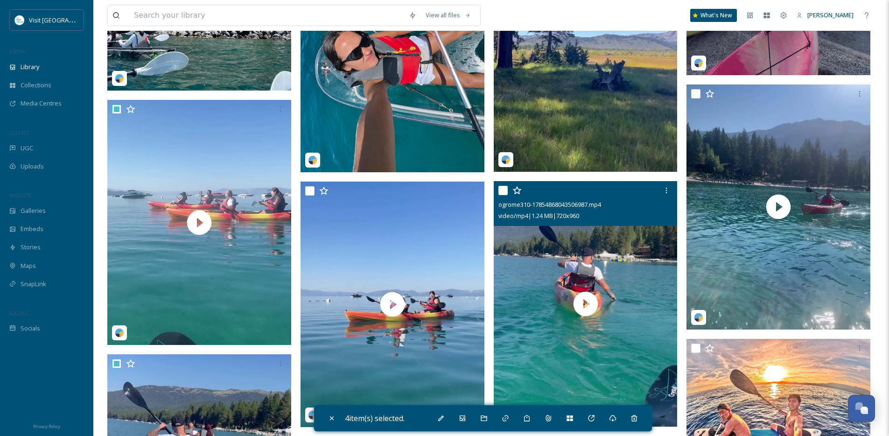
click at [504, 195] on input "checkbox" at bounding box center [503, 190] width 9 height 9
checkbox input "true"
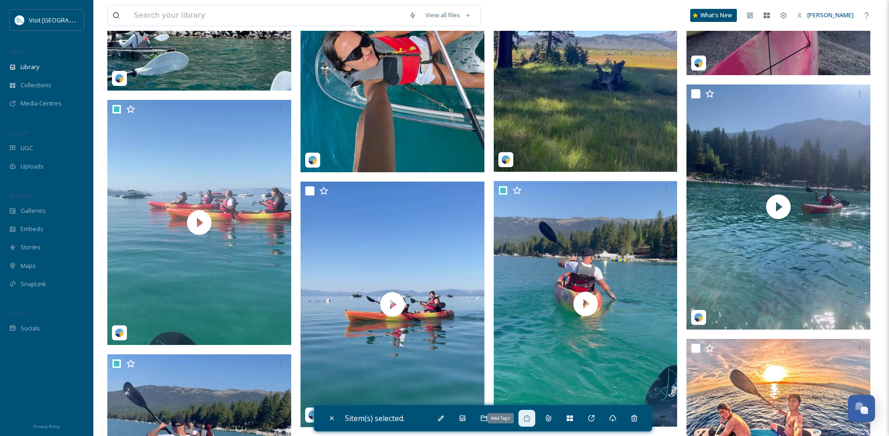
click at [531, 418] on icon at bounding box center [526, 418] width 7 height 7
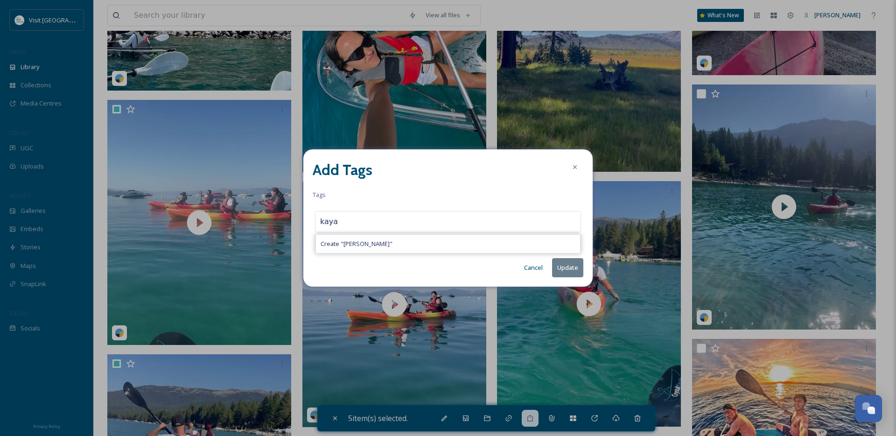
type input "kayak"
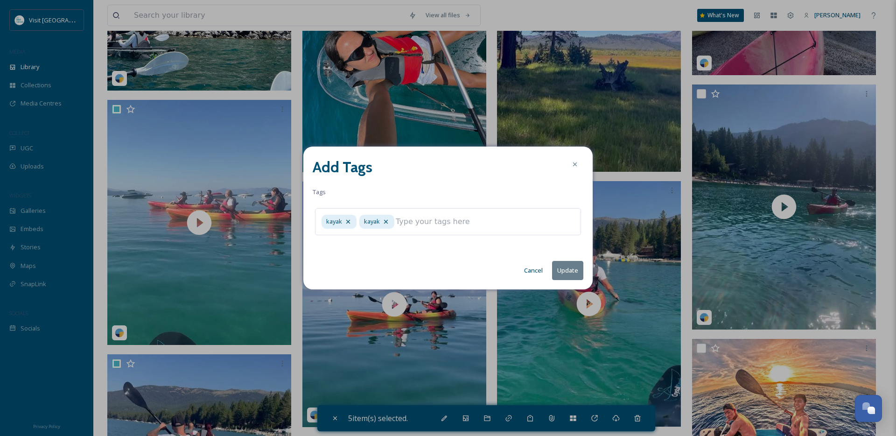
click at [567, 266] on button "Update" at bounding box center [567, 270] width 31 height 19
checkbox input "false"
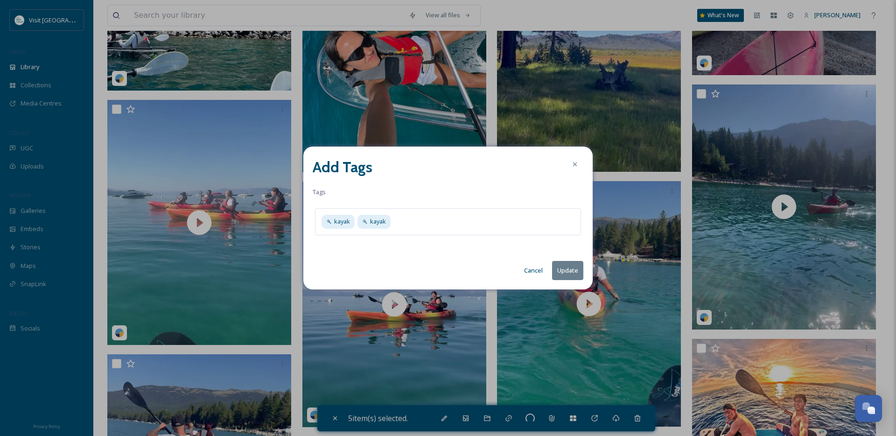
checkbox input "false"
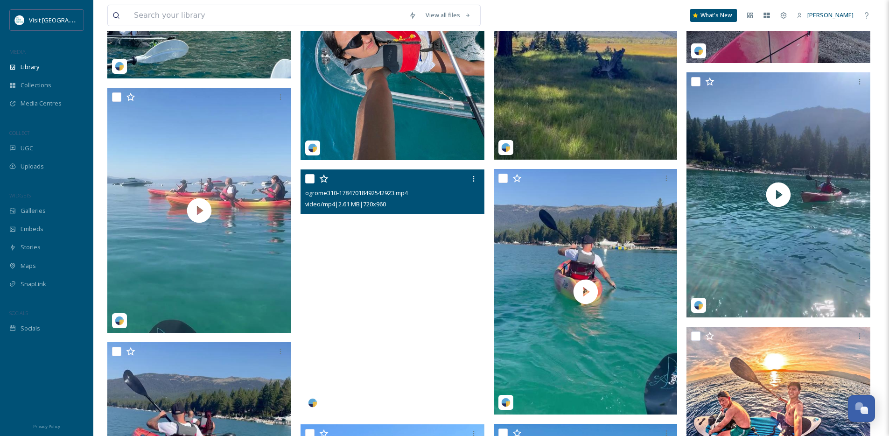
scroll to position [1484, 0]
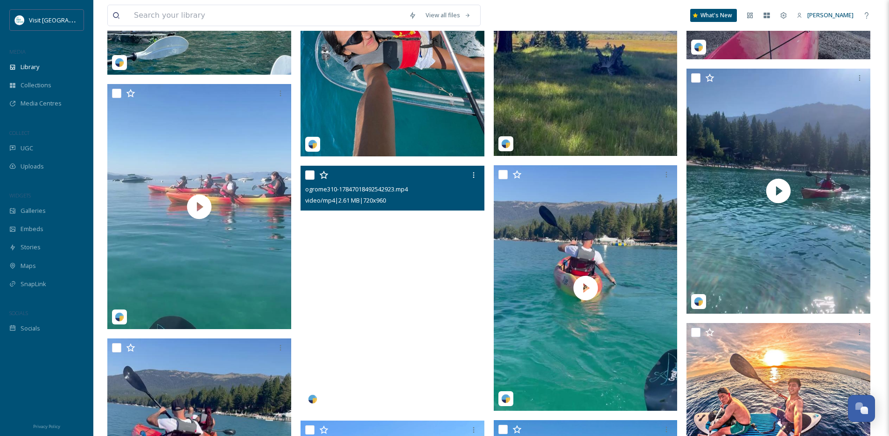
click at [412, 308] on video "ogrome310-17847018492542923.mp4" at bounding box center [393, 288] width 184 height 245
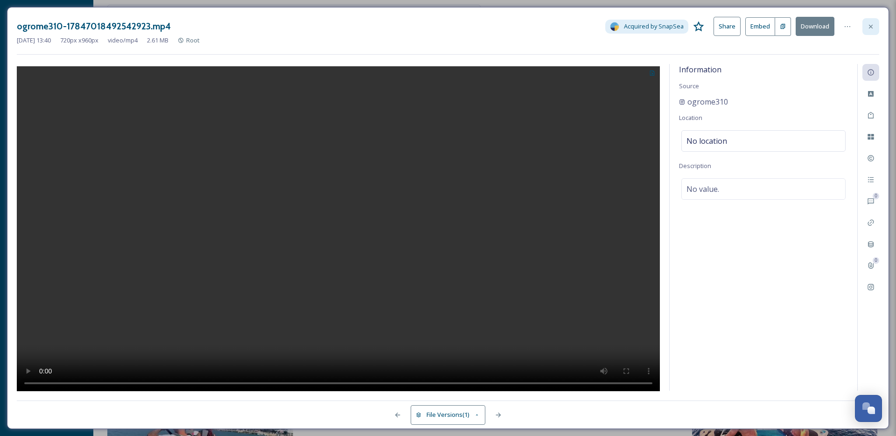
click at [867, 26] on icon at bounding box center [870, 26] width 7 height 7
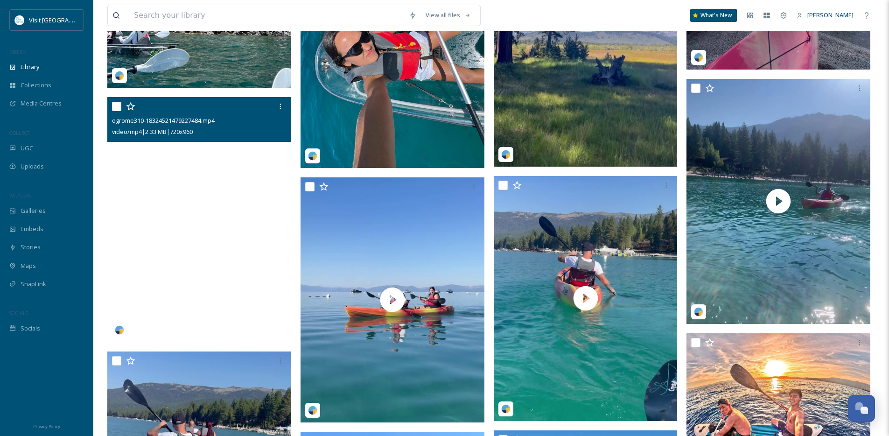
click at [114, 111] on input "checkbox" at bounding box center [116, 106] width 9 height 9
checkbox input "true"
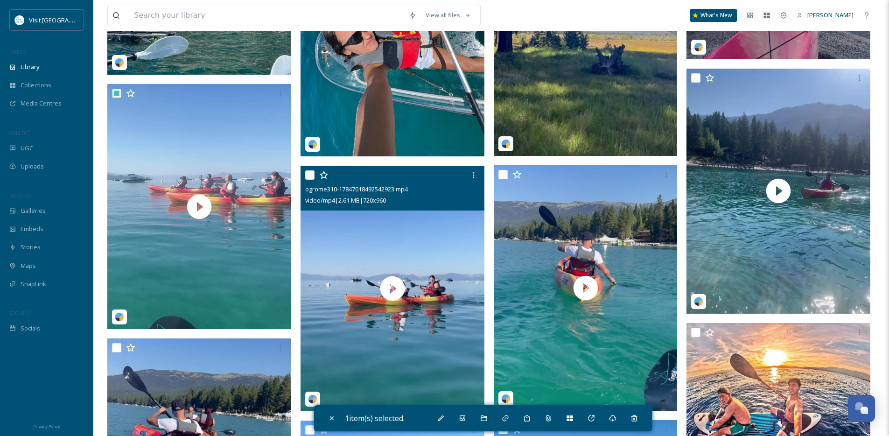
click at [309, 180] on input "checkbox" at bounding box center [309, 174] width 9 height 9
checkbox input "true"
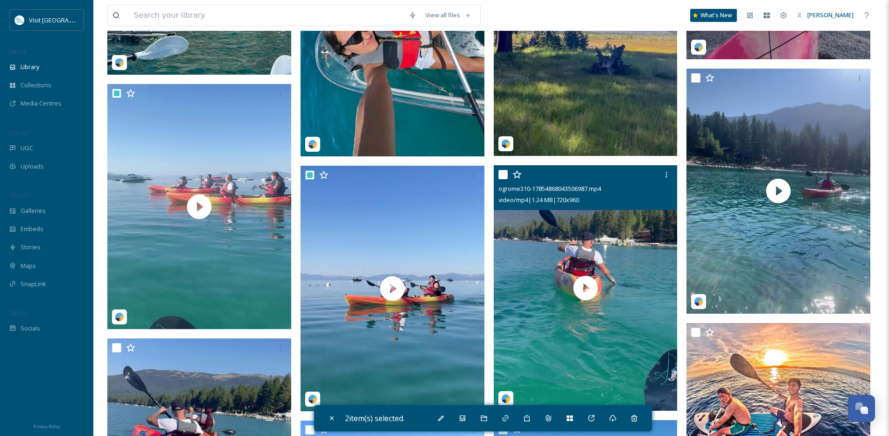
click at [503, 179] on input "checkbox" at bounding box center [503, 174] width 9 height 9
checkbox input "true"
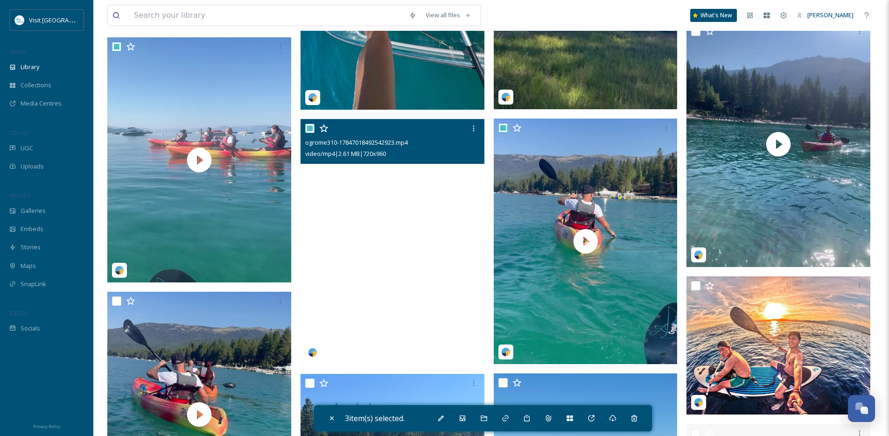
scroll to position [1588, 0]
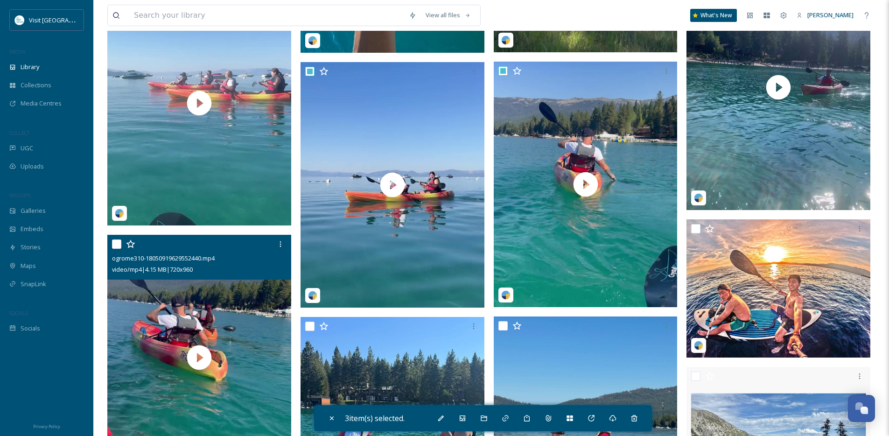
click at [112, 249] on input "checkbox" at bounding box center [116, 243] width 9 height 9
checkbox input "true"
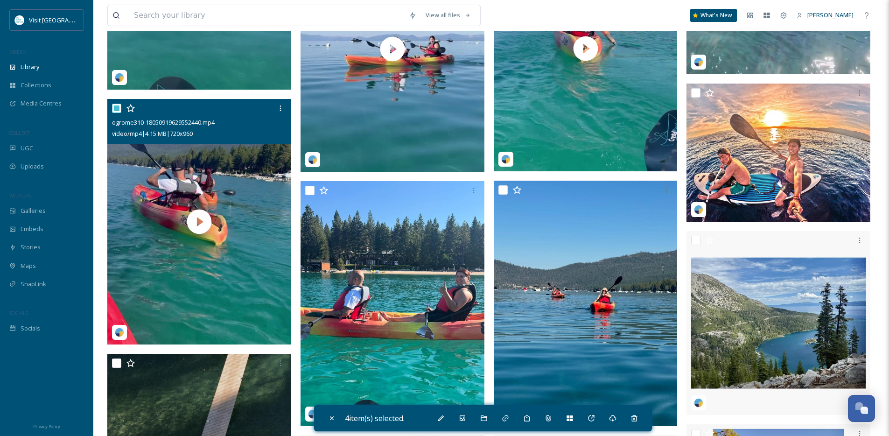
scroll to position [1724, 0]
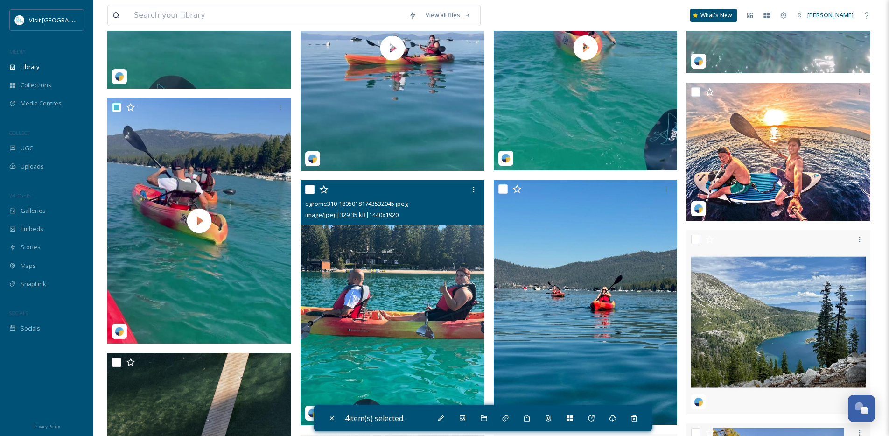
click at [310, 194] on input "checkbox" at bounding box center [309, 189] width 9 height 9
checkbox input "true"
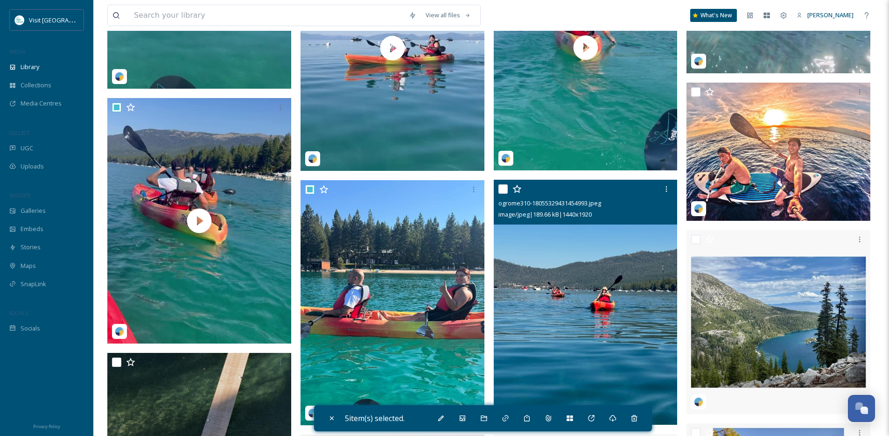
click at [509, 196] on div at bounding box center [587, 189] width 177 height 17
click at [503, 194] on input "checkbox" at bounding box center [503, 188] width 9 height 9
checkbox input "true"
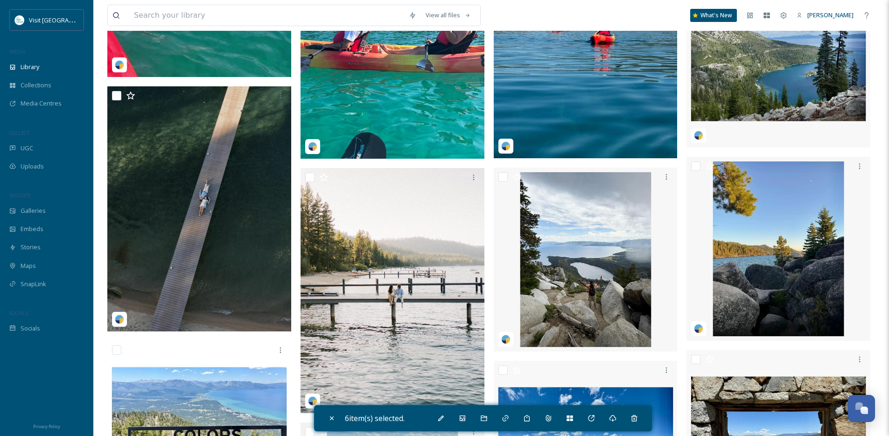
scroll to position [2015, 0]
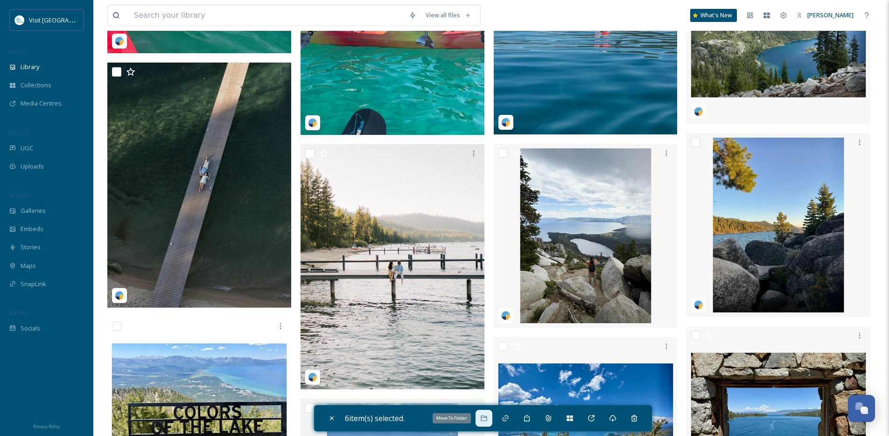
click at [485, 422] on icon at bounding box center [483, 418] width 7 height 7
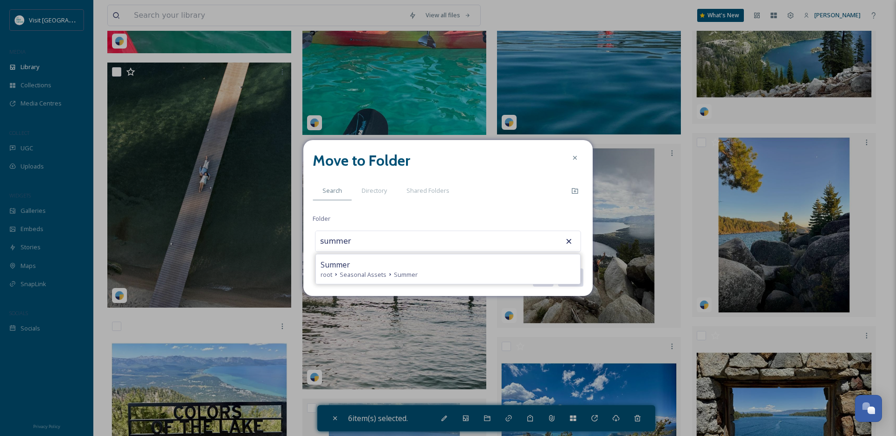
type input "Summer"
click at [557, 268] on button "Move" at bounding box center [570, 277] width 26 height 19
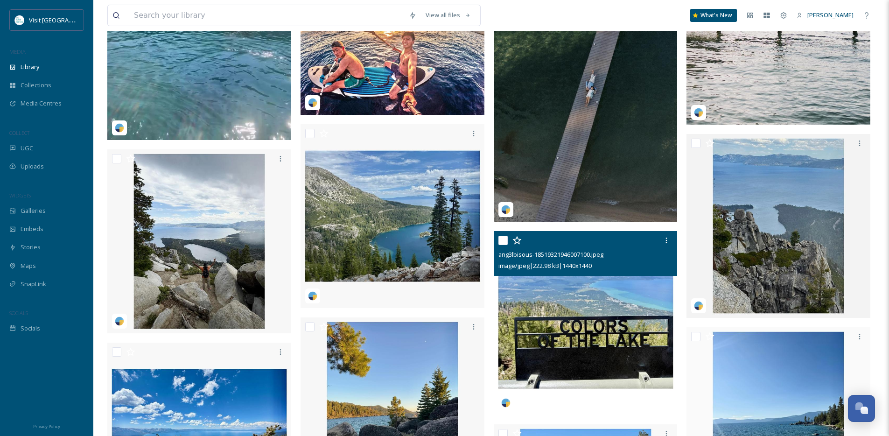
scroll to position [1666, 0]
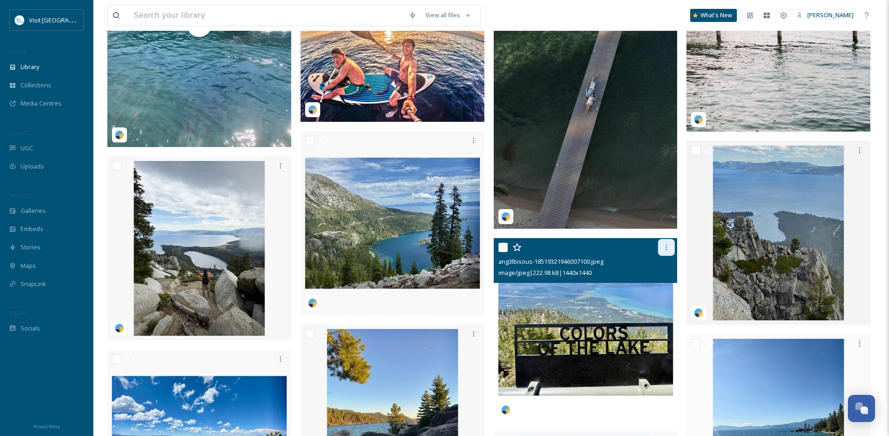
click at [668, 256] on div at bounding box center [666, 247] width 17 height 17
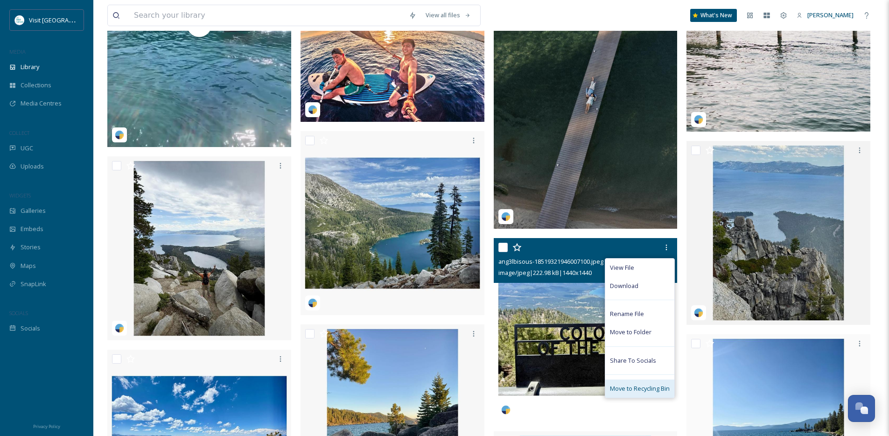
click at [658, 393] on span "Move to Recycling Bin" at bounding box center [640, 388] width 60 height 9
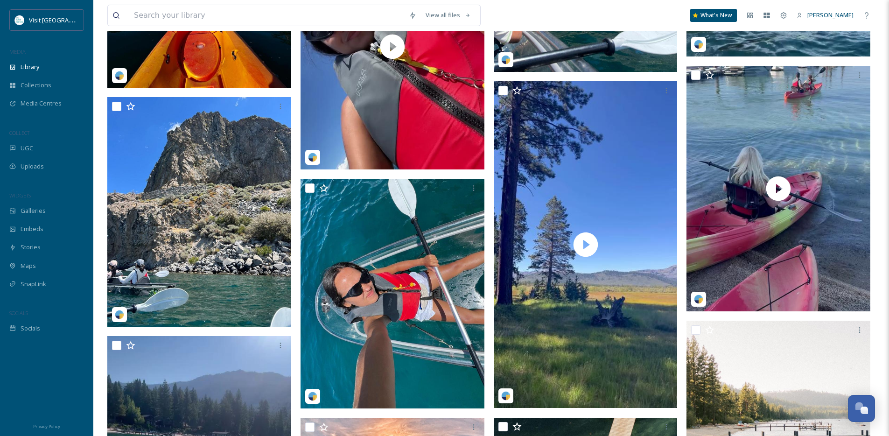
scroll to position [1231, 0]
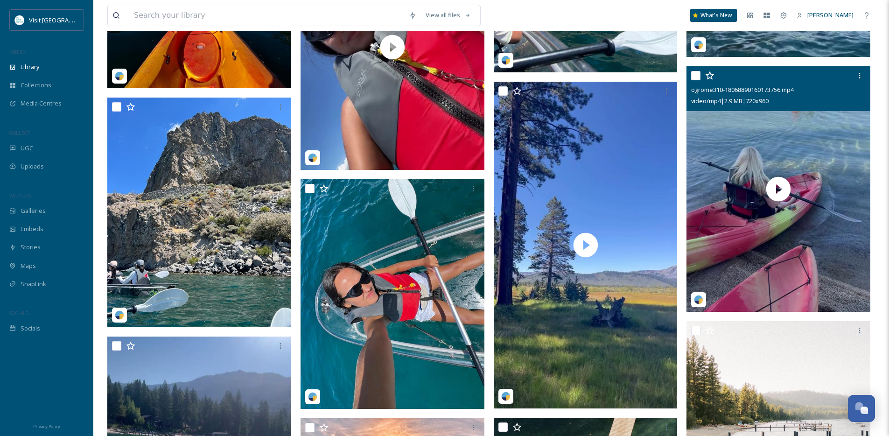
click at [694, 80] on input "checkbox" at bounding box center [695, 75] width 9 height 9
checkbox input "true"
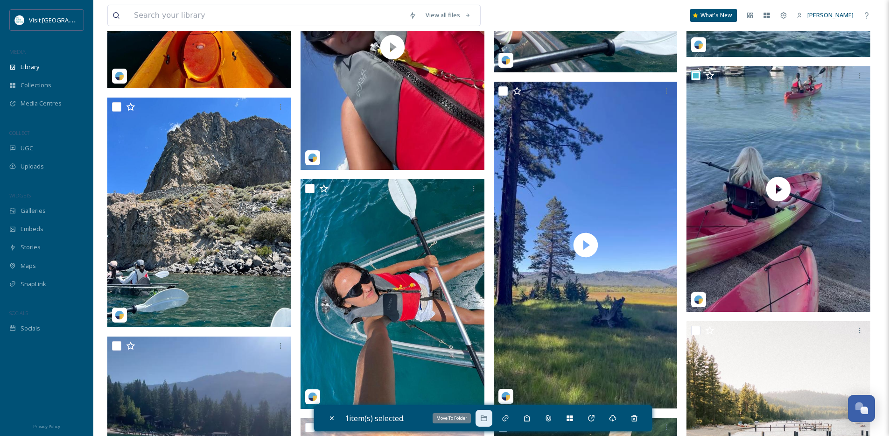
click at [488, 419] on icon at bounding box center [483, 418] width 7 height 7
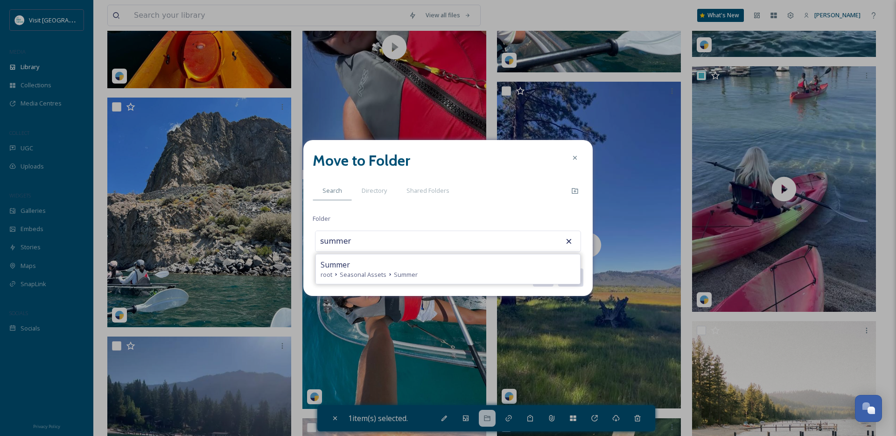
type input "Summer"
click at [557, 268] on button "Move" at bounding box center [570, 277] width 26 height 19
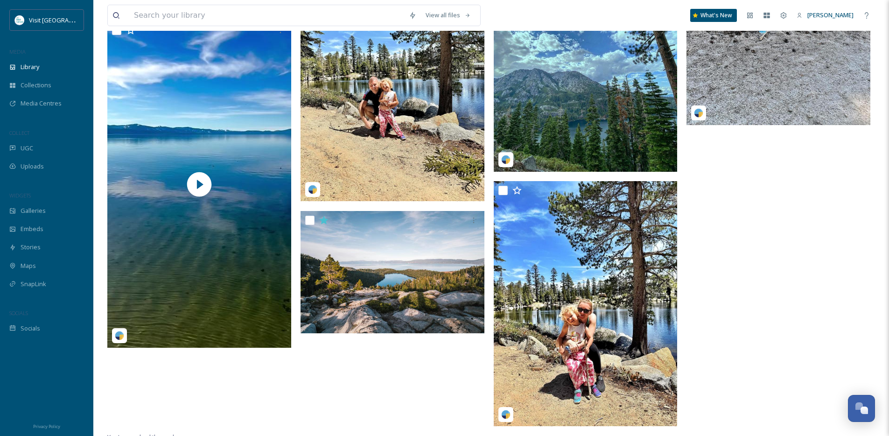
scroll to position [4777, 0]
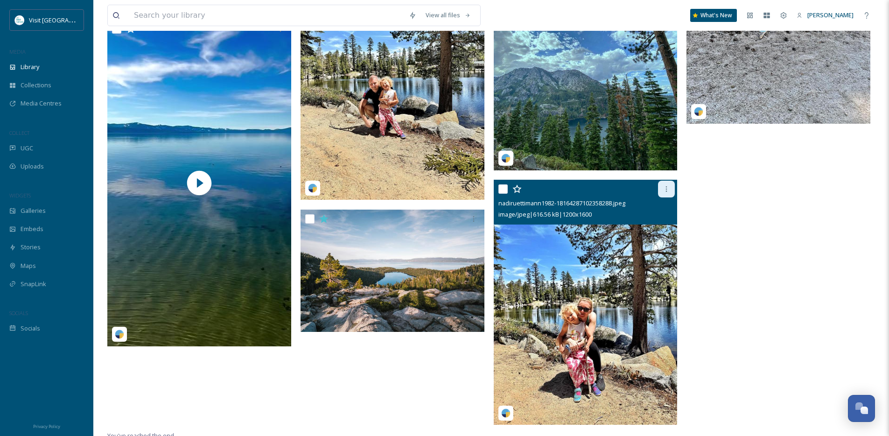
click at [665, 193] on icon at bounding box center [666, 188] width 7 height 7
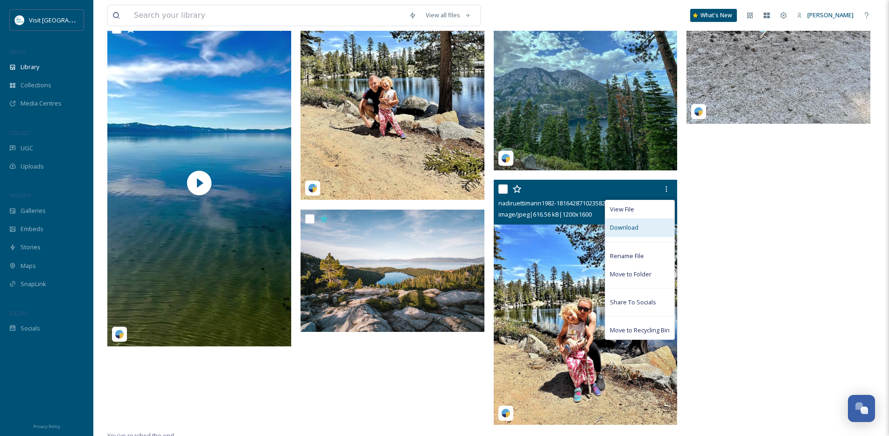
click at [642, 232] on div "Download" at bounding box center [639, 227] width 69 height 18
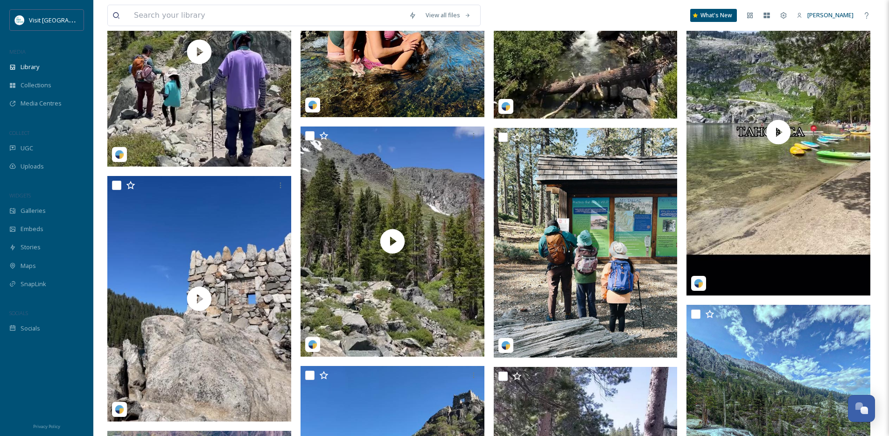
scroll to position [4109, 0]
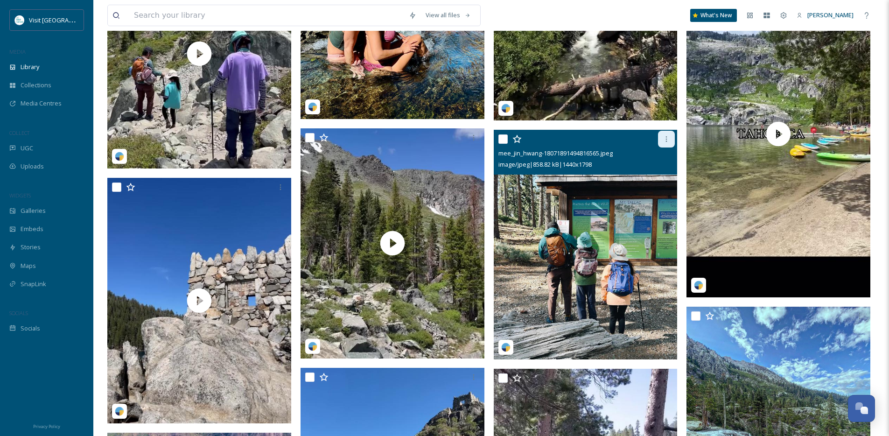
click at [668, 143] on icon at bounding box center [666, 138] width 7 height 7
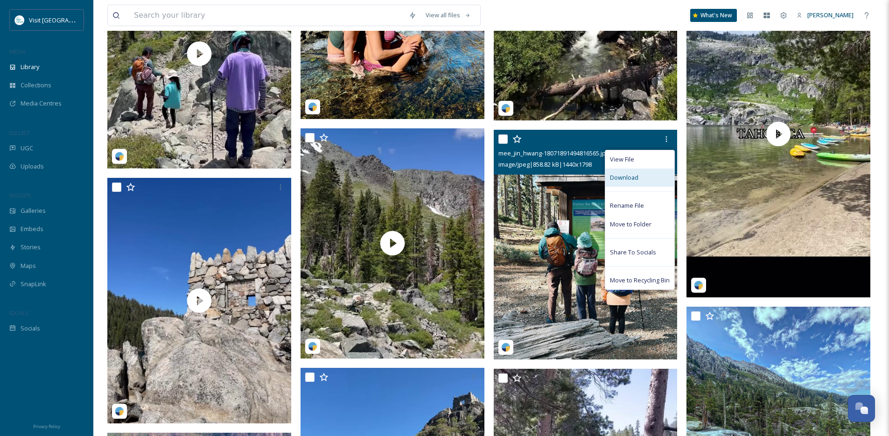
click at [634, 182] on span "Download" at bounding box center [624, 177] width 28 height 9
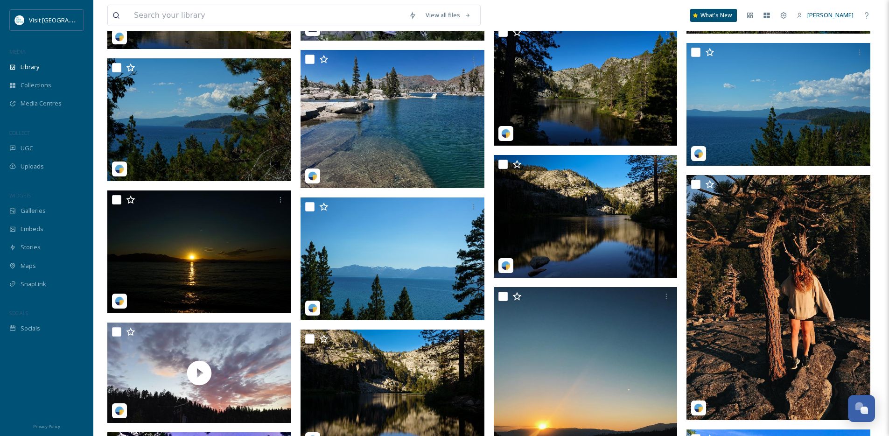
scroll to position [3022, 0]
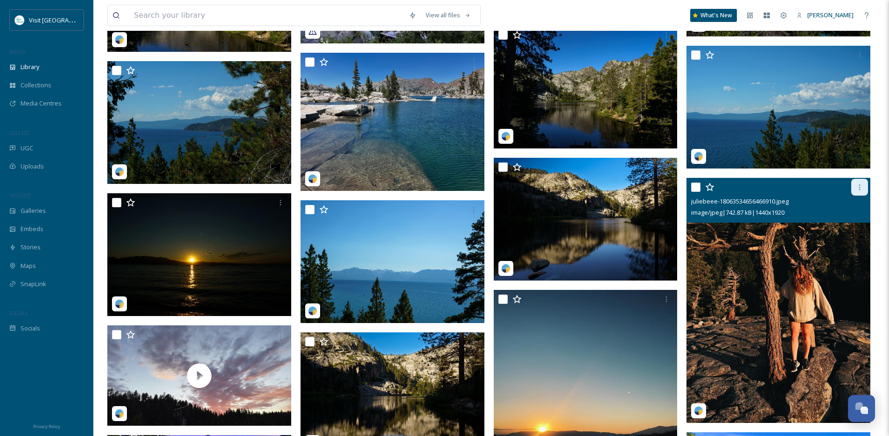
click at [860, 191] on icon at bounding box center [859, 186] width 7 height 7
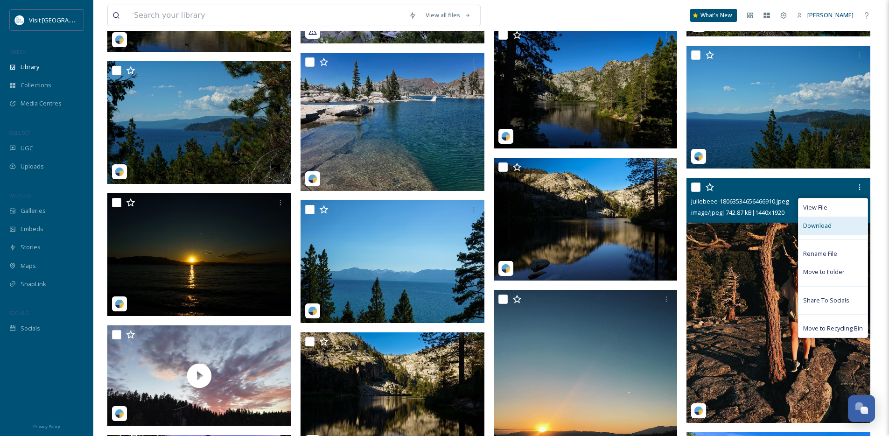
click at [831, 233] on div "Download" at bounding box center [833, 226] width 69 height 18
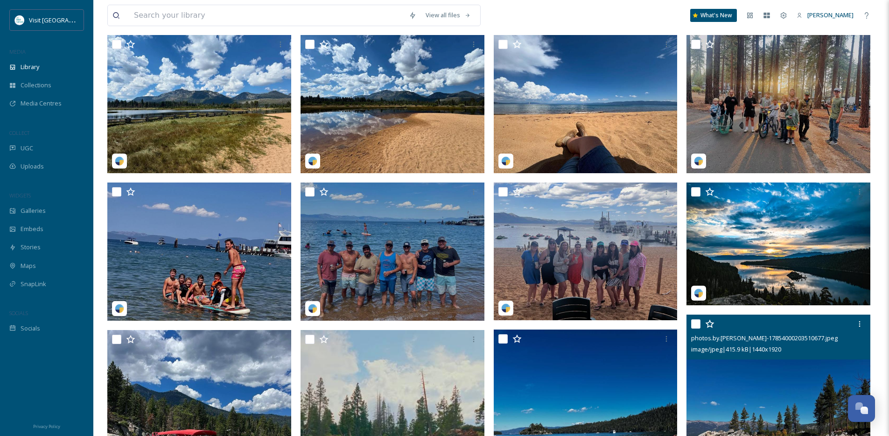
scroll to position [489, 0]
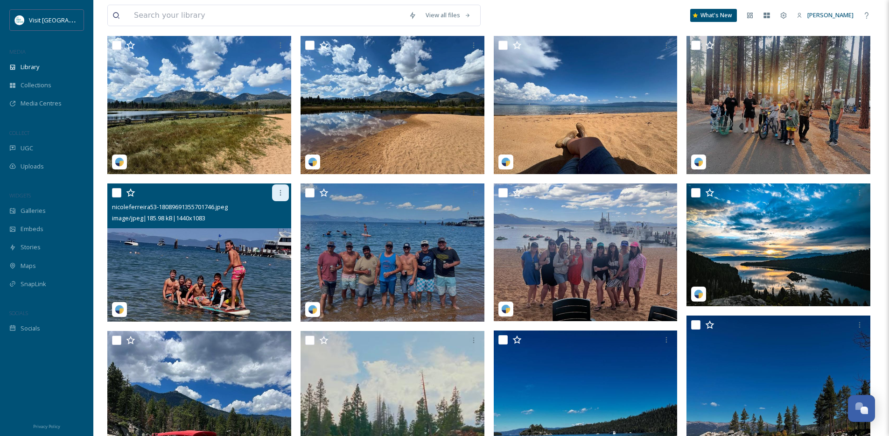
click at [277, 197] on icon at bounding box center [280, 192] width 7 height 7
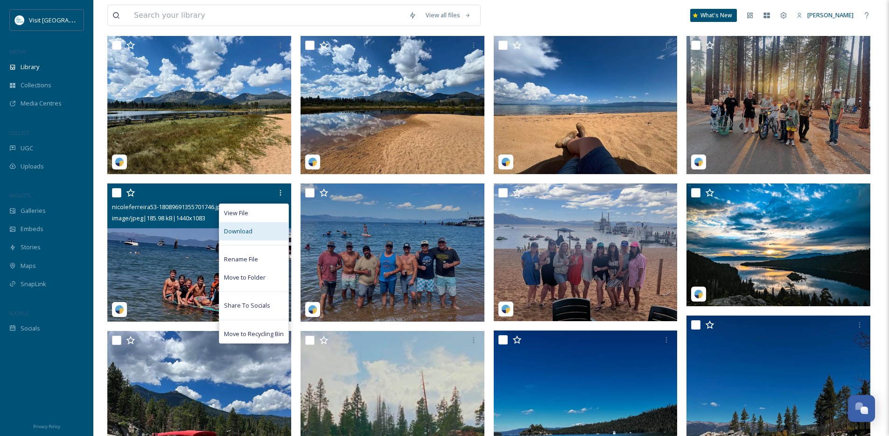
click at [265, 239] on div "Download" at bounding box center [253, 231] width 69 height 18
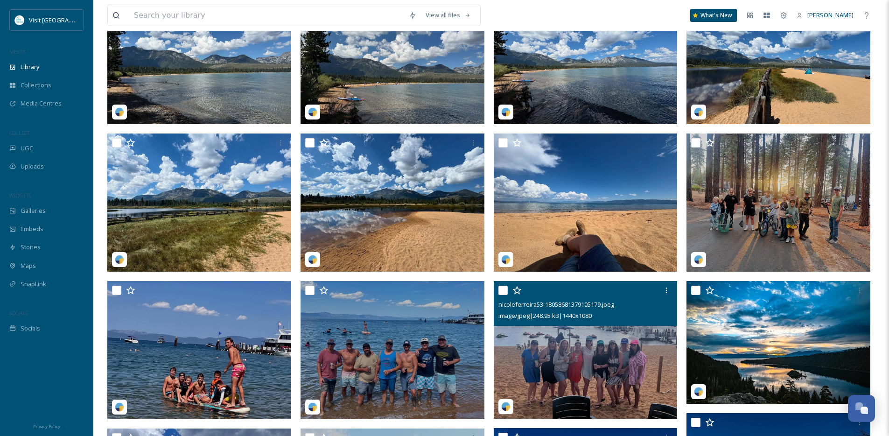
scroll to position [383, 0]
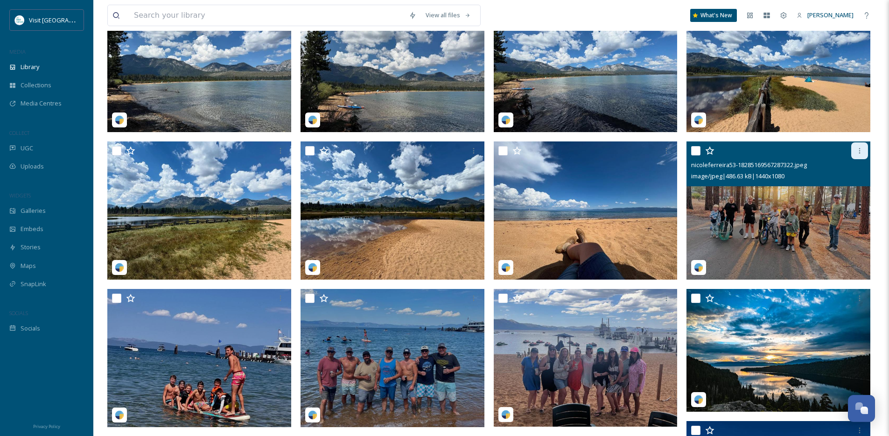
click at [864, 159] on div at bounding box center [859, 150] width 17 height 17
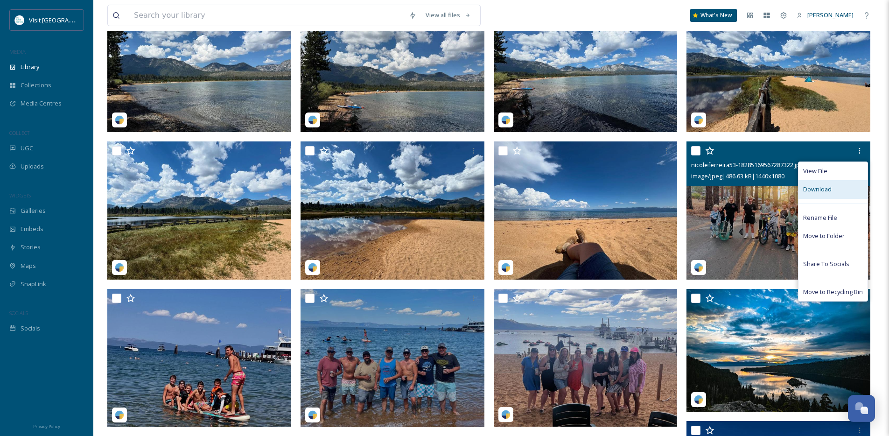
click at [820, 194] on span "Download" at bounding box center [817, 189] width 28 height 9
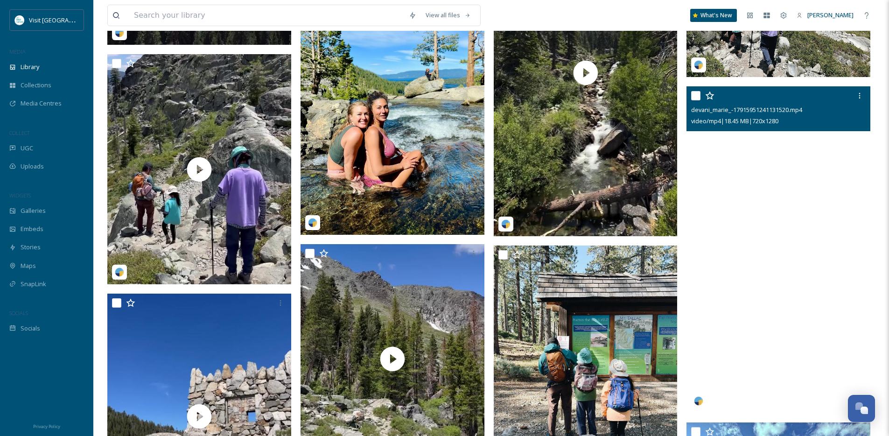
scroll to position [3985, 0]
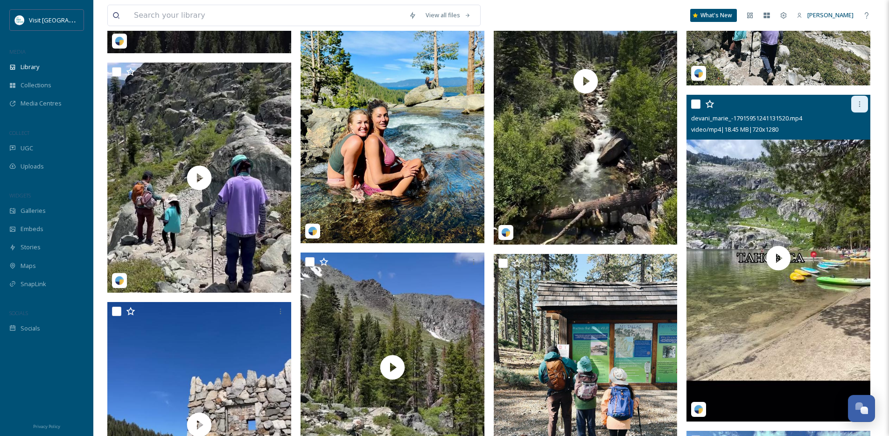
click at [861, 108] on icon at bounding box center [859, 103] width 7 height 7
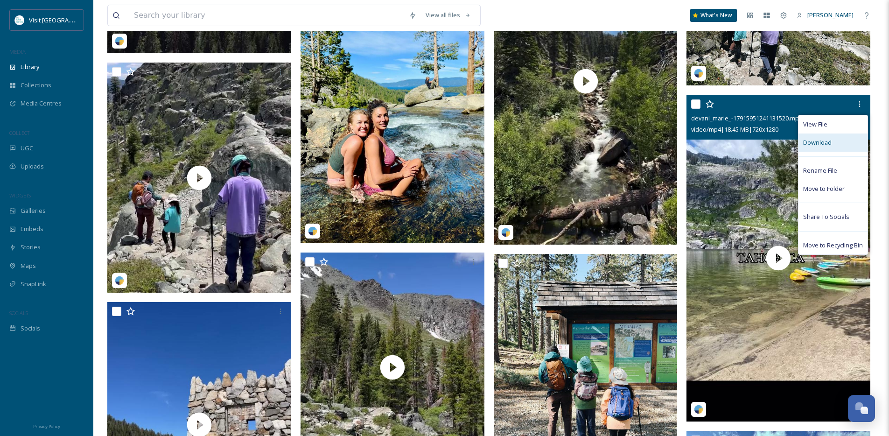
click at [830, 152] on div "Download" at bounding box center [833, 143] width 69 height 18
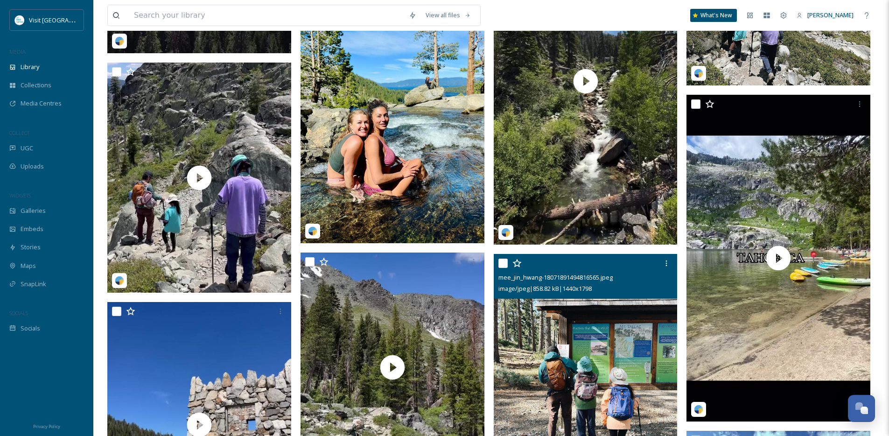
click at [504, 268] on input "checkbox" at bounding box center [503, 263] width 9 height 9
checkbox input "true"
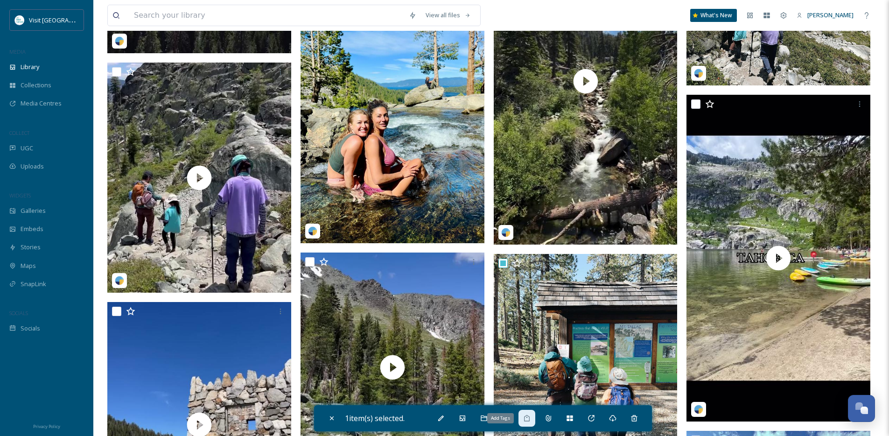
click at [534, 418] on div "Add Tags" at bounding box center [527, 418] width 17 height 17
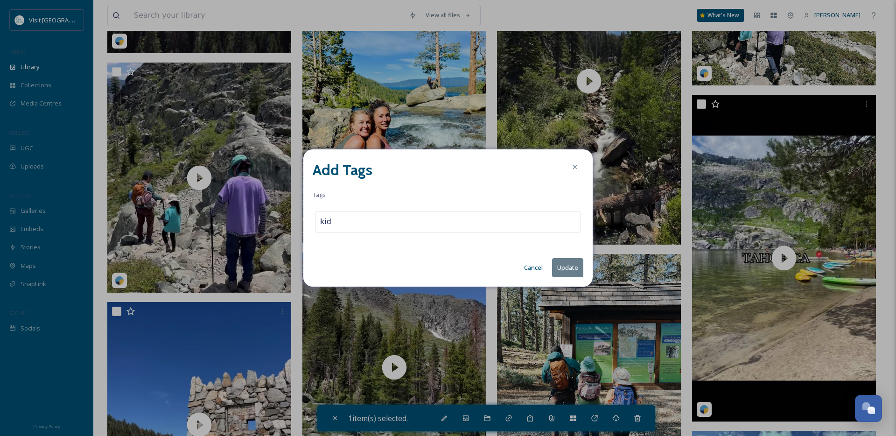
type input "kids"
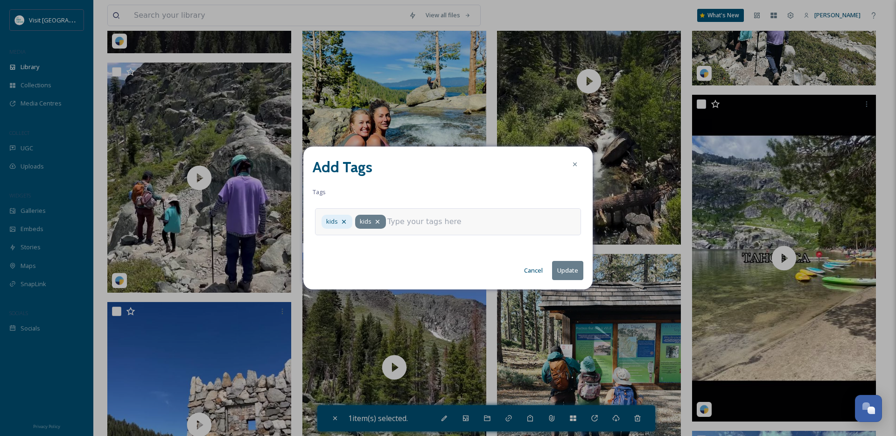
click at [377, 220] on icon at bounding box center [377, 221] width 7 height 7
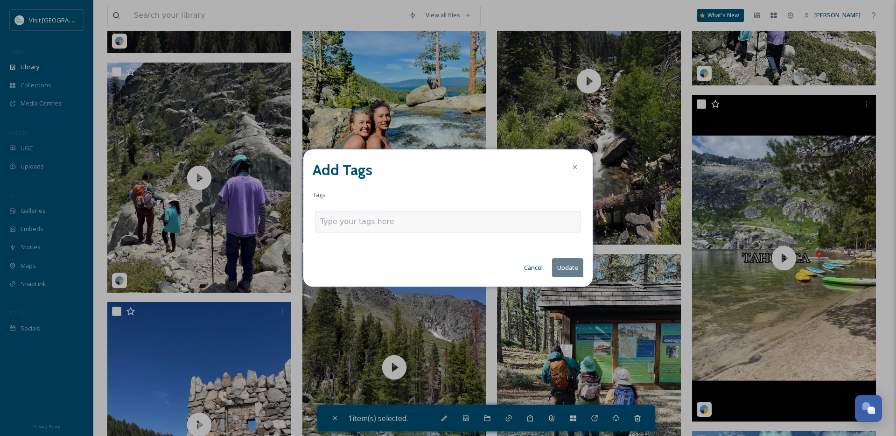
click at [467, 227] on div at bounding box center [448, 221] width 266 height 21
click at [437, 220] on div at bounding box center [448, 221] width 266 height 21
click at [360, 223] on input at bounding box center [366, 221] width 93 height 11
type input "kids"
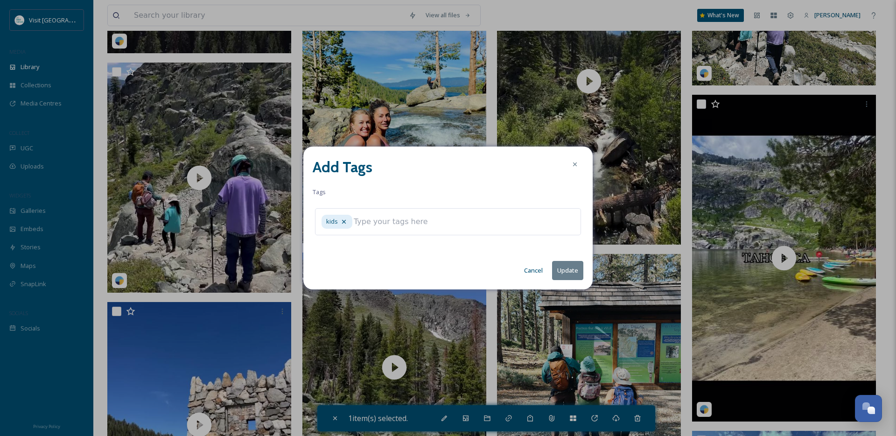
click at [572, 271] on button "Update" at bounding box center [567, 270] width 31 height 19
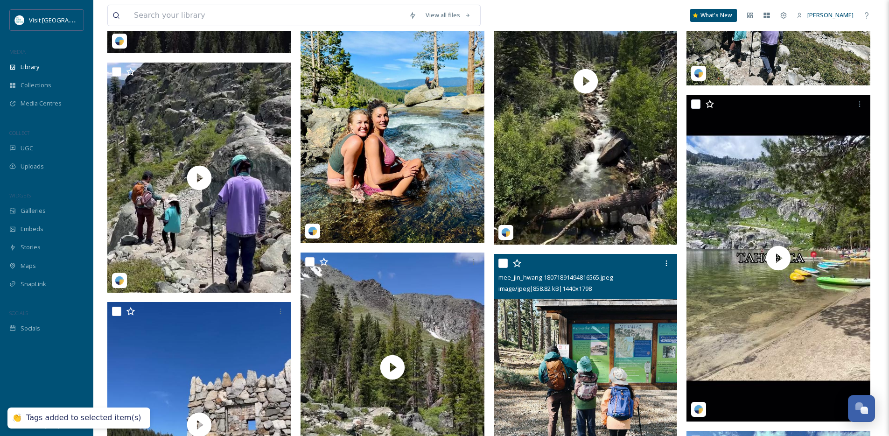
click at [501, 268] on input "checkbox" at bounding box center [503, 263] width 9 height 9
checkbox input "true"
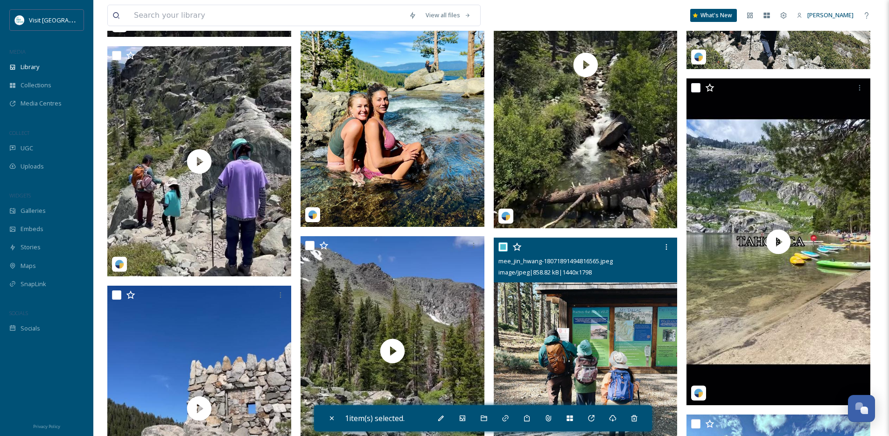
scroll to position [4003, 0]
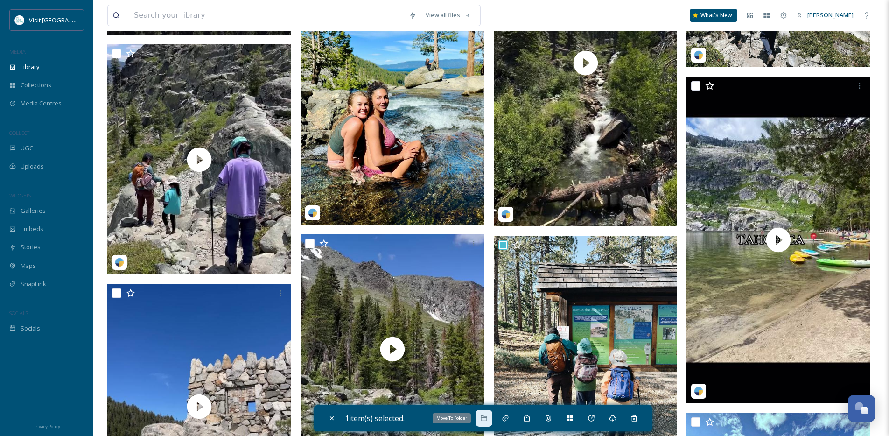
click at [484, 419] on icon at bounding box center [484, 418] width 6 height 6
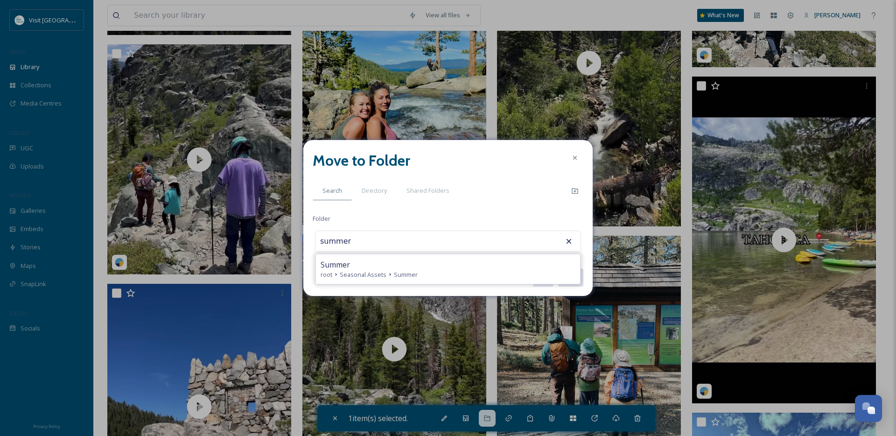
type input "Summer"
click at [557, 268] on button "Move" at bounding box center [570, 277] width 26 height 19
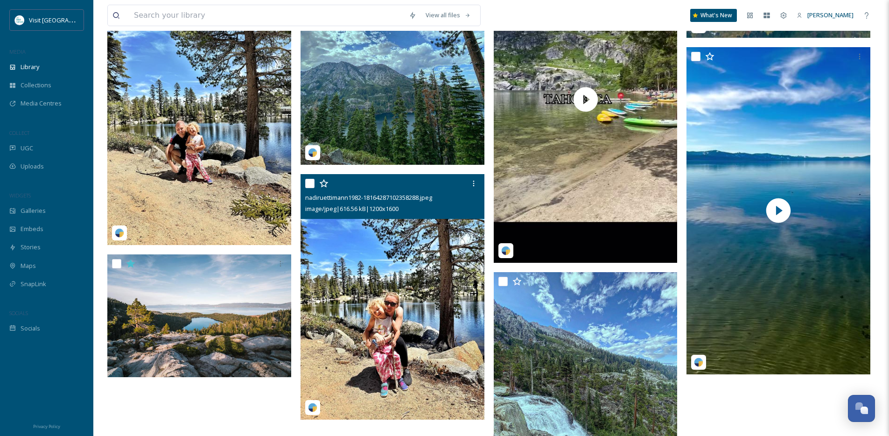
scroll to position [4536, 0]
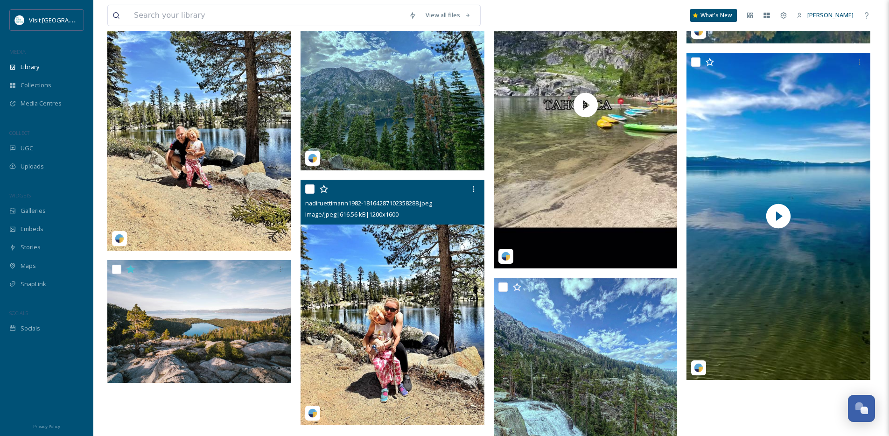
click at [311, 194] on input "checkbox" at bounding box center [309, 188] width 9 height 9
checkbox input "true"
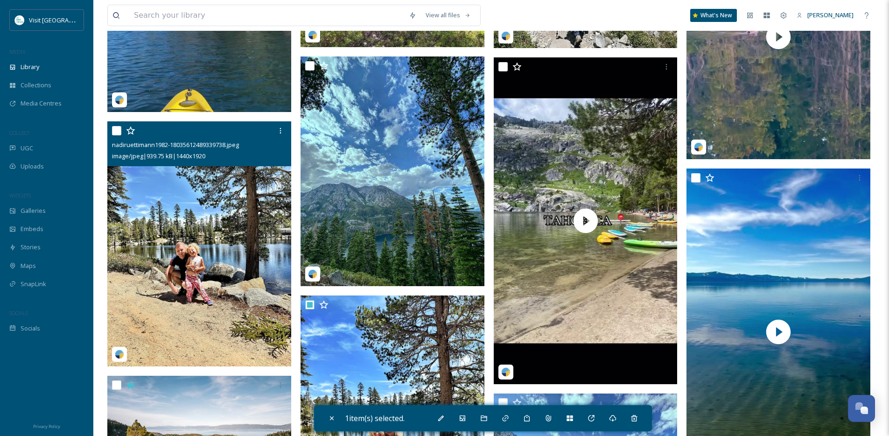
scroll to position [4420, 0]
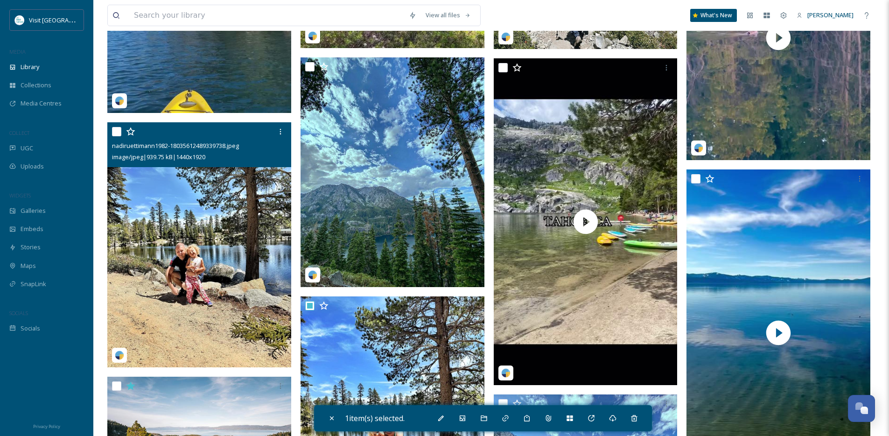
click at [119, 136] on input "checkbox" at bounding box center [116, 131] width 9 height 9
checkbox input "true"
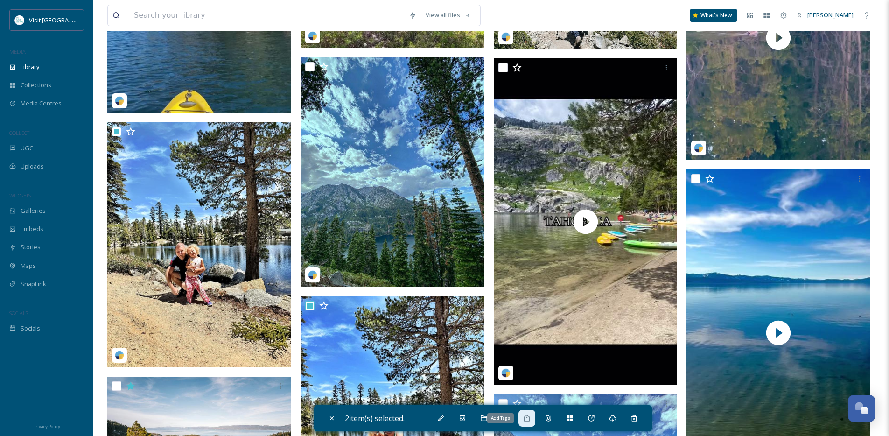
click at [524, 418] on div "Add Tags" at bounding box center [527, 418] width 17 height 17
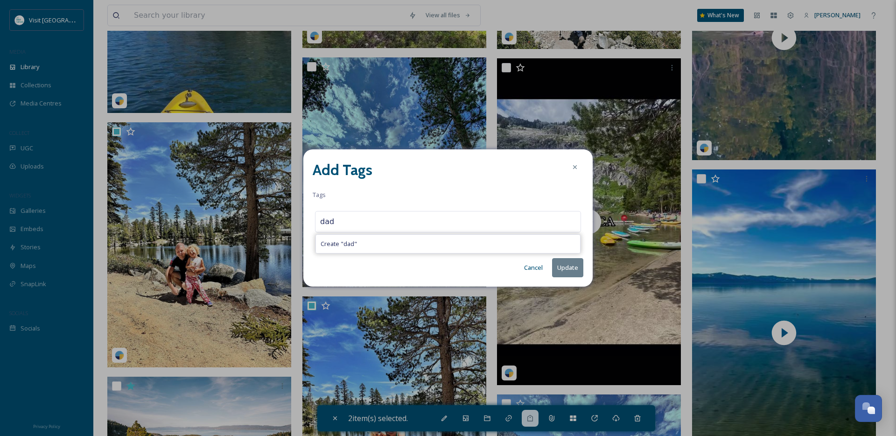
type input "dad"
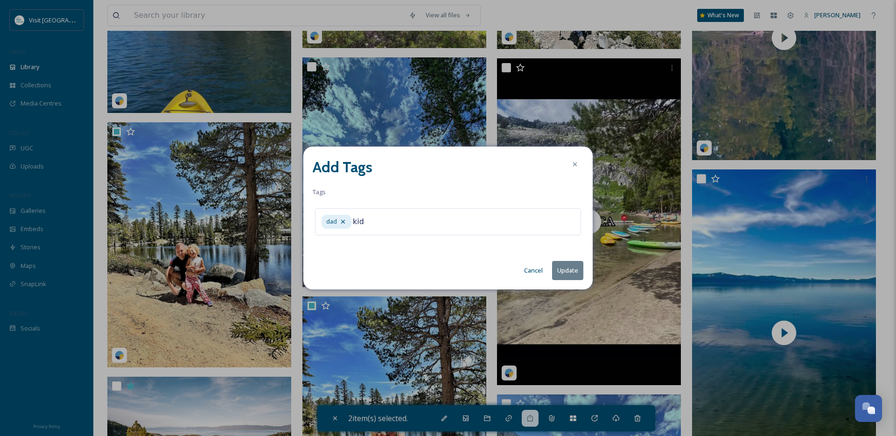
type input "kids"
click at [570, 273] on button "Update" at bounding box center [567, 270] width 31 height 19
checkbox input "false"
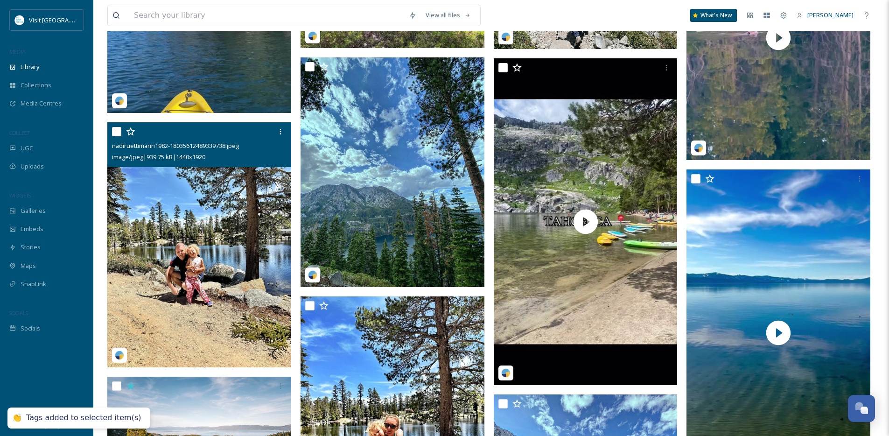
click at [121, 136] on input "checkbox" at bounding box center [116, 131] width 9 height 9
checkbox input "true"
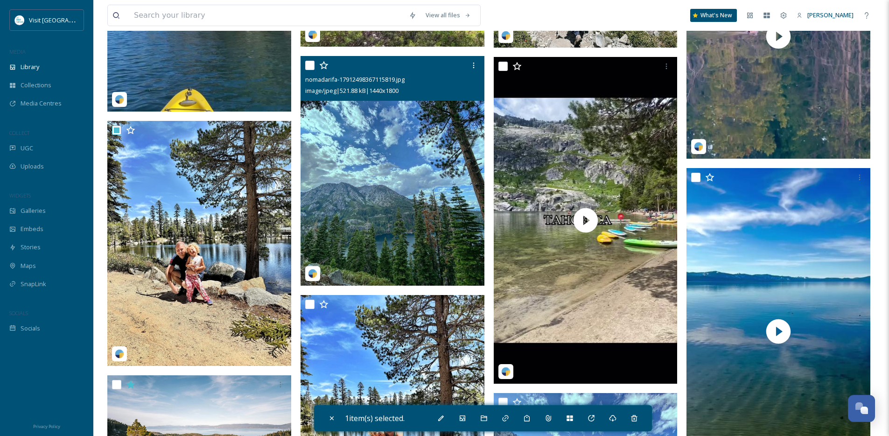
scroll to position [4671, 0]
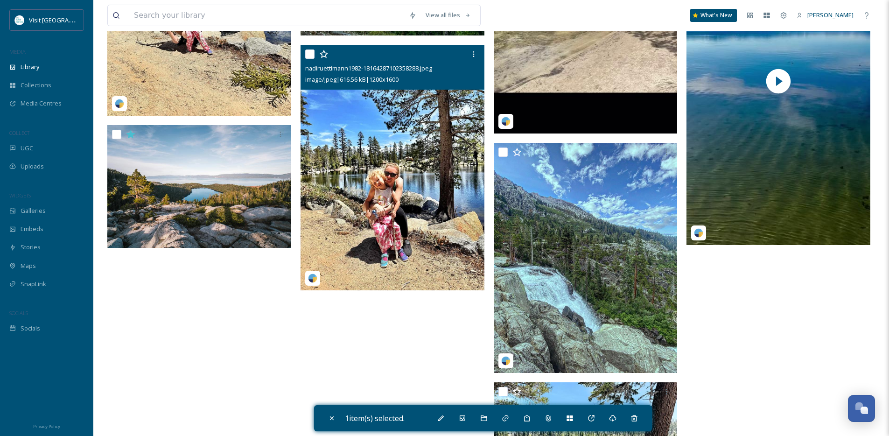
click at [312, 59] on input "checkbox" at bounding box center [309, 53] width 9 height 9
checkbox input "true"
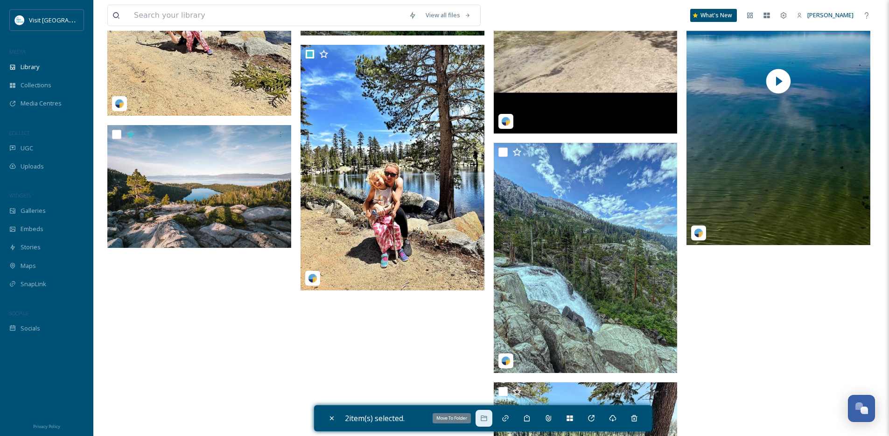
click at [487, 420] on icon at bounding box center [483, 418] width 7 height 7
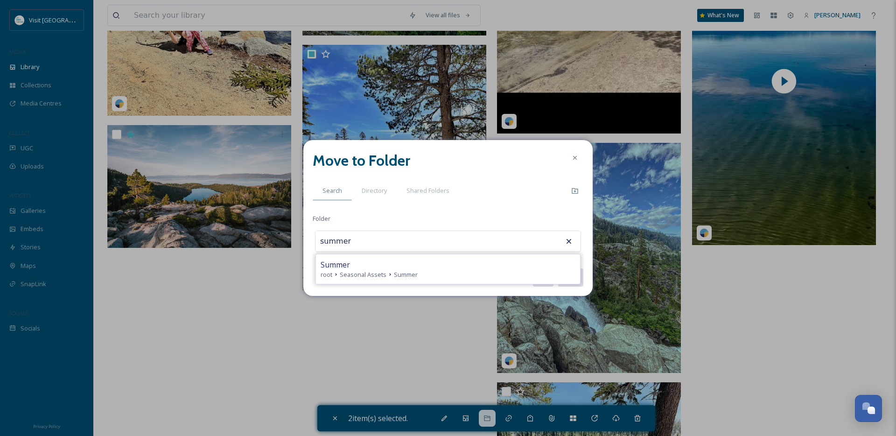
type input "Summer"
click at [557, 268] on button "Move" at bounding box center [570, 277] width 26 height 19
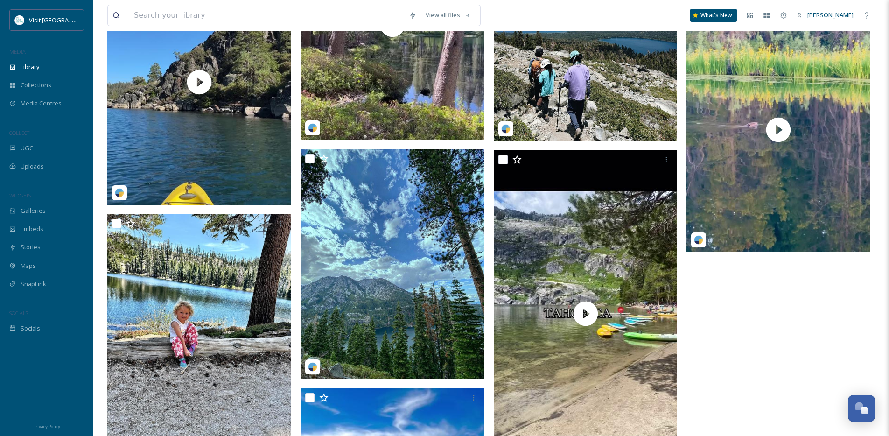
scroll to position [4325, 0]
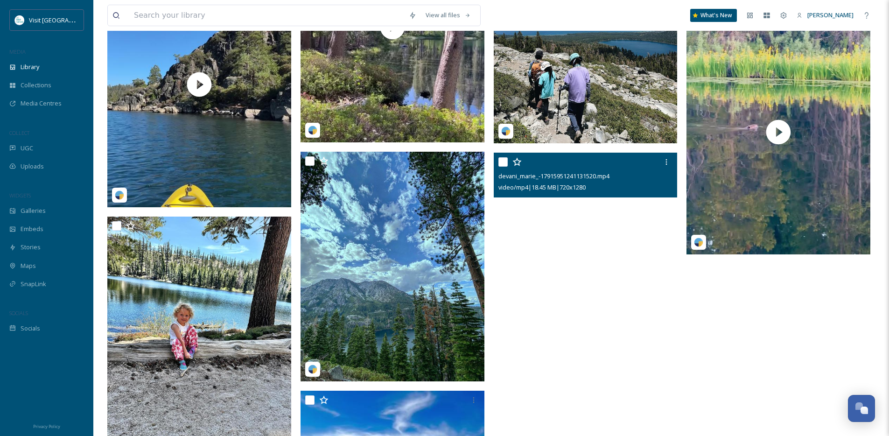
click at [575, 325] on video "devani_marie_-17915951241131520.mp4" at bounding box center [586, 316] width 184 height 327
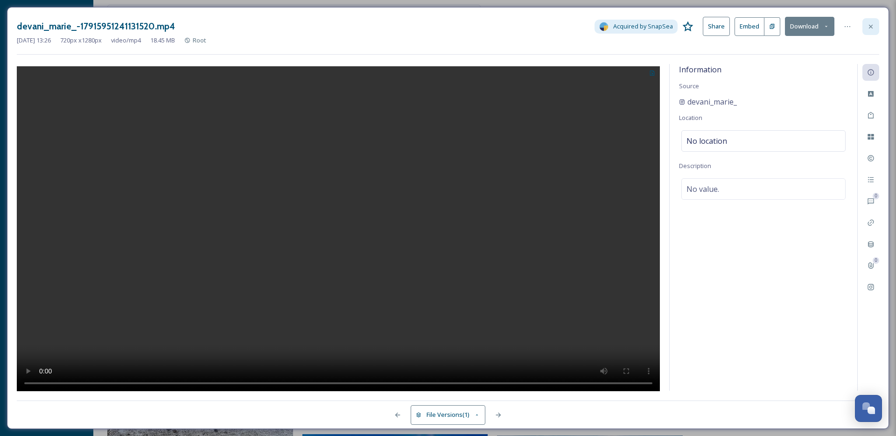
click at [867, 27] on icon at bounding box center [870, 26] width 7 height 7
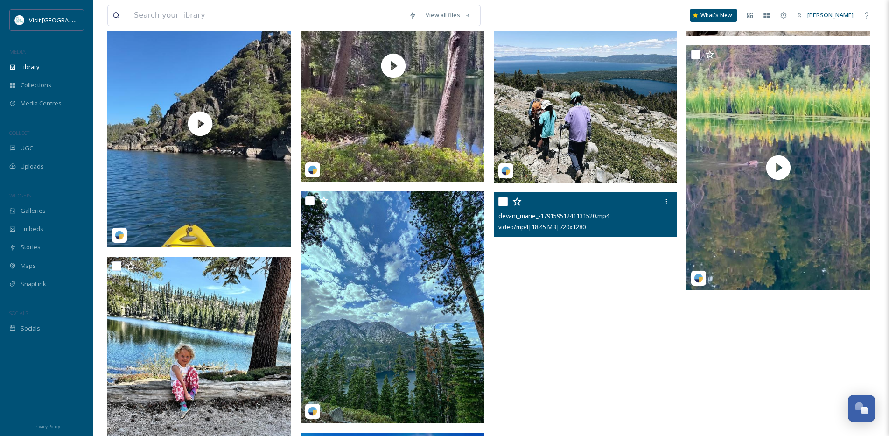
scroll to position [4327, 0]
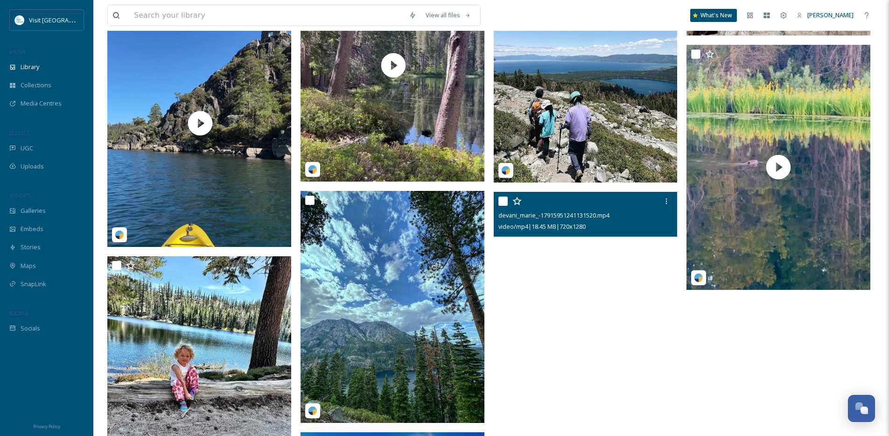
click at [587, 347] on video "devani_marie_-17915951241131520.mp4" at bounding box center [586, 355] width 184 height 327
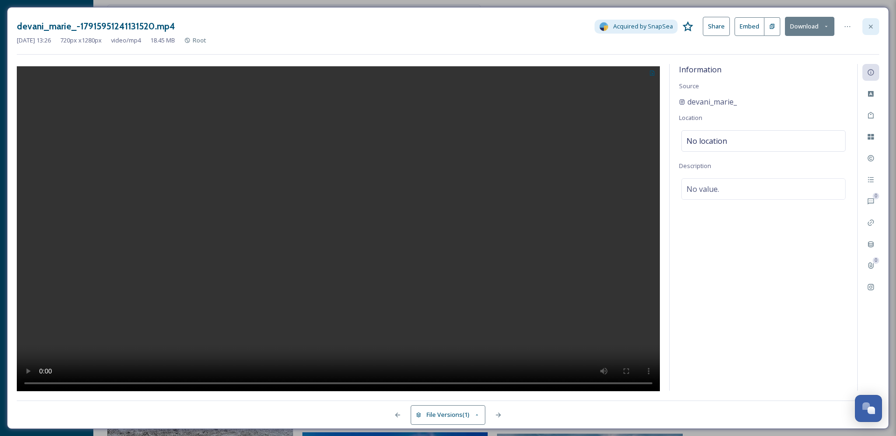
click at [865, 29] on div at bounding box center [871, 26] width 17 height 17
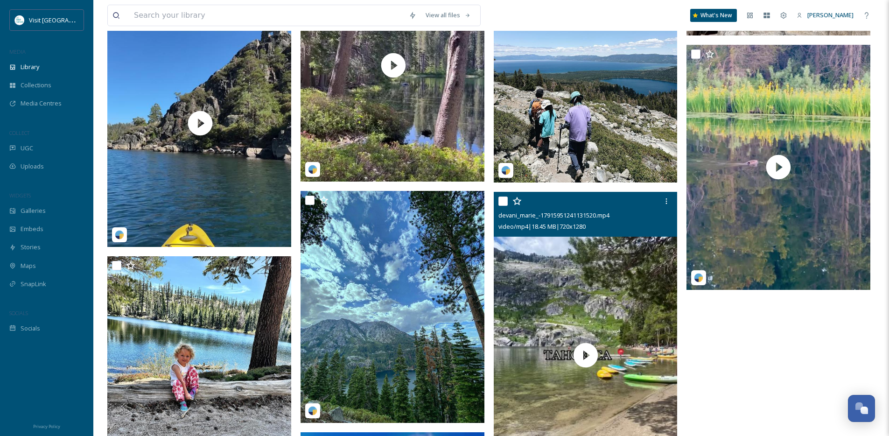
drag, startPoint x: 503, startPoint y: 207, endPoint x: 502, endPoint y: 213, distance: 5.8
click at [502, 206] on input "checkbox" at bounding box center [503, 201] width 9 height 9
checkbox input "true"
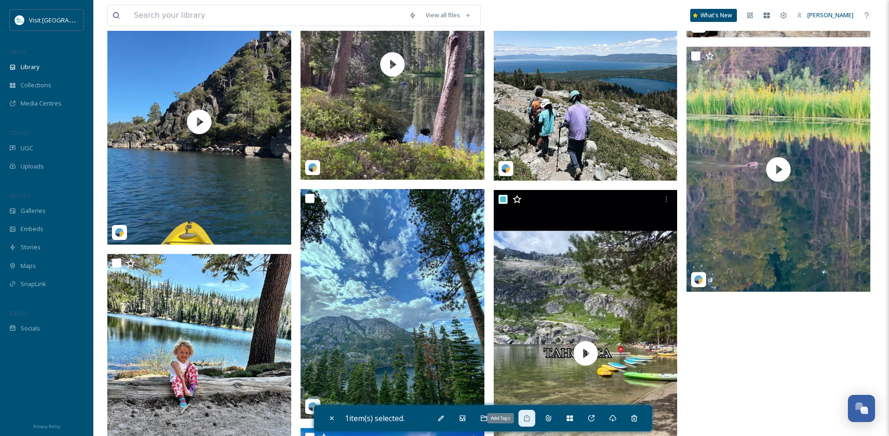
click at [529, 419] on icon at bounding box center [526, 418] width 7 height 7
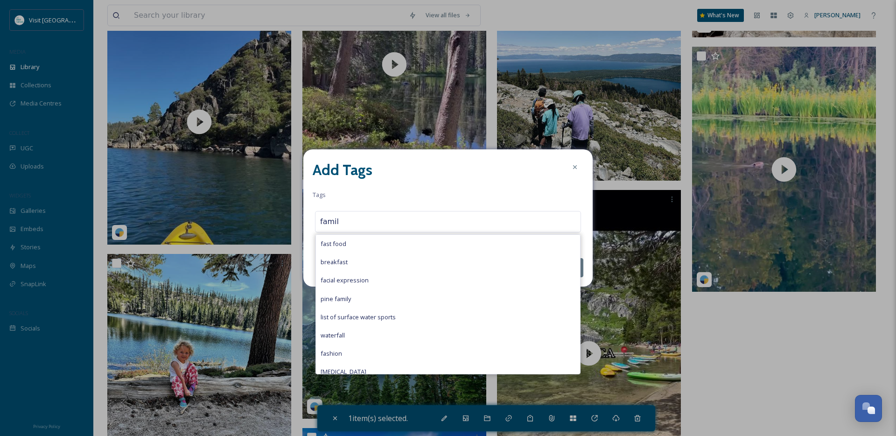
type input "family"
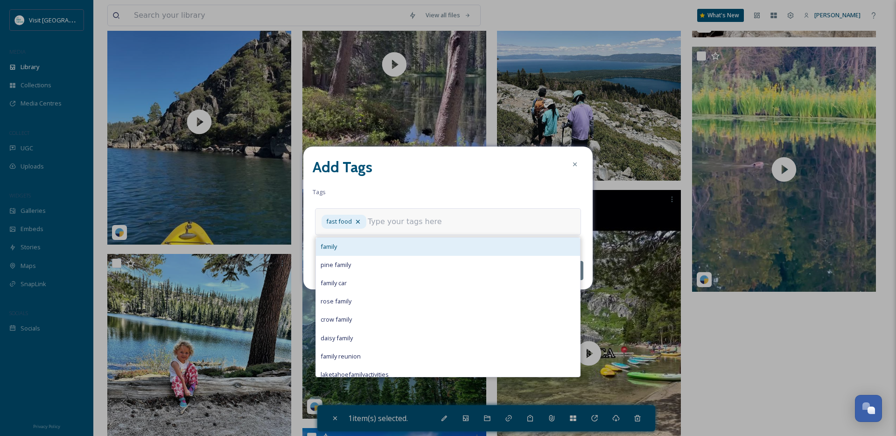
click at [355, 249] on div "family" at bounding box center [448, 247] width 264 height 18
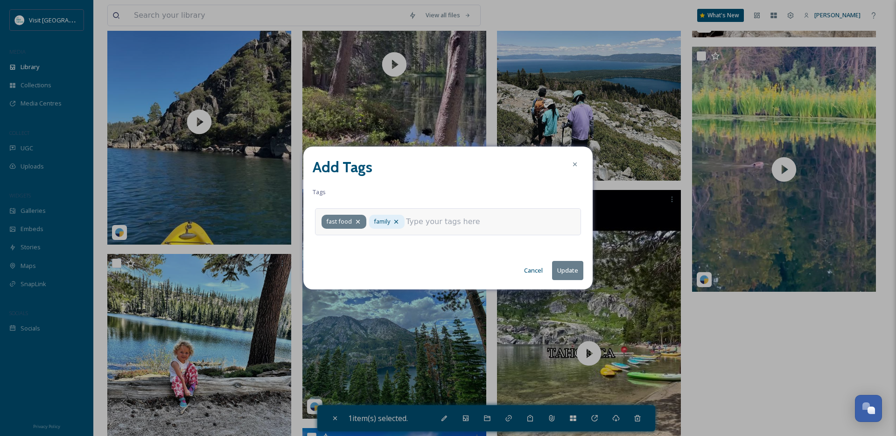
click at [358, 221] on icon at bounding box center [358, 222] width 4 height 4
click at [376, 221] on input at bounding box center [405, 221] width 93 height 11
type input "kids"
click at [570, 274] on button "Update" at bounding box center [567, 270] width 31 height 19
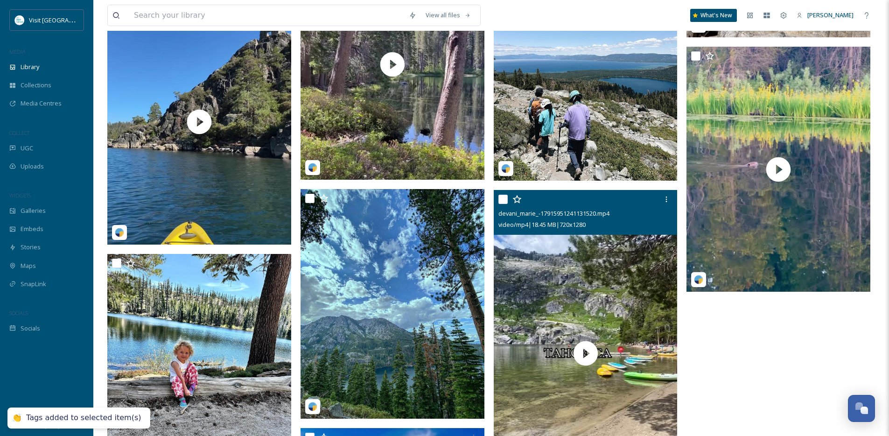
click at [502, 204] on input "checkbox" at bounding box center [503, 199] width 9 height 9
checkbox input "true"
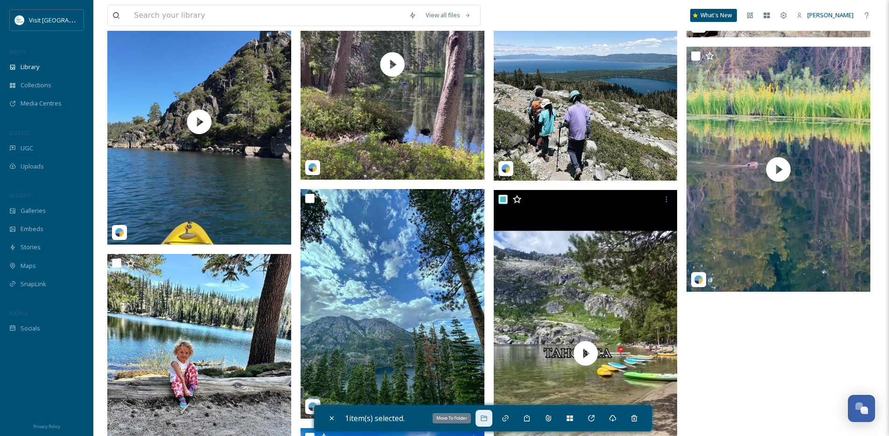
click at [488, 419] on icon at bounding box center [483, 418] width 7 height 7
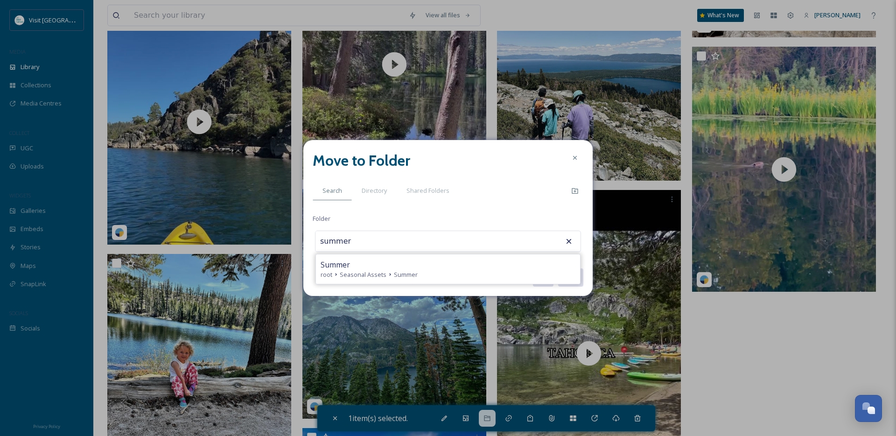
type input "Summer"
click at [557, 268] on button "Move" at bounding box center [570, 277] width 26 height 19
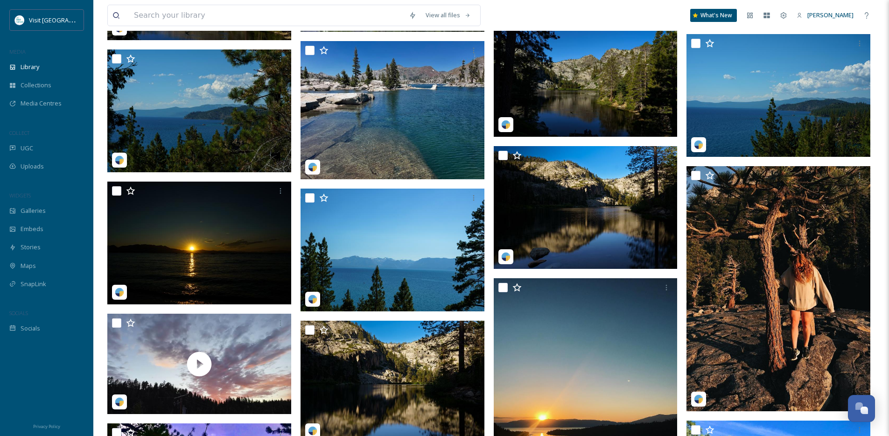
scroll to position [2940, 0]
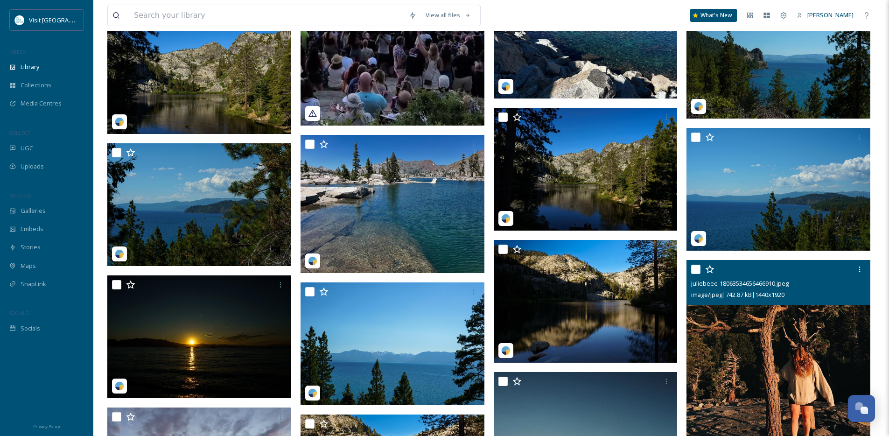
click at [697, 274] on input "checkbox" at bounding box center [695, 269] width 9 height 9
checkbox input "true"
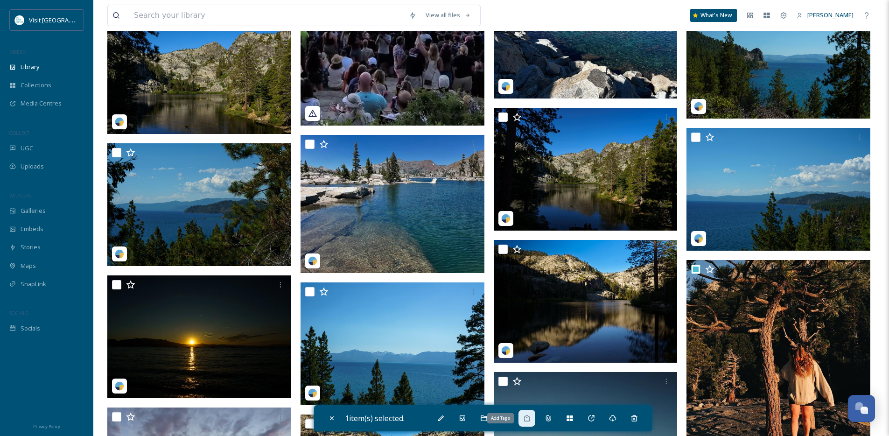
click at [531, 418] on icon at bounding box center [526, 418] width 7 height 7
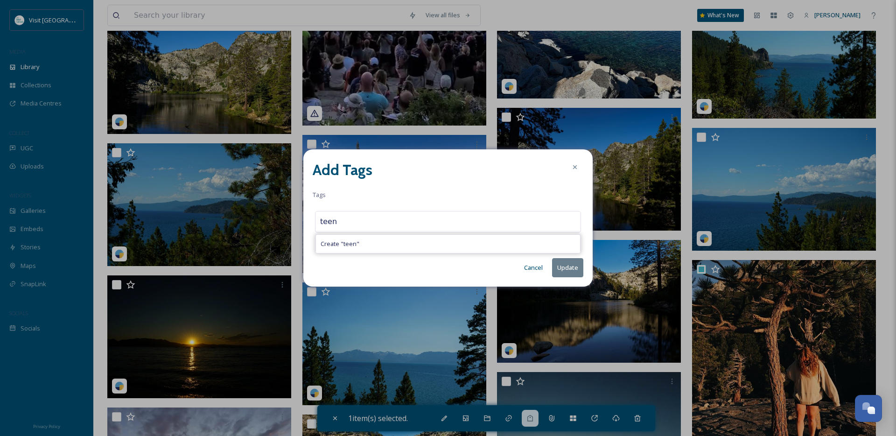
type input "teen"
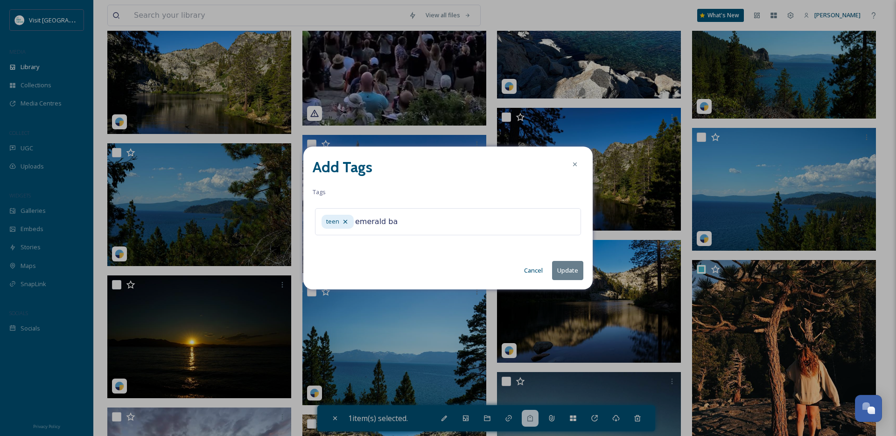
type input "emerald bay"
click at [562, 274] on button "Update" at bounding box center [567, 270] width 31 height 19
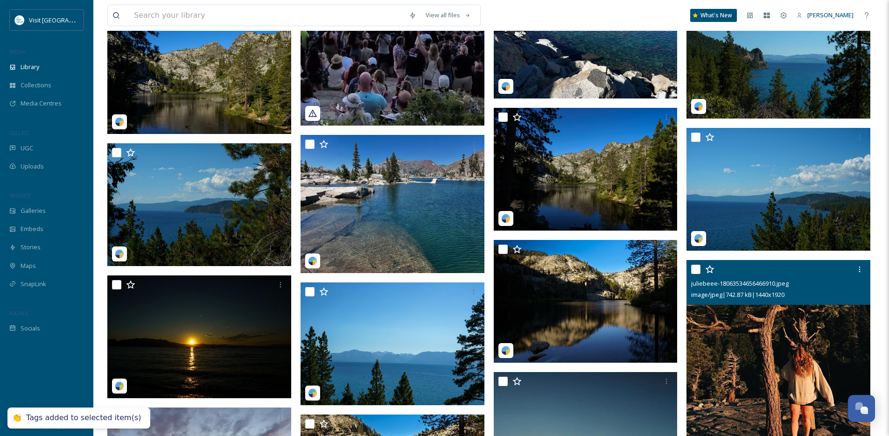
click at [698, 274] on input "checkbox" at bounding box center [695, 269] width 9 height 9
checkbox input "true"
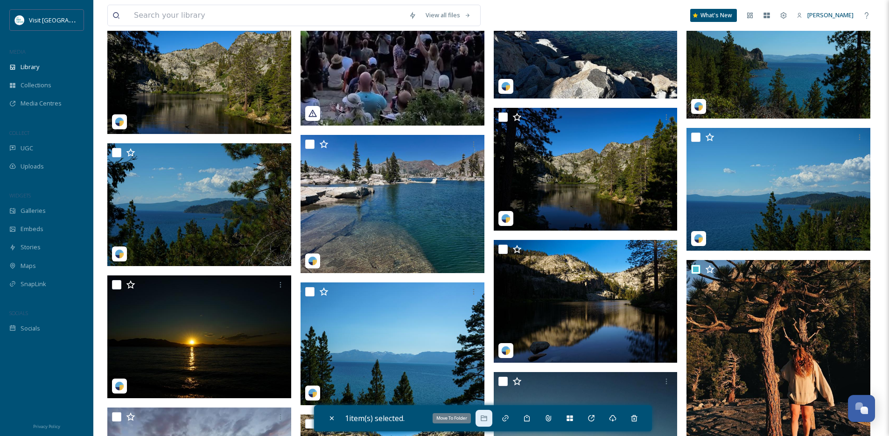
click at [485, 421] on icon at bounding box center [484, 418] width 6 height 6
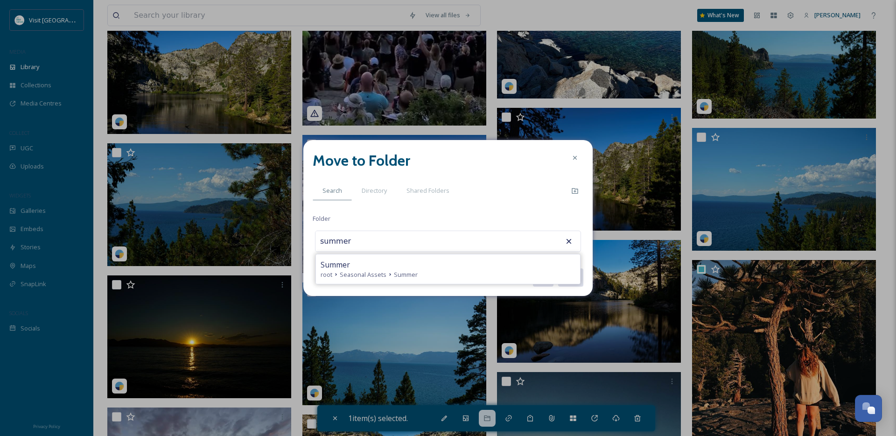
type input "Summer"
click at [557, 268] on button "Move" at bounding box center [570, 277] width 26 height 19
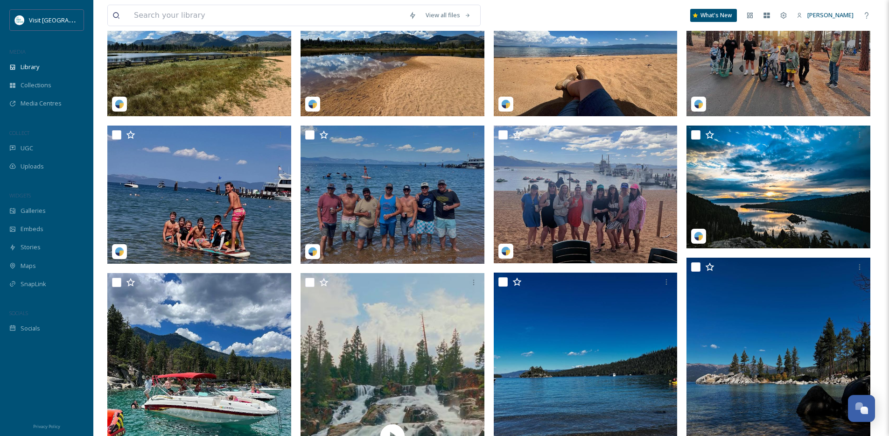
scroll to position [491, 0]
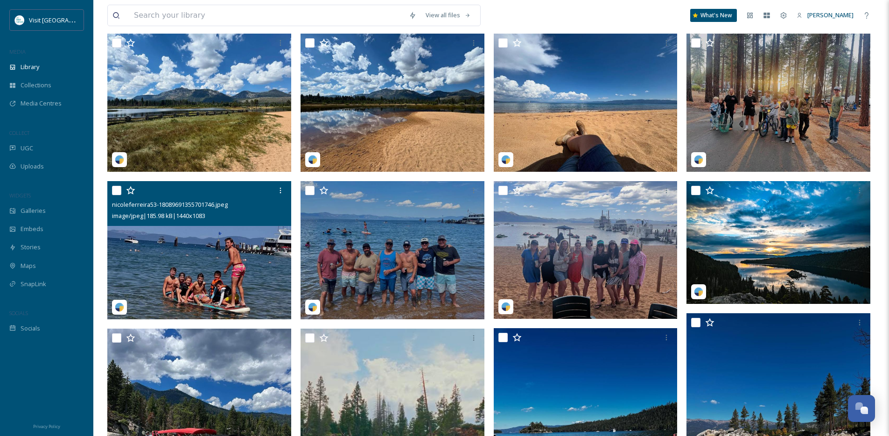
click at [117, 193] on input "checkbox" at bounding box center [116, 190] width 9 height 9
checkbox input "true"
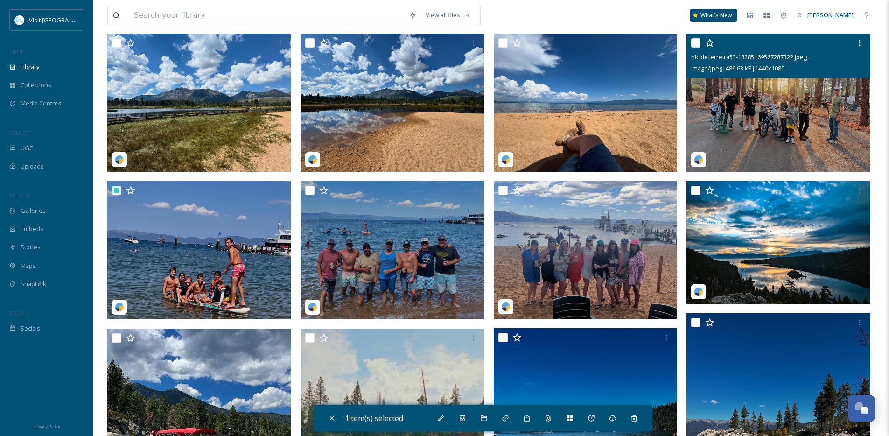
click at [694, 48] on input "checkbox" at bounding box center [695, 42] width 9 height 9
checkbox input "true"
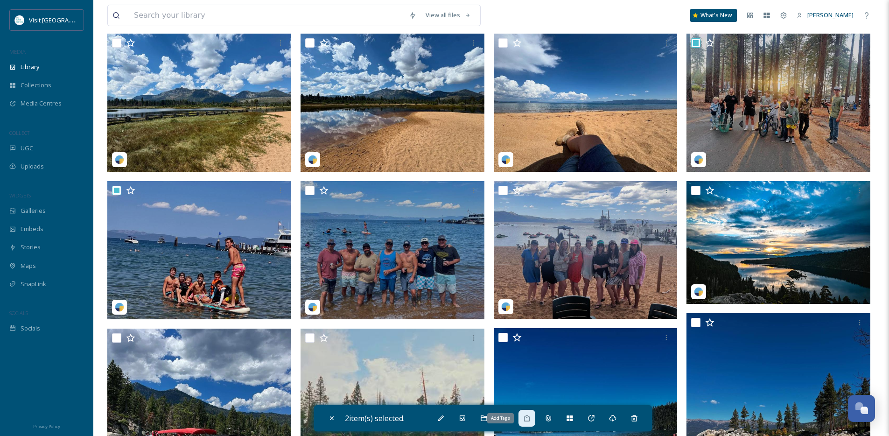
click at [526, 417] on icon at bounding box center [526, 418] width 7 height 7
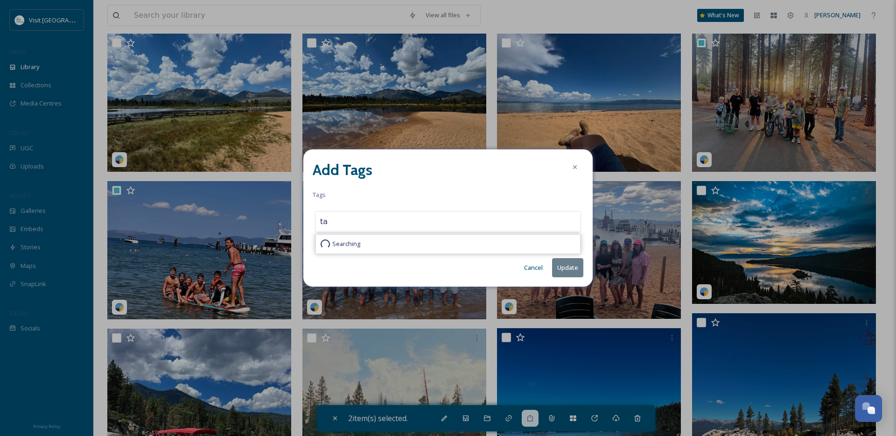
type input "t"
type input "kids"
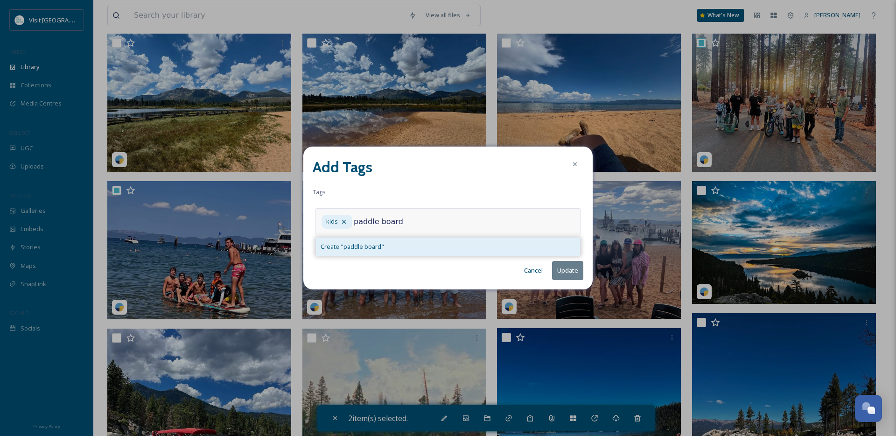
type input "paddle board"
click at [381, 246] on span "Create " paddle board "" at bounding box center [352, 246] width 63 height 9
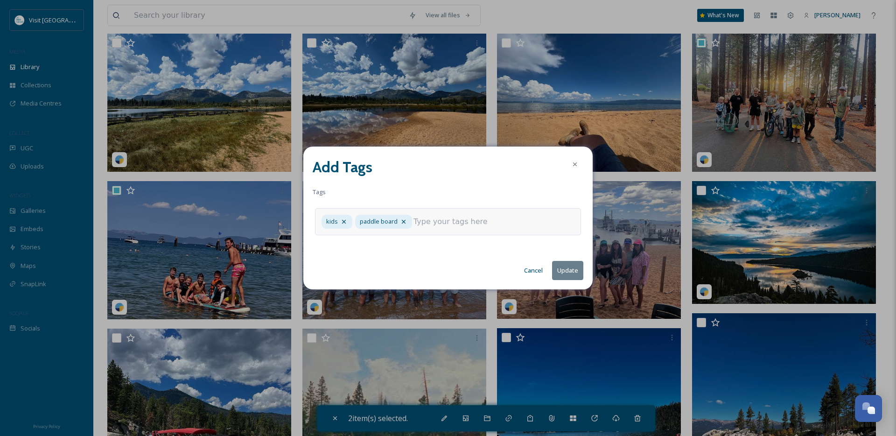
click at [439, 223] on input at bounding box center [460, 221] width 93 height 11
click at [404, 221] on icon at bounding box center [404, 222] width 4 height 4
click at [391, 225] on input at bounding box center [400, 221] width 93 height 11
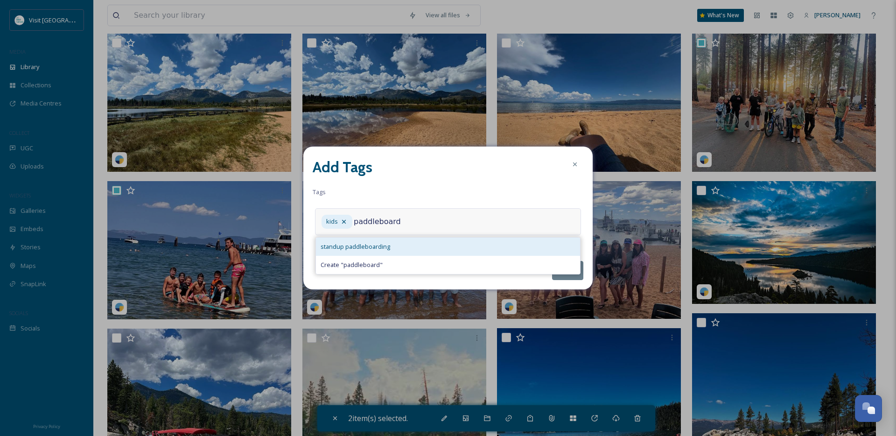
type input "paddleboard"
click at [364, 249] on span "standup paddleboarding" at bounding box center [356, 246] width 70 height 9
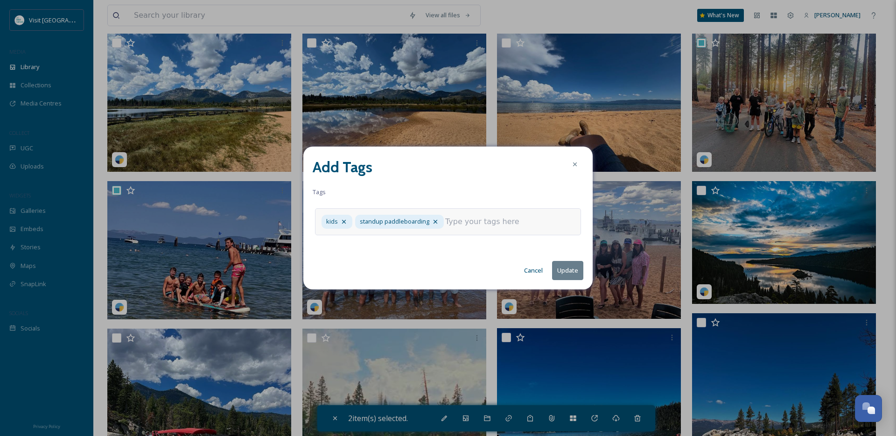
click at [513, 209] on div "kids standup paddleboarding" at bounding box center [448, 221] width 266 height 27
click at [475, 225] on input at bounding box center [491, 221] width 93 height 11
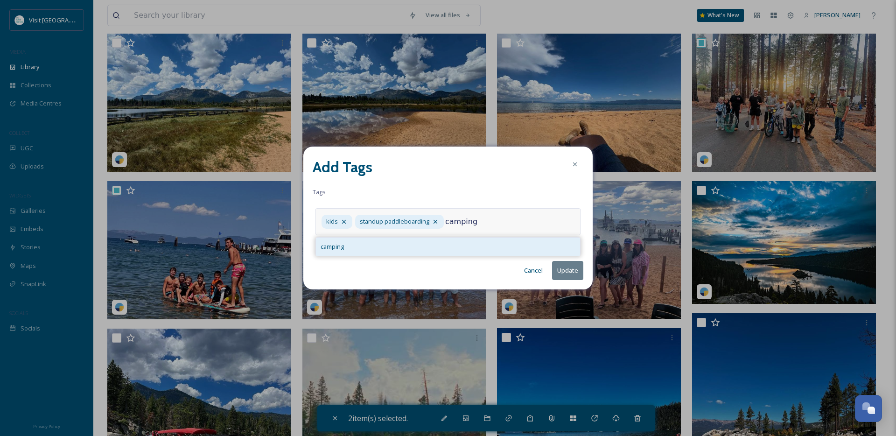
type input "camping"
click at [426, 244] on div "camping" at bounding box center [448, 247] width 264 height 18
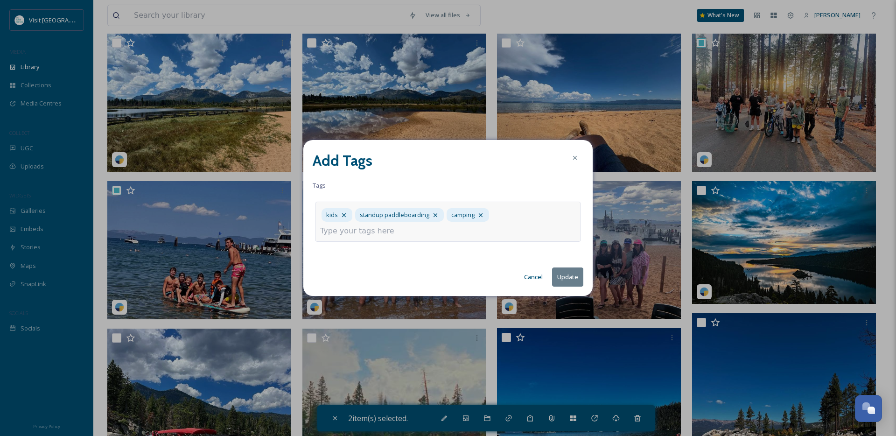
click at [566, 268] on button "Update" at bounding box center [567, 276] width 31 height 19
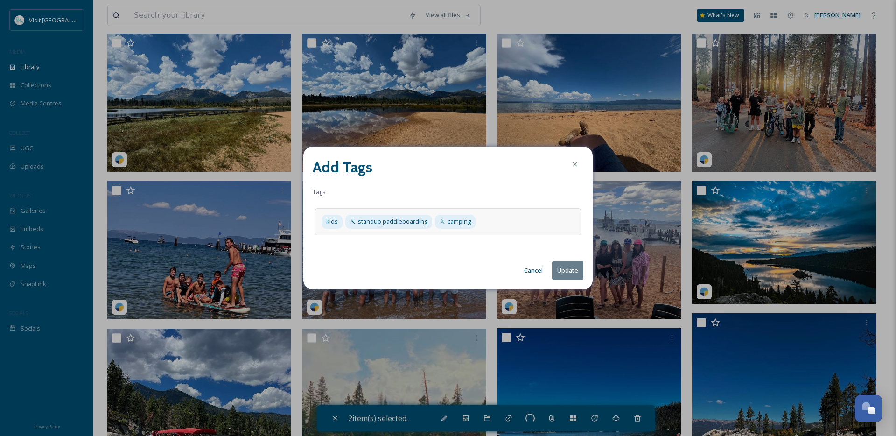
checkbox input "false"
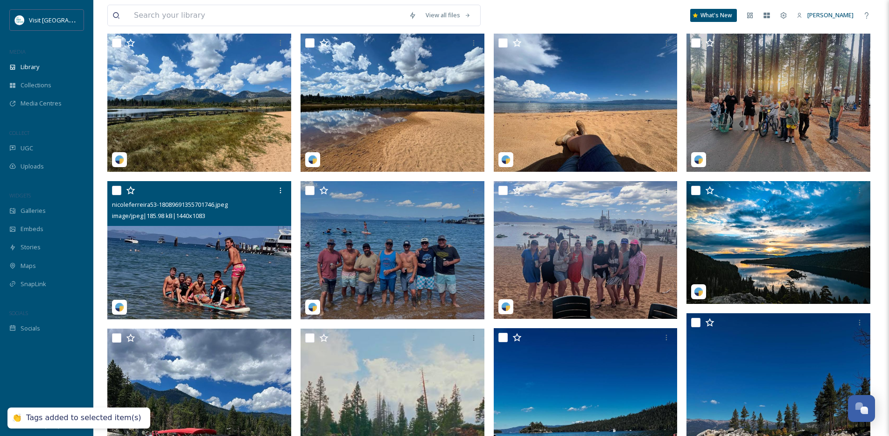
click at [115, 195] on input "checkbox" at bounding box center [116, 190] width 9 height 9
checkbox input "true"
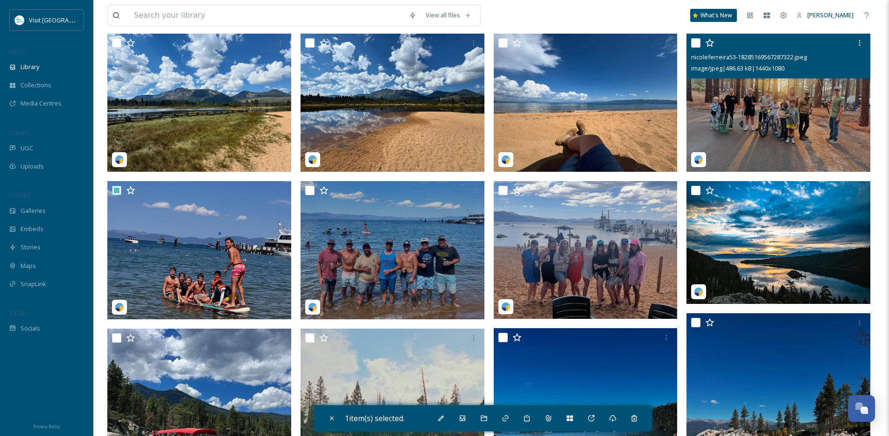
click at [695, 48] on input "checkbox" at bounding box center [695, 42] width 9 height 9
checkbox input "true"
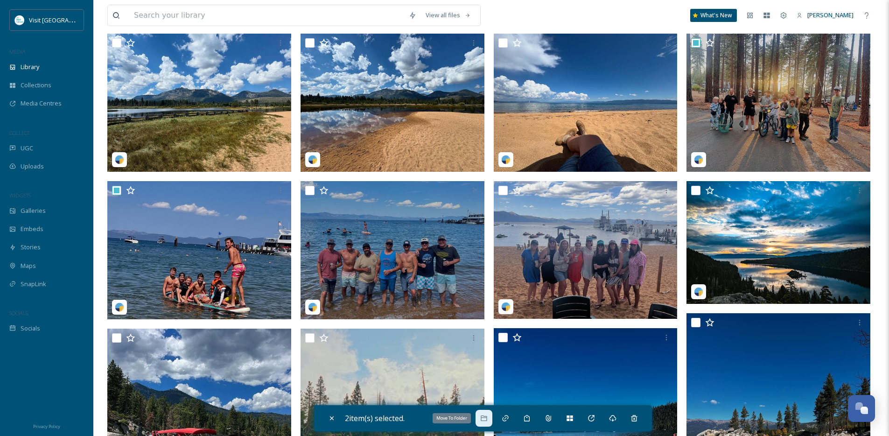
click at [490, 418] on div "Move To Folder" at bounding box center [484, 418] width 17 height 17
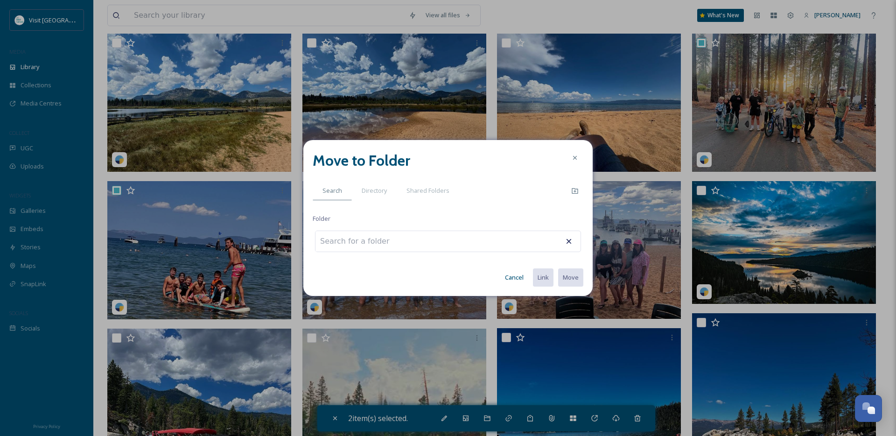
click at [364, 247] on input at bounding box center [367, 241] width 103 height 21
type input "Summer"
click at [557, 268] on button "Move" at bounding box center [570, 277] width 26 height 19
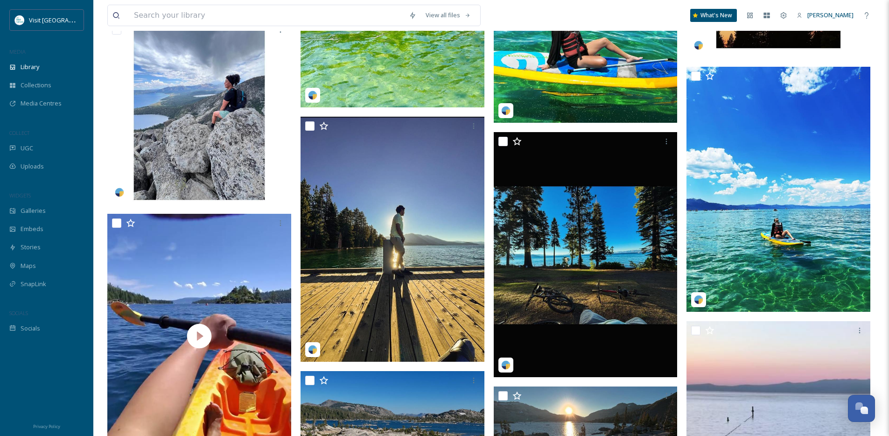
scroll to position [2267, 0]
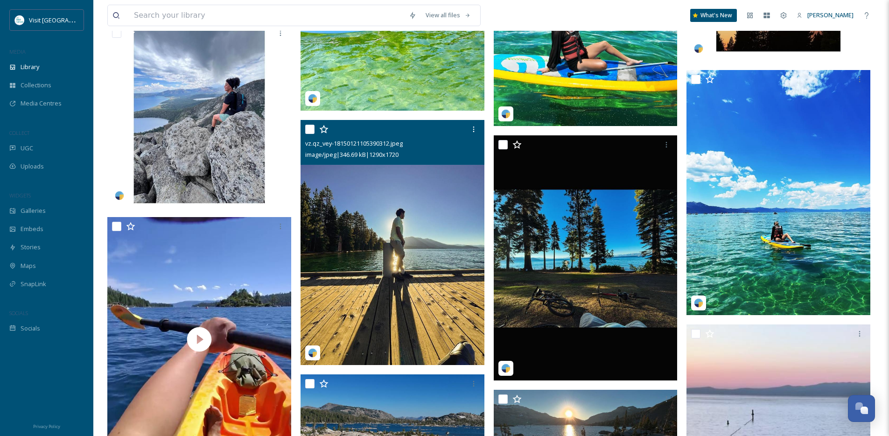
click at [310, 134] on input "checkbox" at bounding box center [309, 129] width 9 height 9
checkbox input "true"
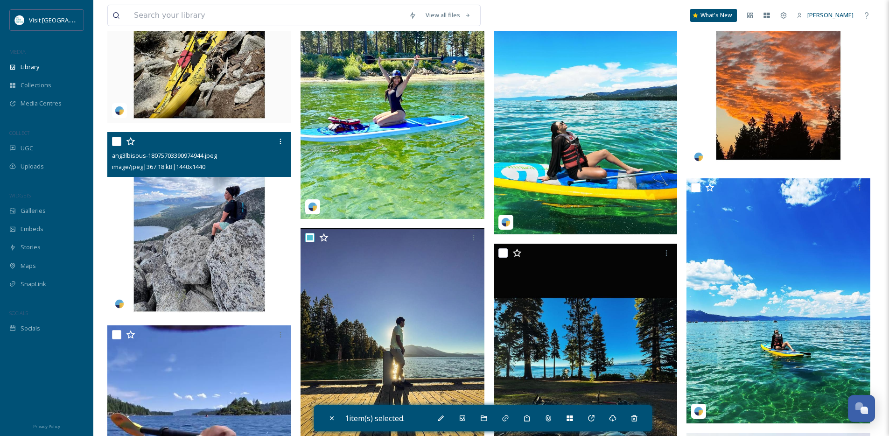
scroll to position [2158, 0]
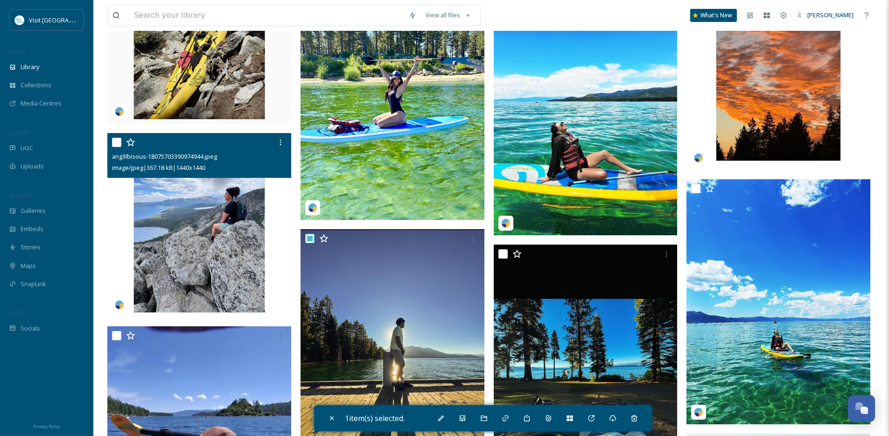
click at [114, 147] on input "checkbox" at bounding box center [116, 142] width 9 height 9
checkbox input "true"
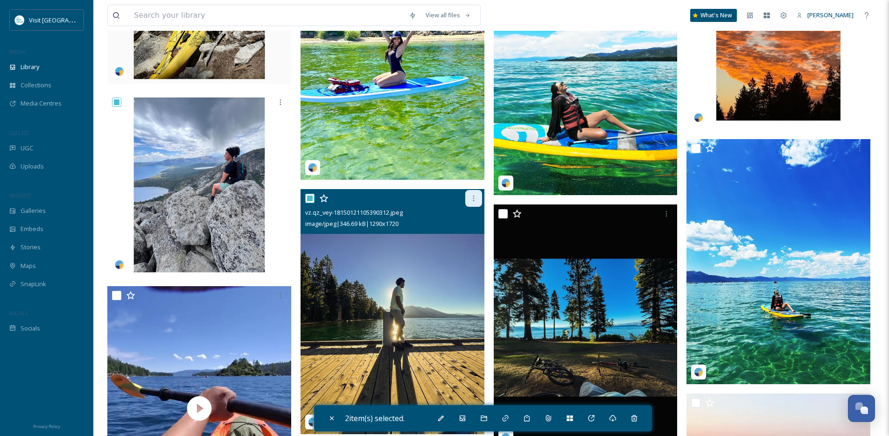
scroll to position [2190, 0]
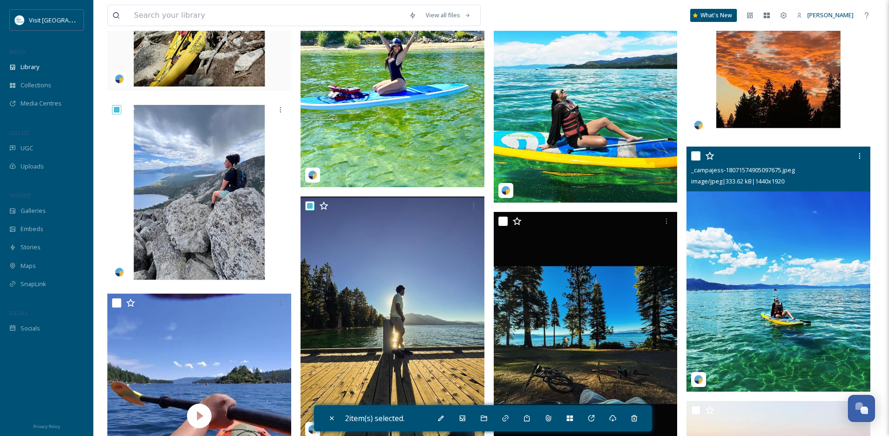
click at [696, 161] on input "checkbox" at bounding box center [695, 155] width 9 height 9
checkbox input "true"
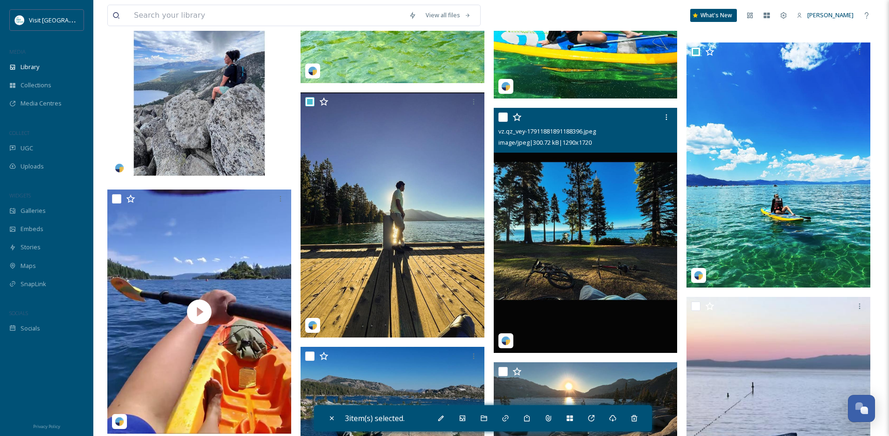
scroll to position [2337, 0]
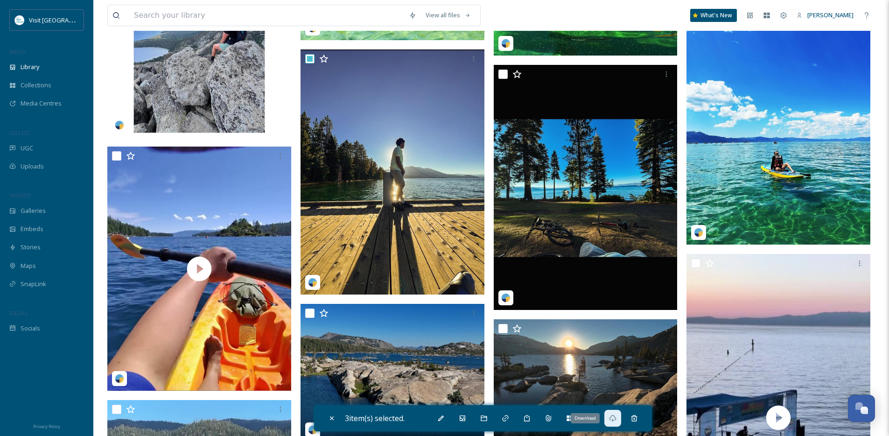
click at [619, 421] on div "Download" at bounding box center [613, 418] width 17 height 17
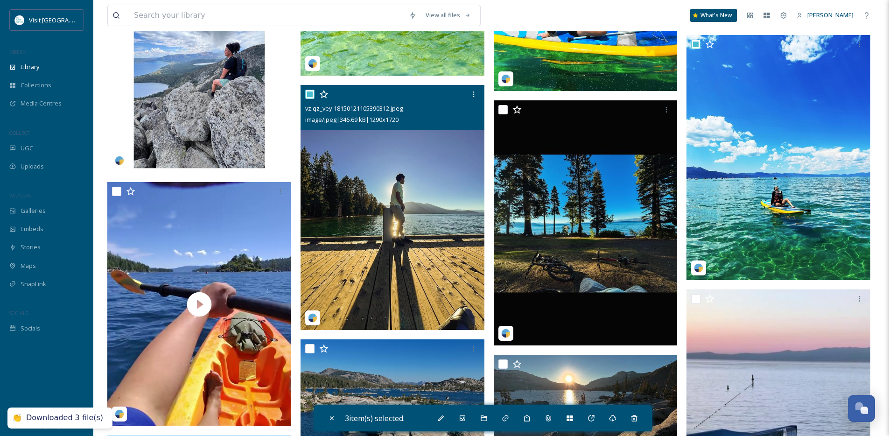
scroll to position [2301, 0]
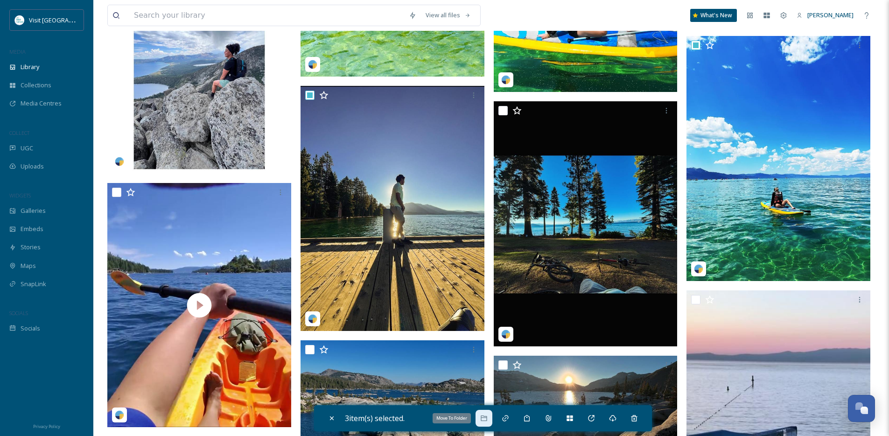
click at [488, 419] on icon at bounding box center [483, 418] width 7 height 7
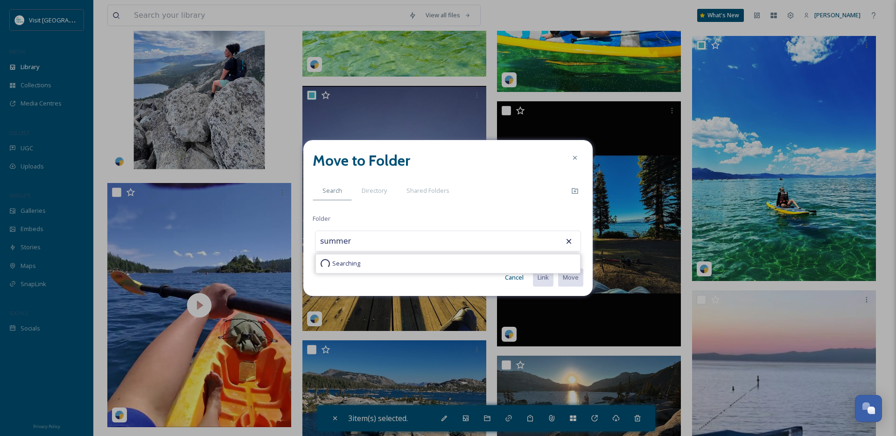
type input "Summer"
click at [557, 268] on button "Move" at bounding box center [570, 277] width 26 height 19
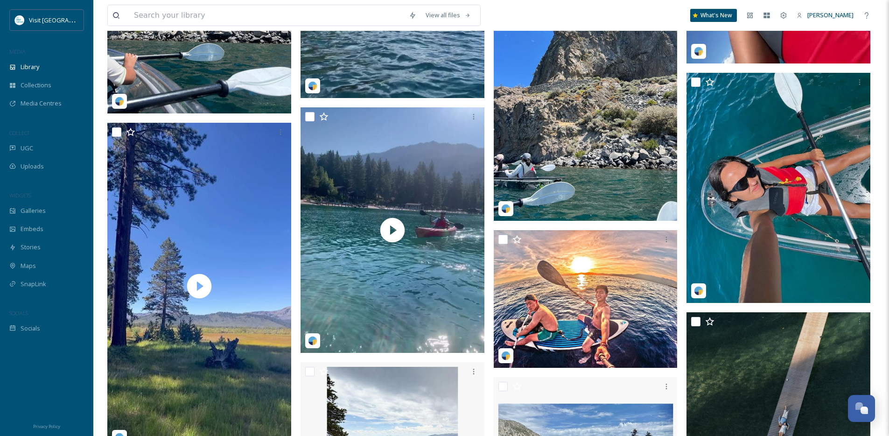
scroll to position [1185, 0]
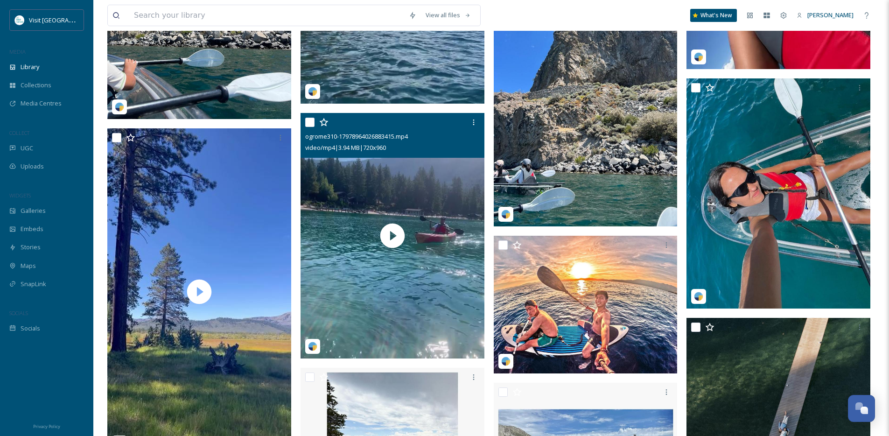
click at [309, 127] on input "checkbox" at bounding box center [309, 122] width 9 height 9
checkbox input "true"
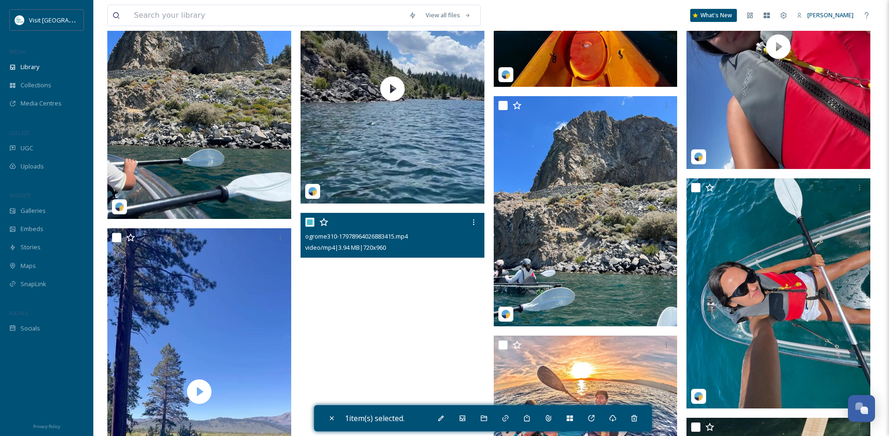
scroll to position [1360, 0]
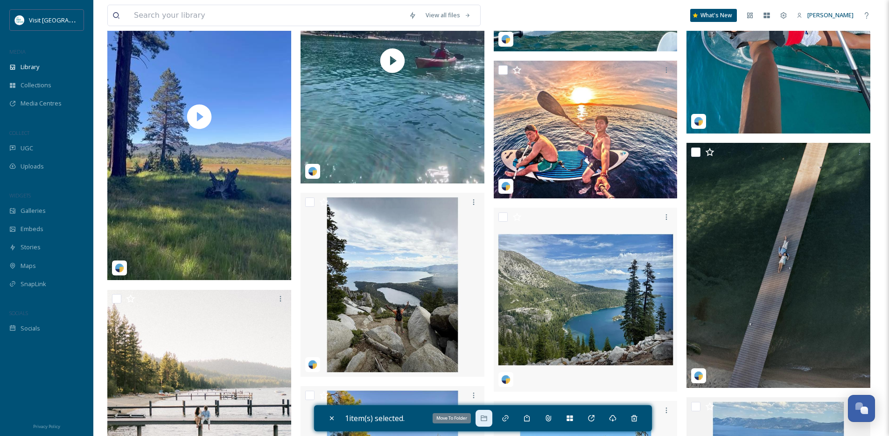
click at [492, 422] on div "Move To Folder" at bounding box center [484, 418] width 17 height 17
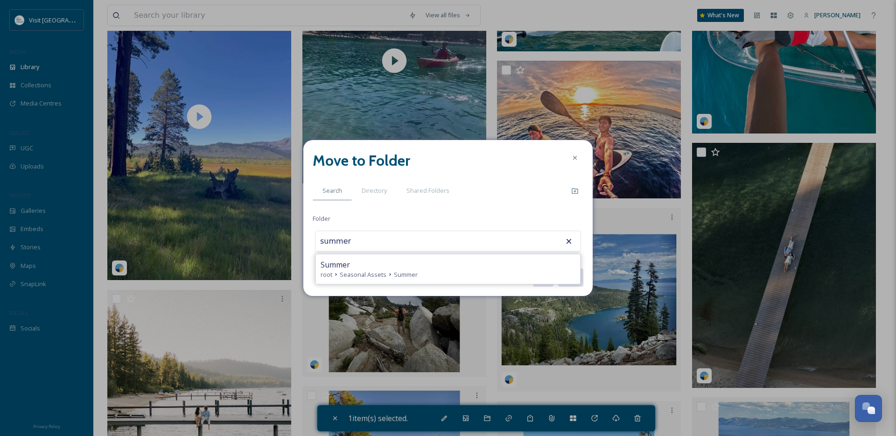
type input "Summer"
click at [557, 268] on button "Move" at bounding box center [570, 277] width 26 height 19
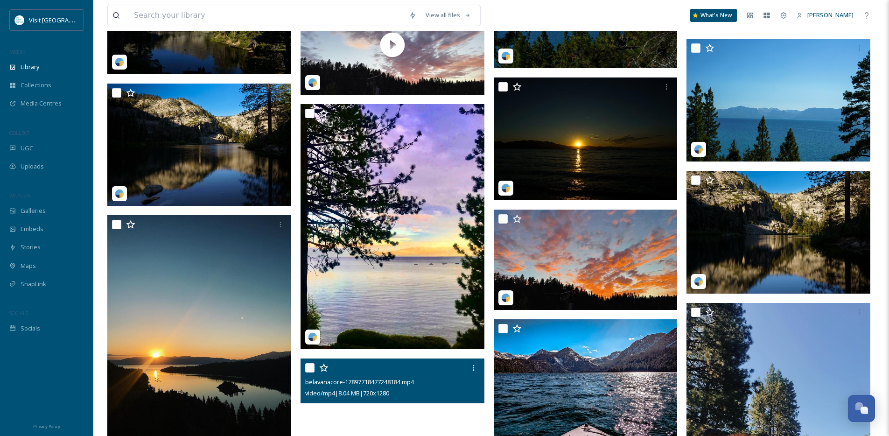
scroll to position [2845, 0]
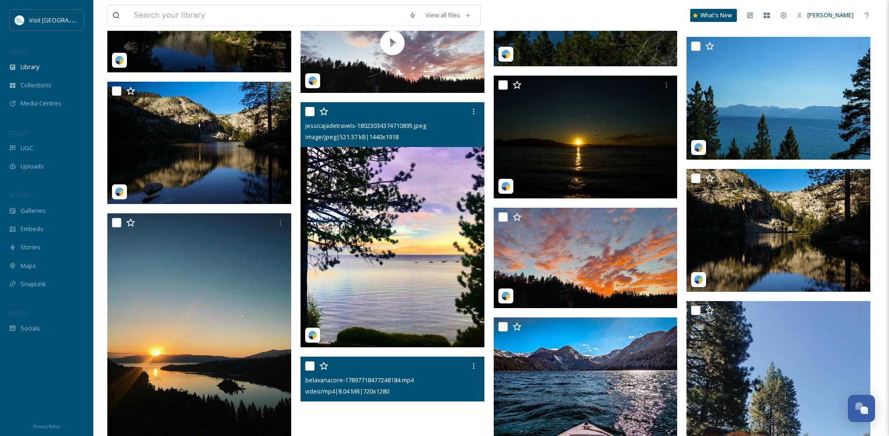
click at [415, 266] on img at bounding box center [393, 224] width 184 height 245
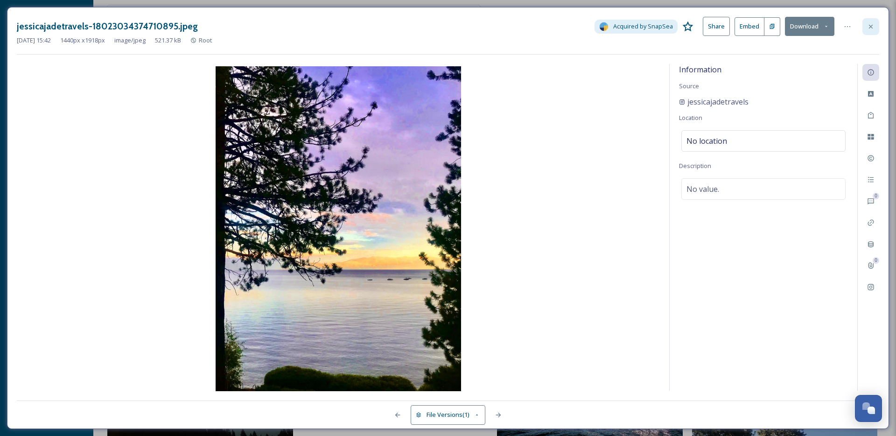
click at [870, 23] on icon at bounding box center [870, 26] width 7 height 7
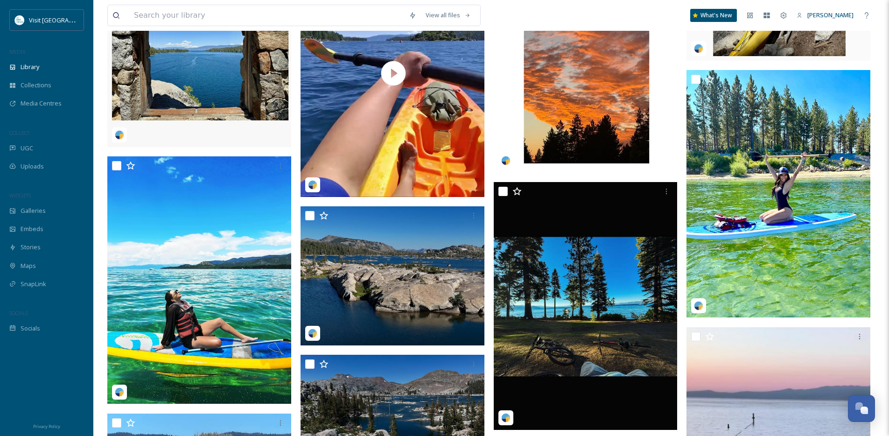
scroll to position [2087, 0]
